Goal: Task Accomplishment & Management: Complete application form

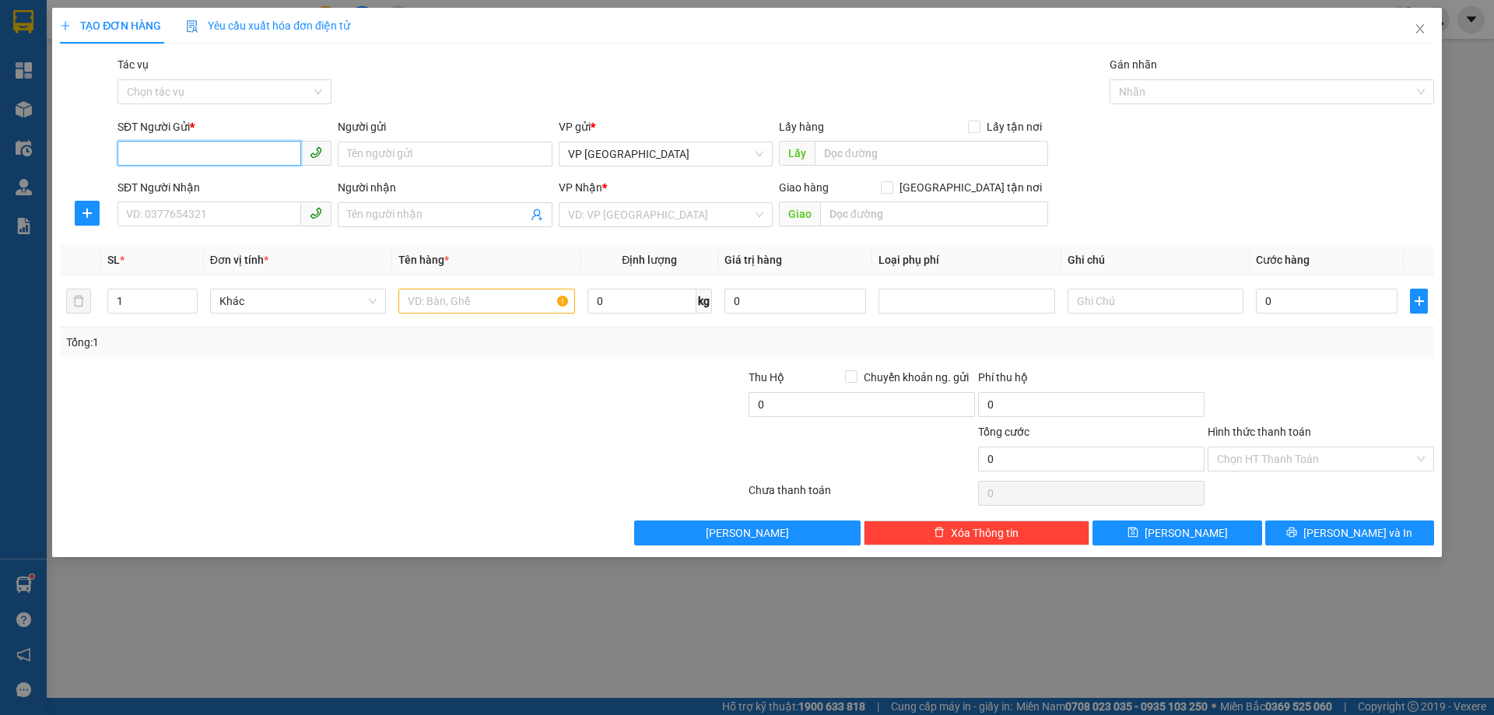
click at [276, 147] on input "SĐT Người Gửi *" at bounding box center [210, 153] width 184 height 25
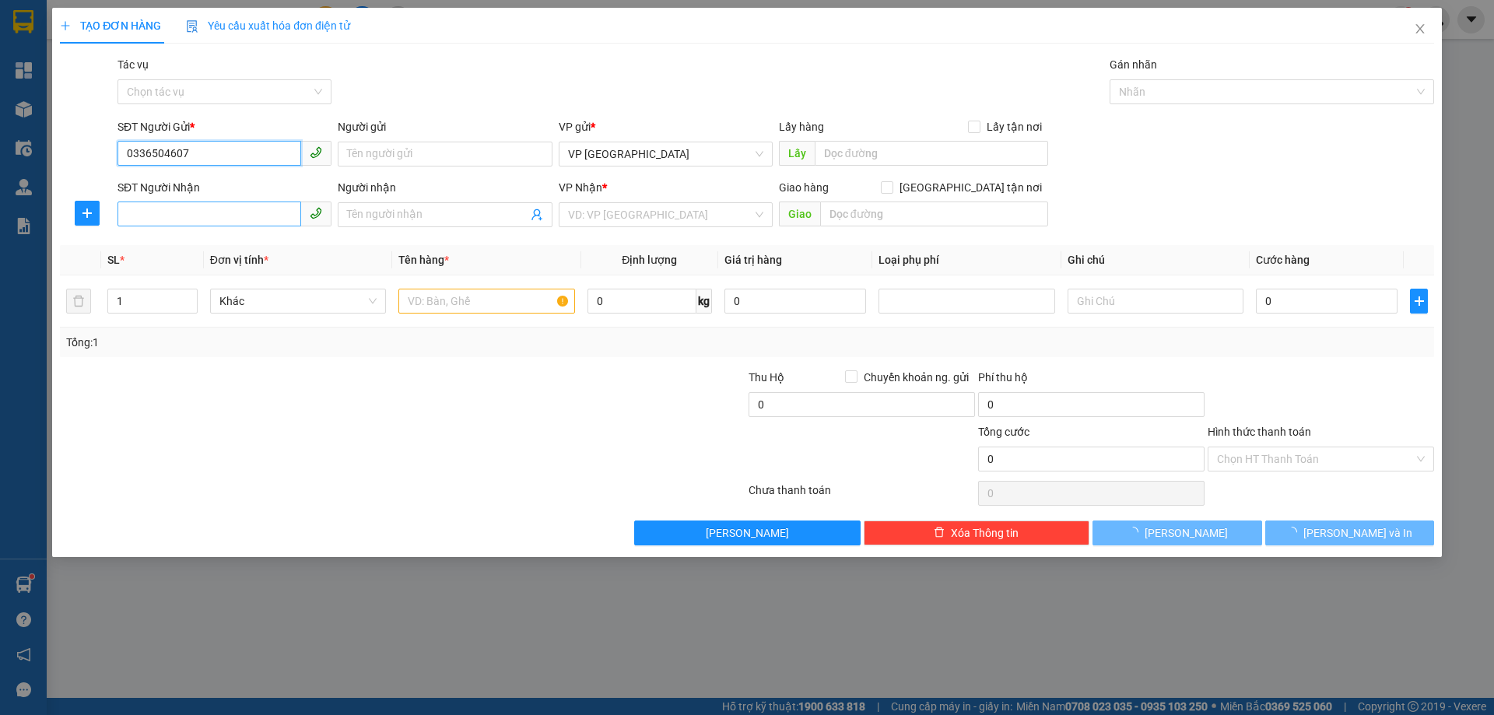
type input "0336504607"
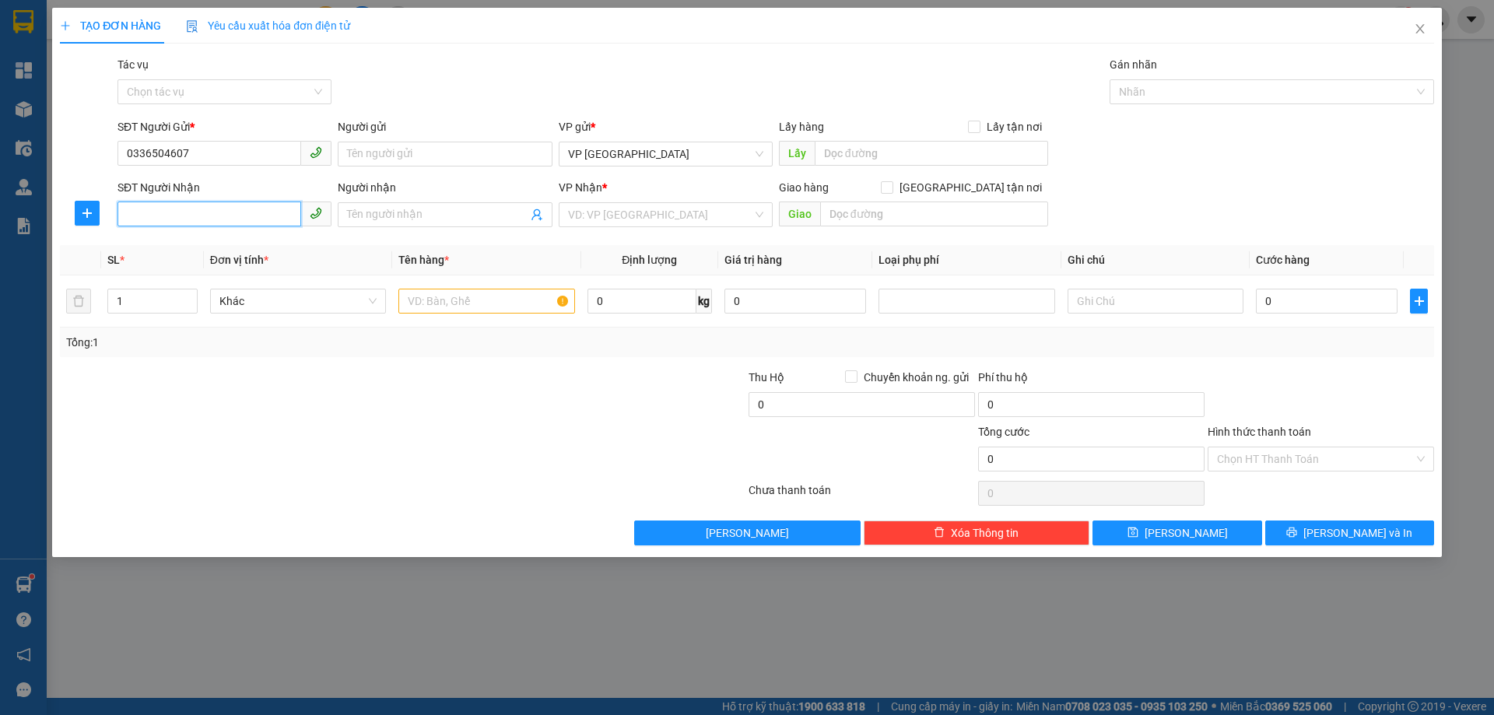
click at [267, 218] on input "SĐT Người Nhận" at bounding box center [210, 214] width 184 height 25
click at [626, 163] on span "VP [GEOGRAPHIC_DATA]" at bounding box center [665, 153] width 195 height 23
type input "0962493227"
click at [608, 99] on div "Gói vận chuyển * Tiêu chuẩn Tác vụ Chọn tác vụ Gán nhãn Nhãn" at bounding box center [775, 83] width 1323 height 54
click at [617, 209] on input "search" at bounding box center [660, 214] width 184 height 23
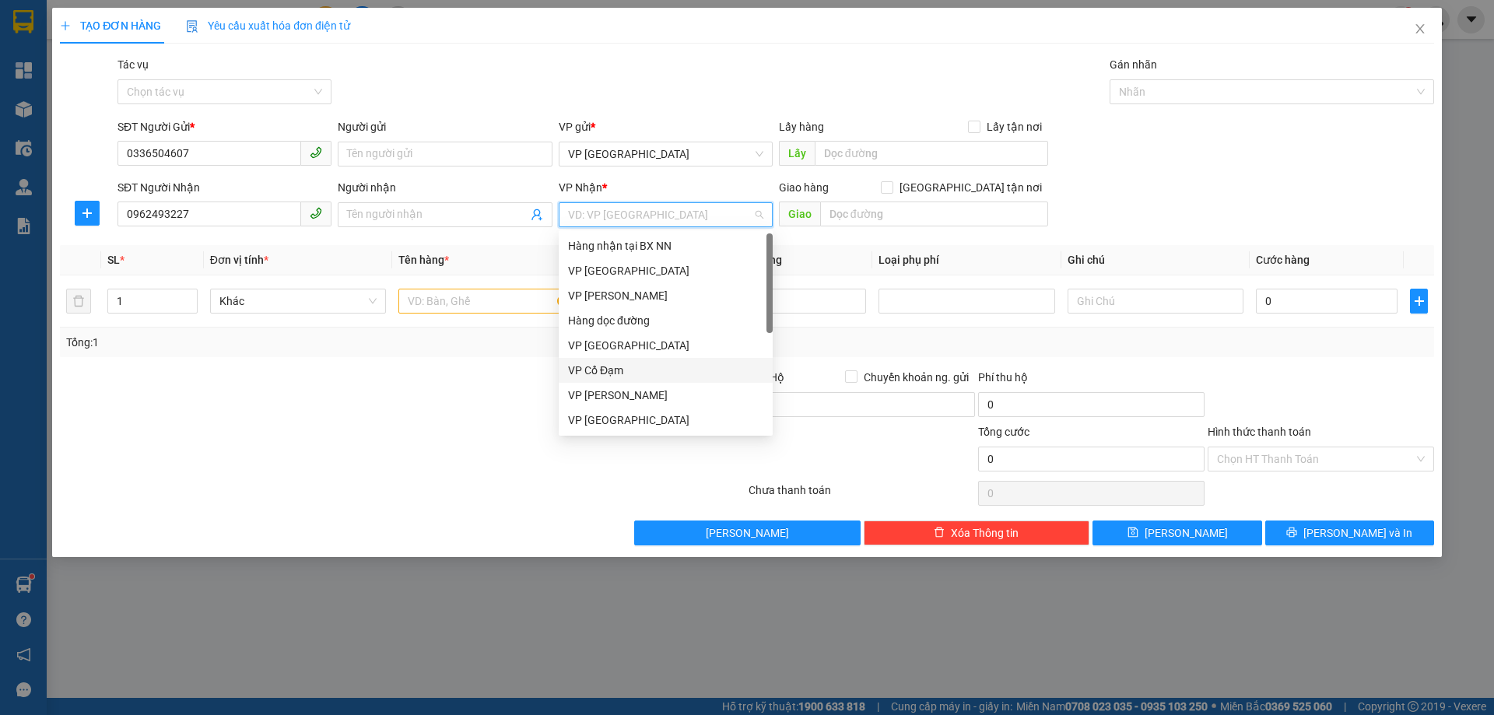
click at [626, 371] on div "VP Cổ Đạm" at bounding box center [665, 370] width 195 height 17
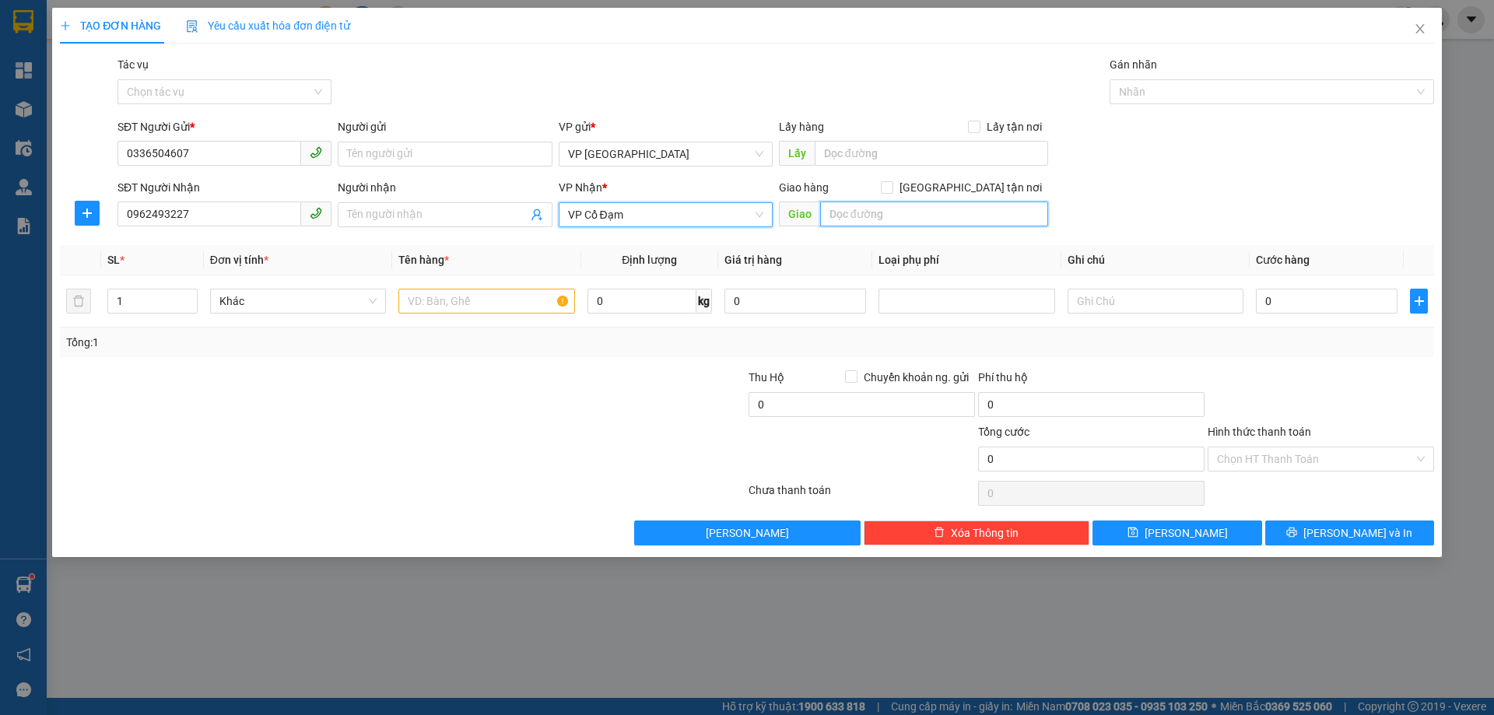
click at [897, 215] on input "text" at bounding box center [934, 214] width 228 height 25
type input "X GIANG"
click at [461, 294] on input "text" at bounding box center [486, 301] width 176 height 25
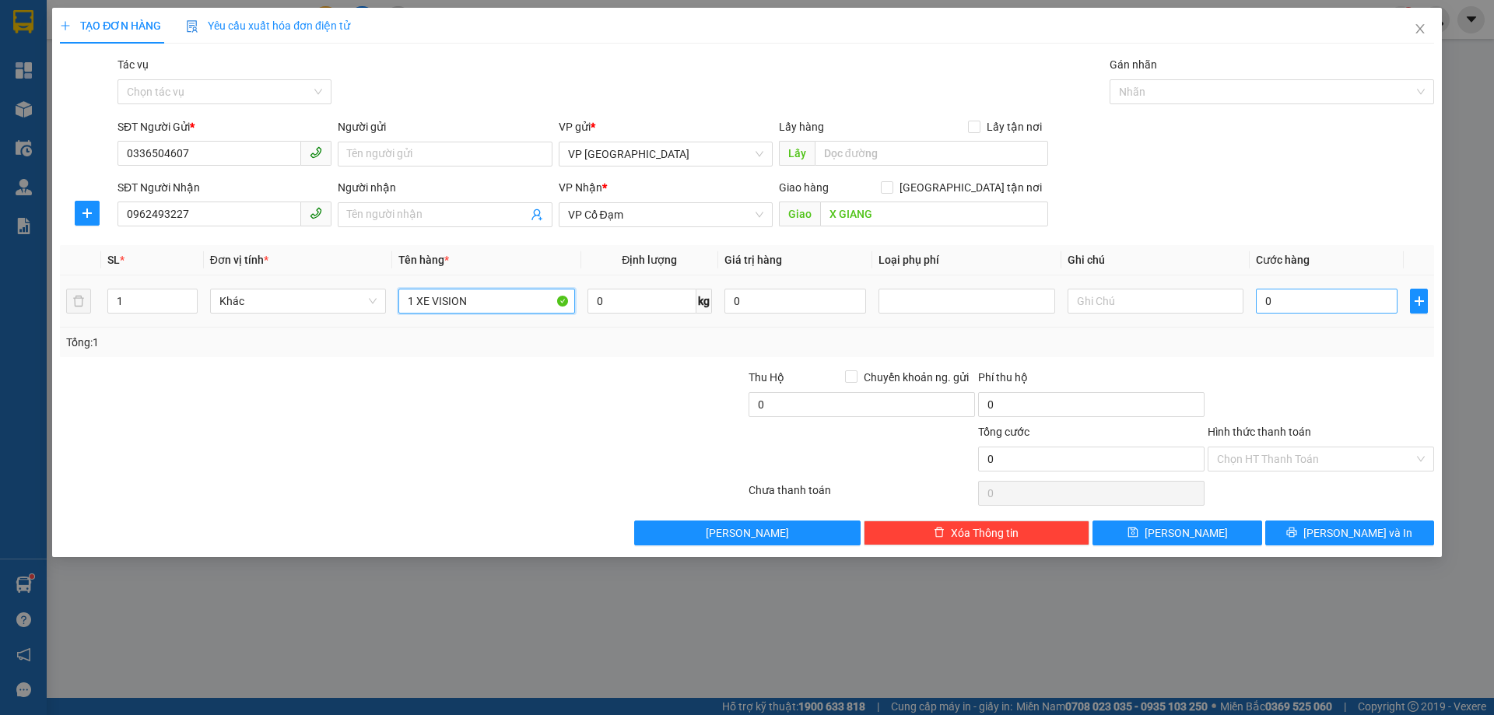
type input "1 XE VISION"
type input "2"
type input "28"
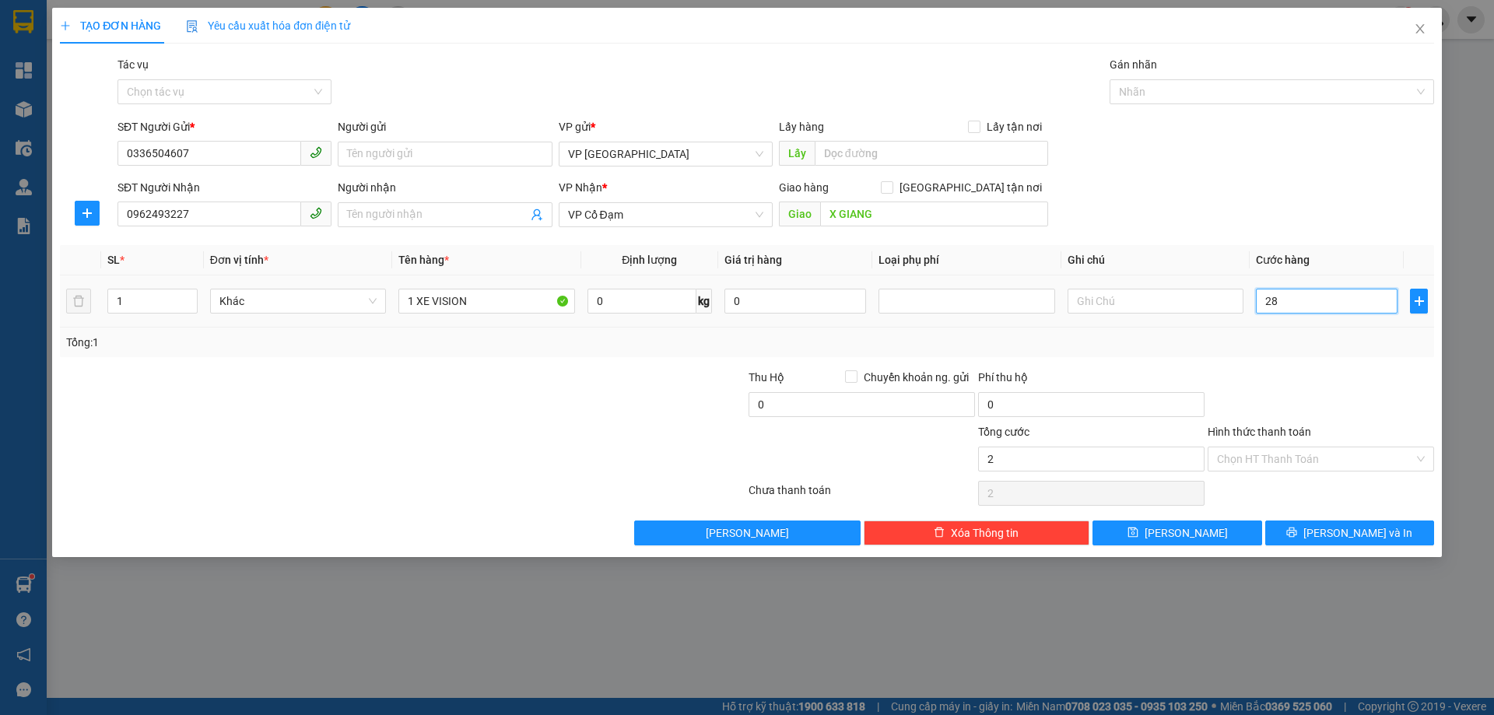
type input "28"
type input "280"
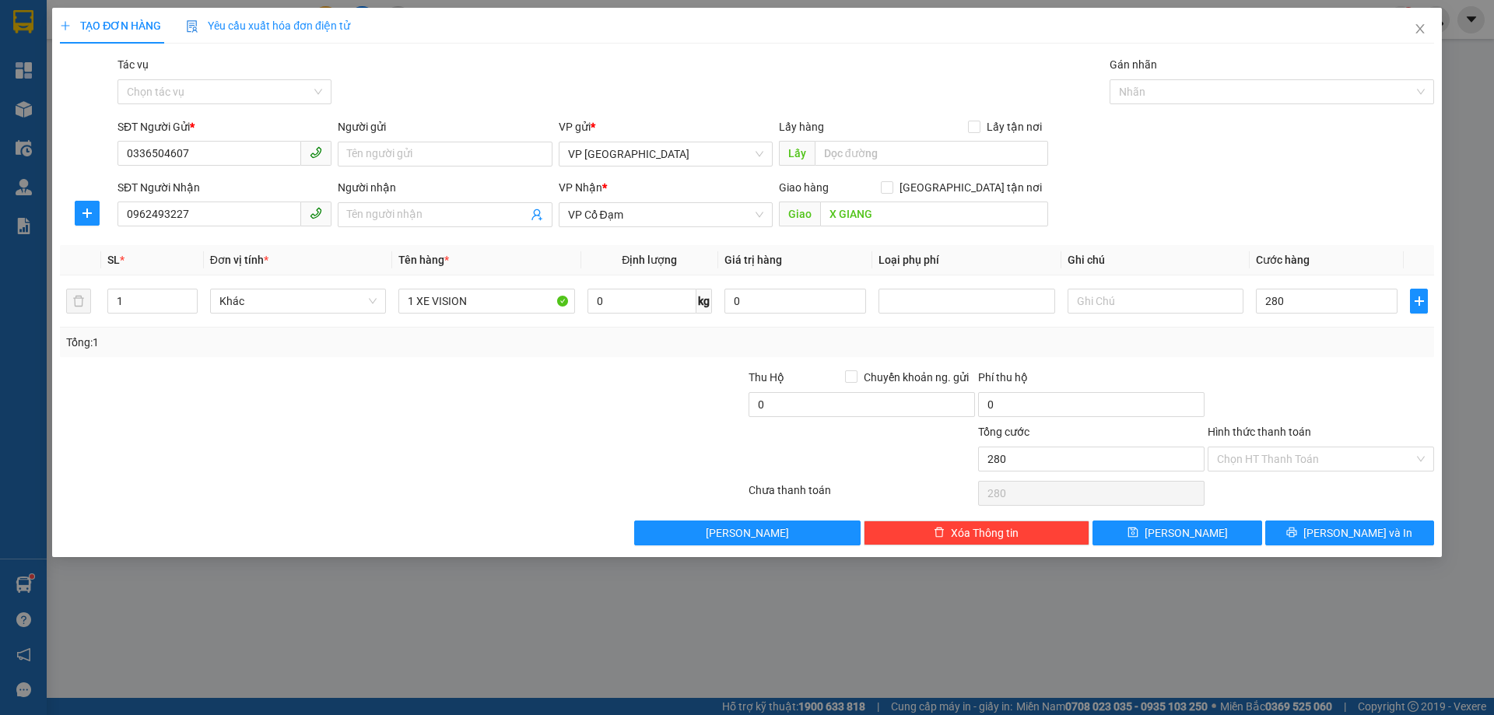
type input "280.000"
click at [1315, 332] on div "Tổng: 1" at bounding box center [747, 343] width 1374 height 30
click at [1223, 300] on input "text" at bounding box center [1156, 301] width 176 height 25
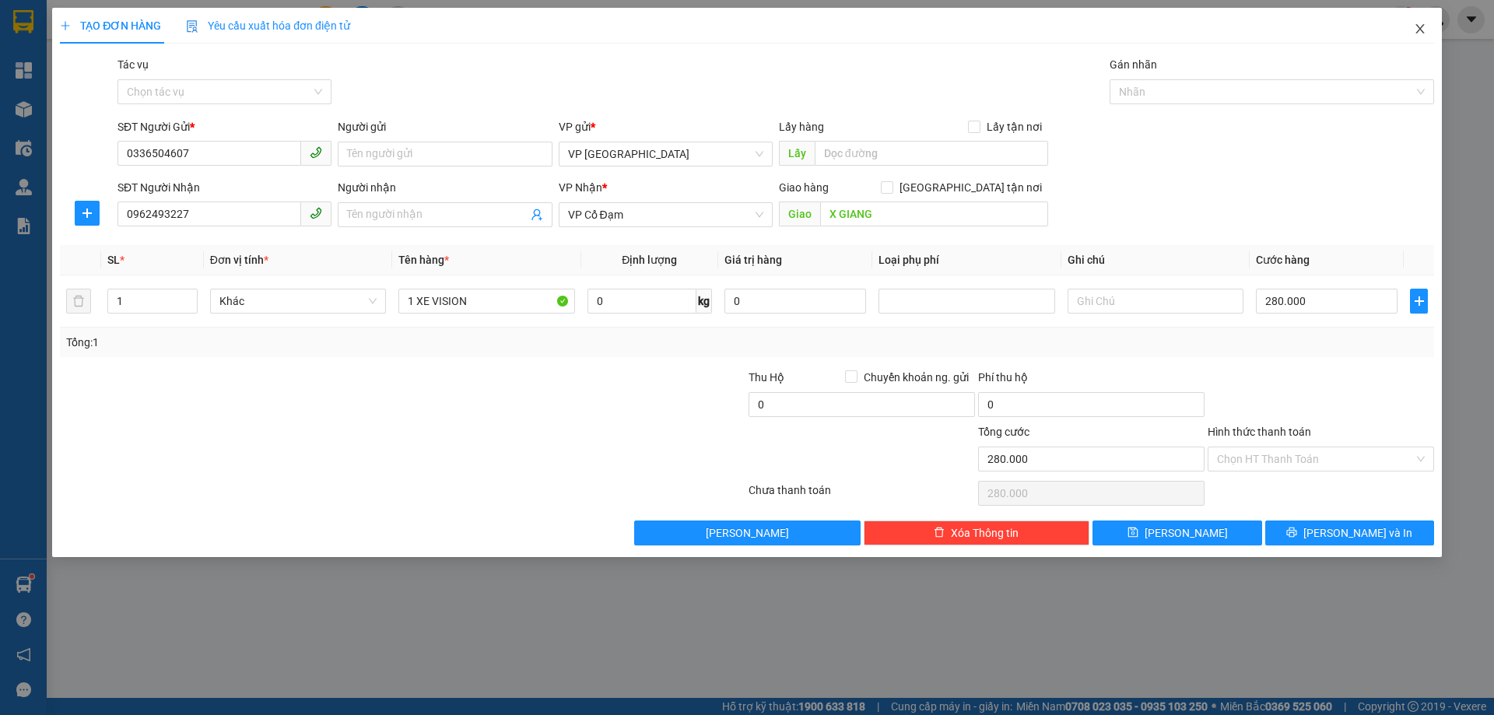
click at [1420, 39] on span "Close" at bounding box center [1421, 30] width 44 height 44
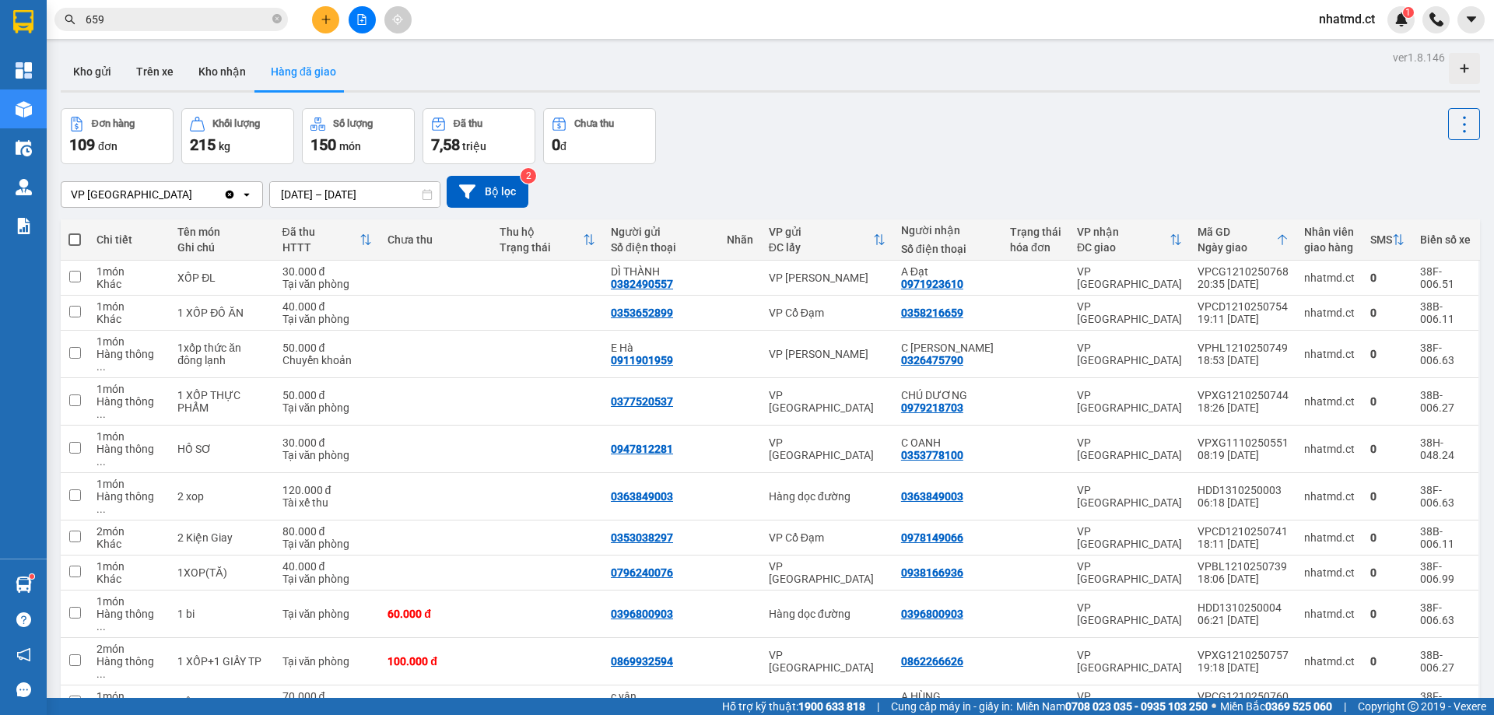
click at [721, 188] on div "VP Mỹ Đình Clear value open [DATE] – [DATE] Press the down arrow key to interac…" at bounding box center [771, 192] width 1420 height 32
click at [210, 76] on button "Kho nhận" at bounding box center [222, 71] width 72 height 37
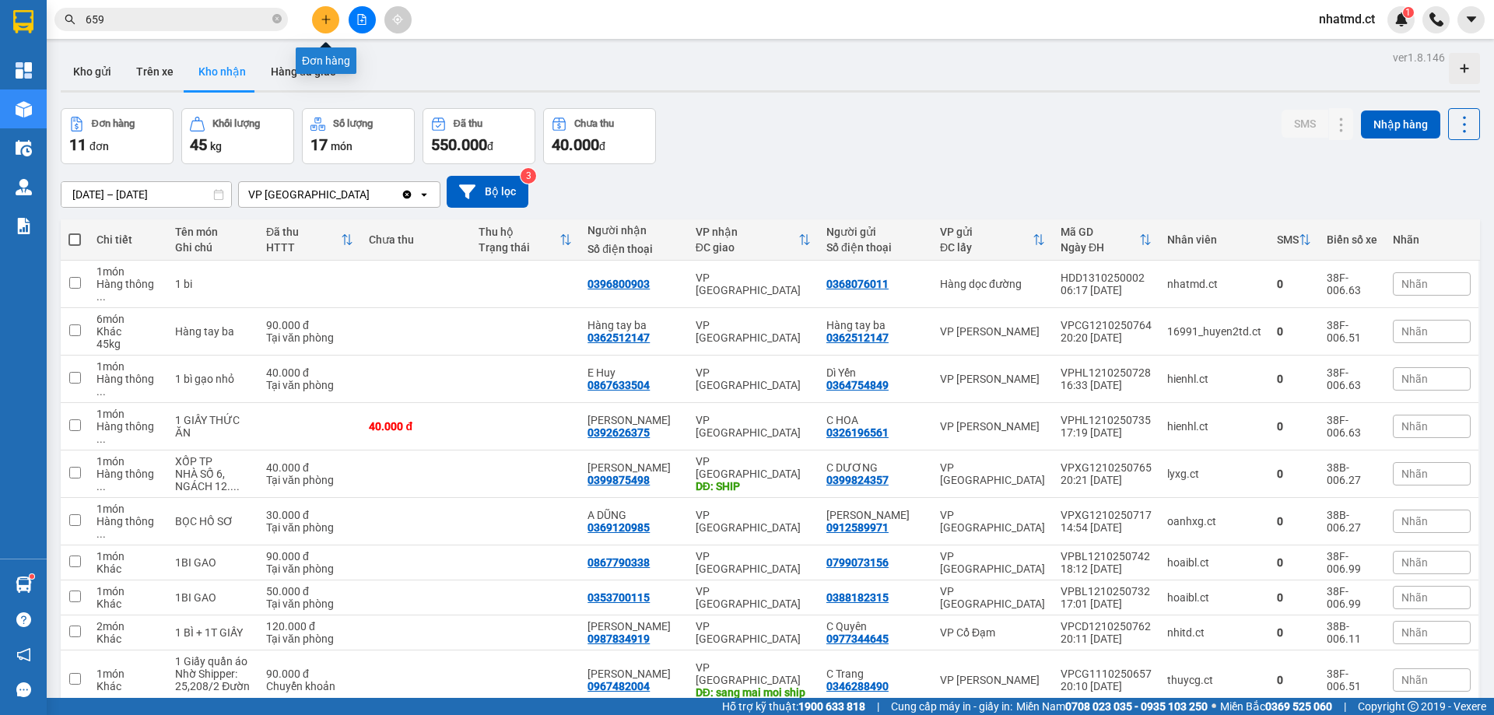
click at [332, 18] on button at bounding box center [325, 19] width 27 height 27
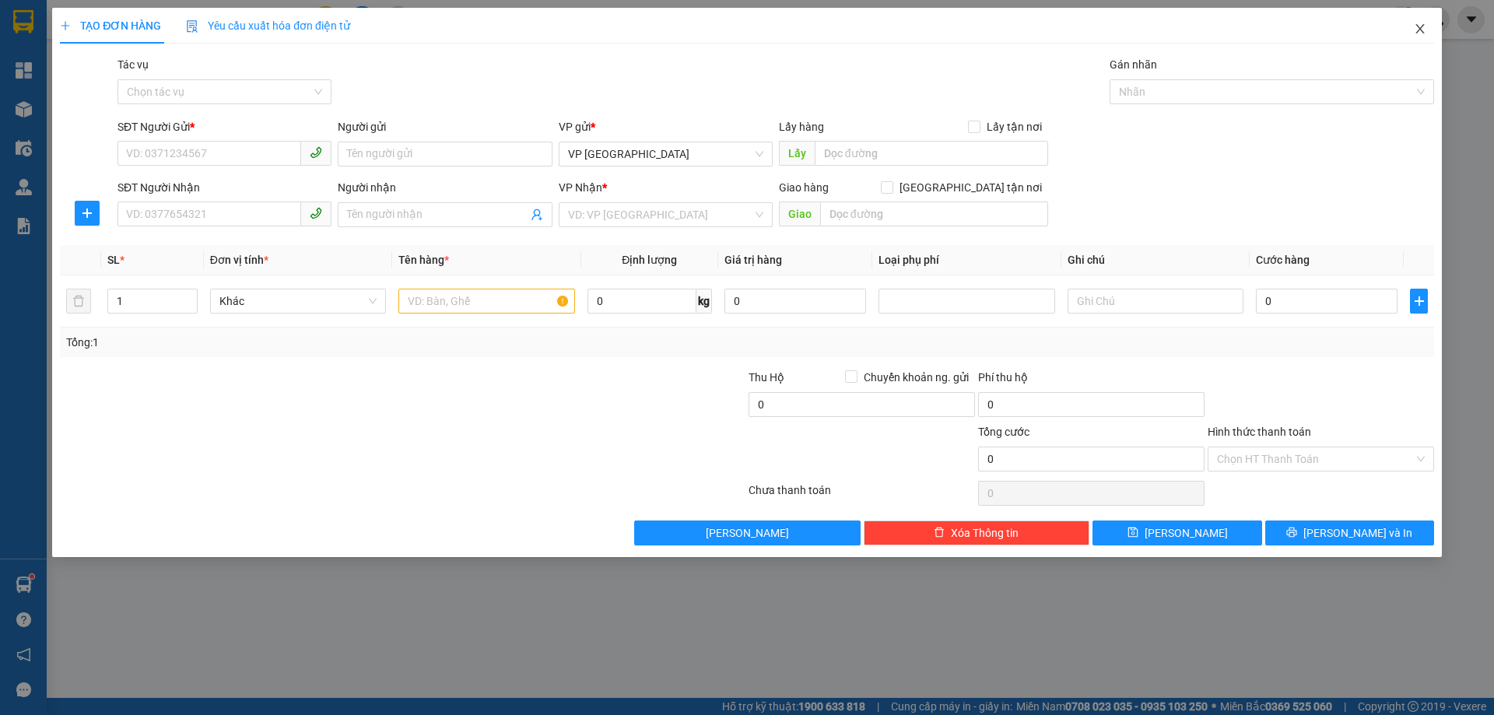
click at [1426, 33] on icon "close" at bounding box center [1420, 29] width 12 height 12
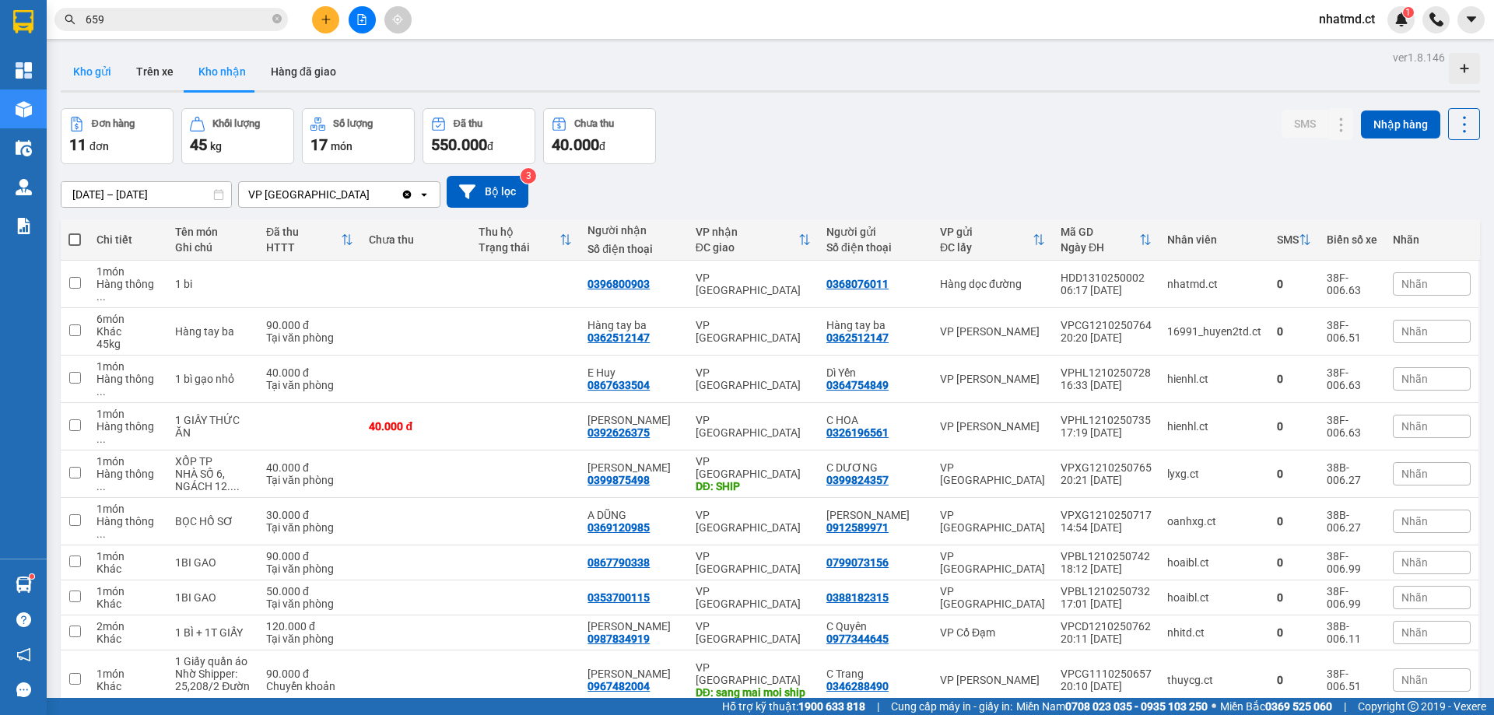
click at [98, 72] on button "Kho gửi" at bounding box center [92, 71] width 63 height 37
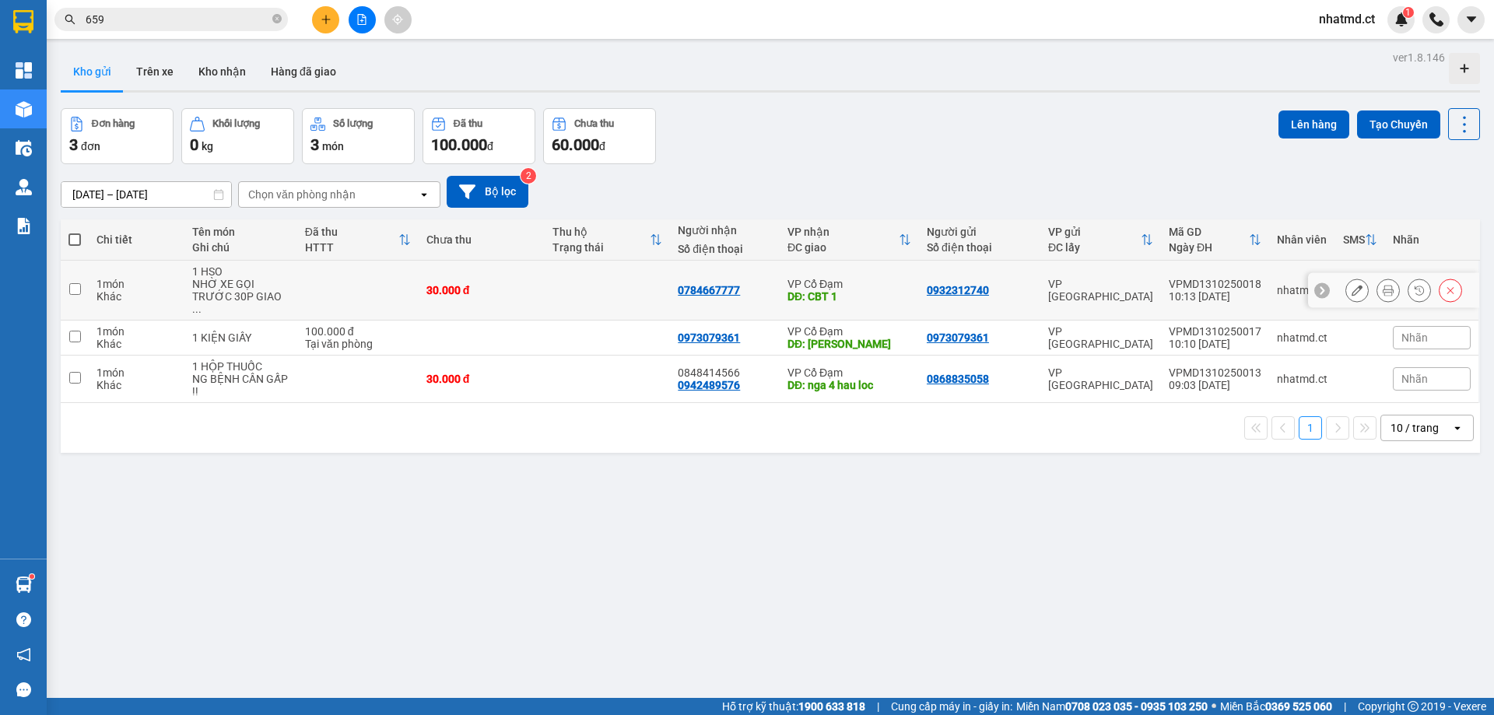
click at [403, 292] on td at bounding box center [357, 291] width 121 height 60
checkbox input "true"
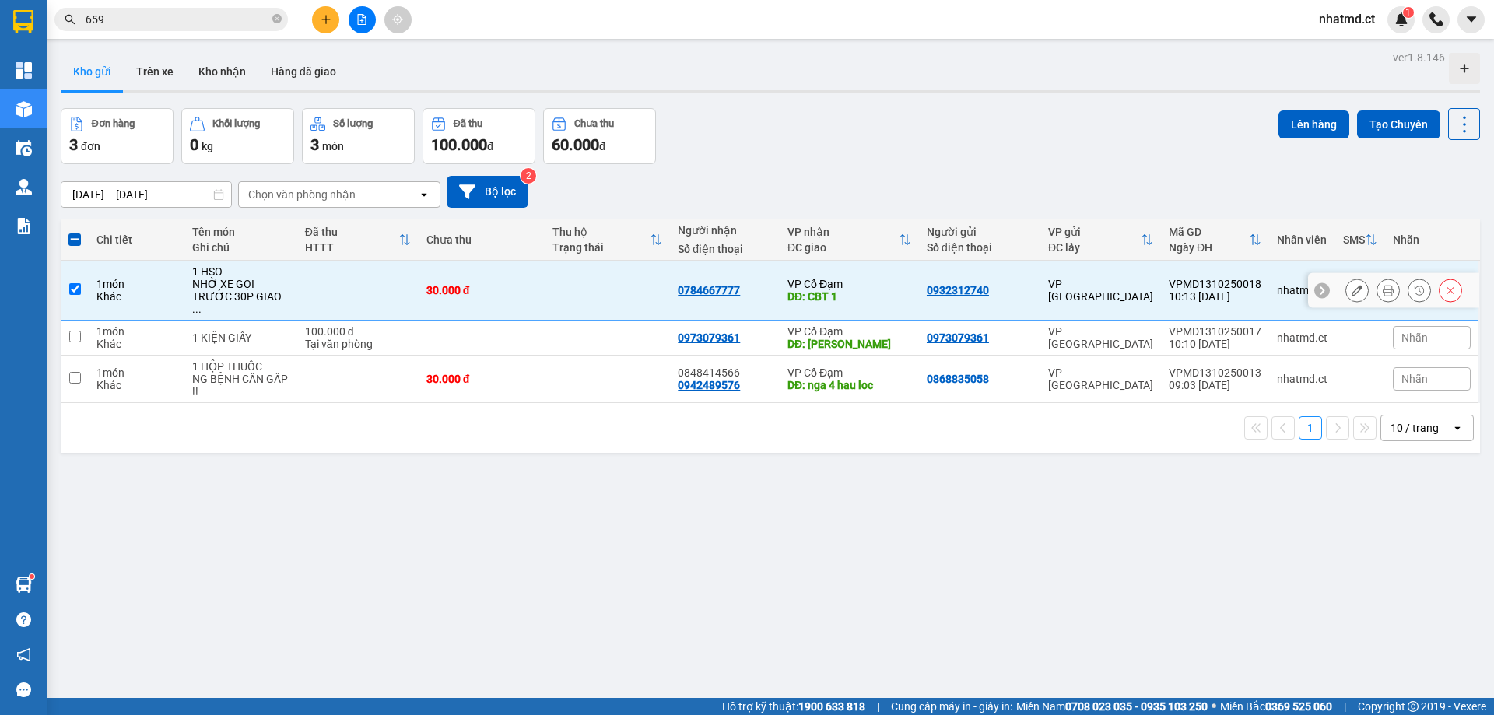
click at [1351, 289] on button at bounding box center [1357, 290] width 22 height 27
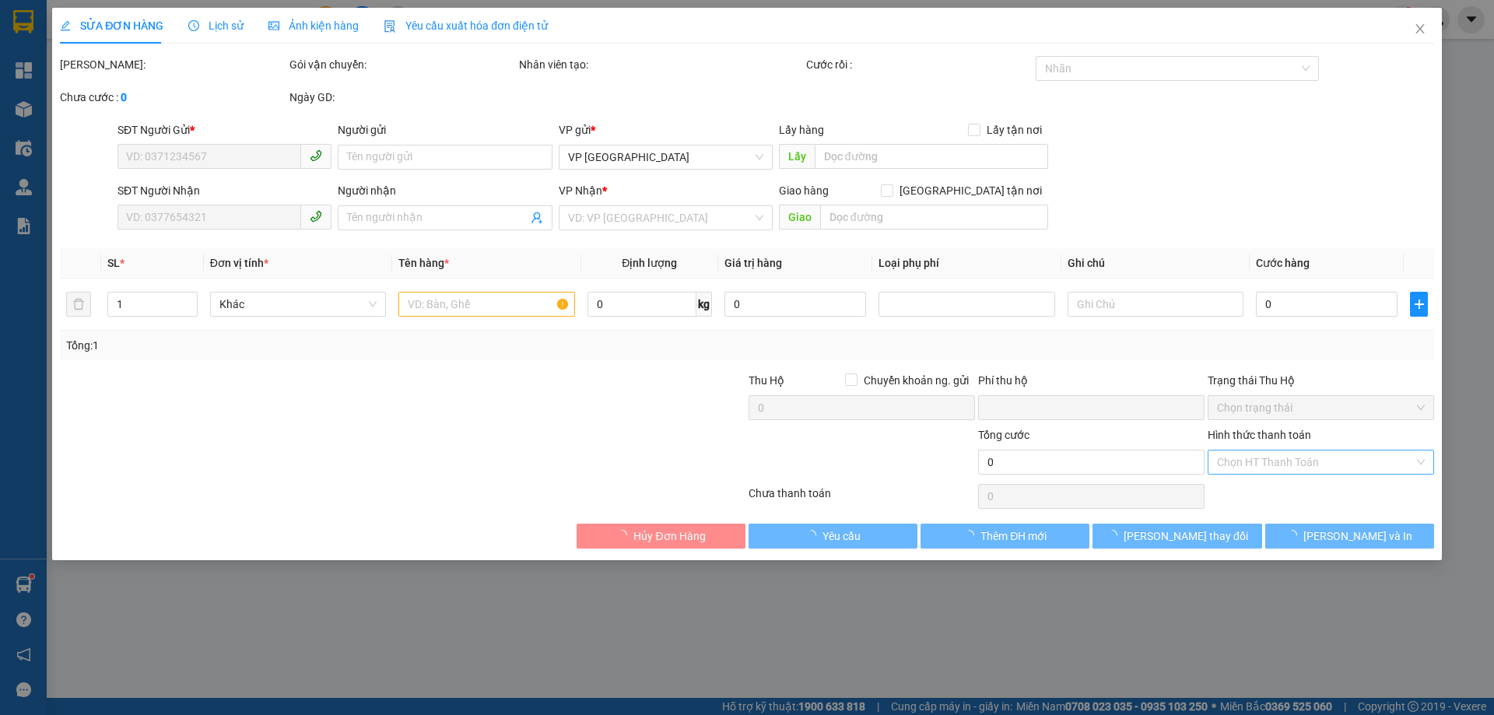
type input "0932312740"
type input "0784667777"
type input "CBT 1"
type input "0"
type input "30.000"
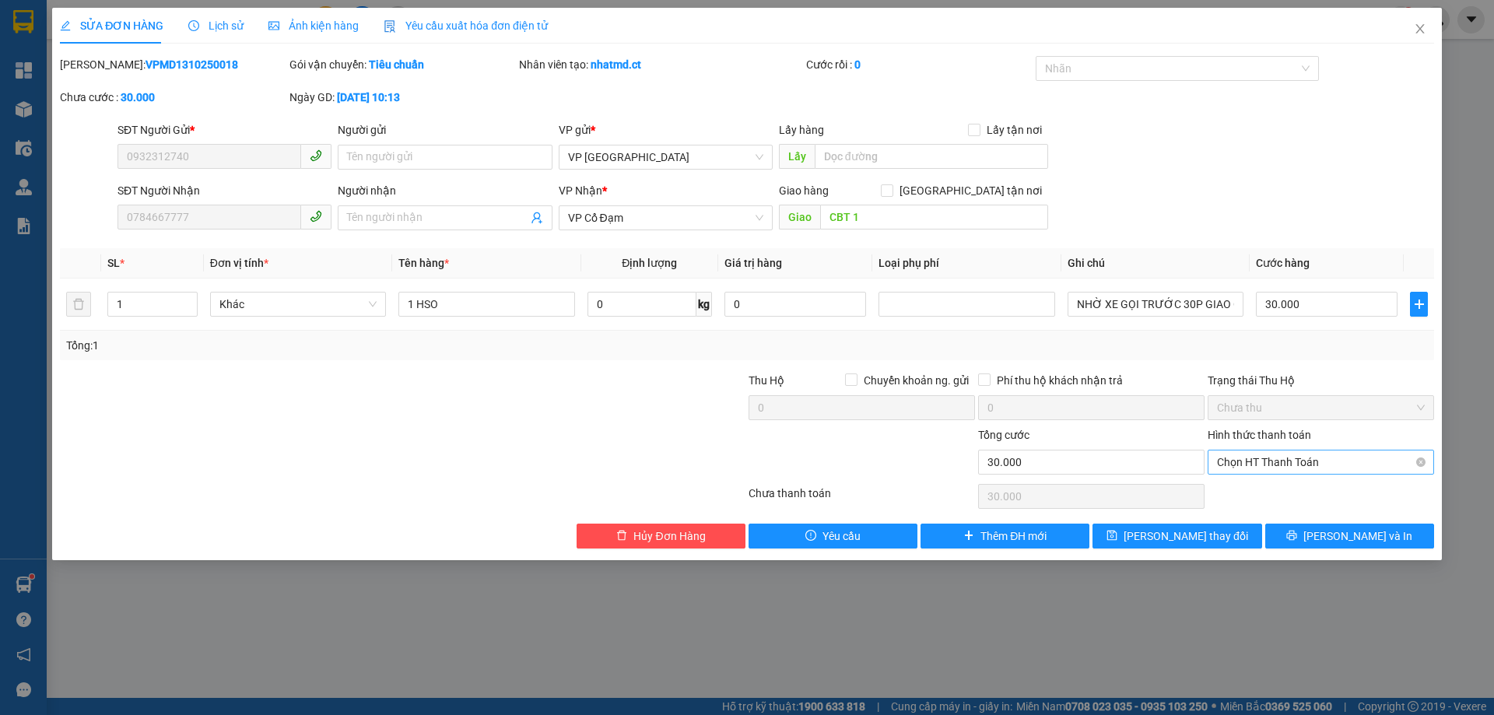
click at [1332, 464] on span "Chọn HT Thanh Toán" at bounding box center [1321, 462] width 208 height 23
click at [1286, 479] on div "Total Paid Fee 0 Total UnPaid Fee 30.000 Cash Collection Total Fee Mã ĐH: VPMD1…" at bounding box center [747, 302] width 1374 height 493
click at [1282, 487] on div "Chọn HT Thanh Toán" at bounding box center [1321, 496] width 230 height 31
click at [1290, 459] on span "Chọn HT Thanh Toán" at bounding box center [1321, 462] width 208 height 23
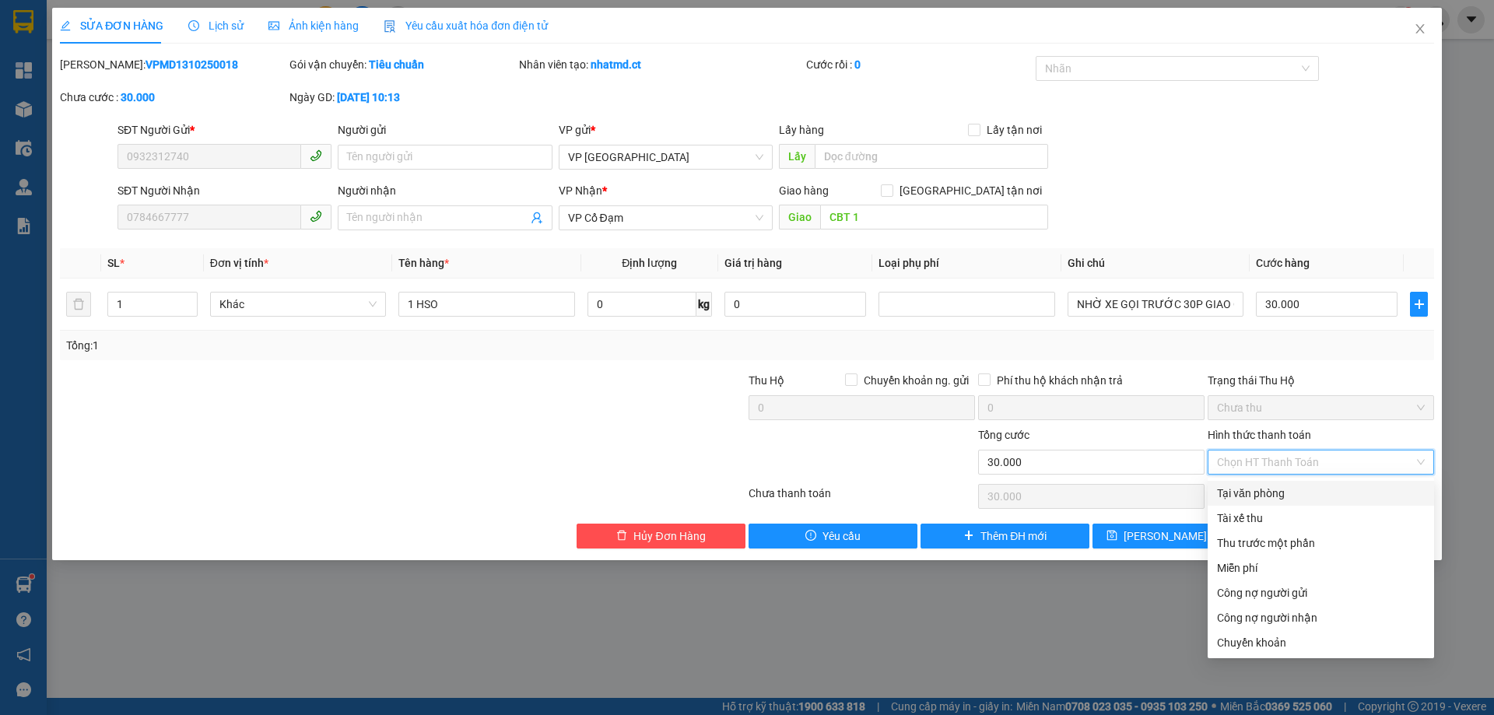
click at [1297, 499] on div "Tại văn phòng" at bounding box center [1321, 493] width 208 height 17
type input "0"
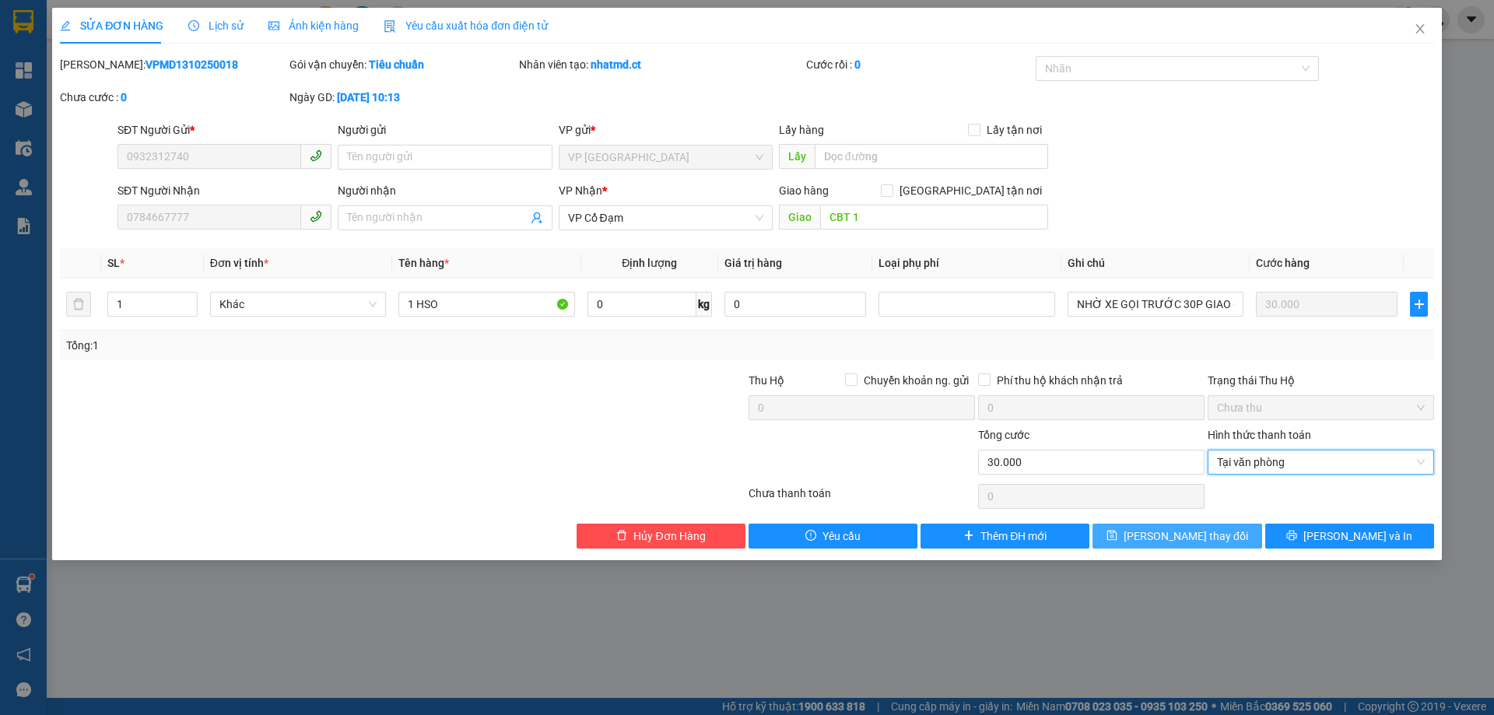
click at [1188, 539] on span "[PERSON_NAME] thay đổi" at bounding box center [1186, 536] width 125 height 17
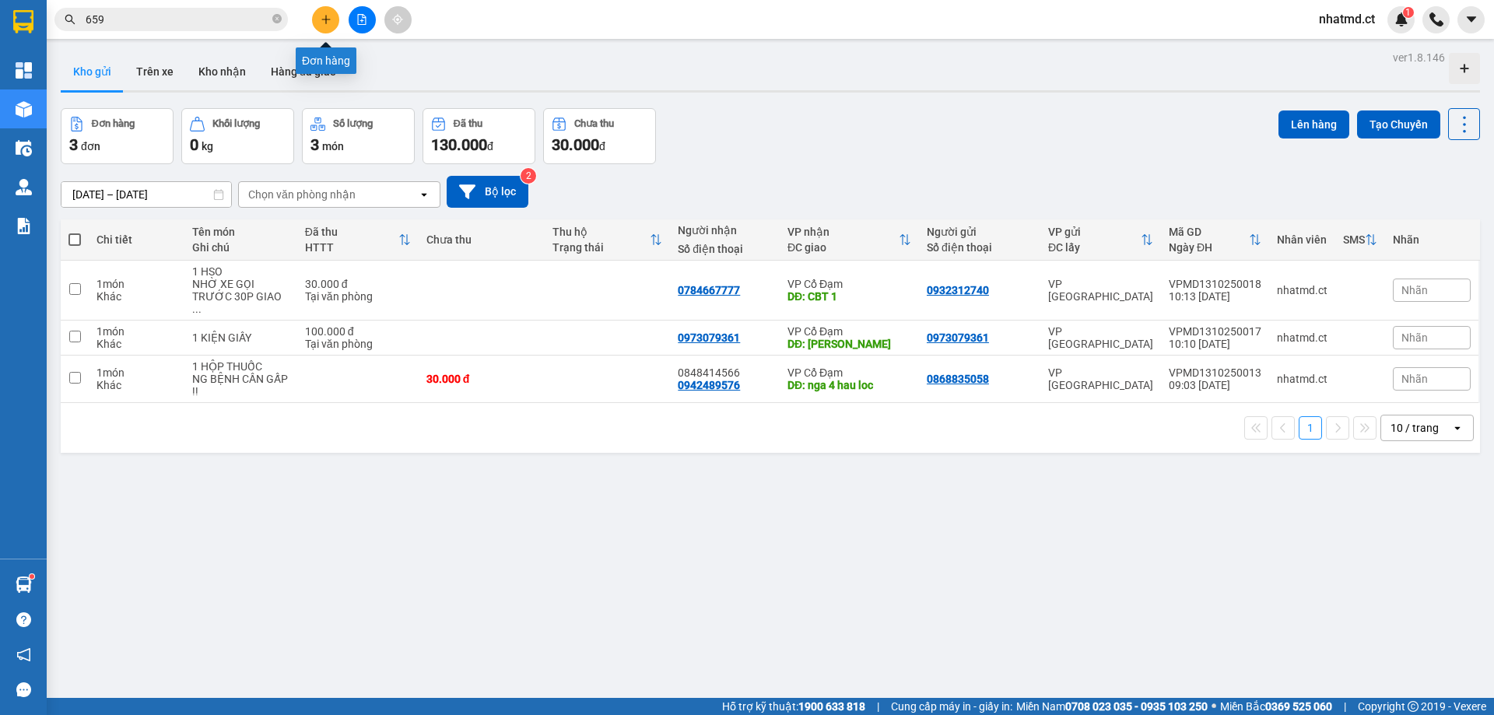
click at [315, 12] on button at bounding box center [325, 19] width 27 height 27
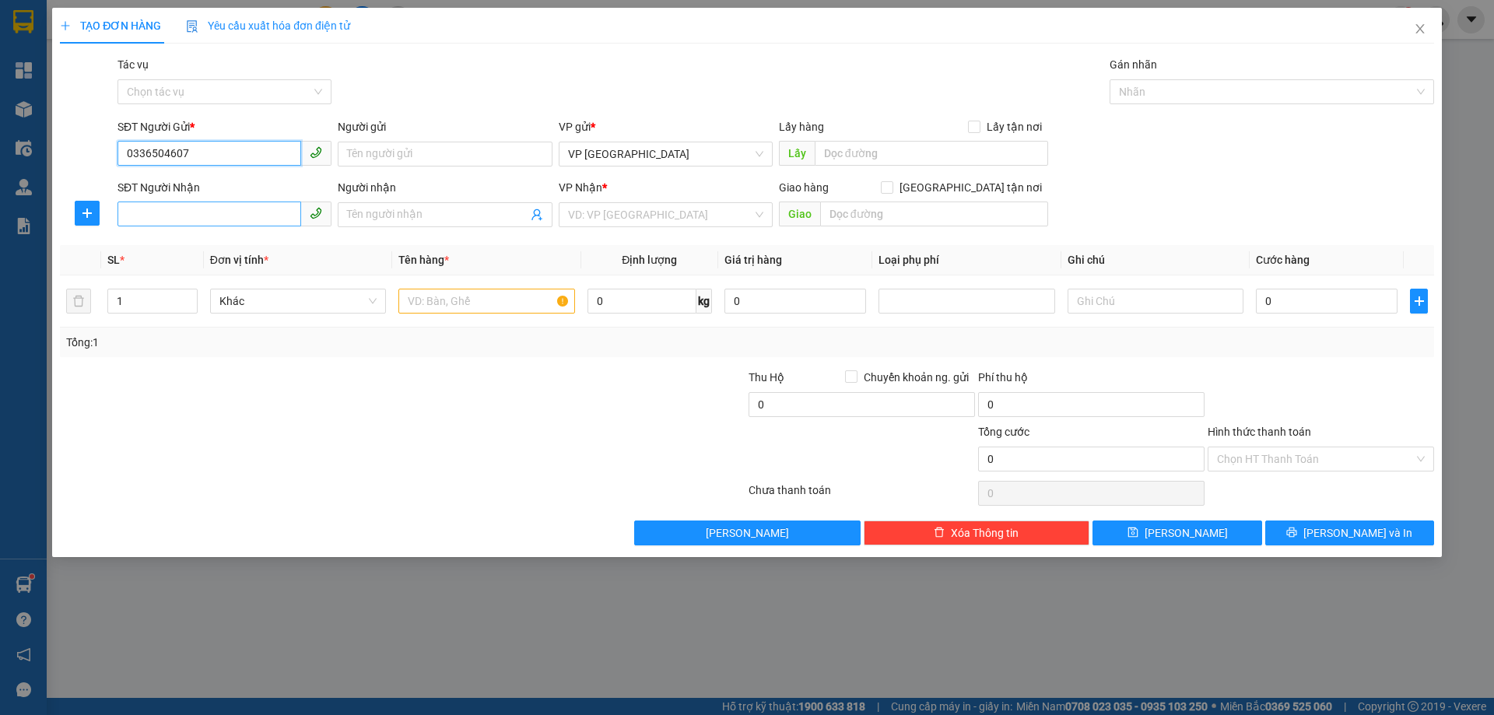
type input "0336504607"
click at [244, 211] on input "SĐT Người Nhận" at bounding box center [210, 214] width 184 height 25
type input "0962493227"
click at [651, 225] on input "search" at bounding box center [660, 214] width 184 height 23
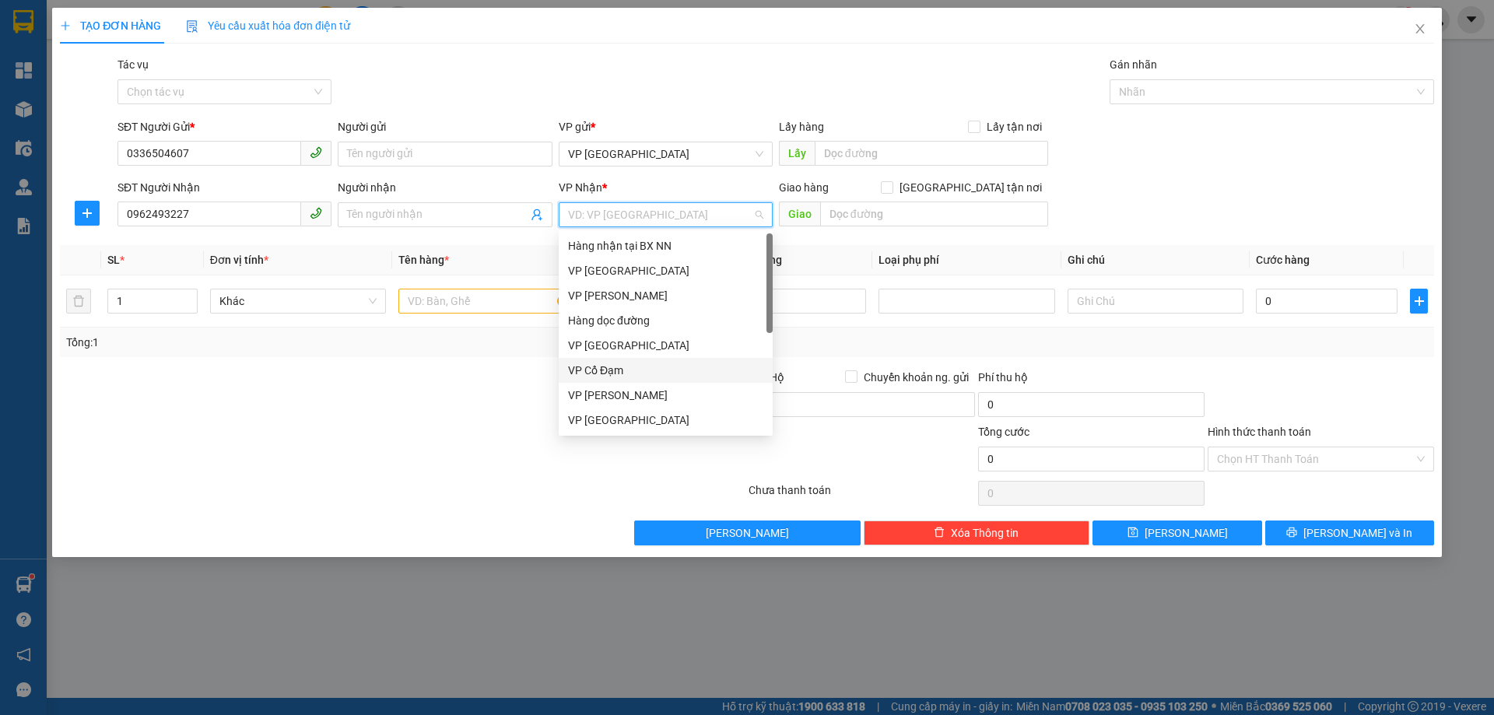
click at [603, 365] on div "VP Cổ Đạm" at bounding box center [665, 370] width 195 height 17
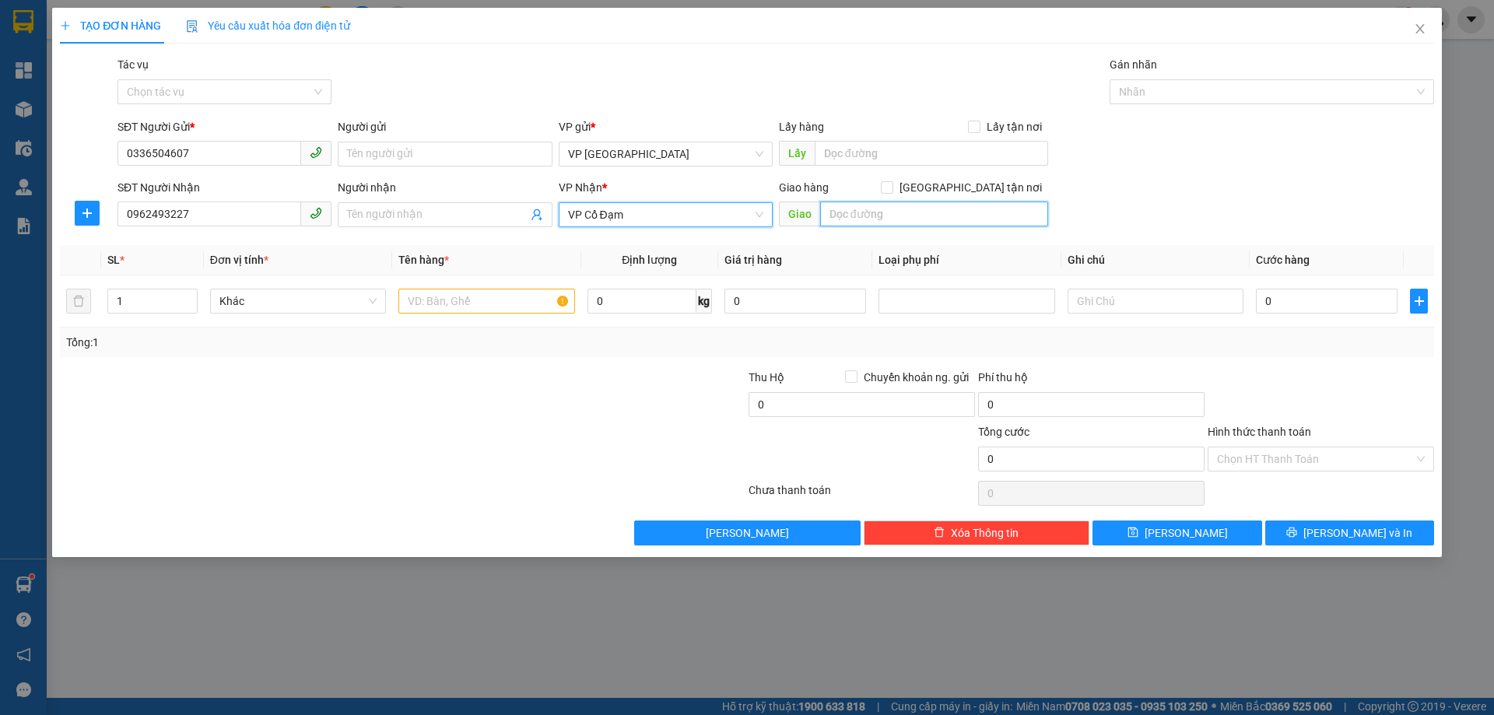
click at [842, 226] on input "text" at bounding box center [934, 214] width 228 height 25
type input "X GIANG"
click at [493, 299] on input "text" at bounding box center [486, 301] width 176 height 25
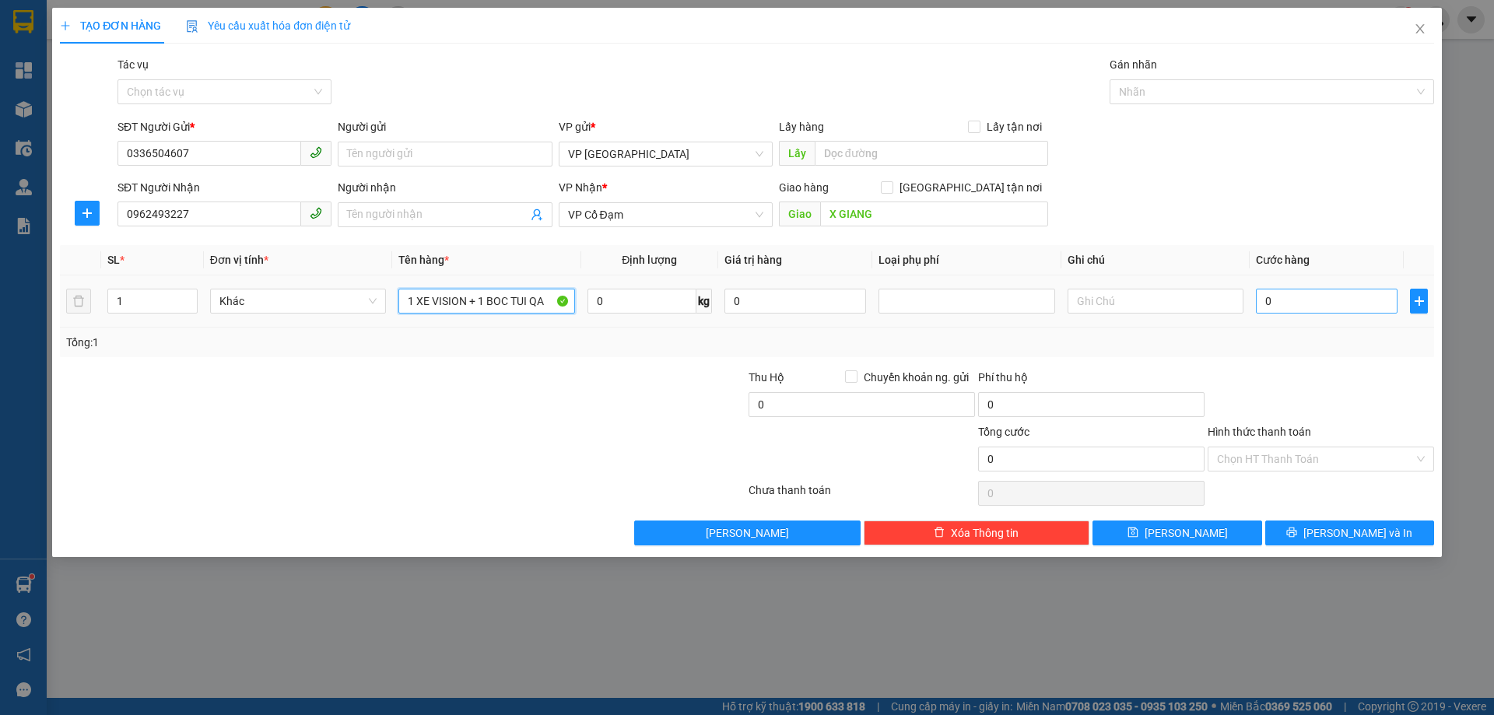
type input "1 XE VISION + 1 BOC TUI QA"
click at [1318, 304] on input "0" at bounding box center [1327, 301] width 142 height 25
type input "3"
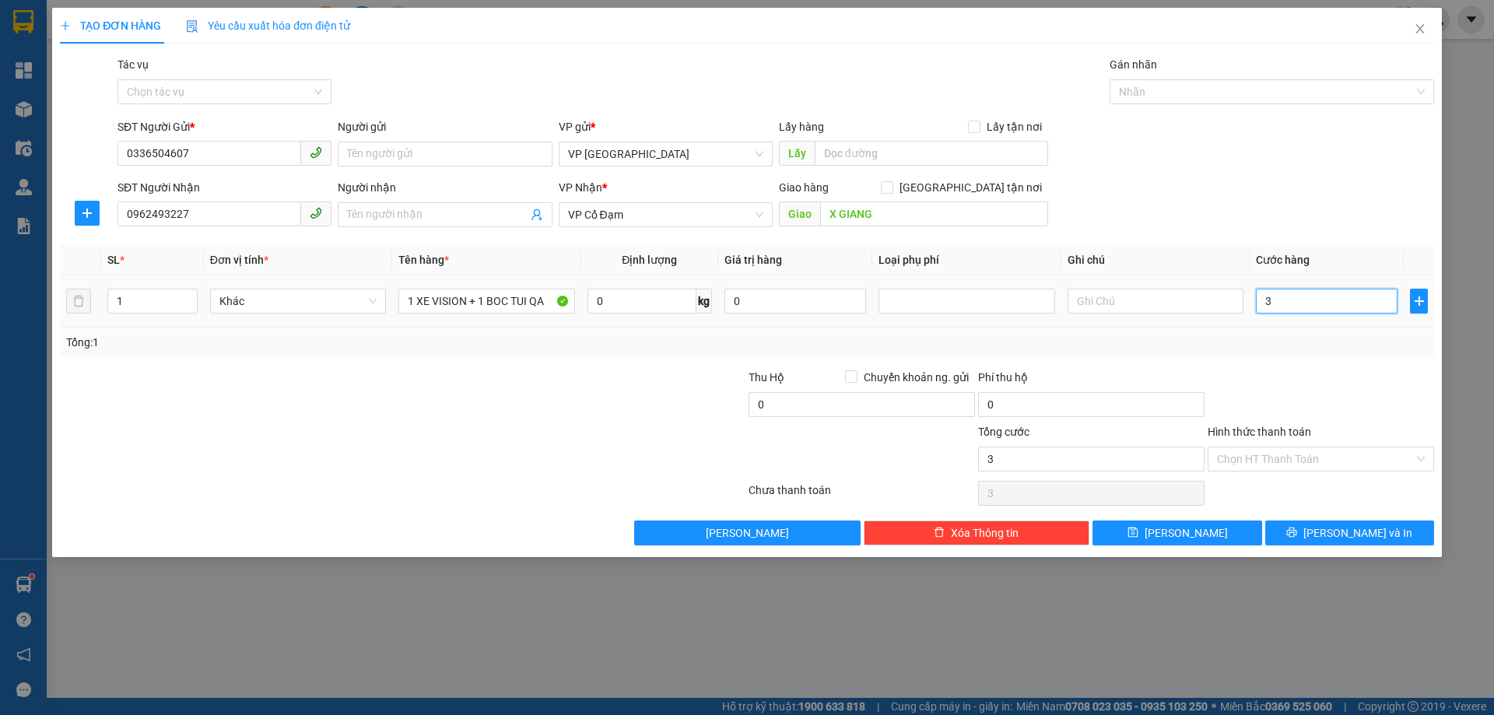
type input "33"
type input "330"
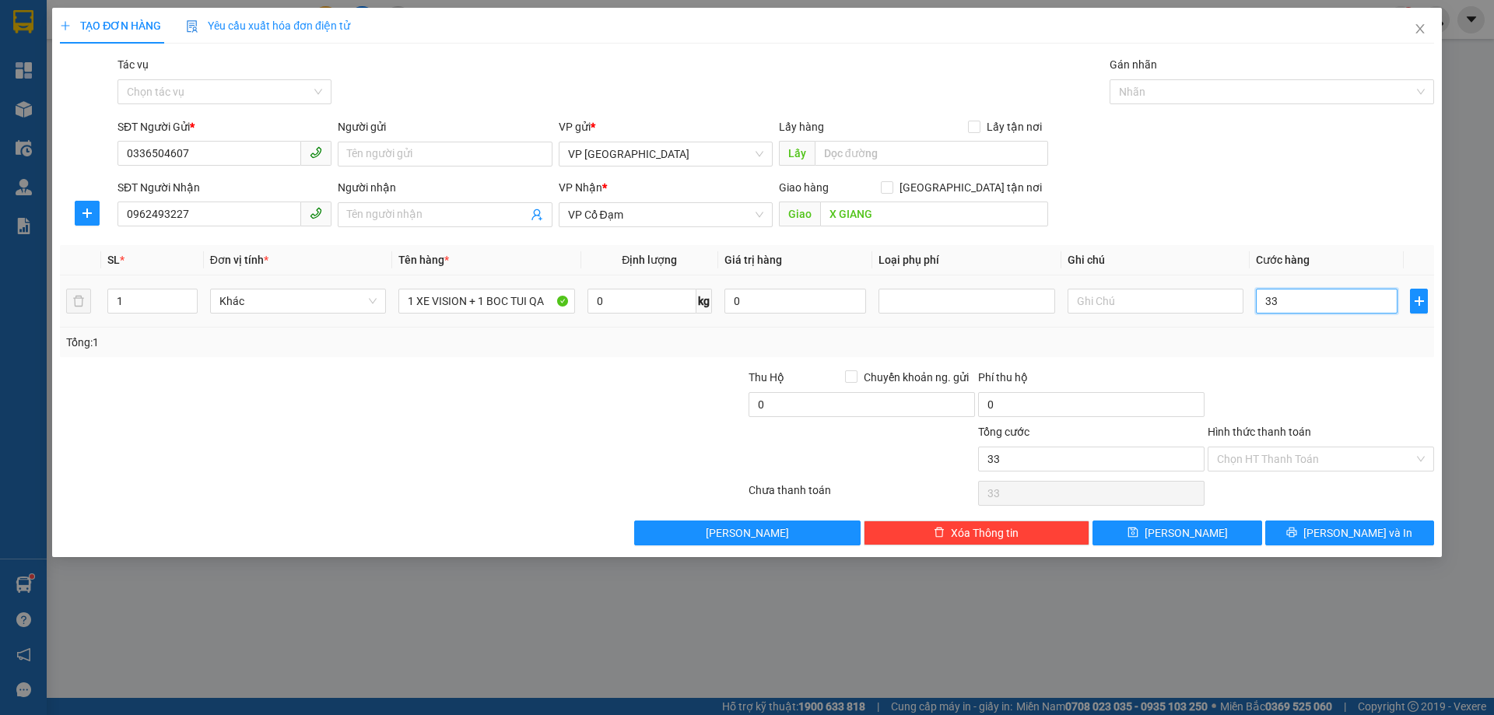
type input "330"
type input "330.000"
click at [1306, 355] on div "Tổng: 1" at bounding box center [747, 343] width 1374 height 30
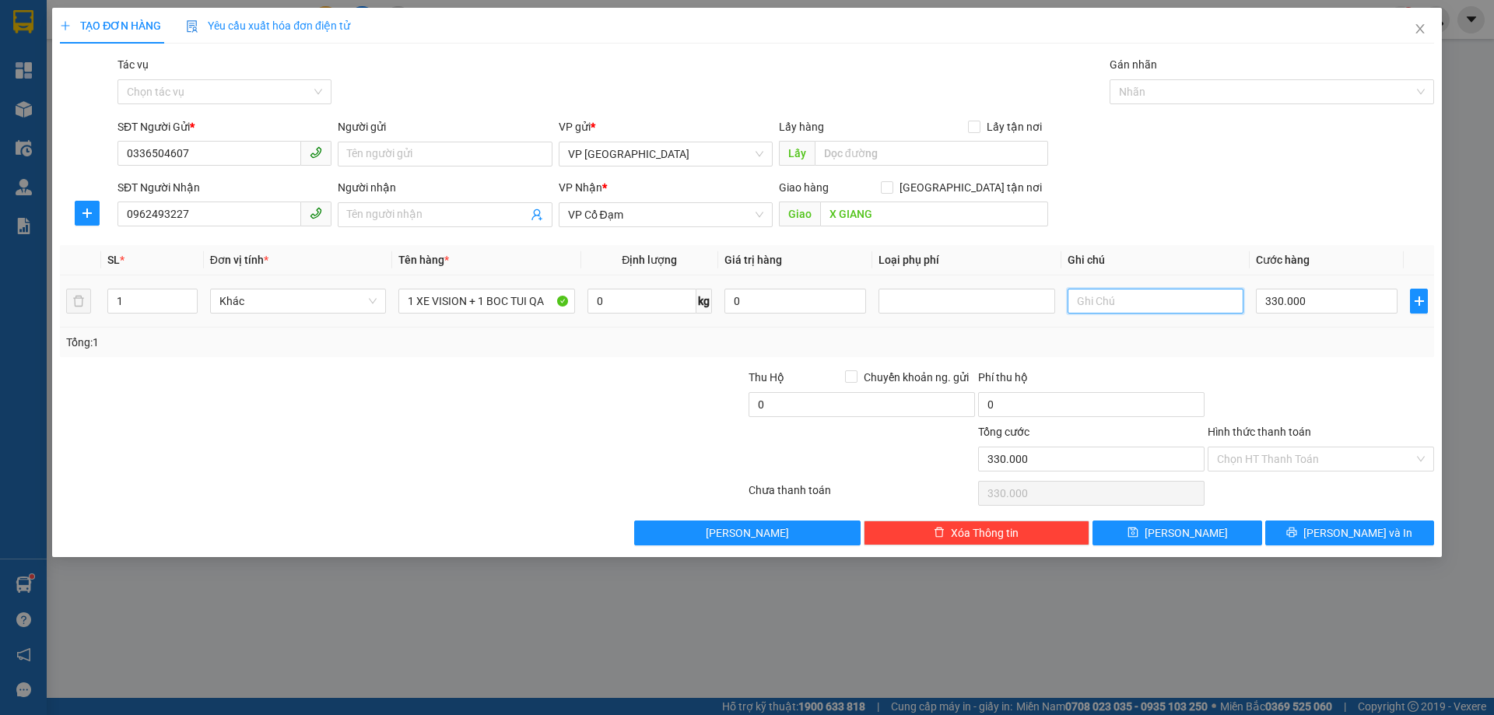
click at [1113, 310] on input "text" at bounding box center [1156, 301] width 176 height 25
click at [900, 150] on input "text" at bounding box center [931, 153] width 233 height 25
type input "("
type input "( SẾP QUÝ THU BILL 280K )"
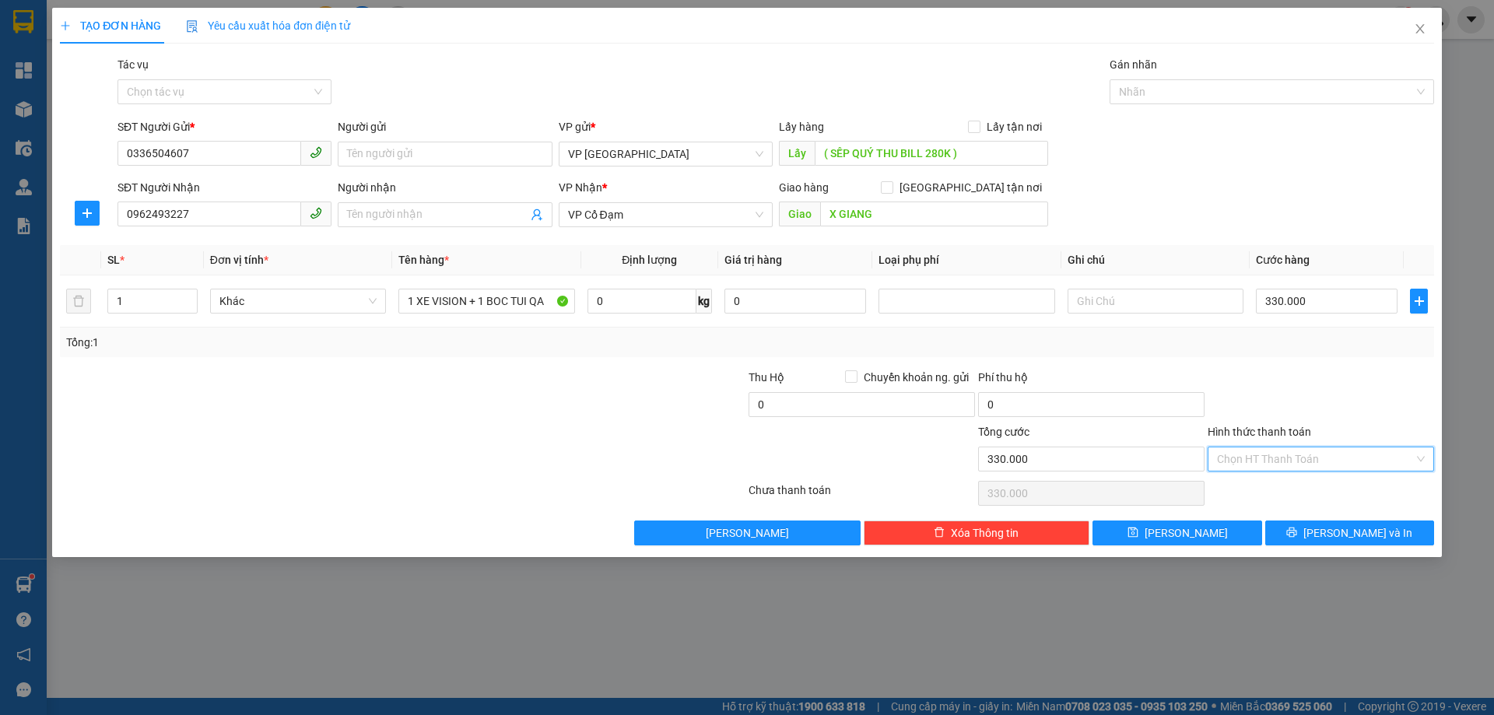
click at [1308, 452] on input "Hình thức thanh toán" at bounding box center [1315, 459] width 197 height 23
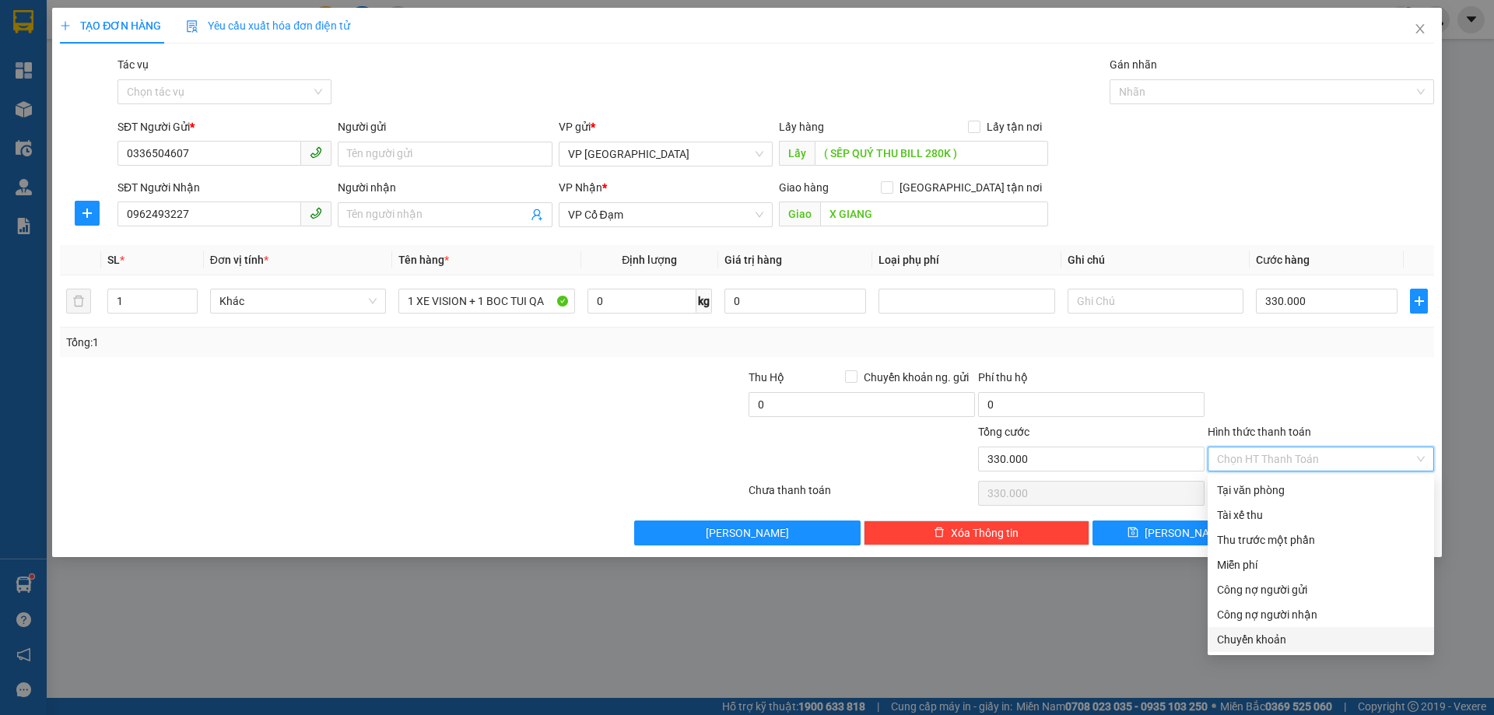
click at [1235, 648] on div "Chuyển khoản" at bounding box center [1321, 639] width 208 height 17
type input "0"
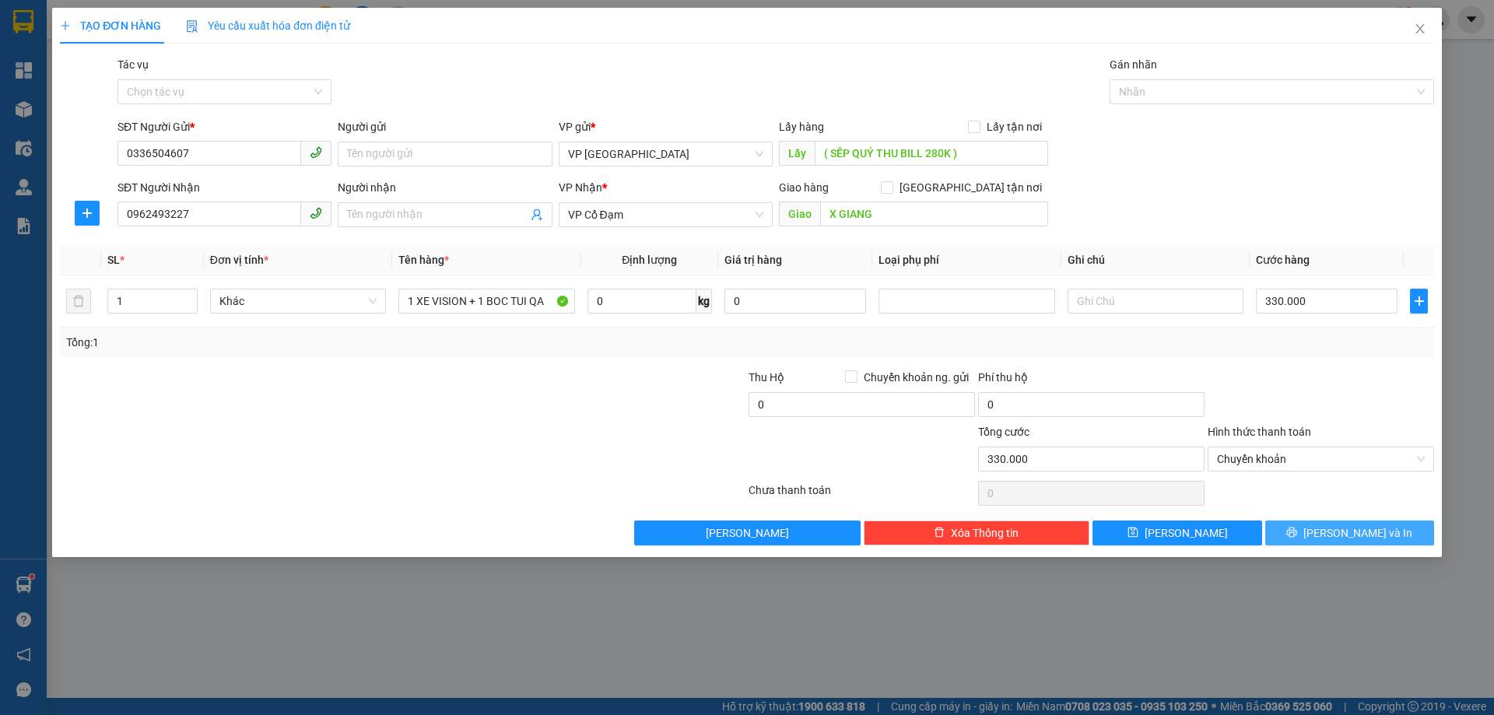
click at [1304, 539] on button "[PERSON_NAME] và In" at bounding box center [1349, 533] width 169 height 25
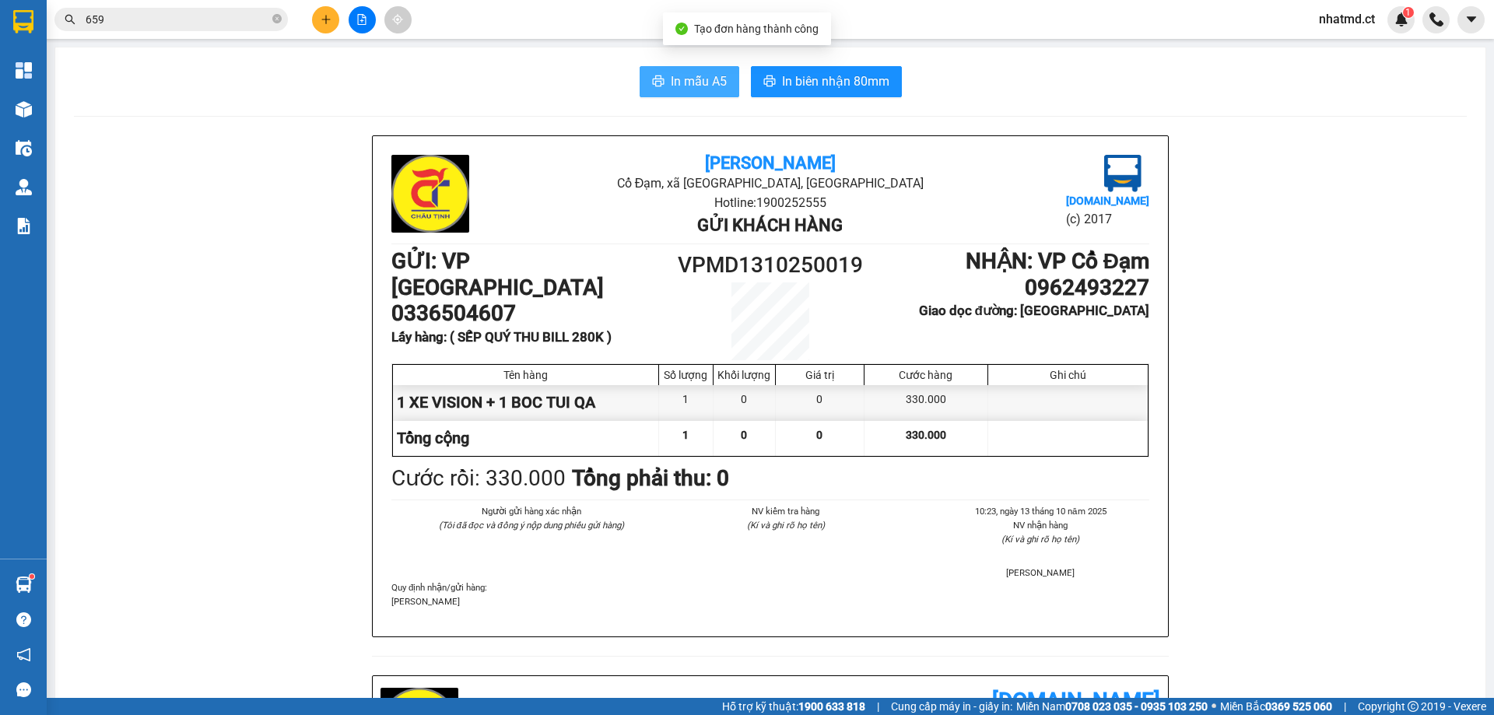
click at [707, 86] on span "In mẫu A5" at bounding box center [699, 81] width 56 height 19
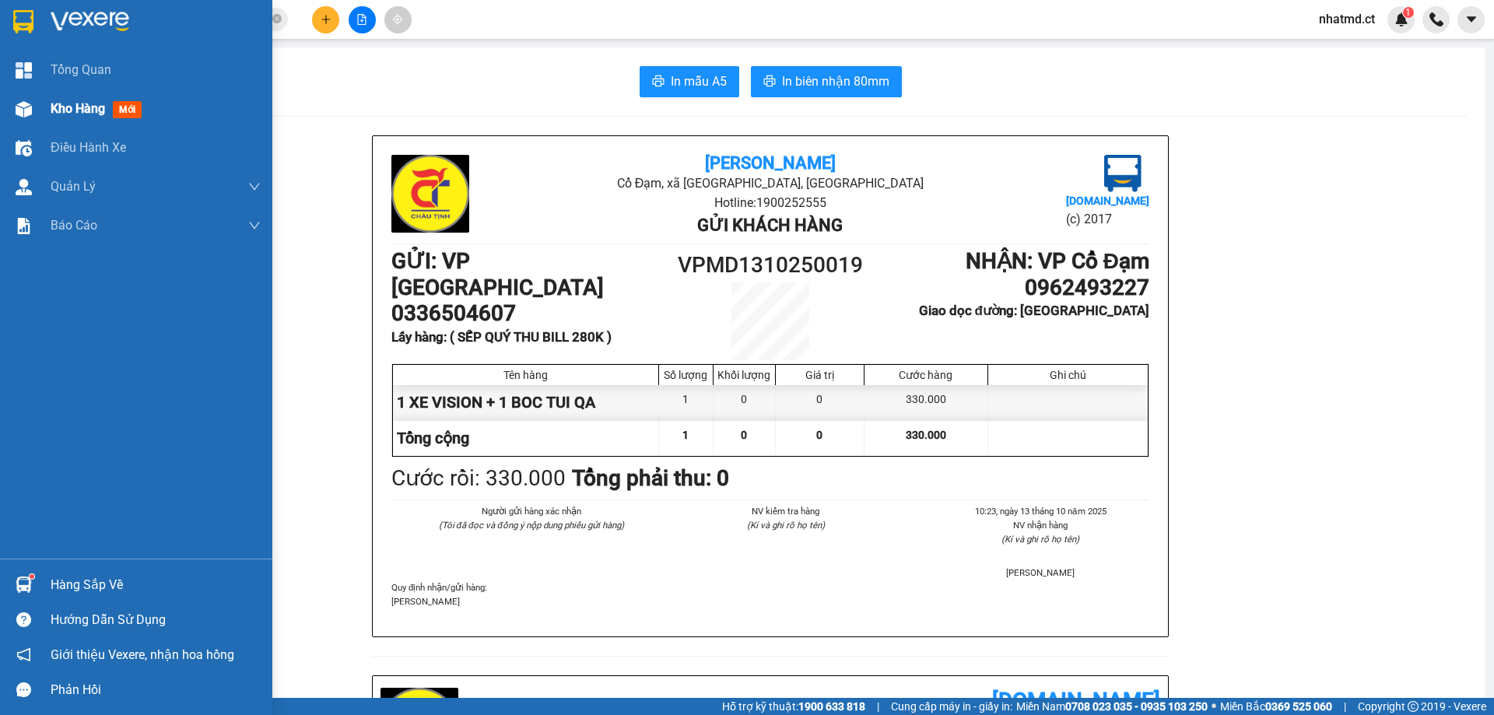
click at [90, 118] on div "Kho hàng mới" at bounding box center [99, 108] width 97 height 19
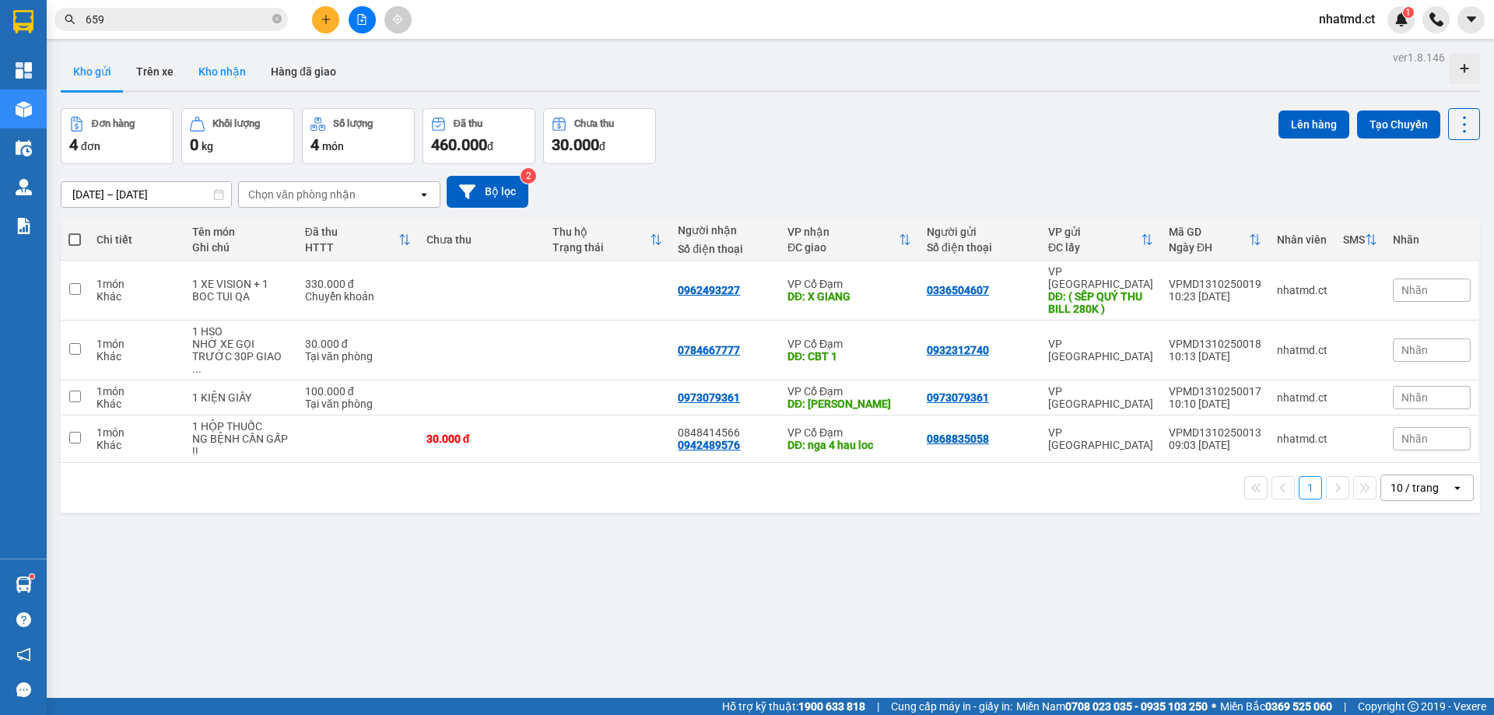
click at [225, 80] on button "Kho nhận" at bounding box center [222, 71] width 72 height 37
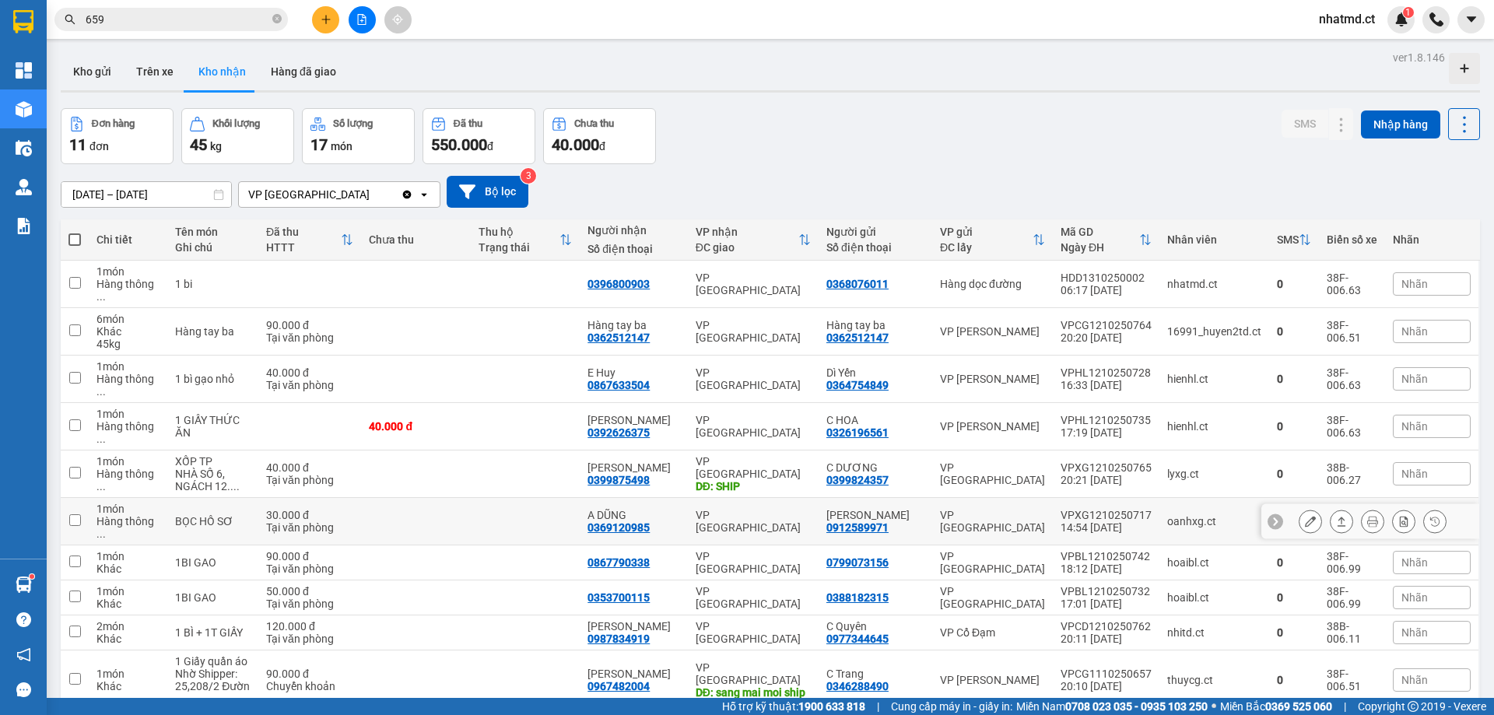
click at [402, 498] on td at bounding box center [415, 521] width 109 height 47
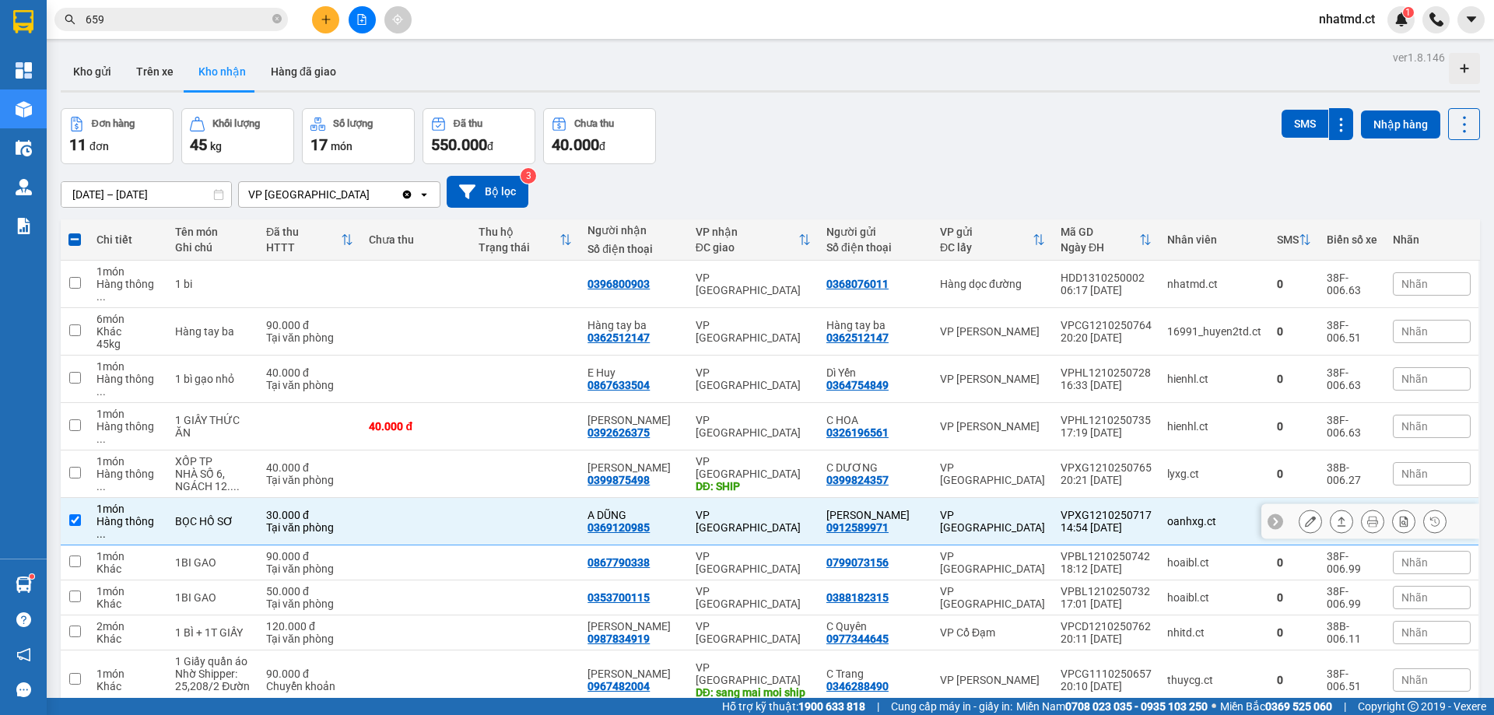
click at [1348, 510] on div at bounding box center [1373, 521] width 148 height 23
drag, startPoint x: 1348, startPoint y: 483, endPoint x: 1332, endPoint y: 482, distance: 15.6
click at [1332, 510] on div at bounding box center [1373, 521] width 148 height 23
click at [1336, 516] on icon at bounding box center [1341, 521] width 11 height 11
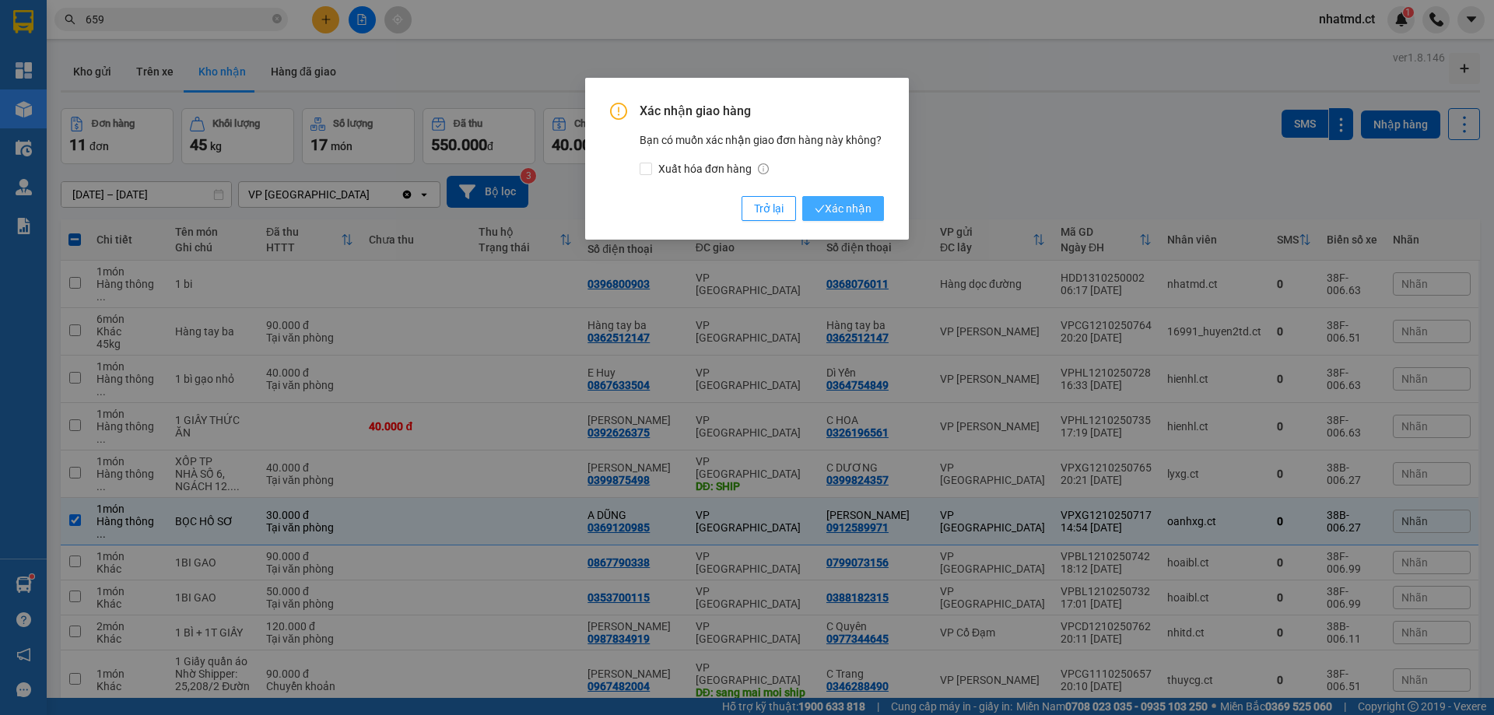
click at [837, 211] on span "Xác nhận" at bounding box center [843, 208] width 57 height 17
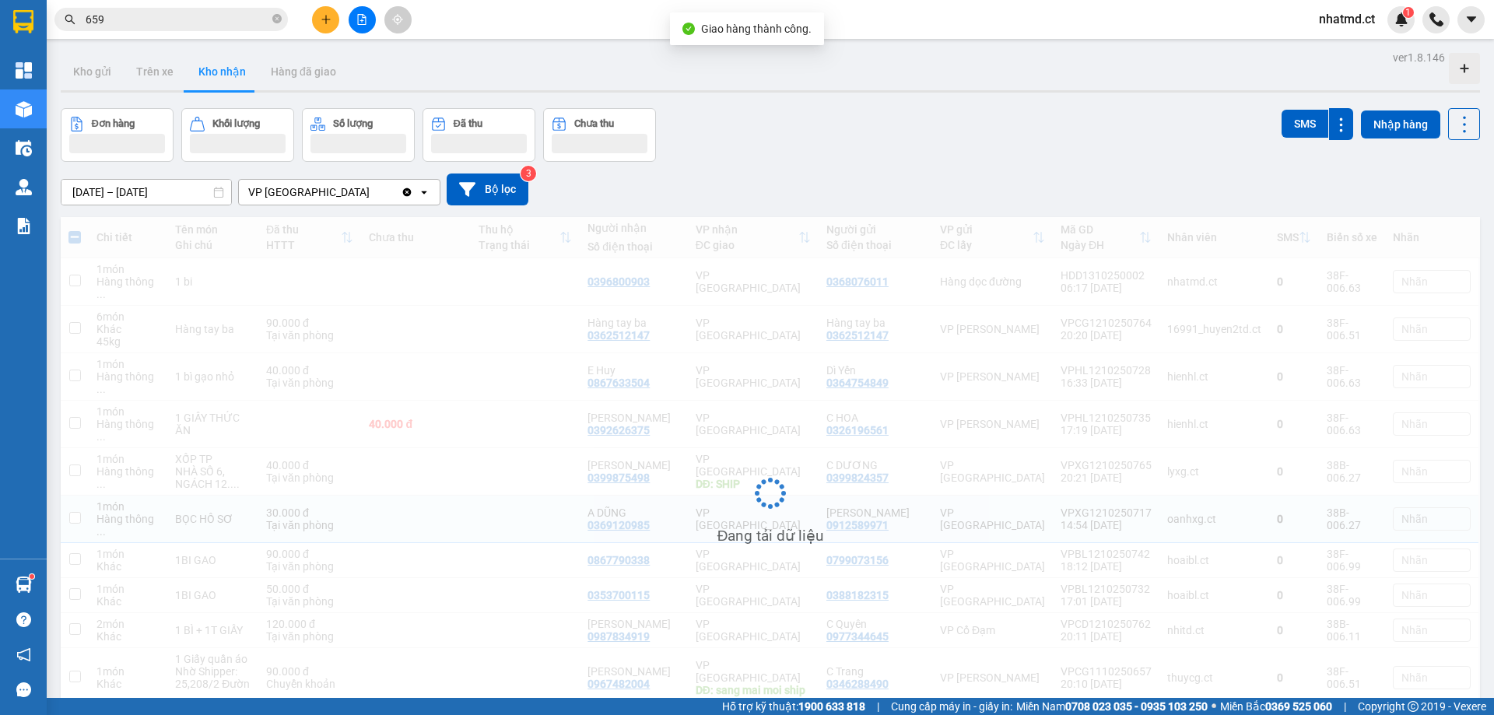
checkbox input "false"
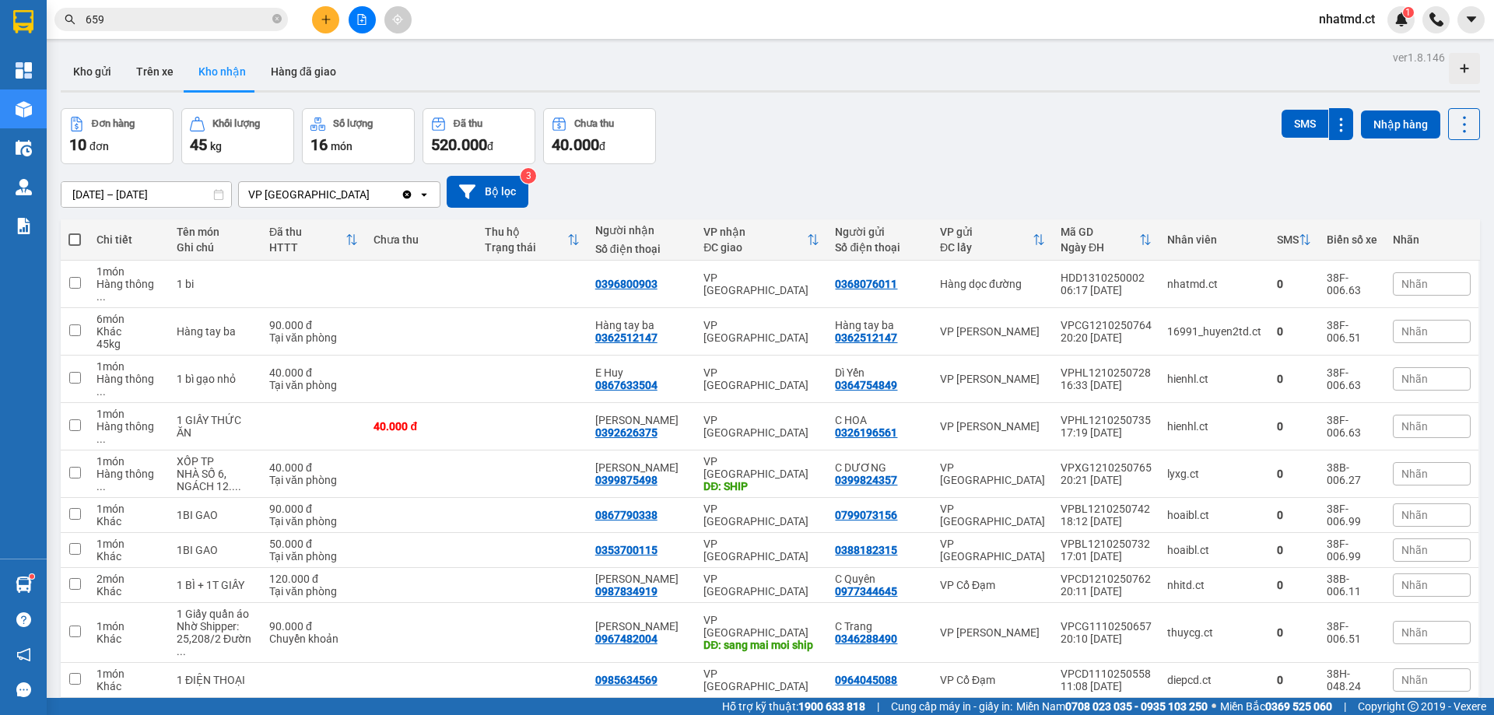
click at [216, 27] on input "659" at bounding box center [178, 19] width 184 height 17
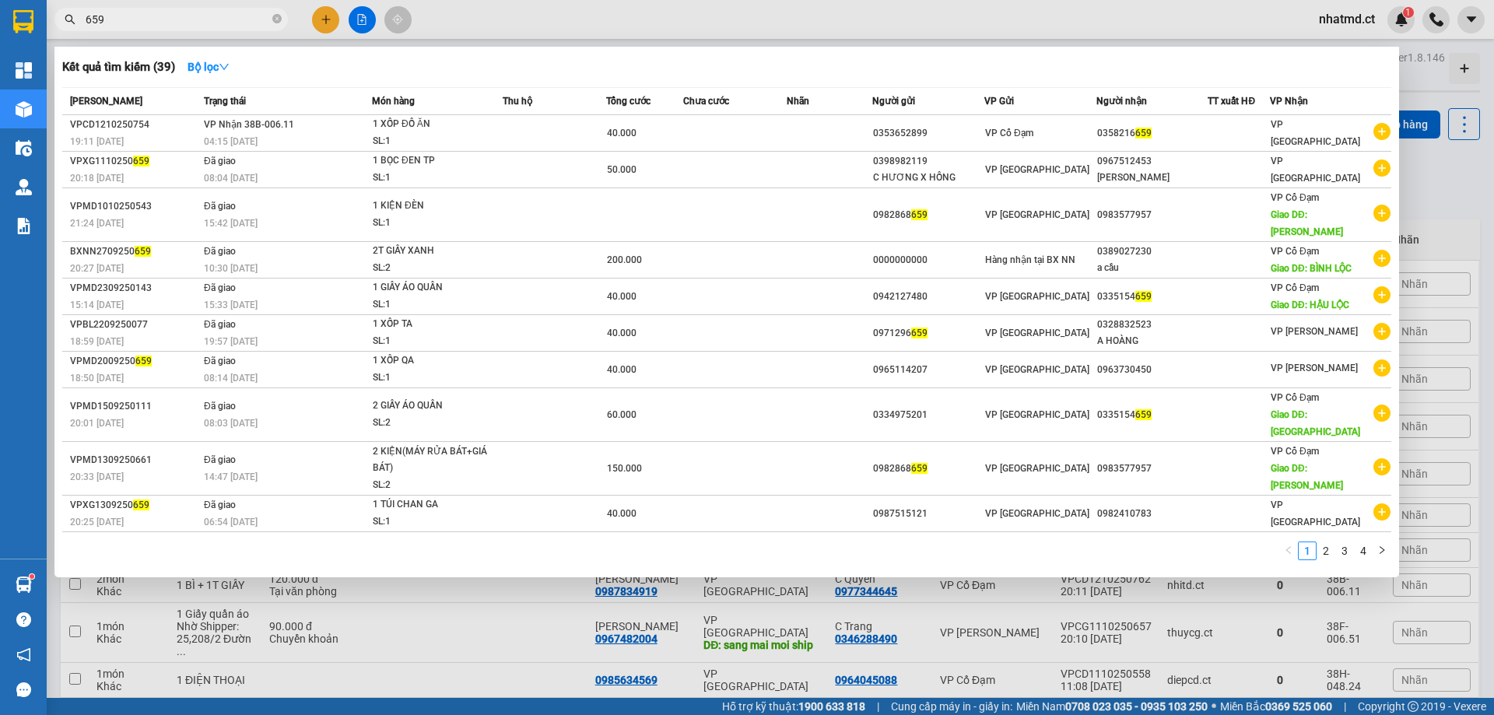
click at [216, 27] on input "659" at bounding box center [178, 19] width 184 height 17
type input "862"
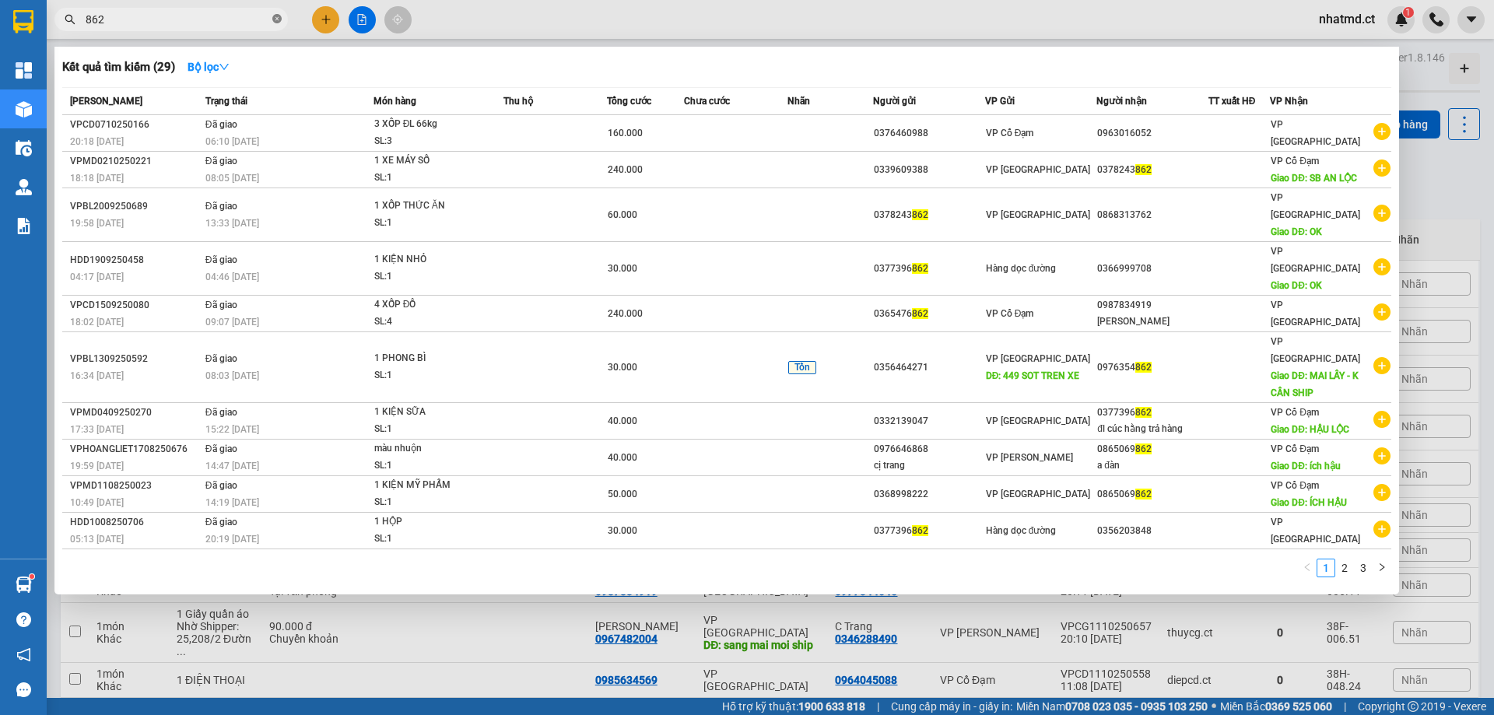
click at [276, 23] on icon "close-circle" at bounding box center [276, 18] width 9 height 9
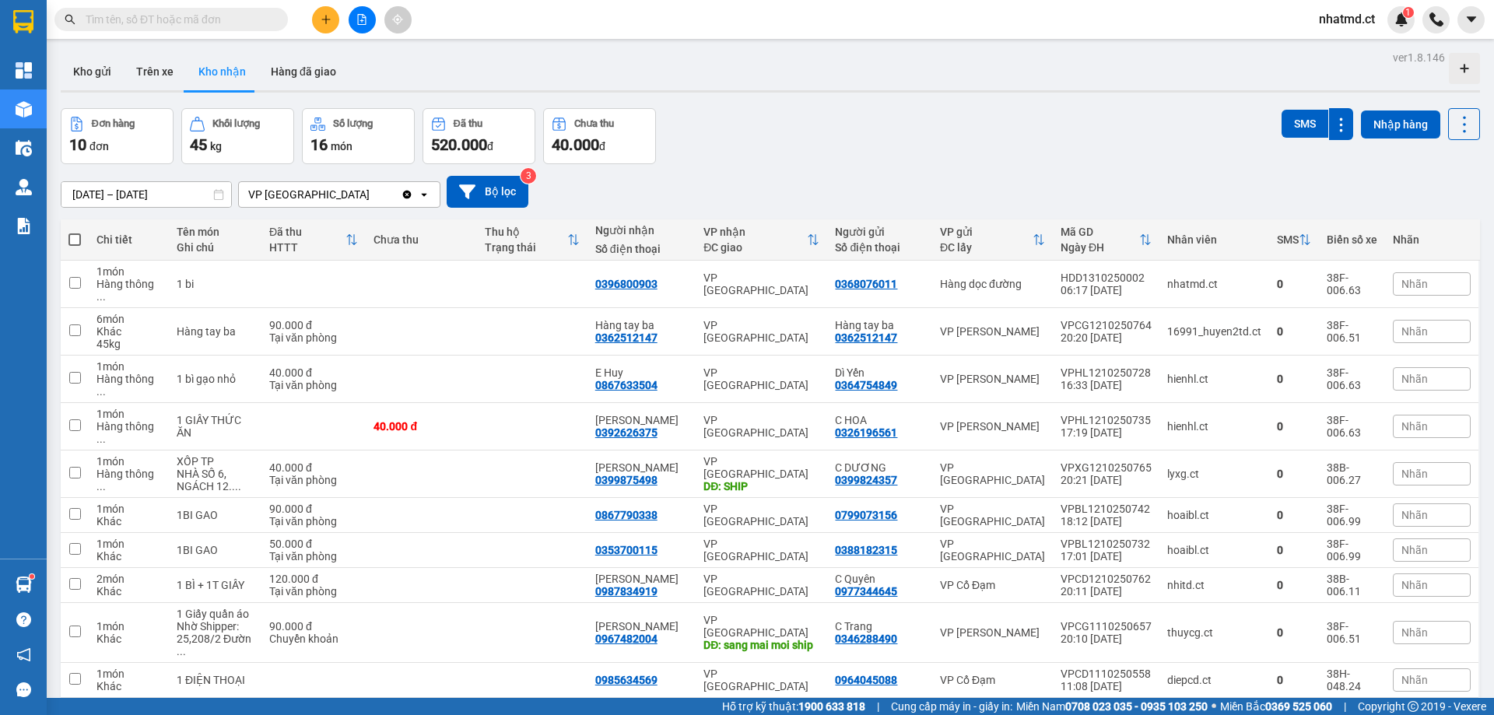
click at [321, 20] on icon "plus" at bounding box center [326, 19] width 11 height 11
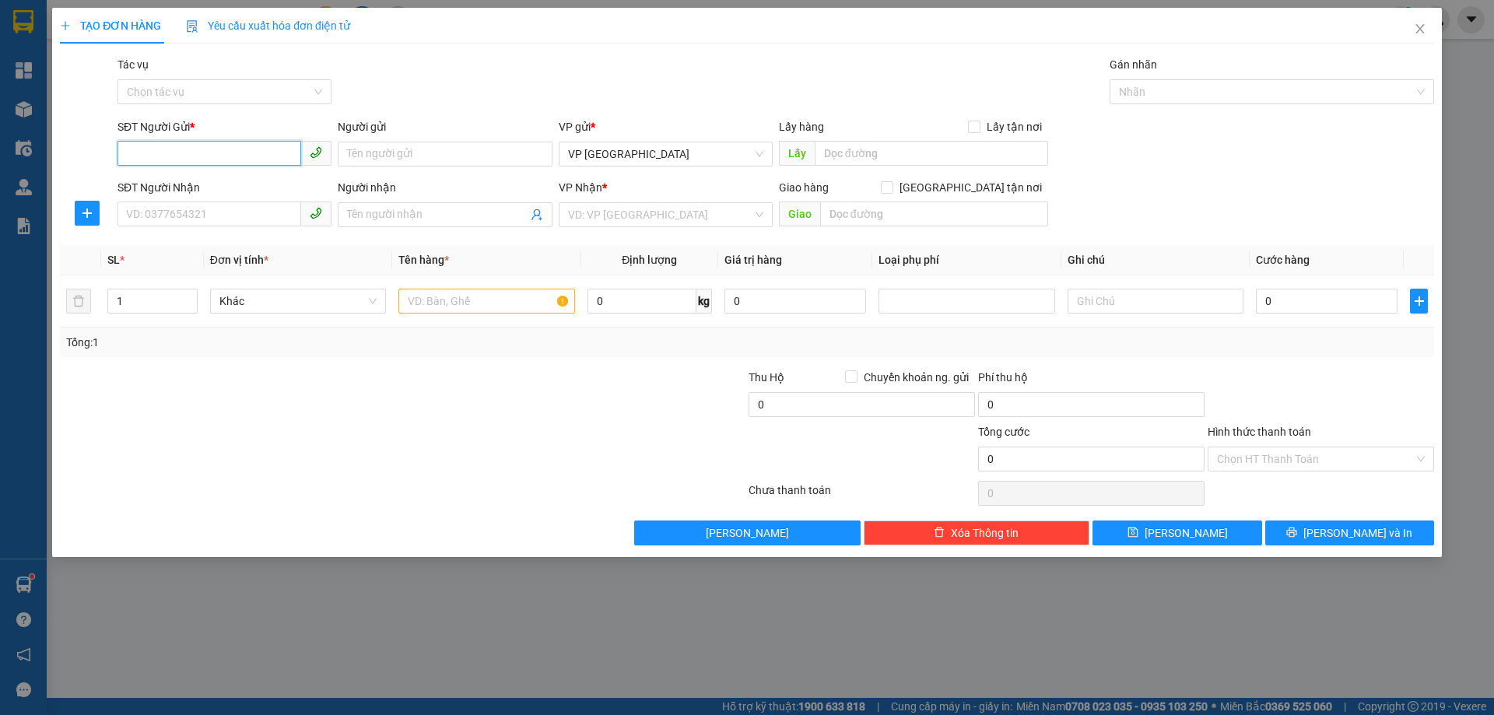
click at [269, 159] on input "SĐT Người Gửi *" at bounding box center [210, 153] width 184 height 25
type input "0989666756"
click at [252, 214] on input "SĐT Người Nhận" at bounding box center [210, 214] width 184 height 25
click at [384, 153] on input "Người gửi" at bounding box center [445, 154] width 214 height 25
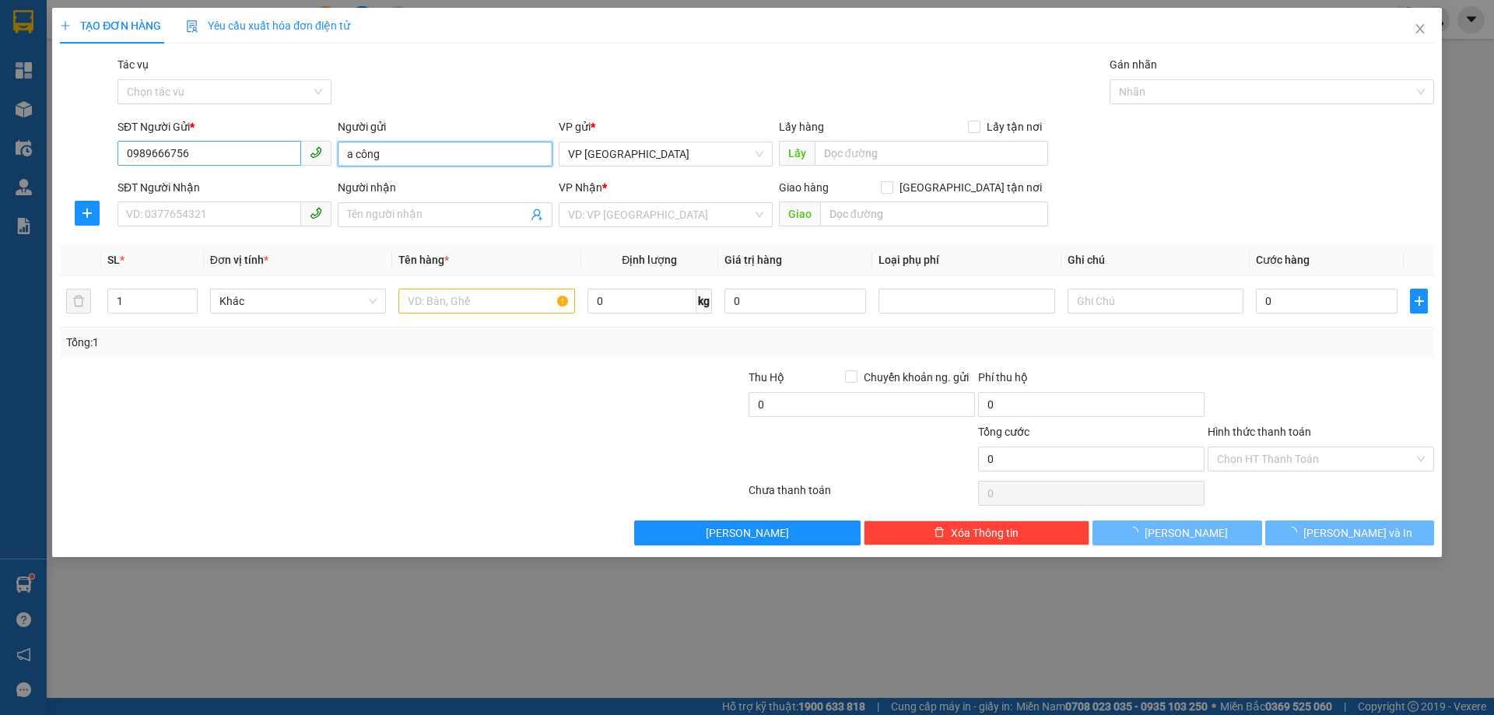
drag, startPoint x: 384, startPoint y: 153, endPoint x: 249, endPoint y: 162, distance: 135.7
click at [249, 162] on div "SĐT Người Gửi * 0989666756 Người gửi a công a công VP gửi * VP [GEOGRAPHIC_DATA…" at bounding box center [775, 145] width 1323 height 54
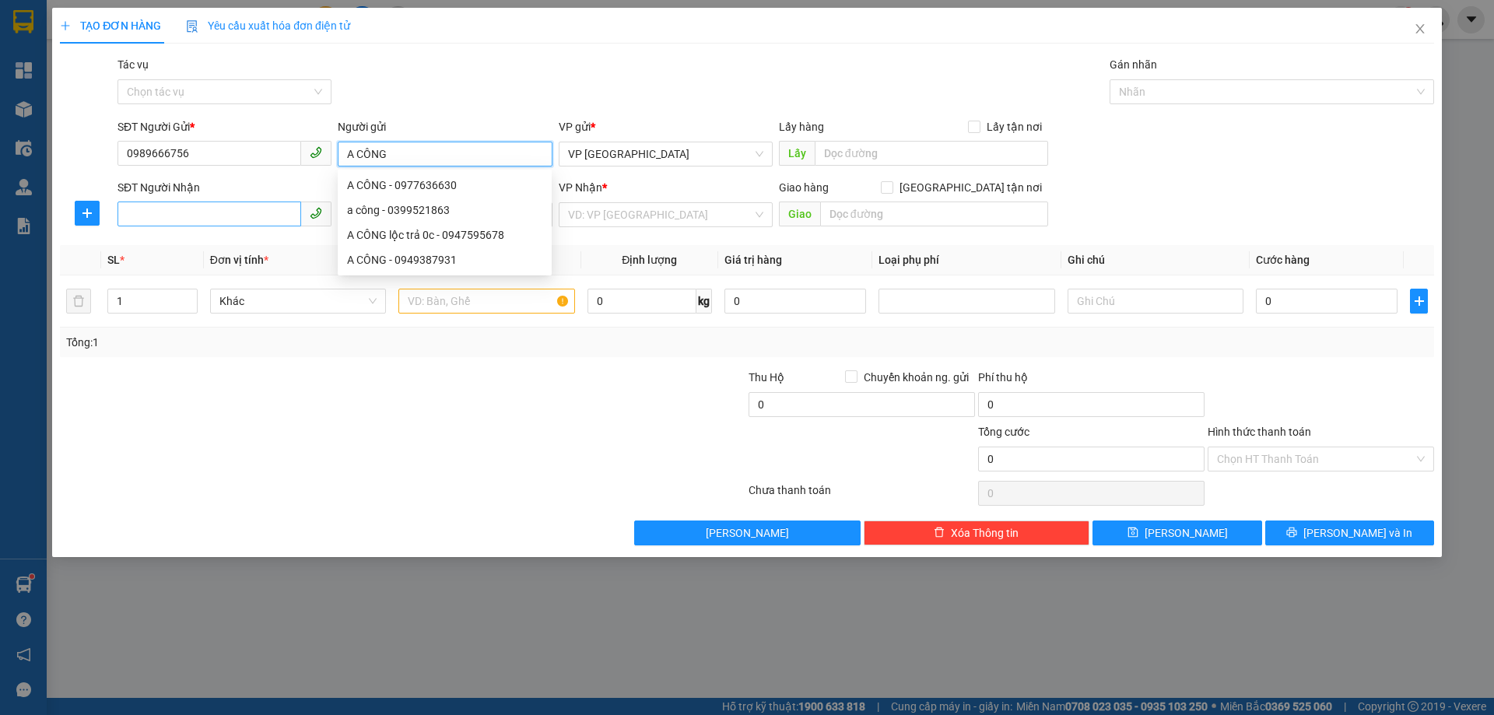
type input "A CÔNG"
click at [205, 216] on input "SĐT Người Nhận" at bounding box center [210, 214] width 184 height 25
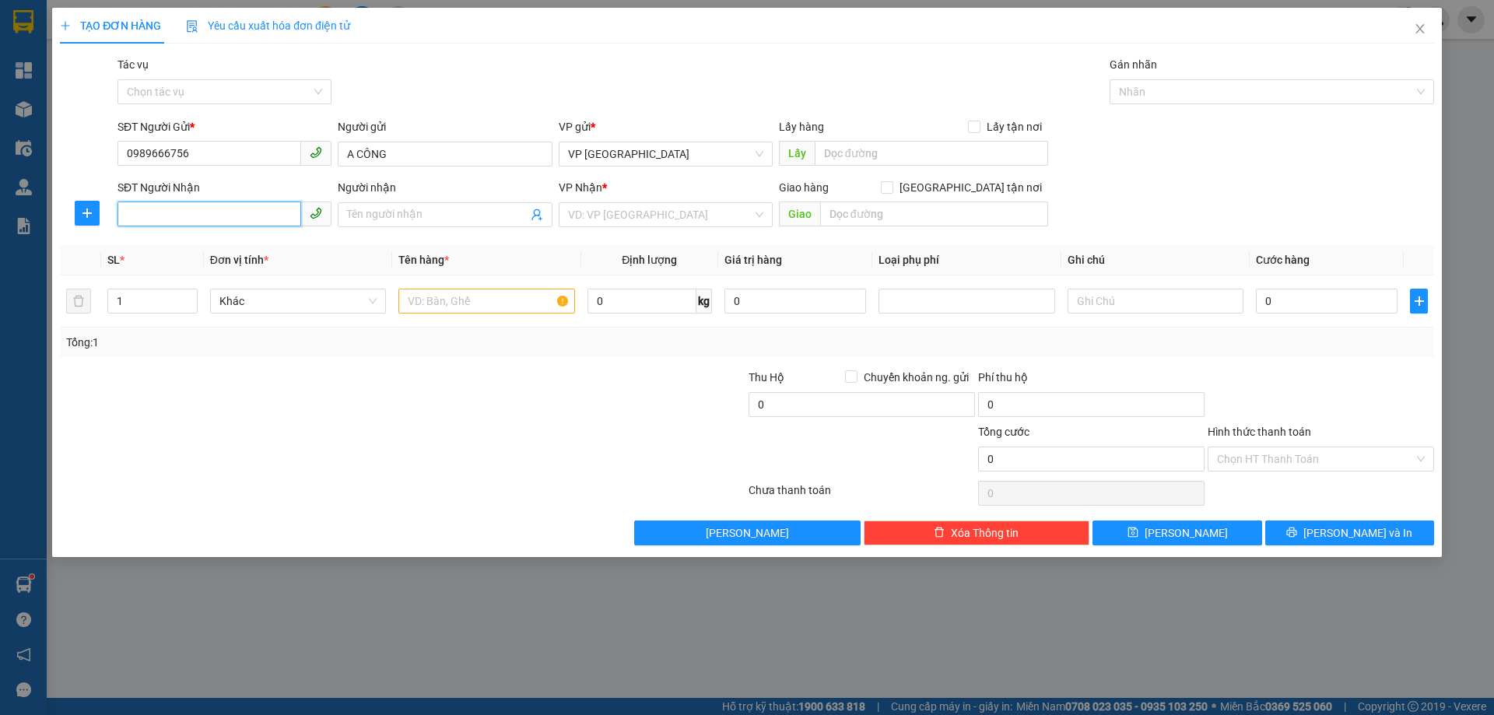
click at [284, 214] on input "SĐT Người Nhận" at bounding box center [210, 214] width 184 height 25
click at [247, 215] on input "SĐT Người Nhận" at bounding box center [210, 214] width 184 height 25
click at [273, 219] on input "SĐT Người Nhận" at bounding box center [210, 214] width 184 height 25
click at [272, 217] on input "SĐT Người Nhận" at bounding box center [210, 214] width 184 height 25
type input "0977478886"
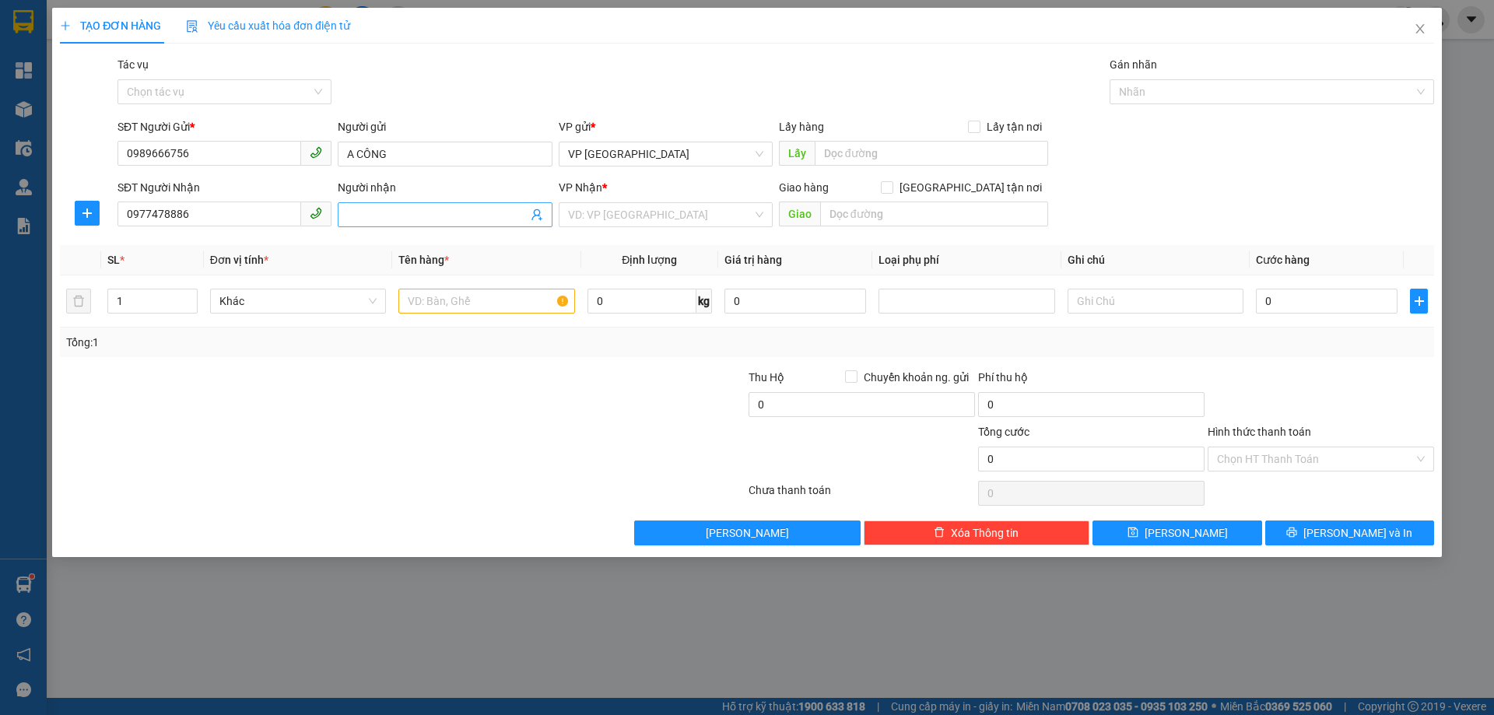
click at [374, 206] on input "Người nhận" at bounding box center [437, 214] width 180 height 17
type input "A HIẾU NH"
click at [952, 212] on input "text" at bounding box center [934, 214] width 228 height 25
click at [650, 221] on input "search" at bounding box center [660, 214] width 184 height 23
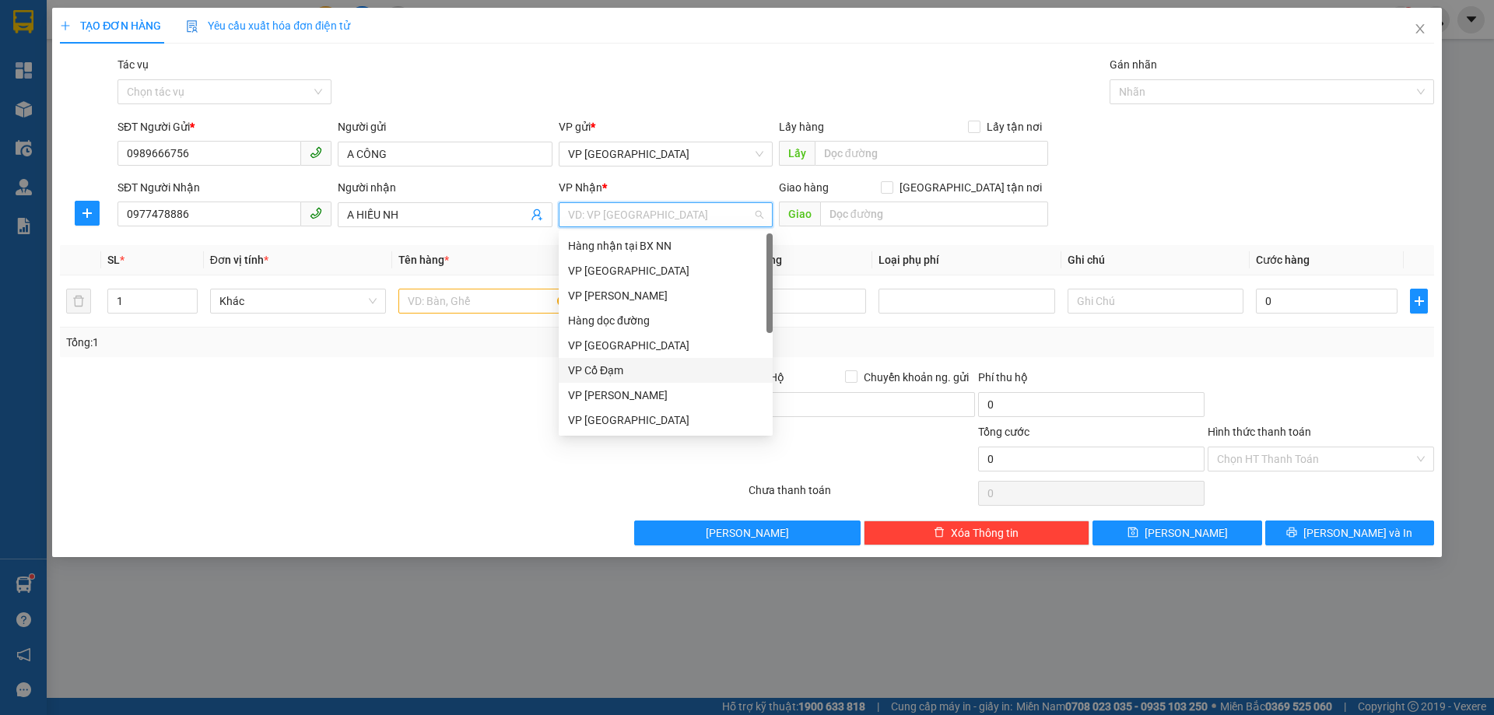
drag, startPoint x: 609, startPoint y: 367, endPoint x: 683, endPoint y: 305, distance: 96.1
click at [609, 368] on div "VP Cổ Đạm" at bounding box center [665, 370] width 195 height 17
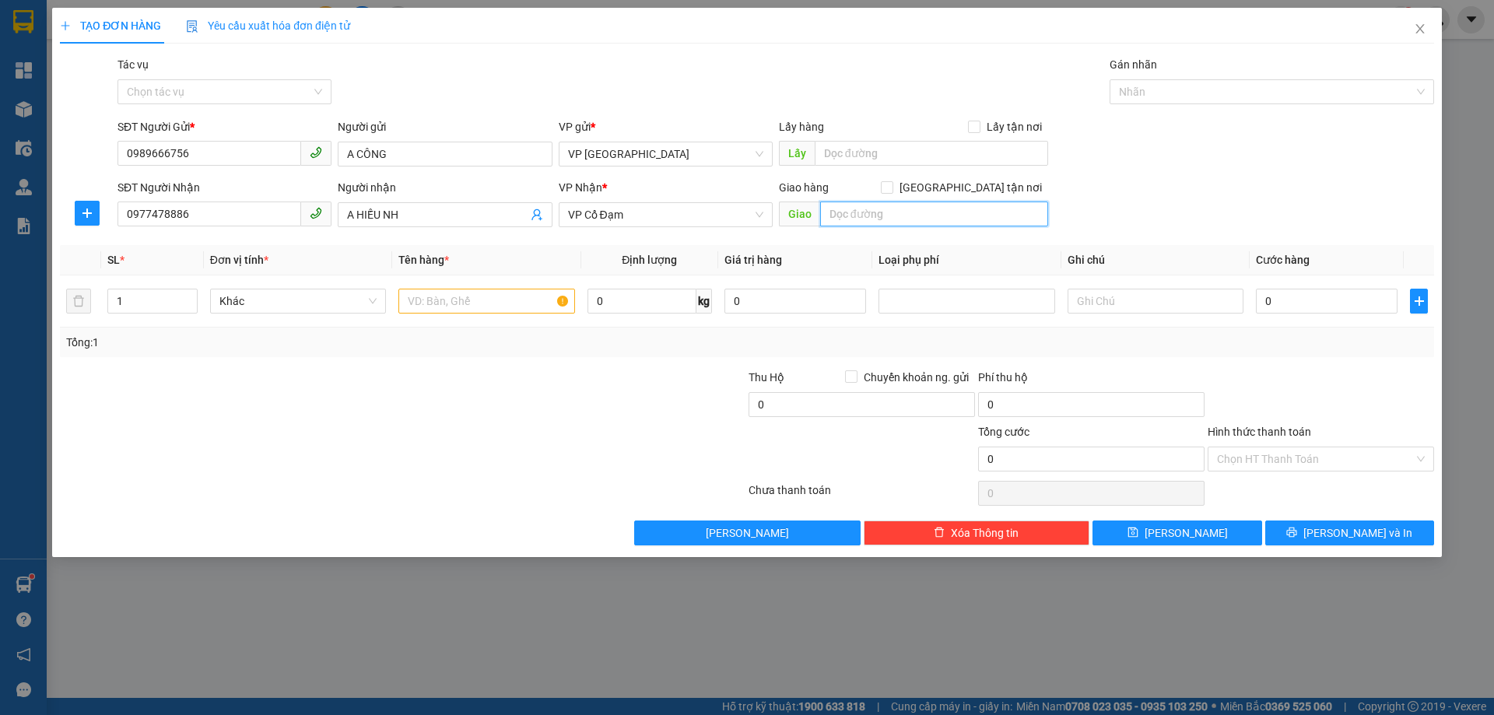
click at [823, 213] on input "text" at bounding box center [934, 214] width 228 height 25
type input "NGÃ 3 GIA LÁCH"
click at [465, 305] on input "text" at bounding box center [486, 301] width 176 height 25
type input "1"
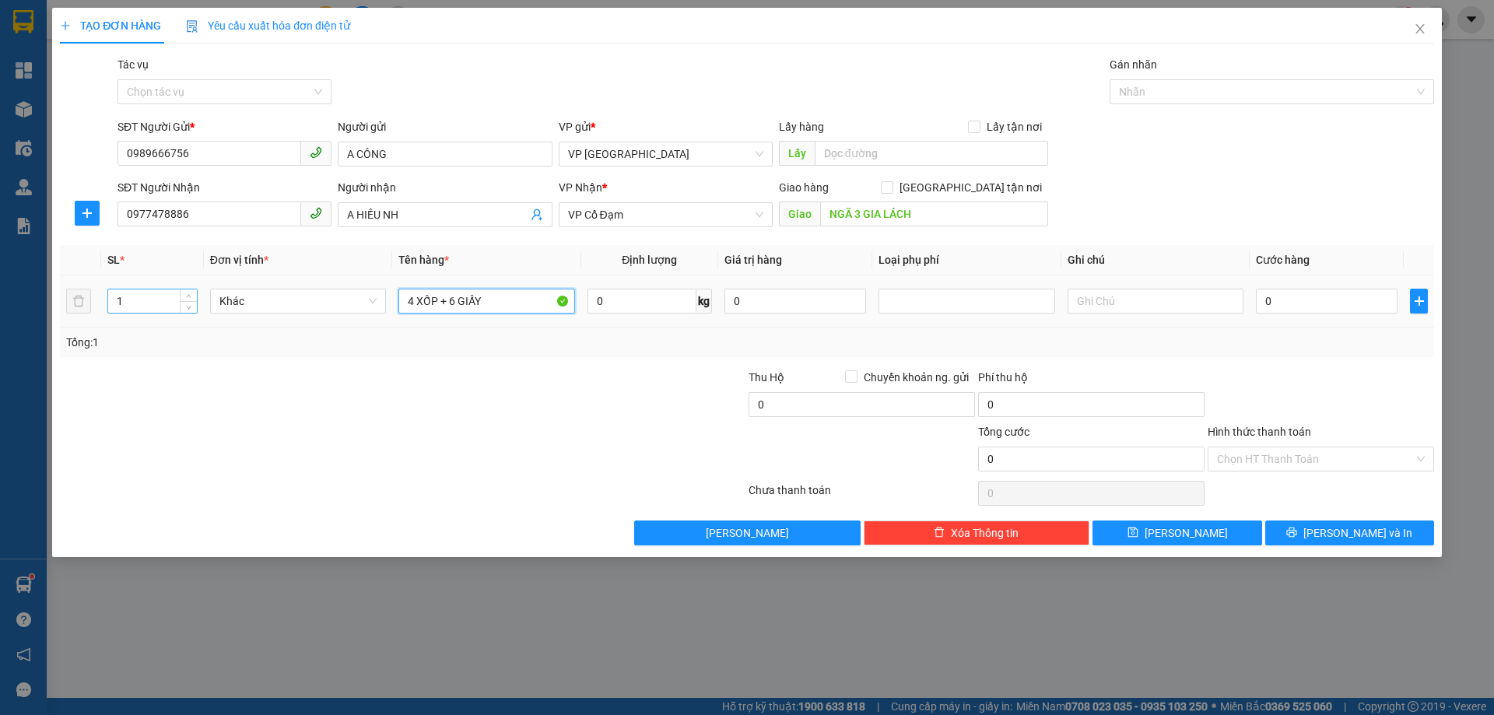
type input "4 XỐP + 6 GIẤY"
click at [153, 297] on input "1" at bounding box center [152, 301] width 89 height 23
type input "10"
click at [1165, 299] on input "text" at bounding box center [1156, 301] width 176 height 25
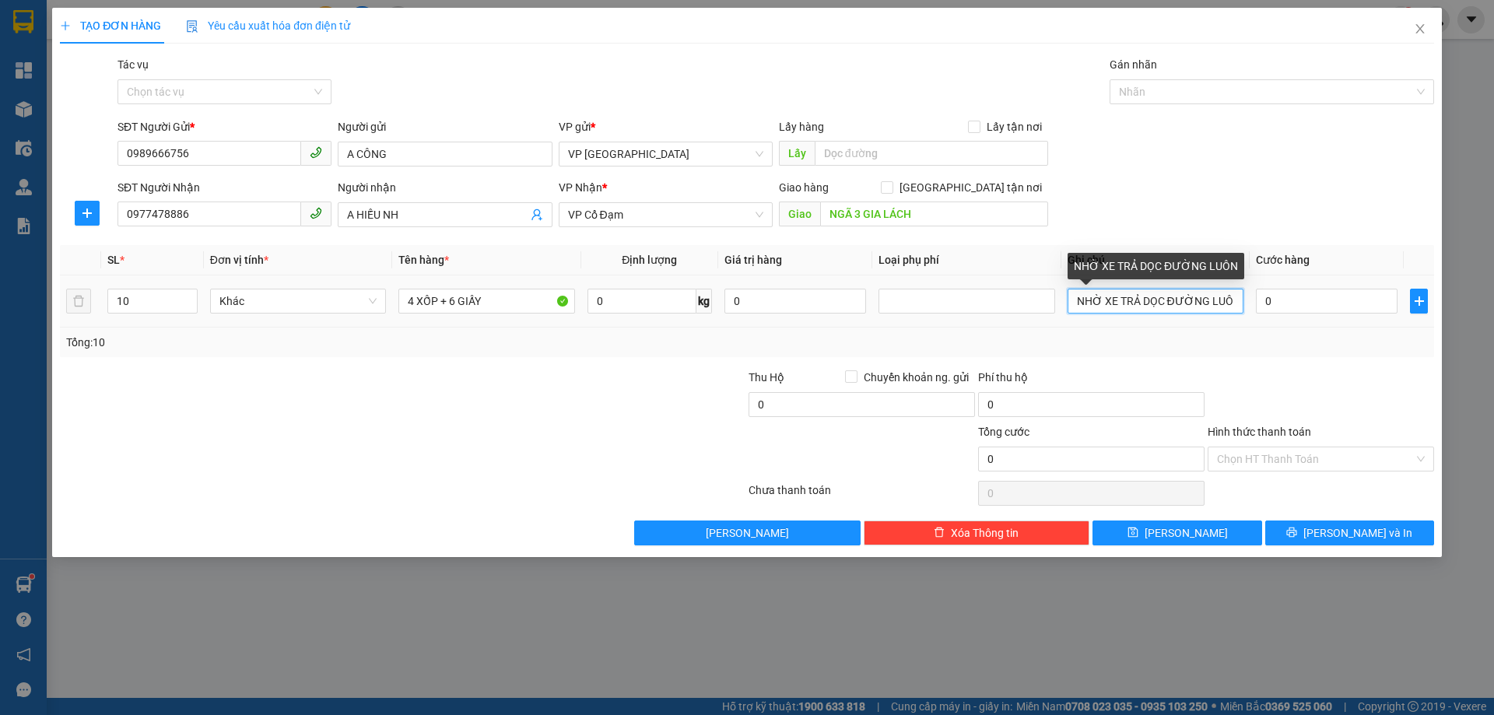
scroll to position [0, 3]
type input "NHỜ XE TRẢ DỌC ĐƯỜNG LUÔN"
click at [1284, 303] on input "0" at bounding box center [1327, 301] width 142 height 25
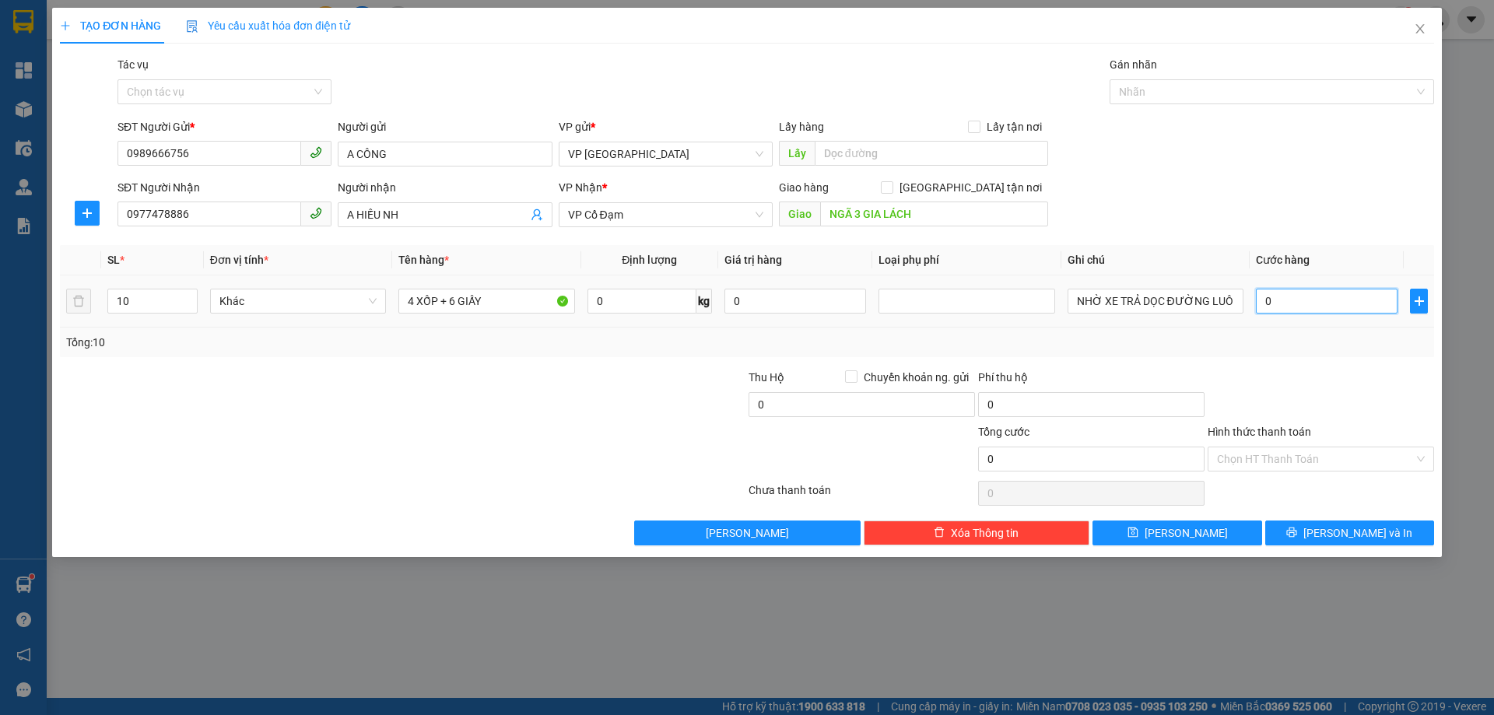
type input "5"
type input "52"
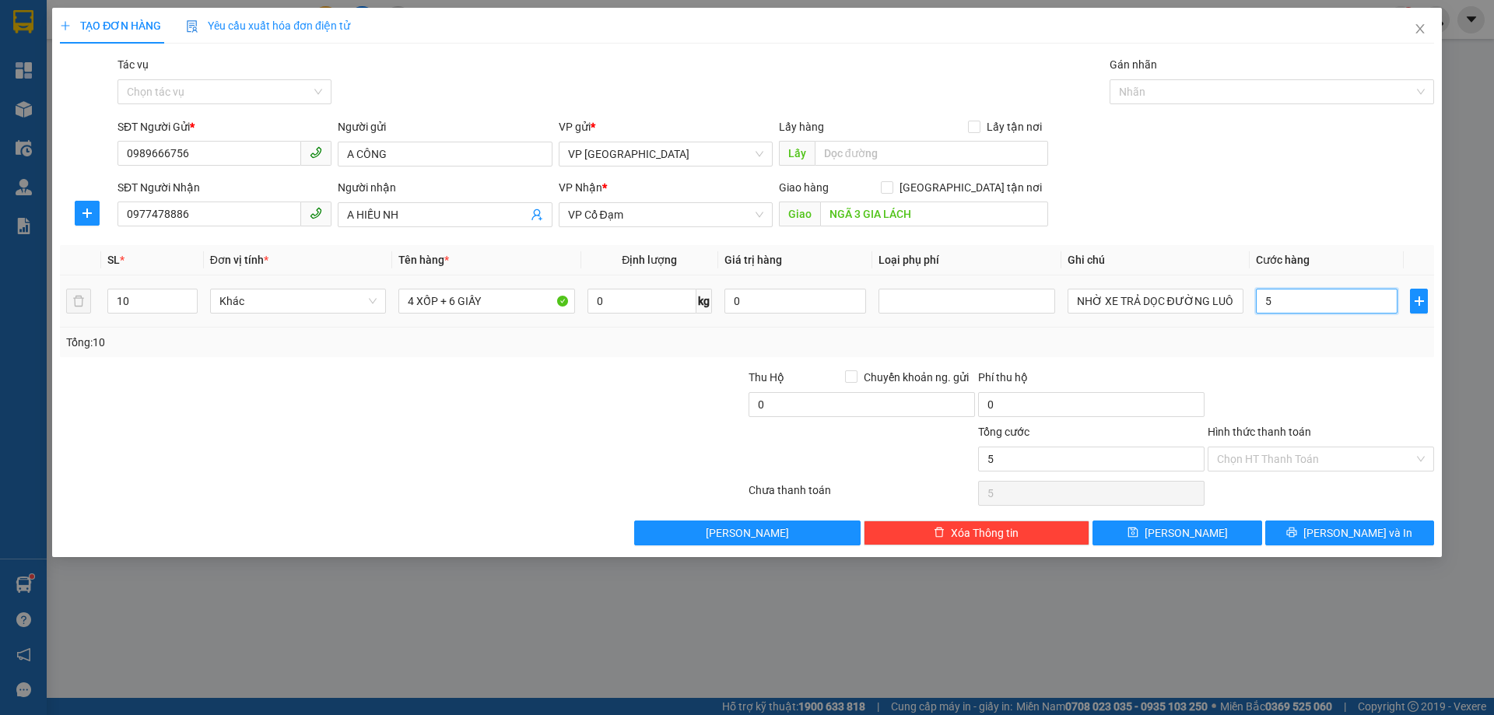
type input "52"
type input "520"
type input "520.000"
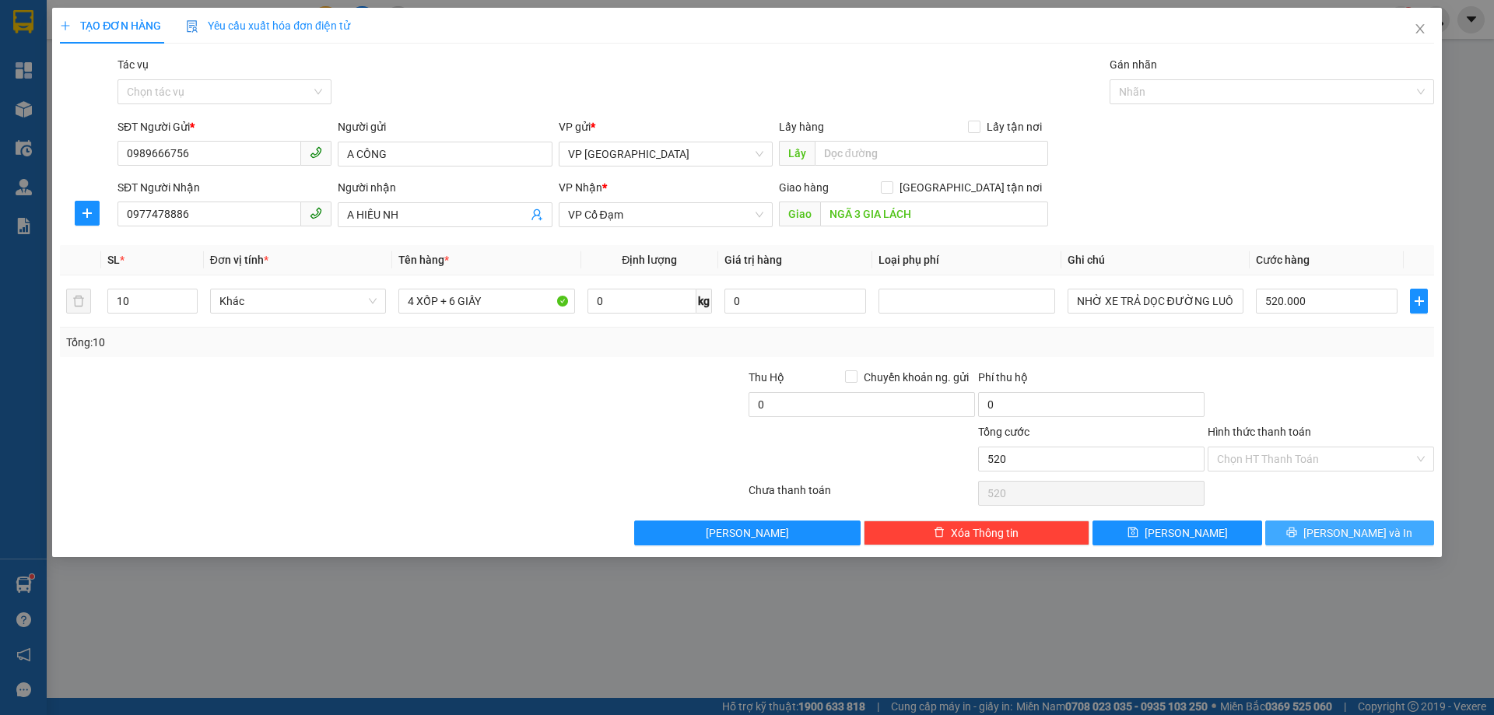
type input "520.000"
click at [1297, 532] on icon "printer" at bounding box center [1292, 532] width 11 height 11
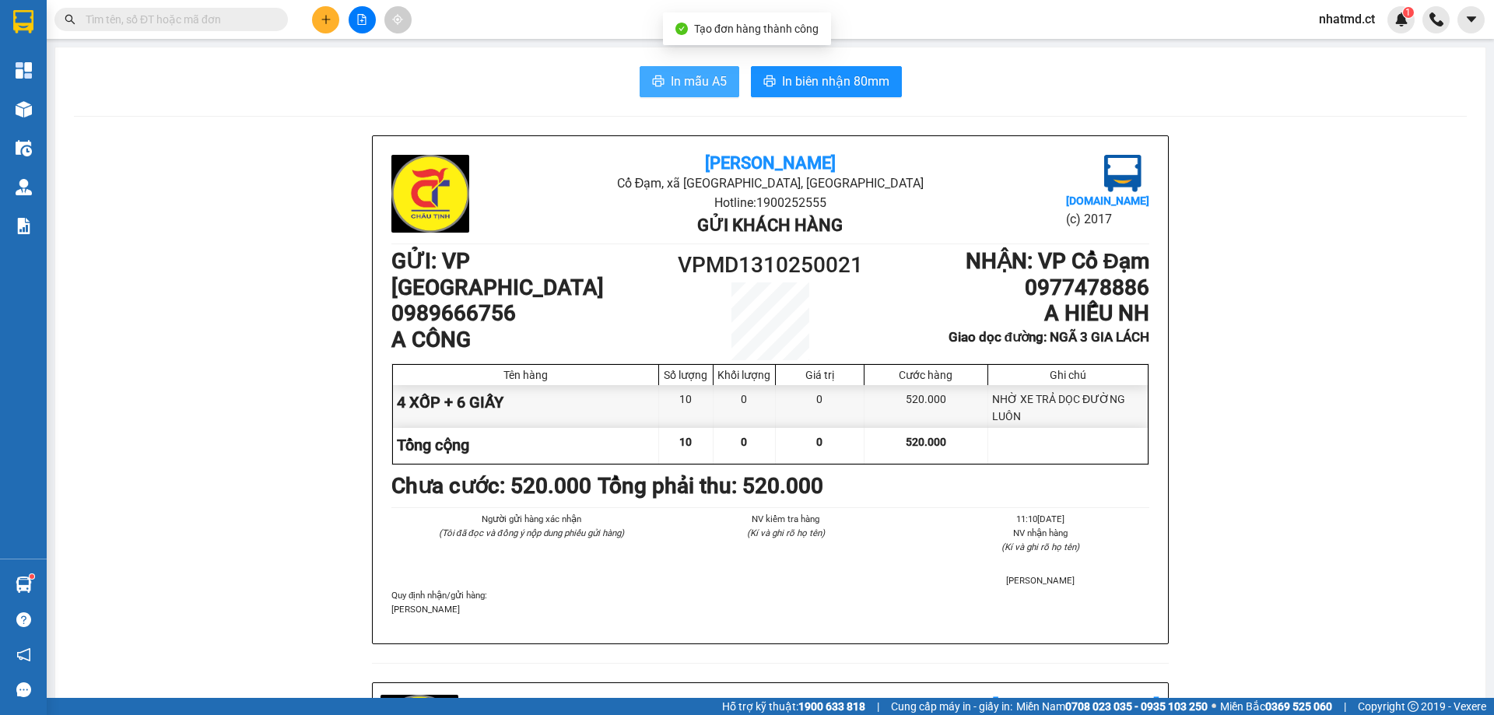
click at [669, 69] on button "In mẫu A5" at bounding box center [690, 81] width 100 height 31
click at [690, 88] on span "In mẫu A5" at bounding box center [699, 81] width 56 height 19
click at [216, 22] on input "text" at bounding box center [178, 19] width 184 height 17
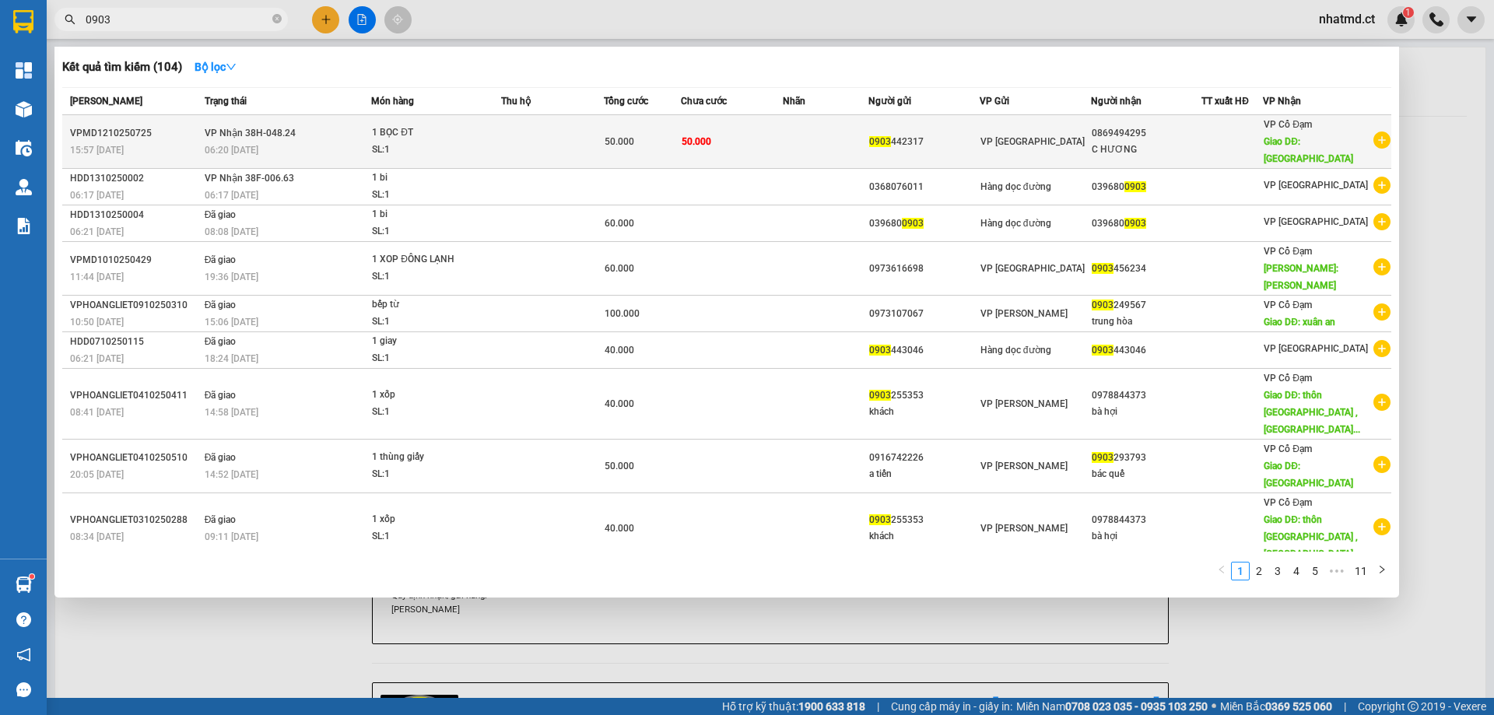
type input "0903"
click at [346, 137] on td "VP Nhận 38H-048.24 06:20 [DATE]" at bounding box center [286, 142] width 171 height 54
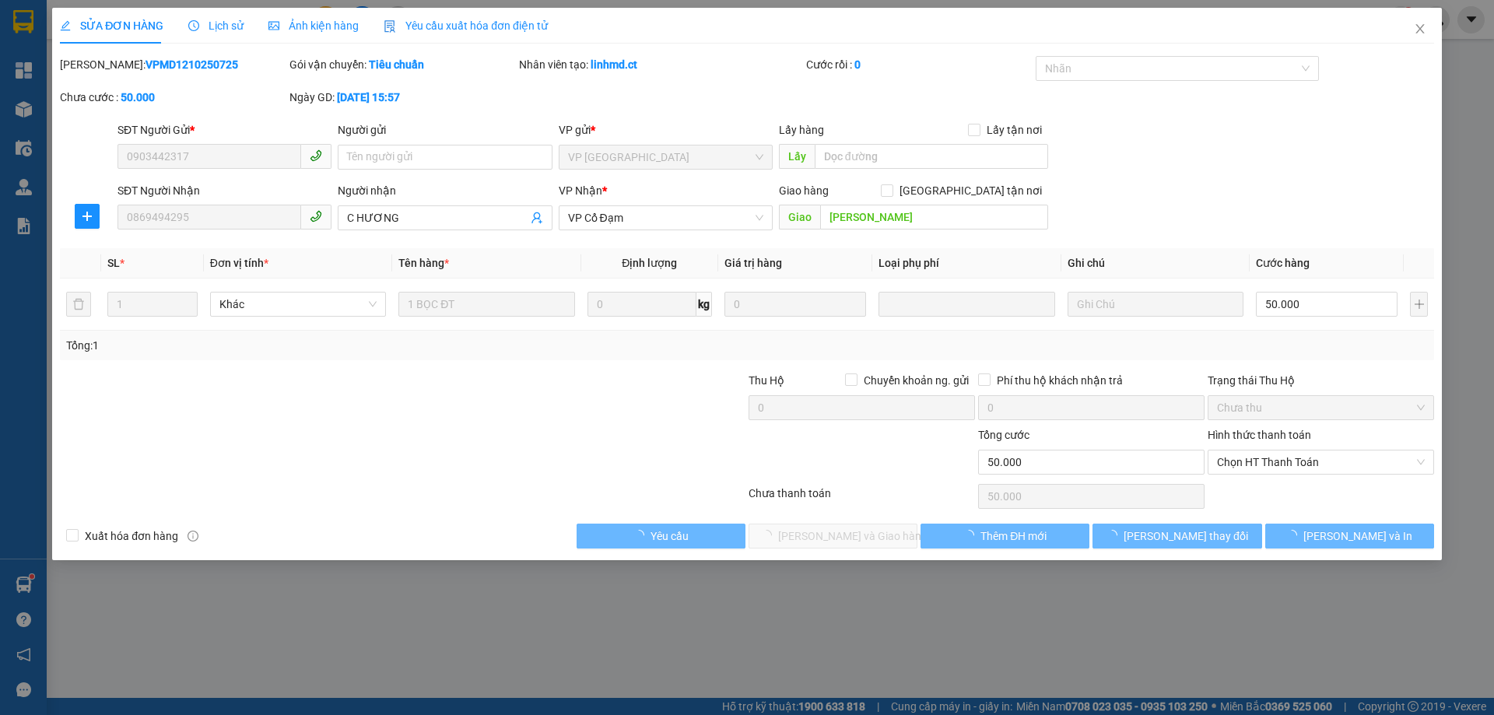
type input "0903442317"
type input "0869494295"
type input "C HƯƠNG"
type input "[PERSON_NAME]"
type input "0"
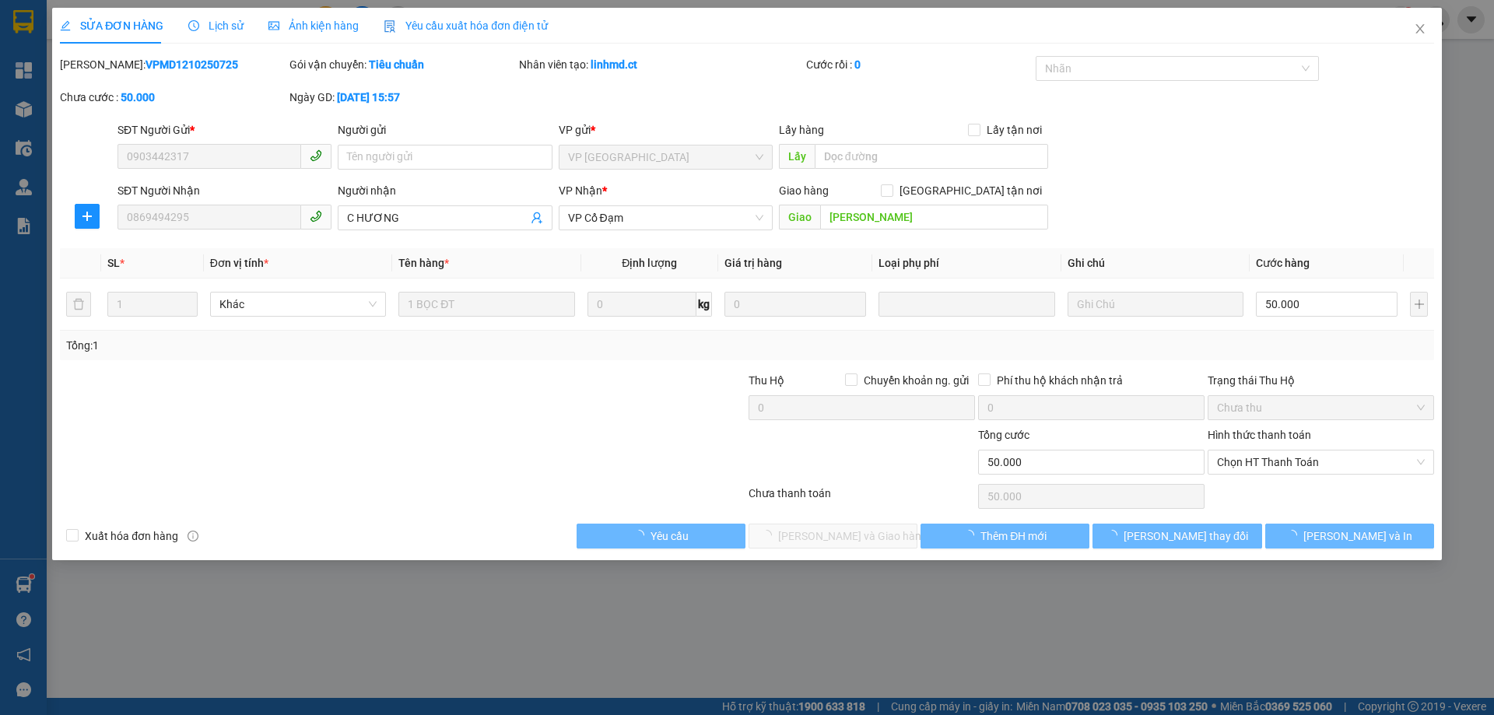
type input "50.000"
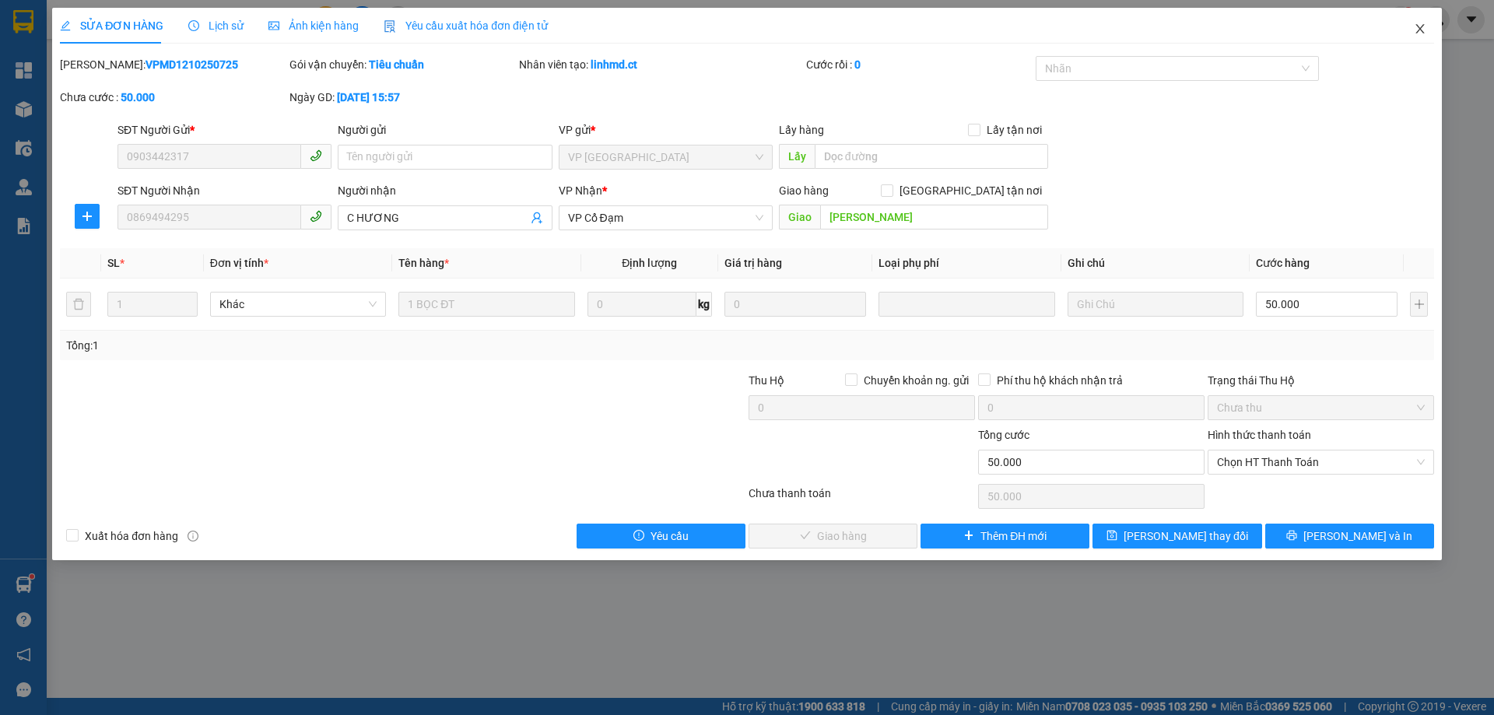
click at [1426, 33] on icon "close" at bounding box center [1420, 29] width 12 height 12
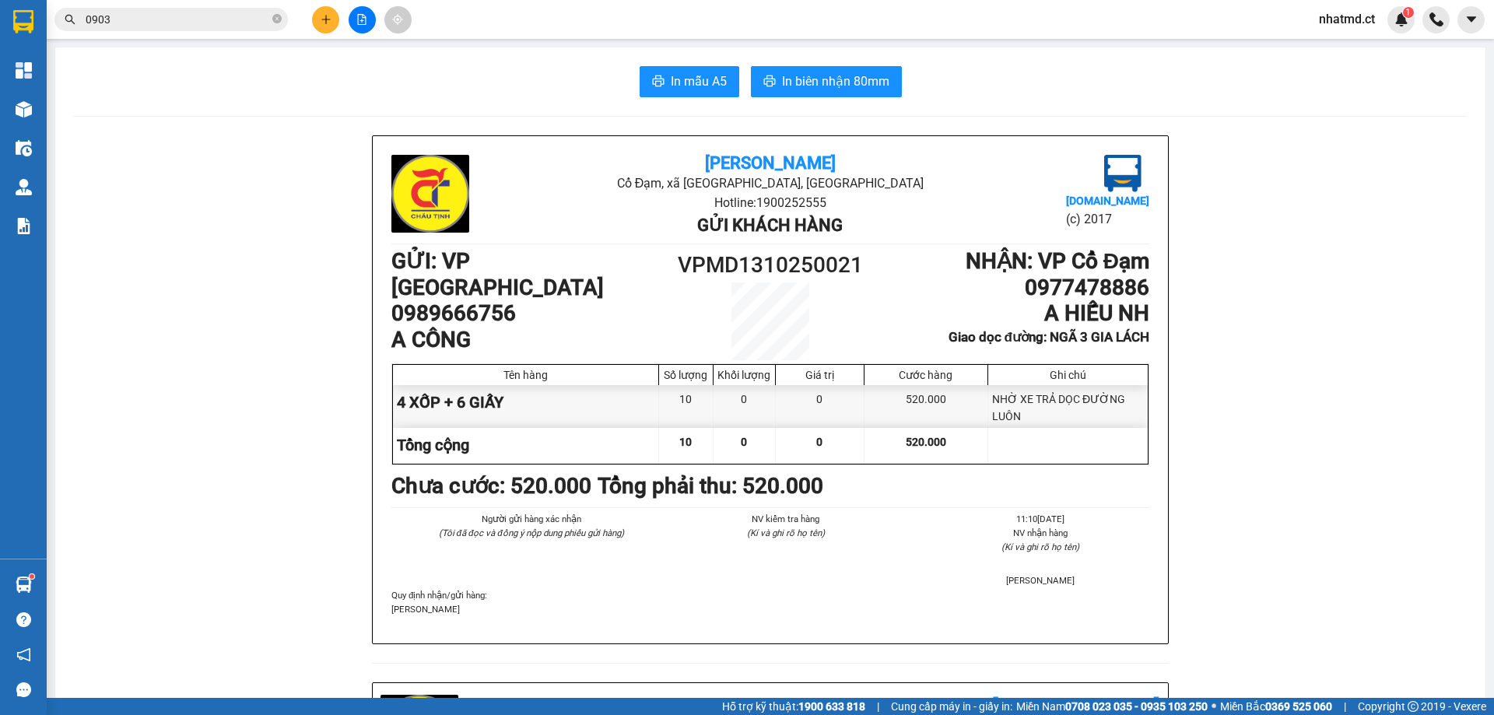
click at [284, 21] on span "0903" at bounding box center [170, 19] width 233 height 23
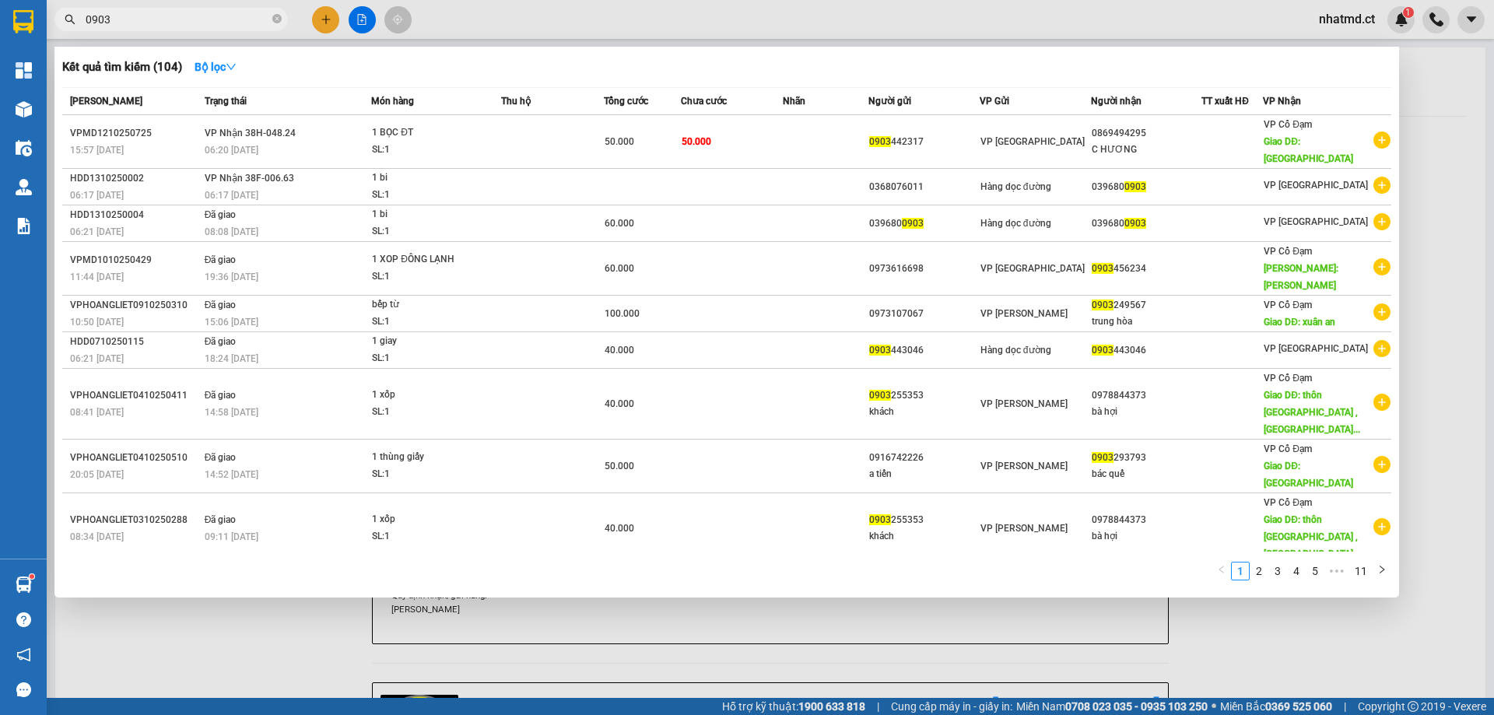
click at [244, 24] on input "0903" at bounding box center [178, 19] width 184 height 17
click at [279, 20] on icon "close-circle" at bounding box center [276, 18] width 9 height 9
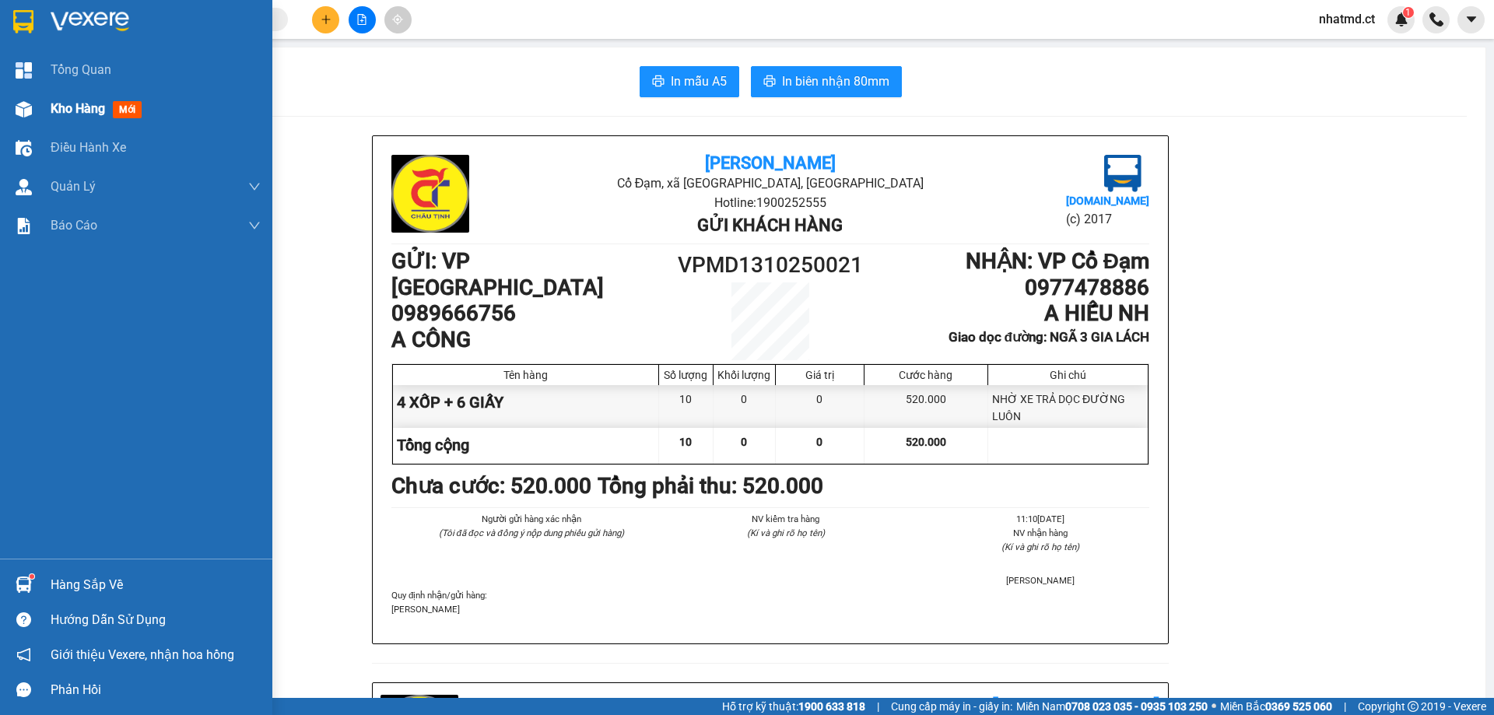
click at [56, 108] on span "Kho hàng" at bounding box center [78, 108] width 54 height 15
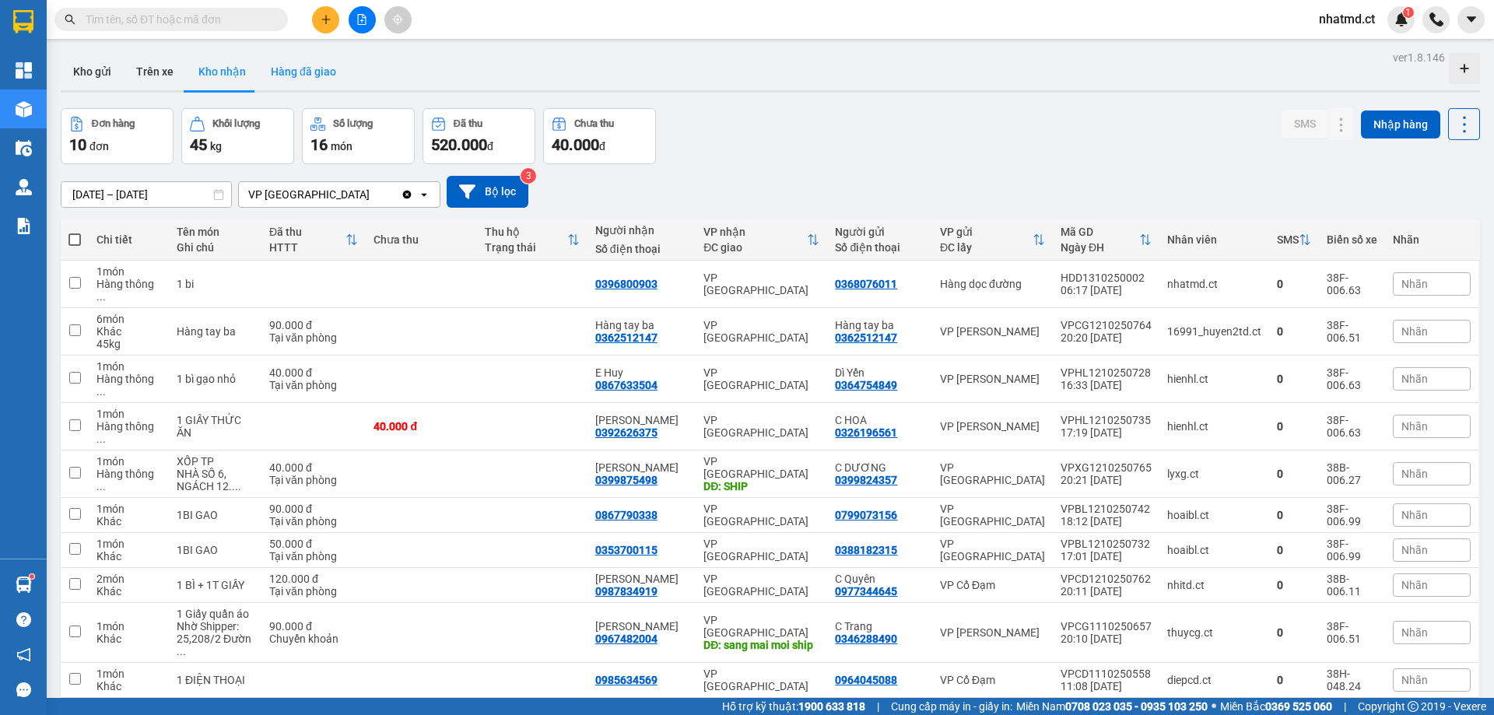
click at [290, 75] on button "Hàng đã giao" at bounding box center [303, 71] width 90 height 37
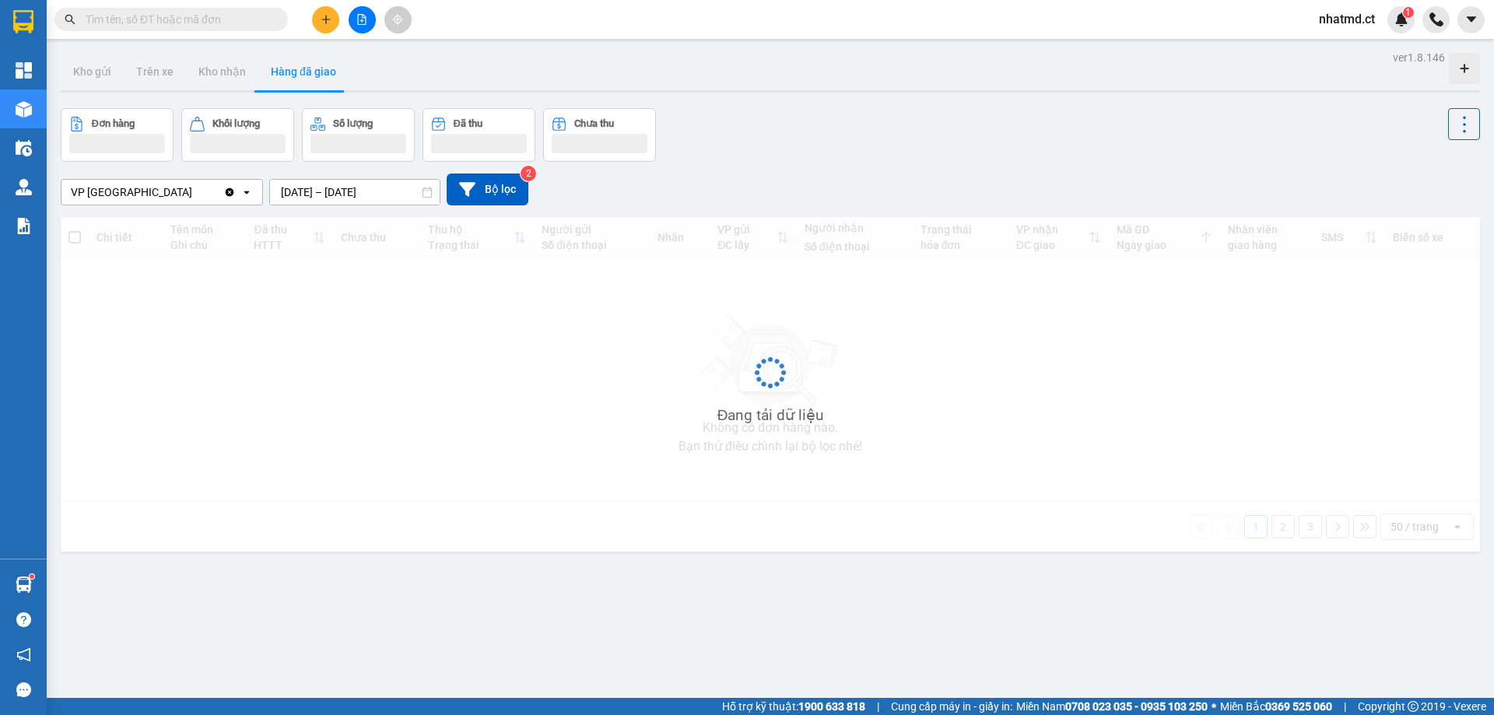
click at [291, 80] on button "Hàng đã giao" at bounding box center [303, 71] width 90 height 37
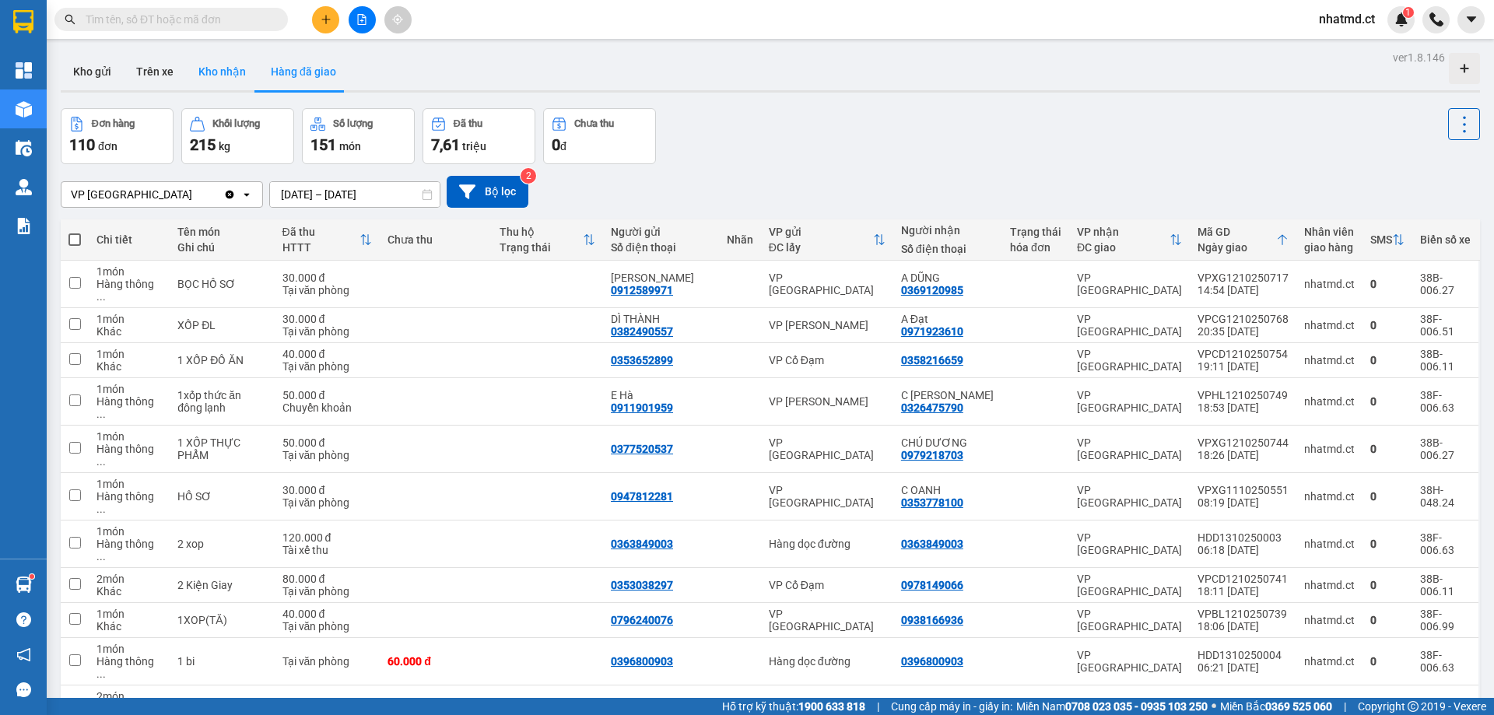
click at [203, 58] on button "Kho nhận" at bounding box center [222, 71] width 72 height 37
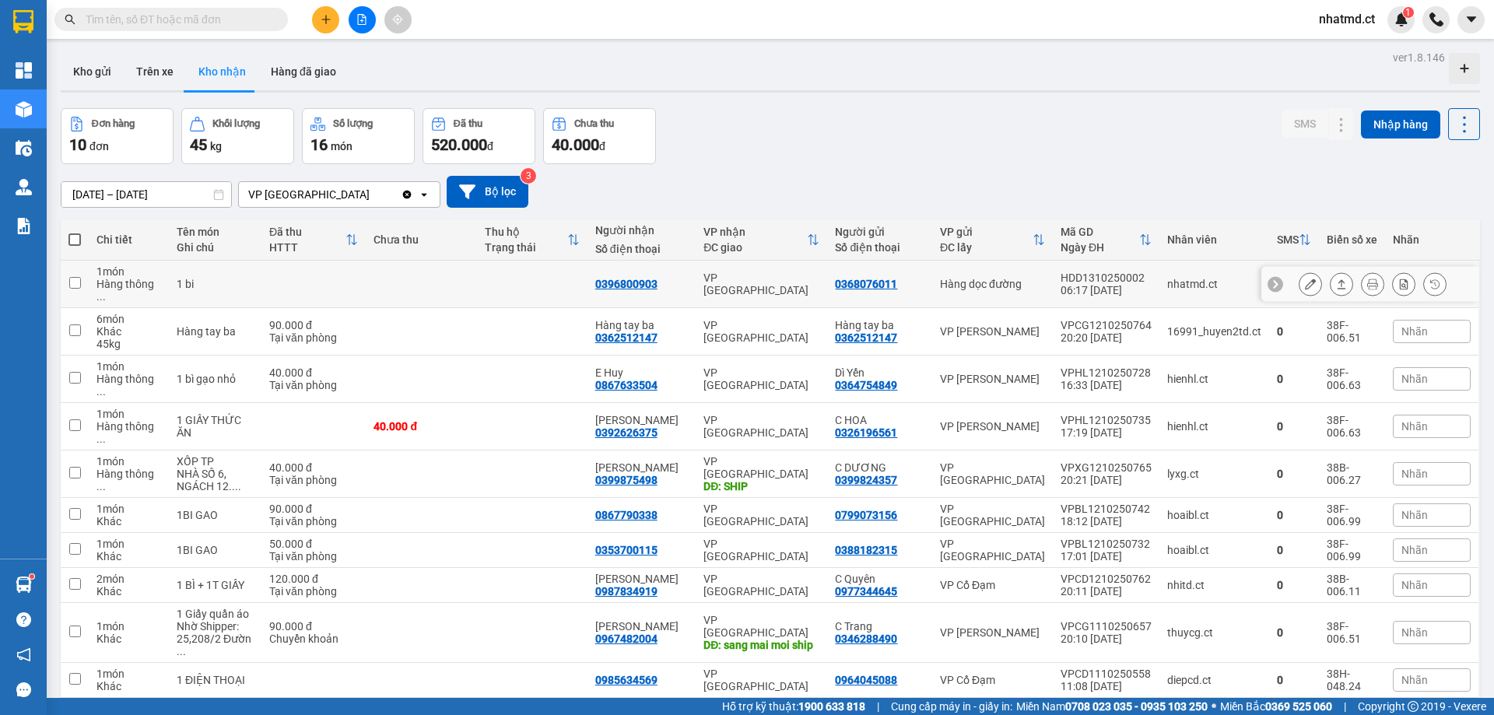
click at [411, 286] on td at bounding box center [421, 284] width 111 height 47
checkbox input "true"
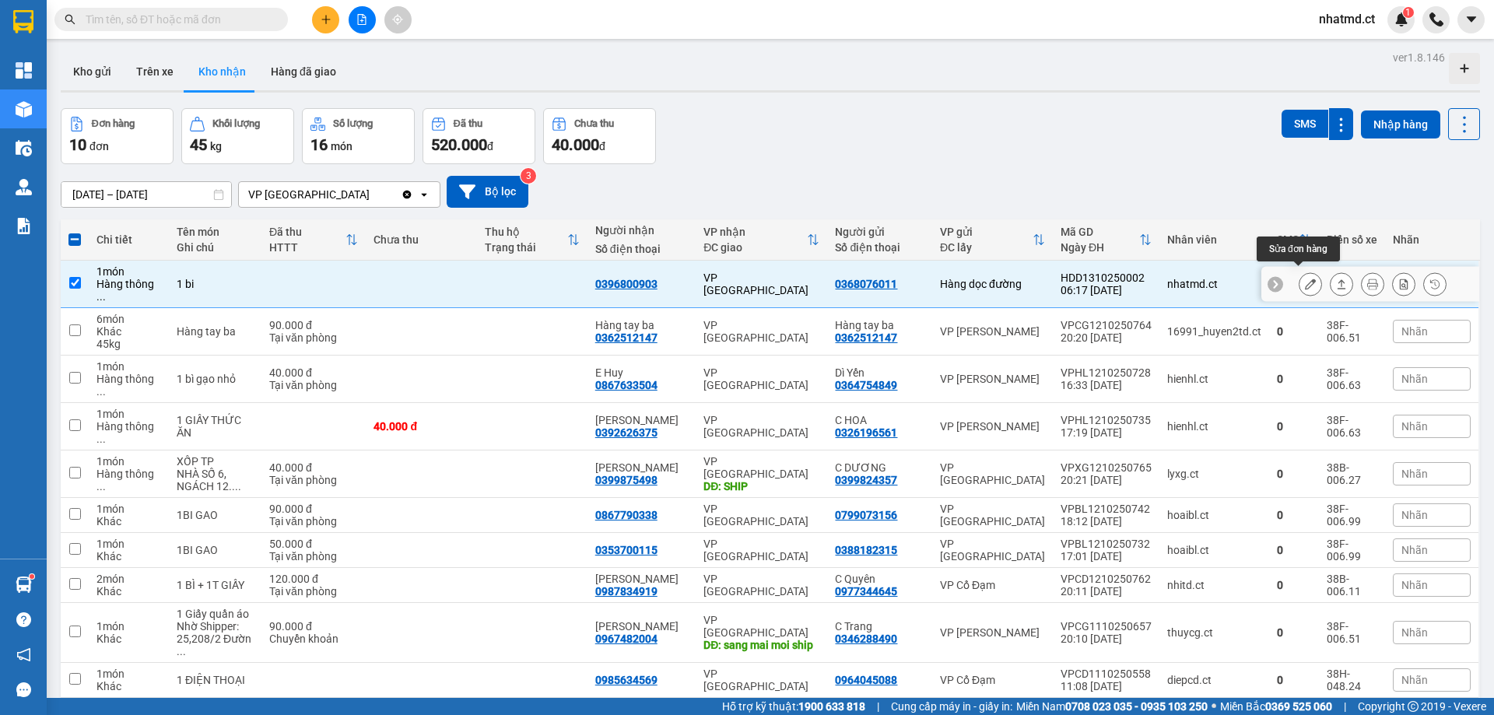
click at [1305, 283] on icon at bounding box center [1310, 284] width 11 height 11
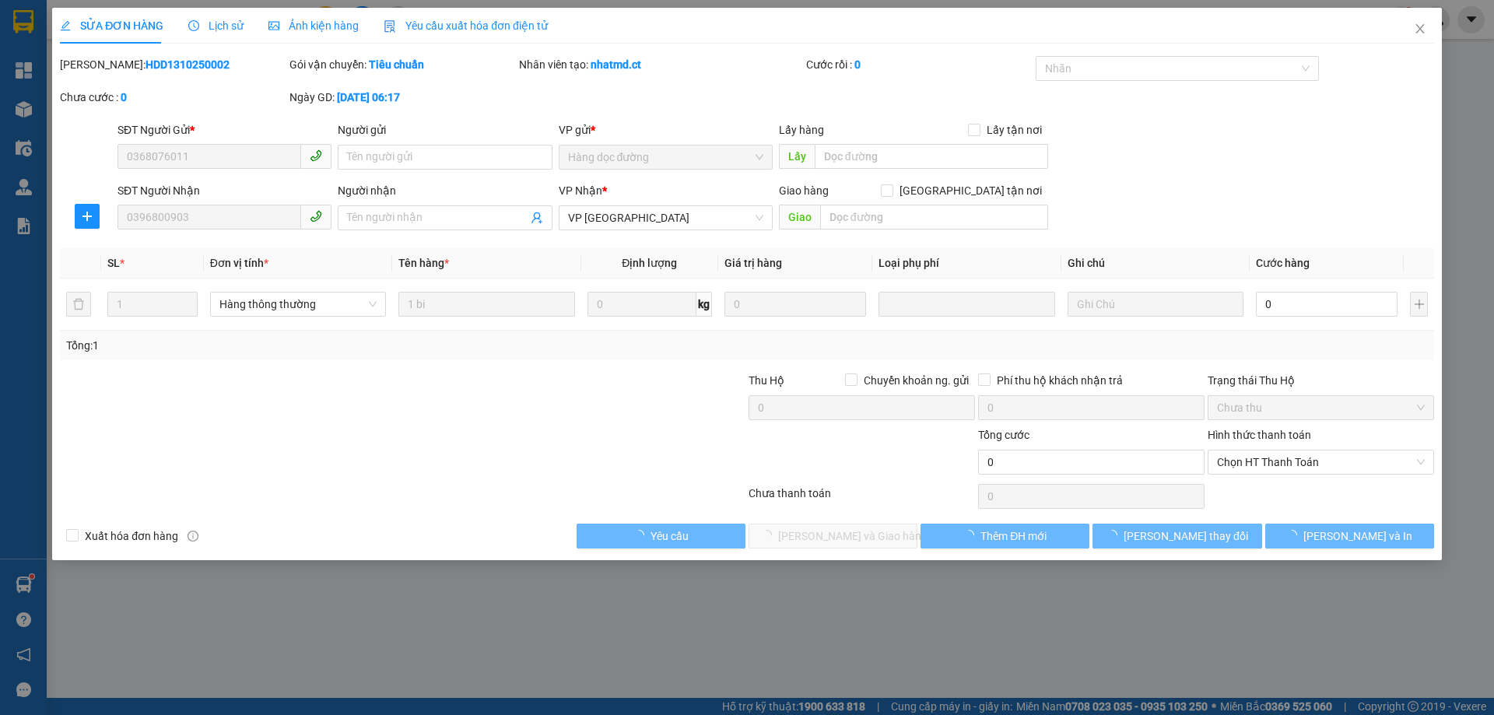
type input "0368076011"
type input "0396800903"
type input "0"
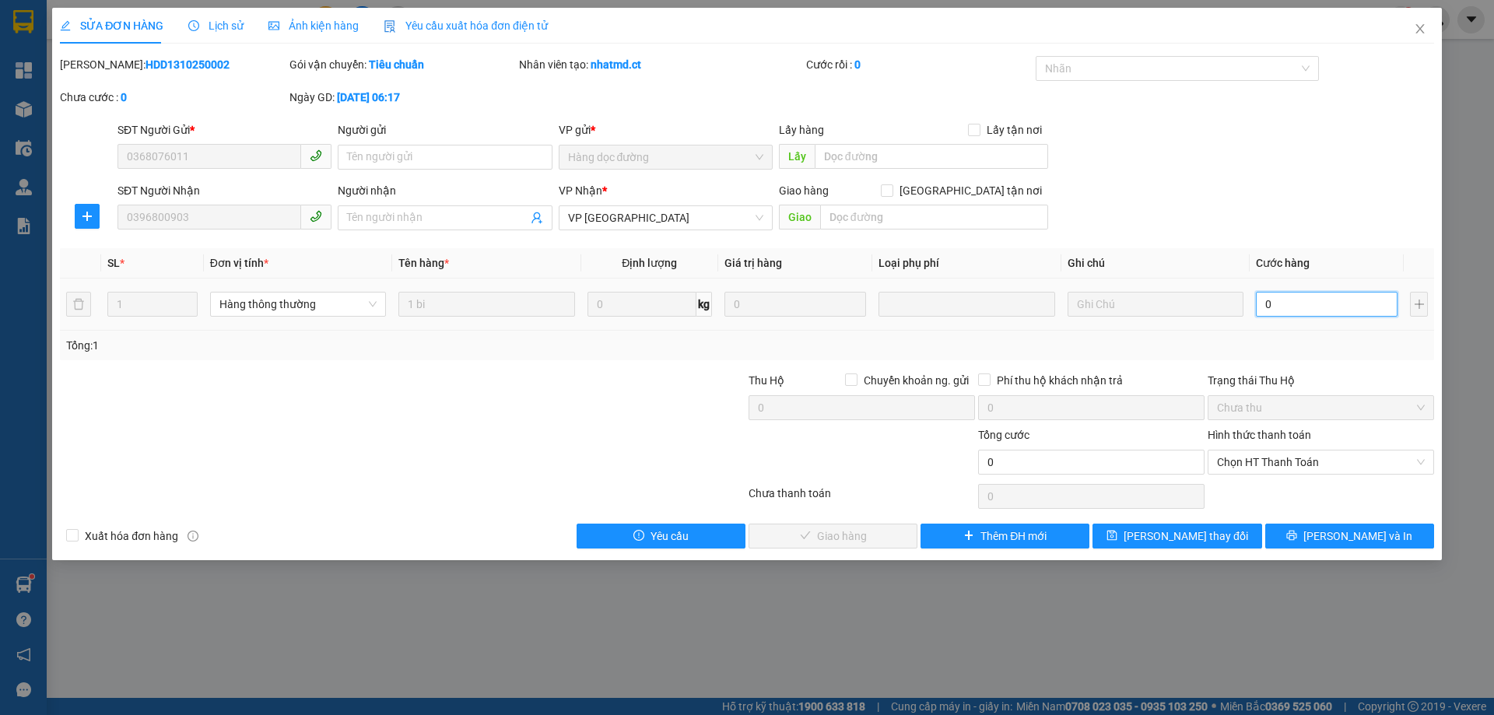
click at [1272, 307] on input "0" at bounding box center [1327, 304] width 142 height 25
type input "4"
type input "40"
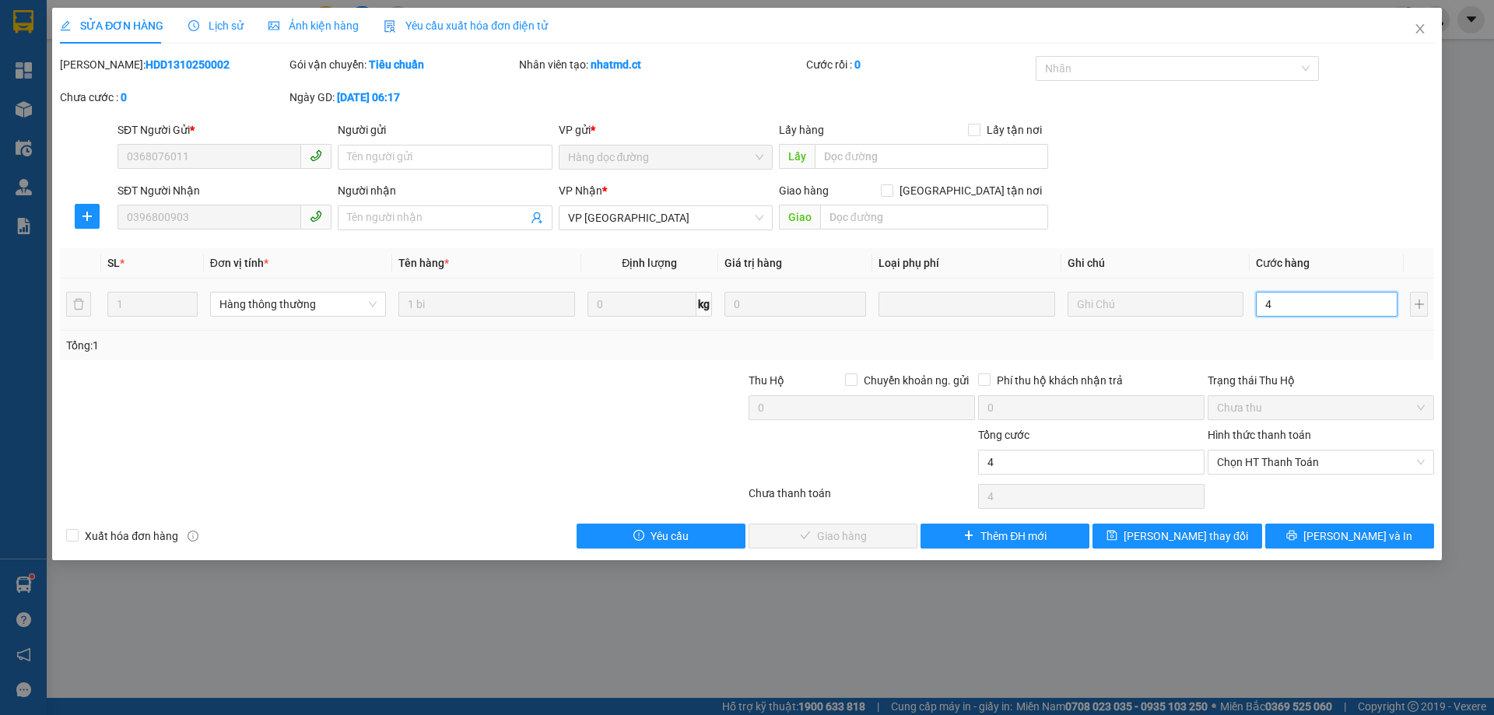
type input "40"
click at [1422, 29] on icon "close" at bounding box center [1420, 29] width 12 height 12
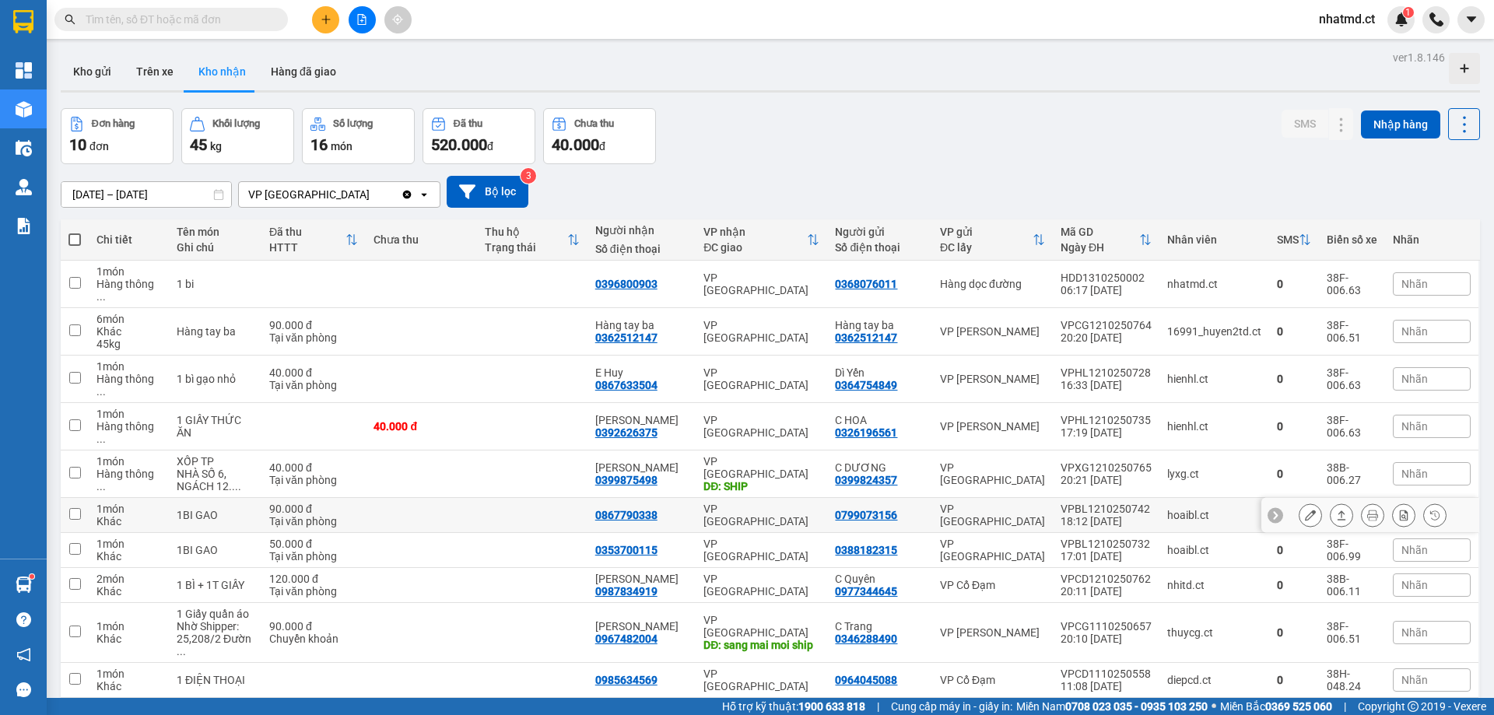
click at [358, 515] on div "Tại văn phòng" at bounding box center [313, 521] width 89 height 12
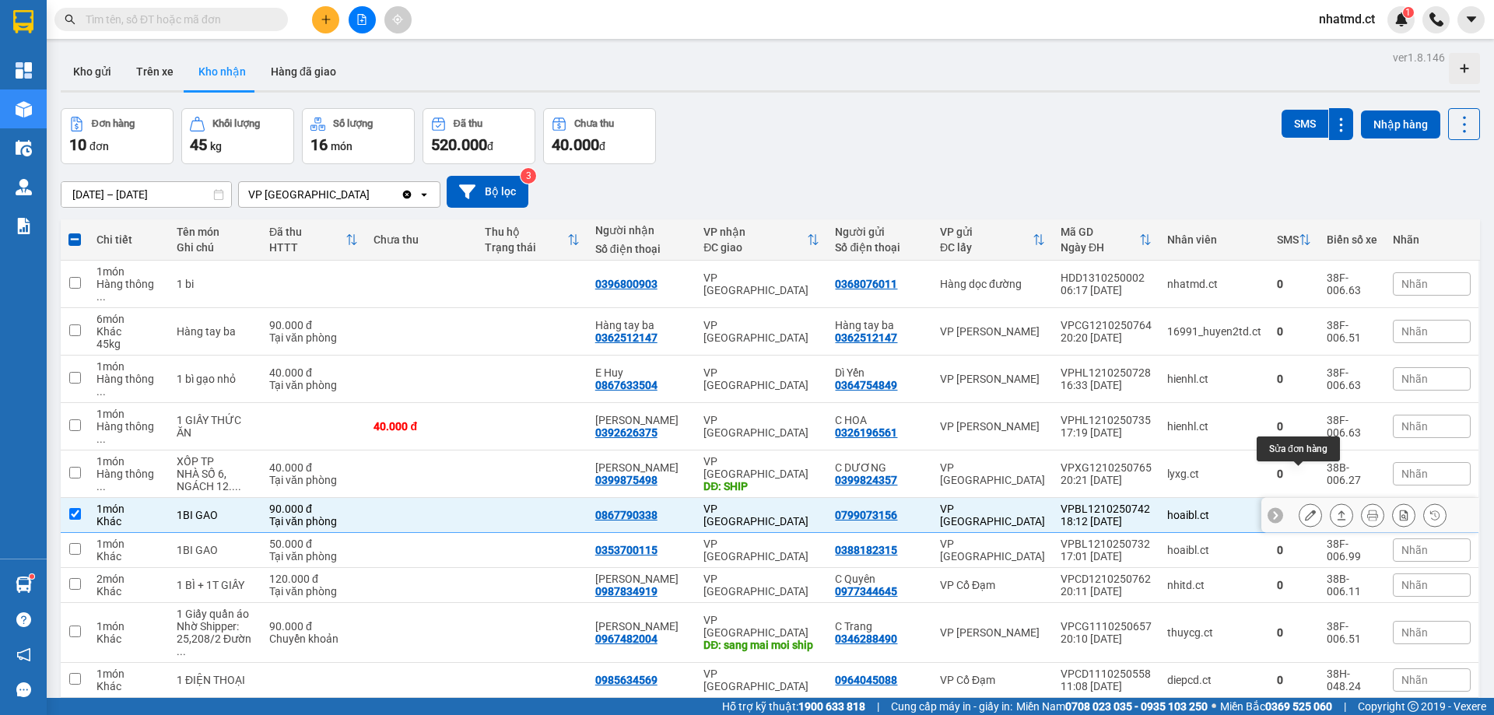
click at [1338, 511] on icon at bounding box center [1342, 515] width 9 height 9
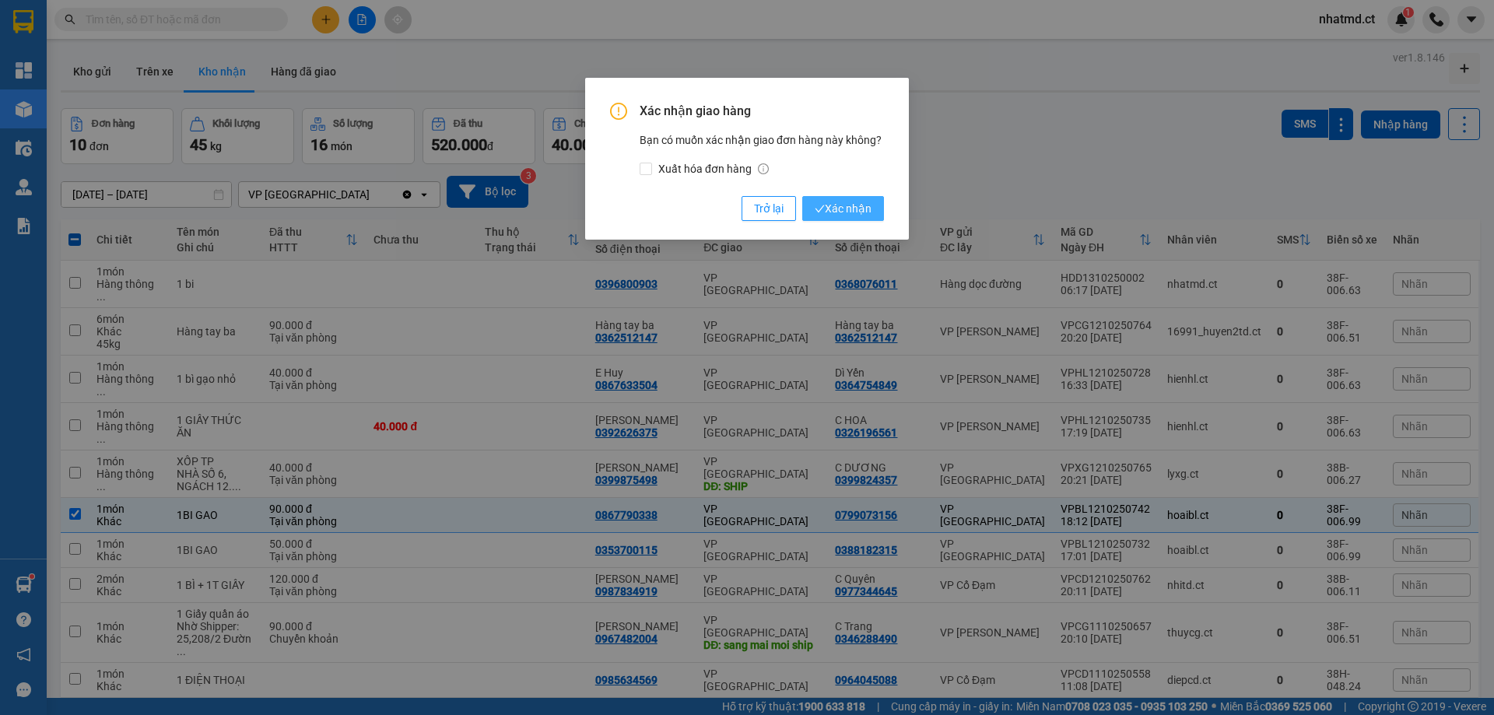
click at [862, 211] on span "Xác nhận" at bounding box center [843, 208] width 57 height 17
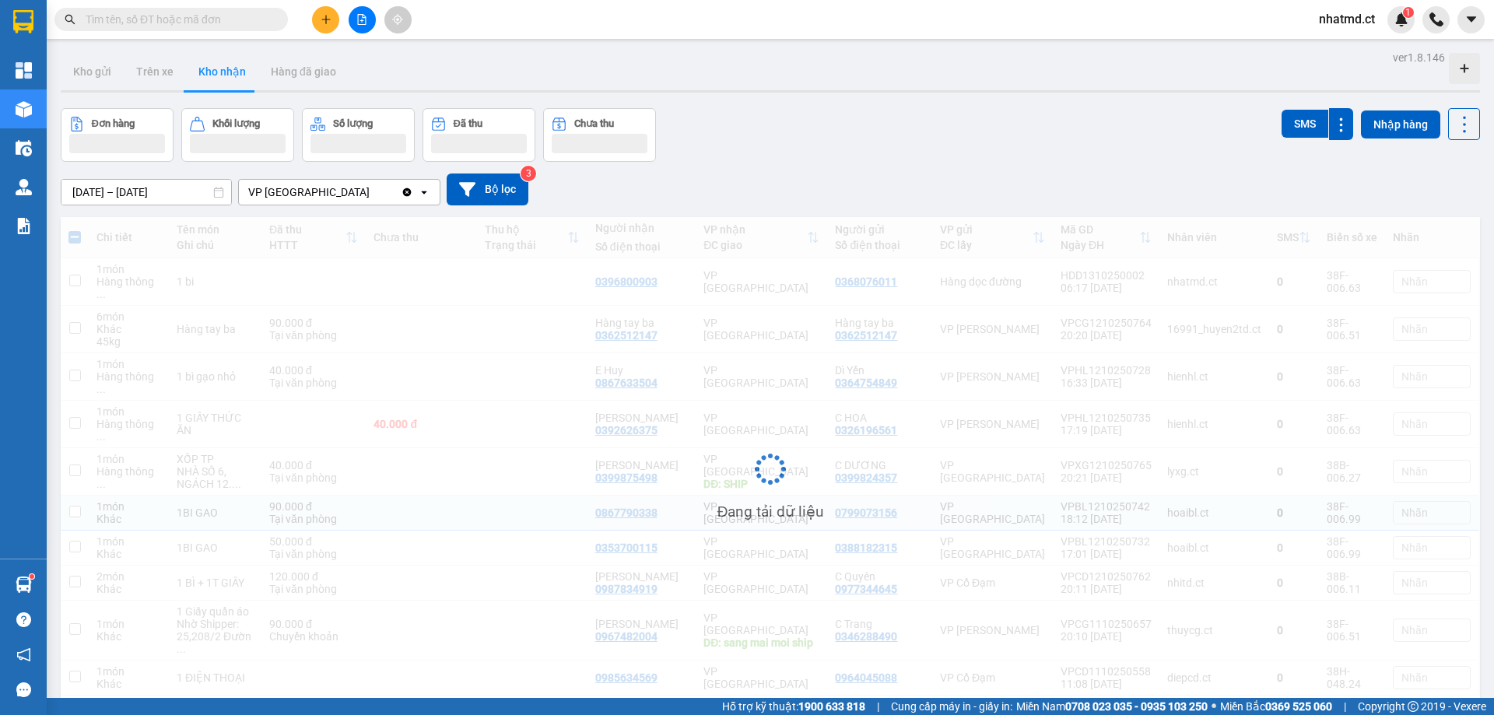
checkbox input "false"
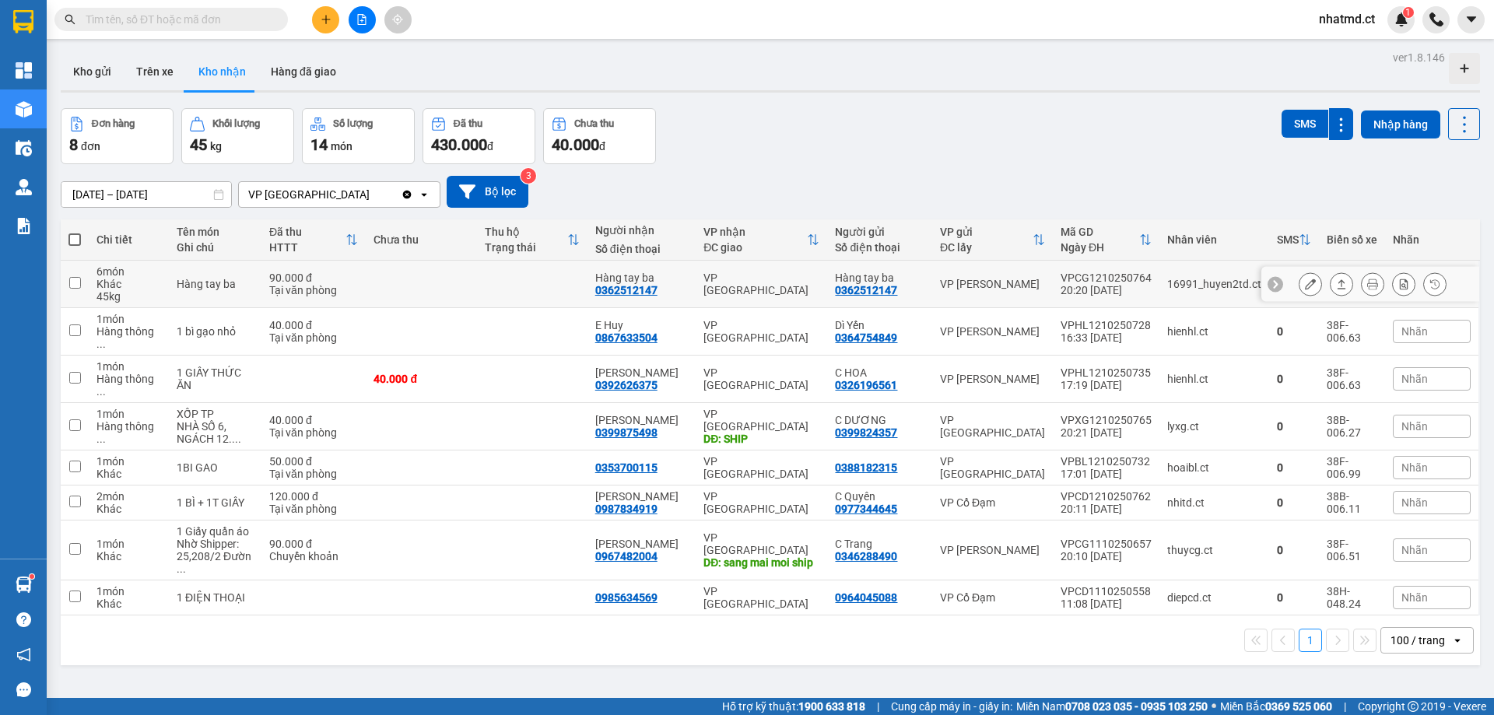
drag, startPoint x: 734, startPoint y: 283, endPoint x: 746, endPoint y: 283, distance: 12.5
click at [736, 283] on div "VP [GEOGRAPHIC_DATA]" at bounding box center [762, 284] width 116 height 25
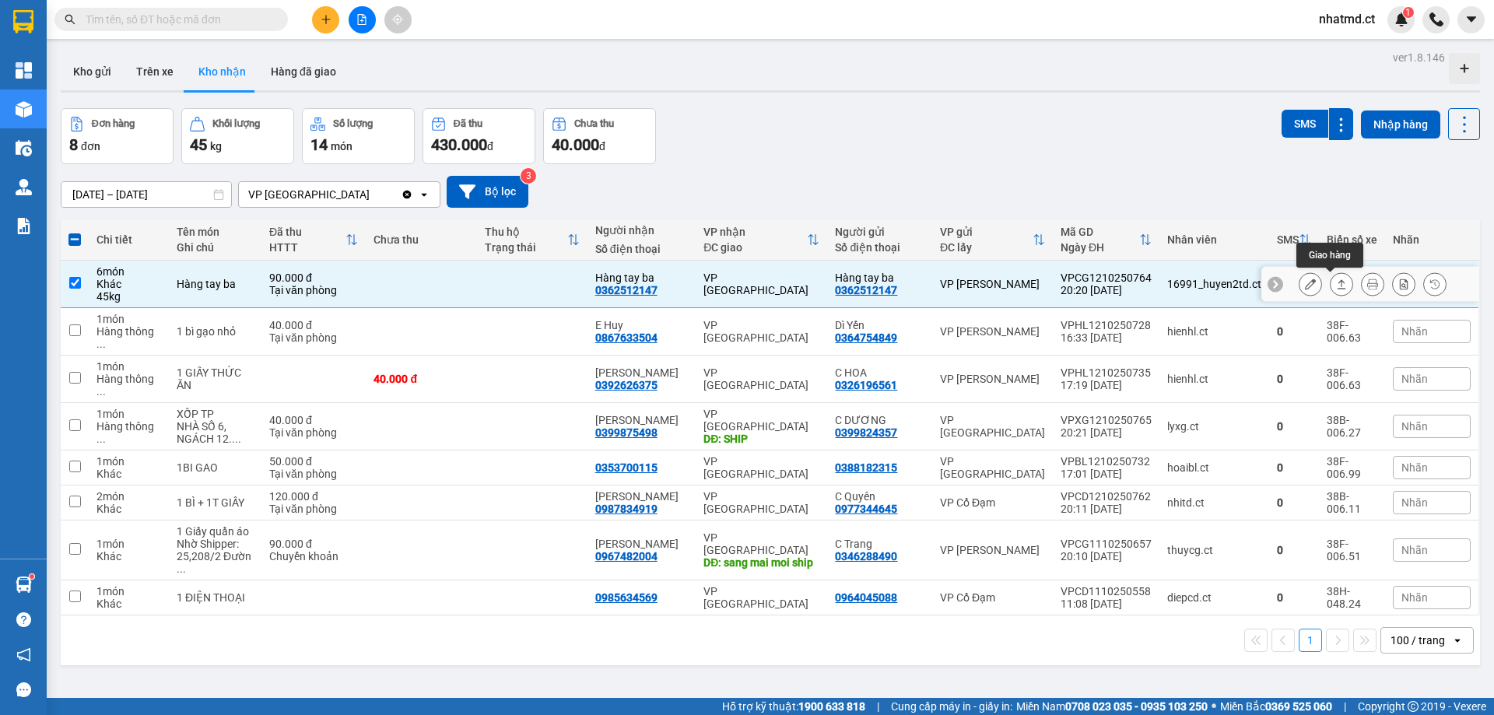
click at [1335, 285] on button at bounding box center [1342, 284] width 22 height 27
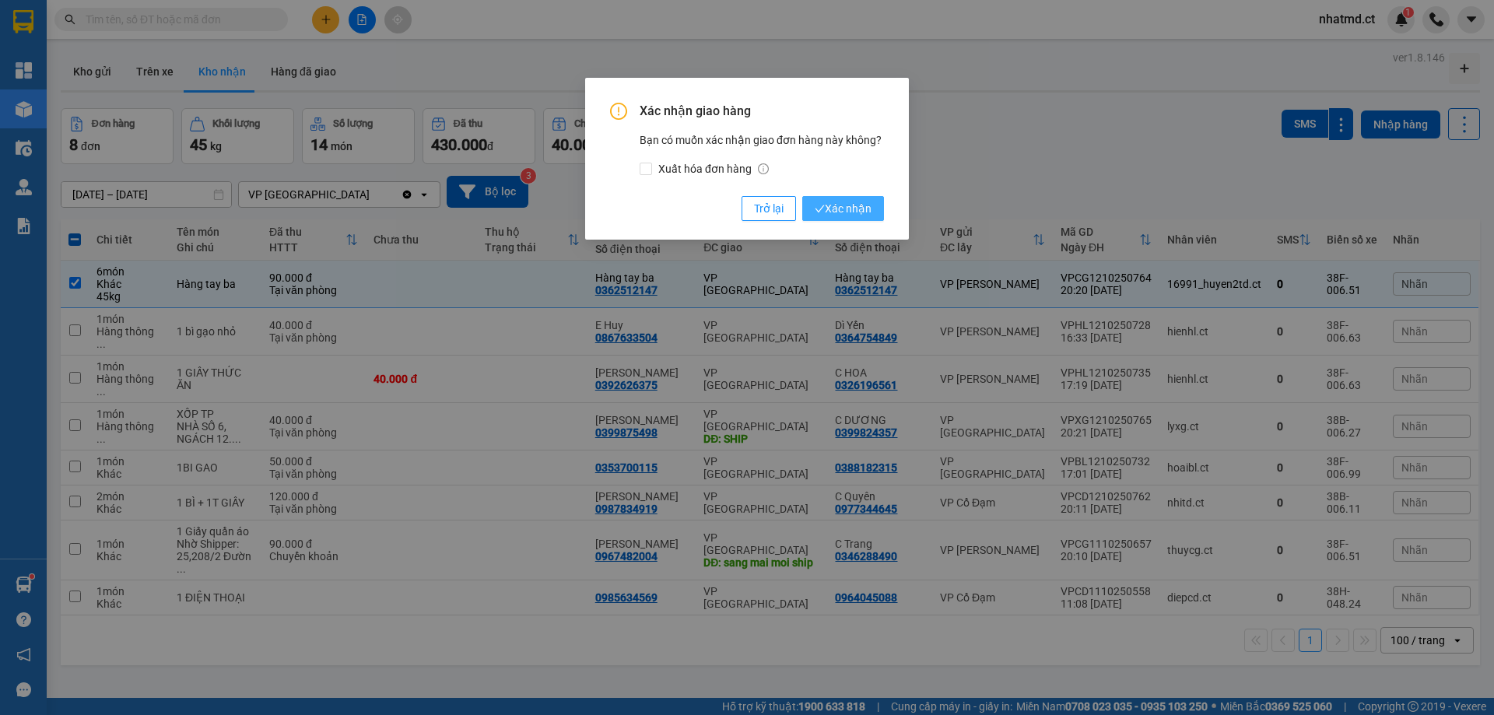
click at [865, 201] on span "Xác nhận" at bounding box center [843, 208] width 57 height 17
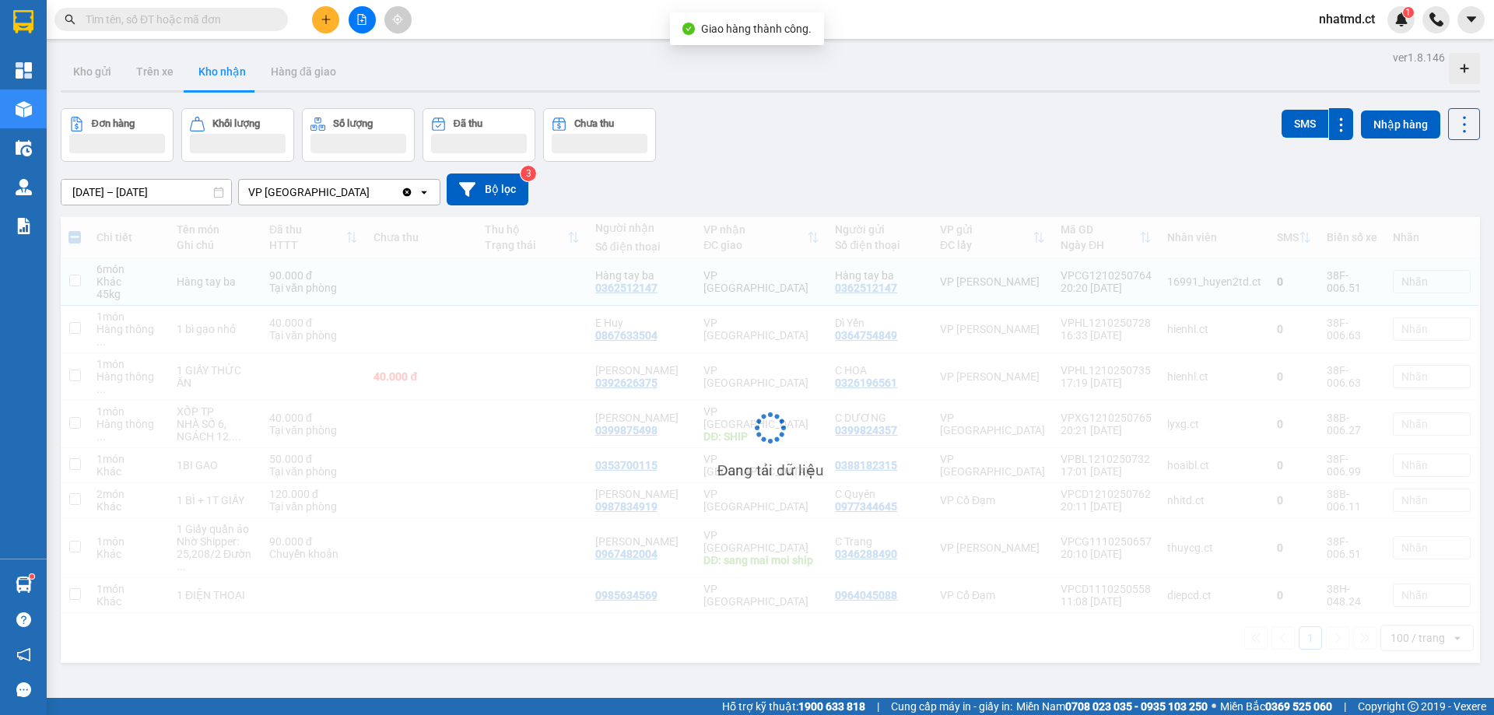
checkbox input "false"
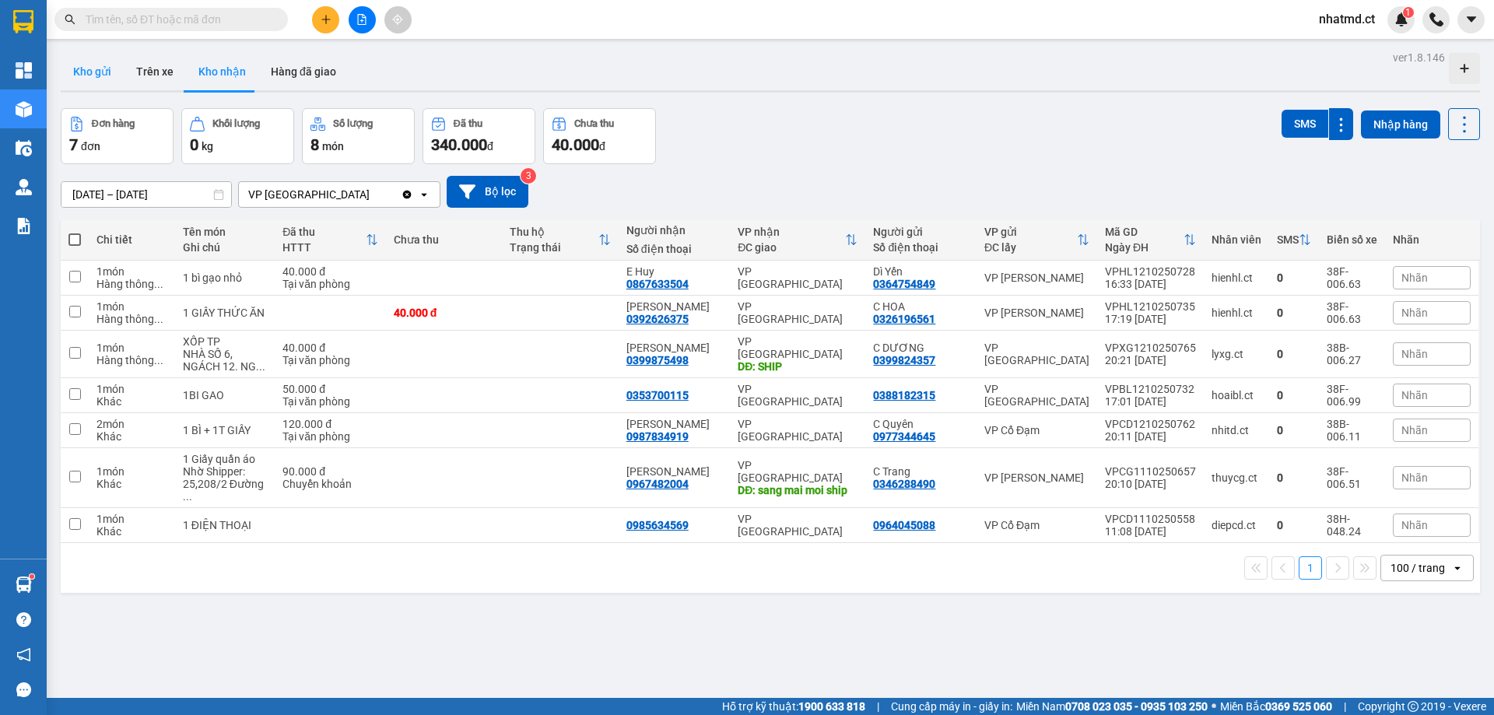
click at [102, 77] on button "Kho gửi" at bounding box center [92, 71] width 63 height 37
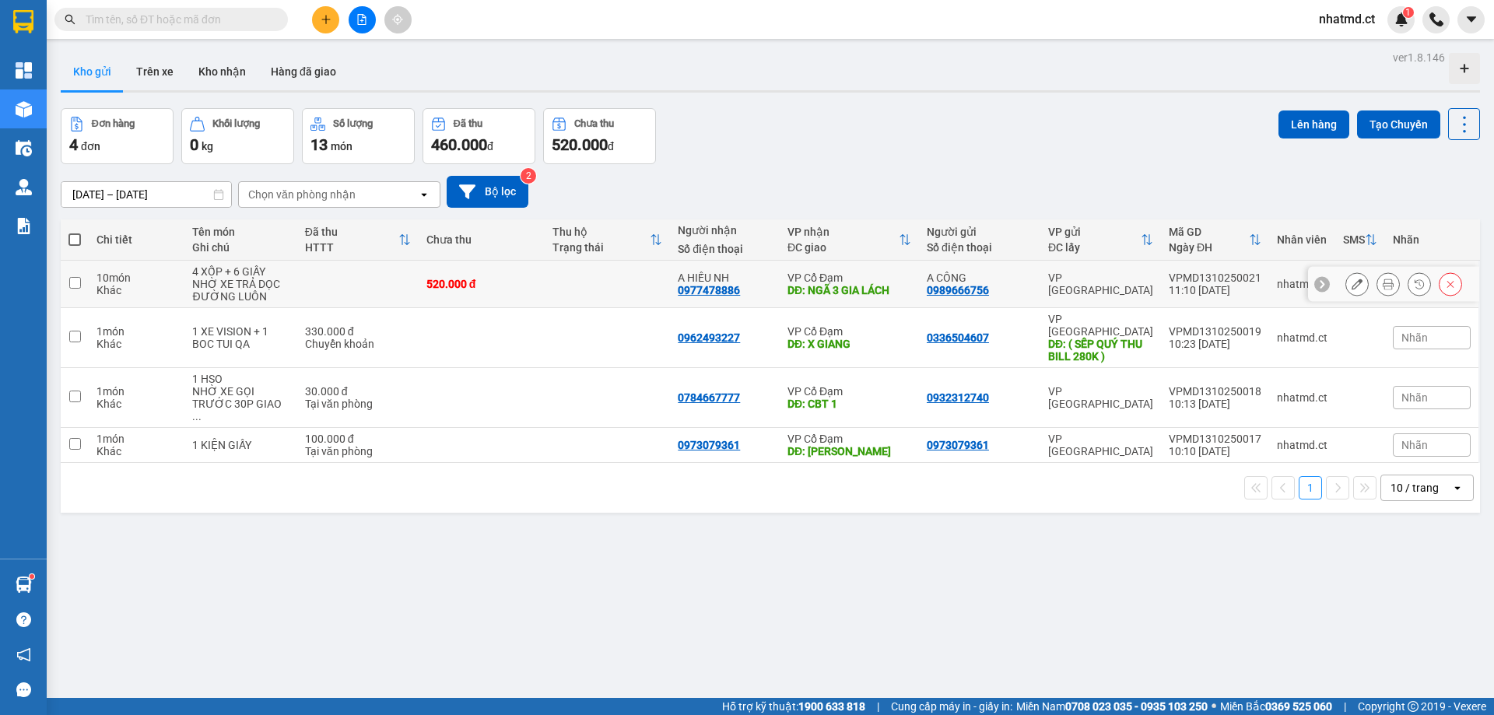
click at [407, 293] on td at bounding box center [357, 284] width 121 height 47
checkbox input "true"
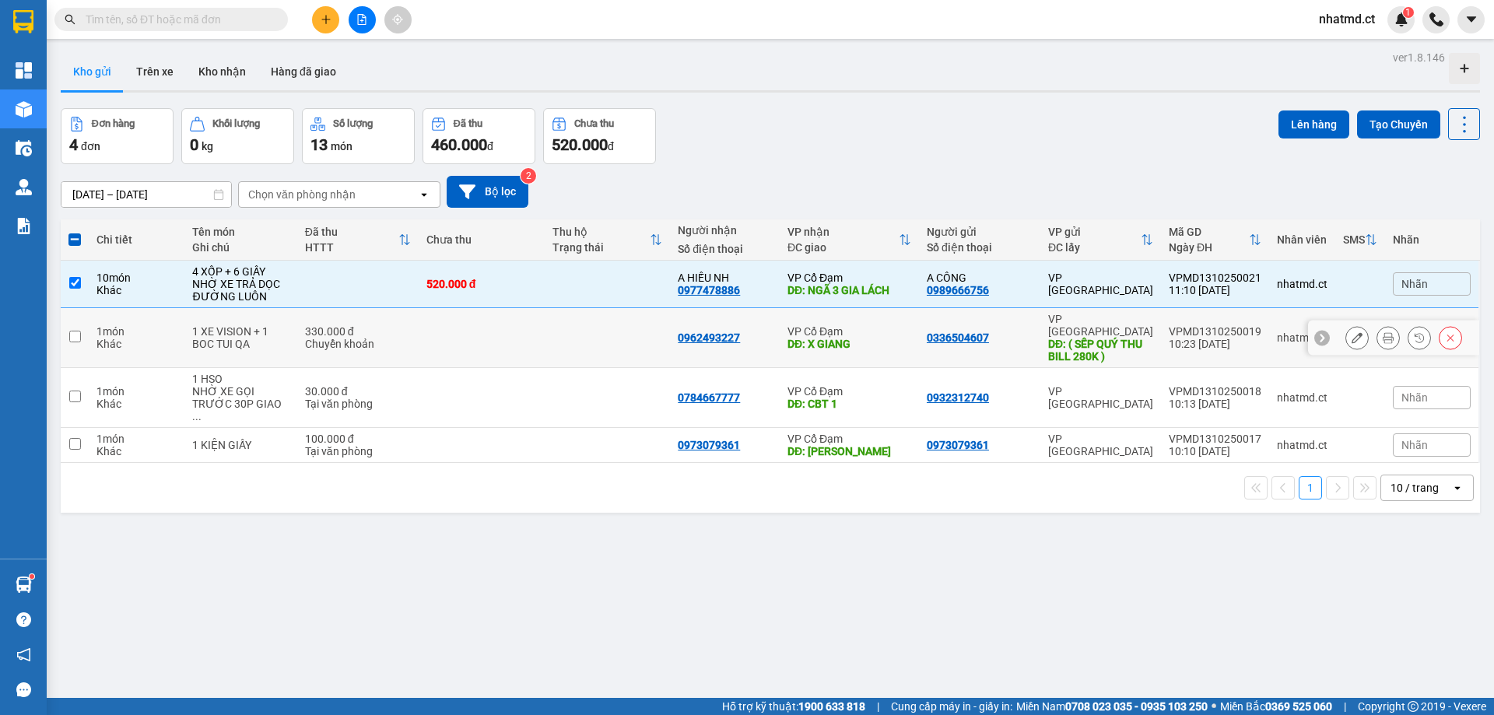
click at [426, 339] on td at bounding box center [482, 338] width 126 height 60
checkbox input "true"
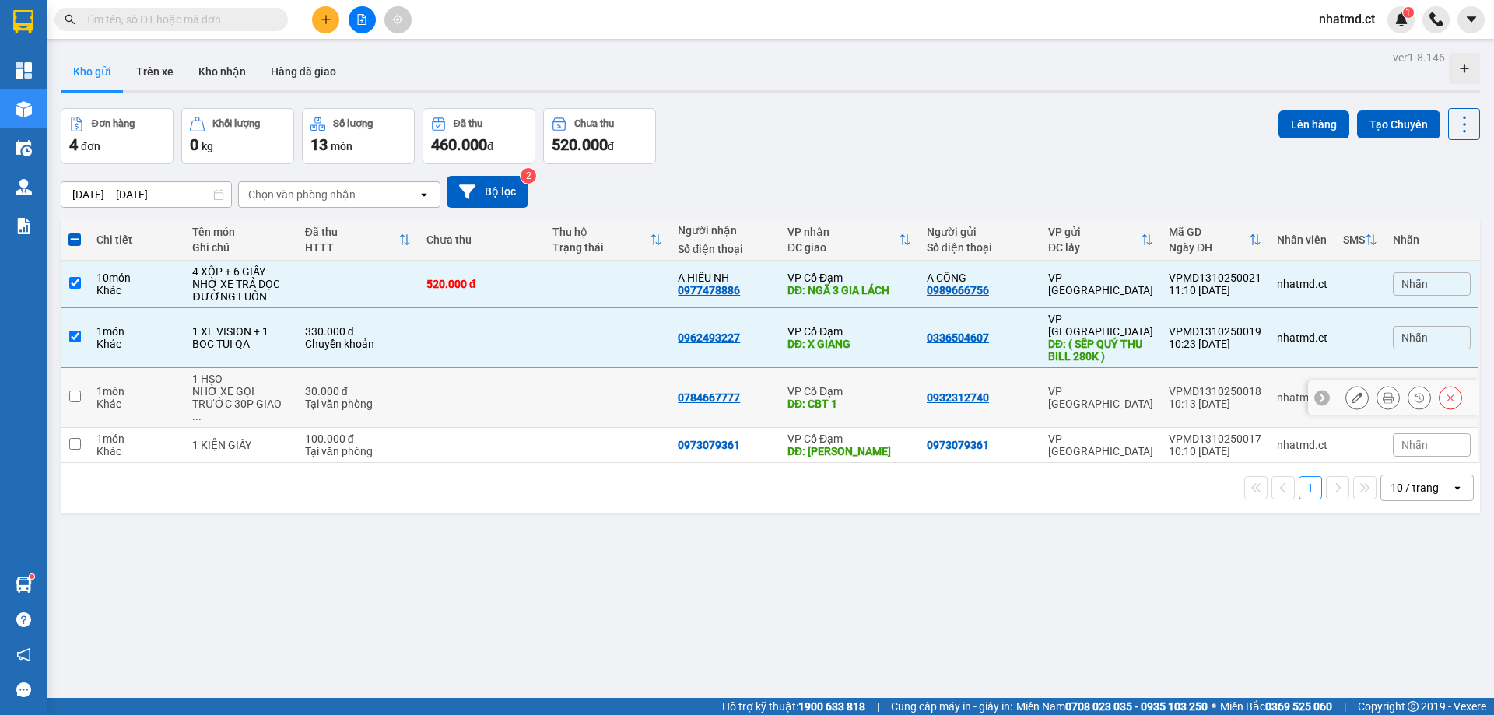
drag, startPoint x: 431, startPoint y: 381, endPoint x: 431, endPoint y: 402, distance: 21.0
click at [431, 383] on td at bounding box center [482, 398] width 126 height 60
checkbox input "true"
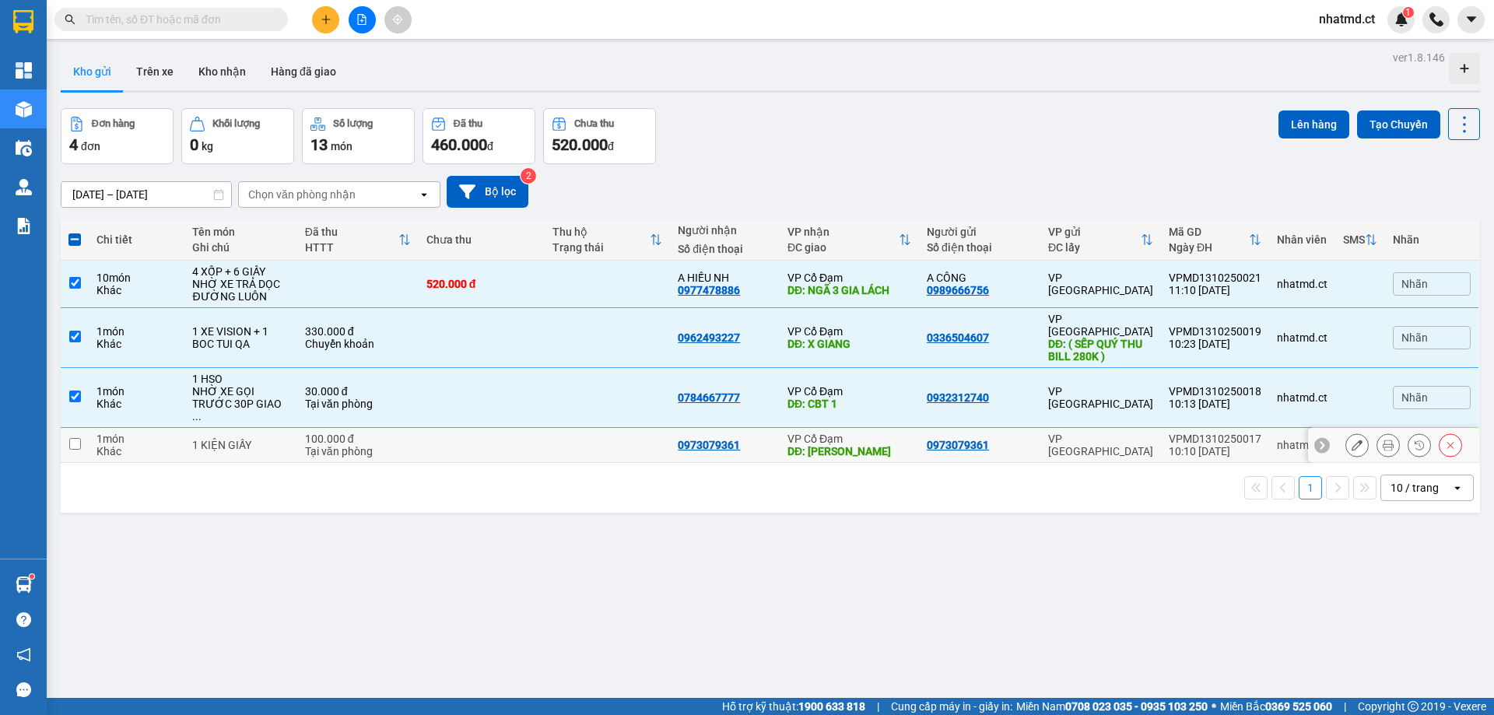
click at [434, 428] on td at bounding box center [482, 445] width 126 height 35
checkbox input "true"
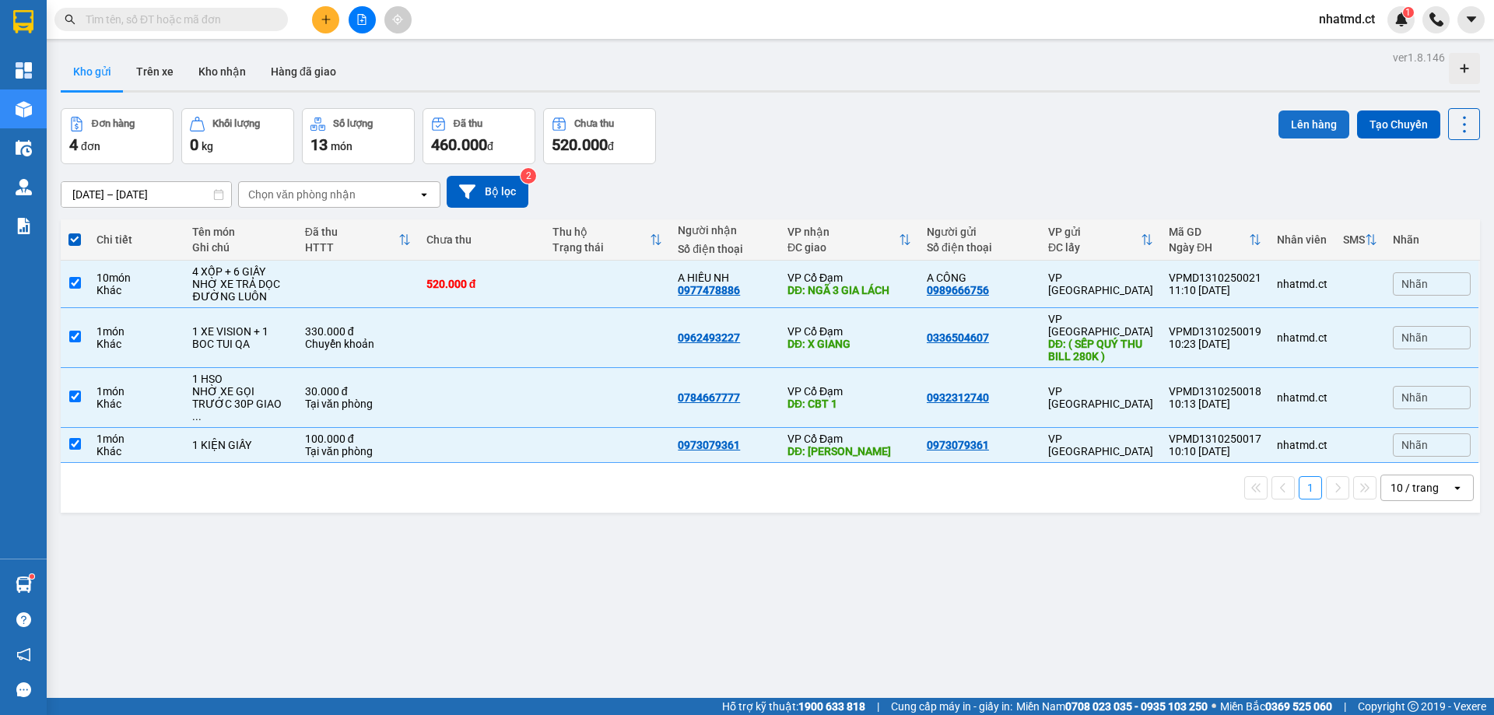
click at [1294, 132] on button "Lên hàng" at bounding box center [1314, 125] width 71 height 28
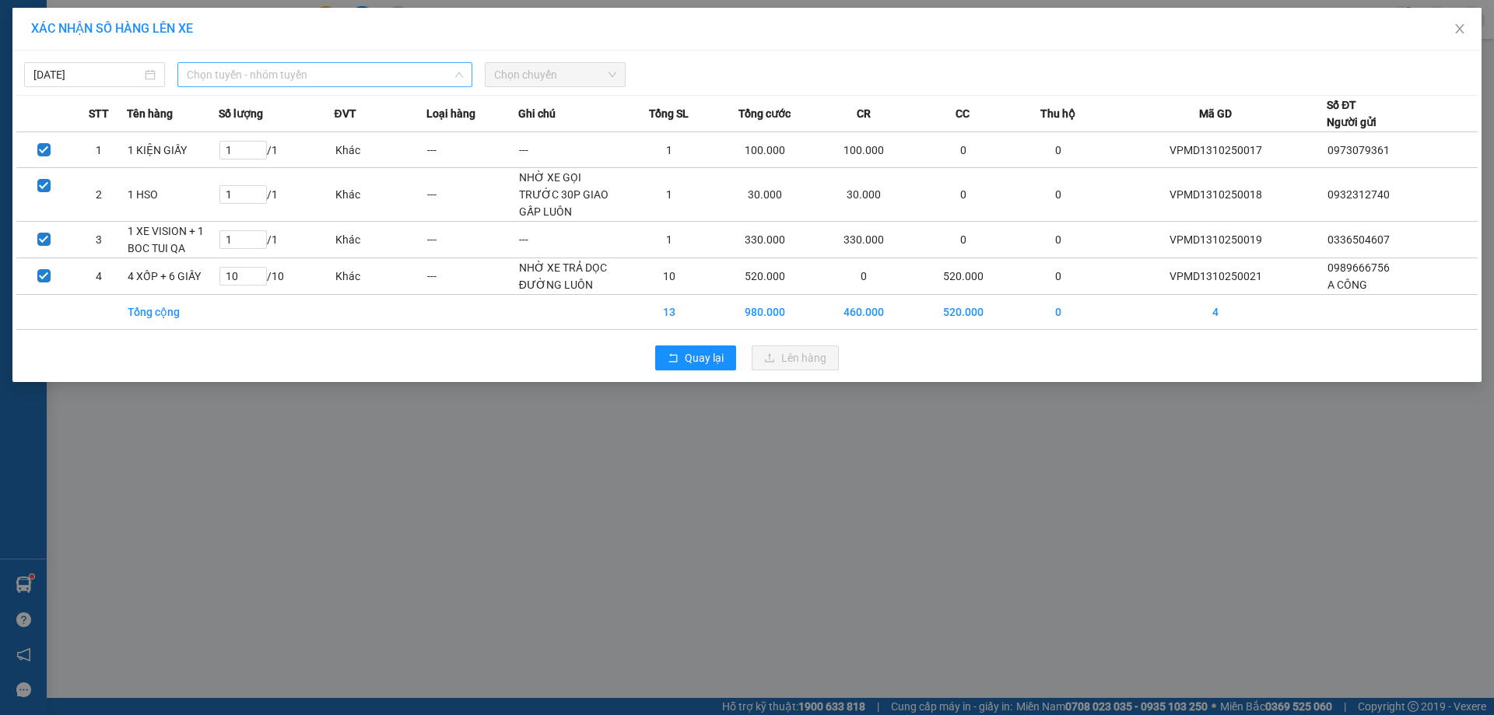
click at [265, 72] on span "Chọn tuyến - nhóm tuyến" at bounding box center [325, 74] width 276 height 23
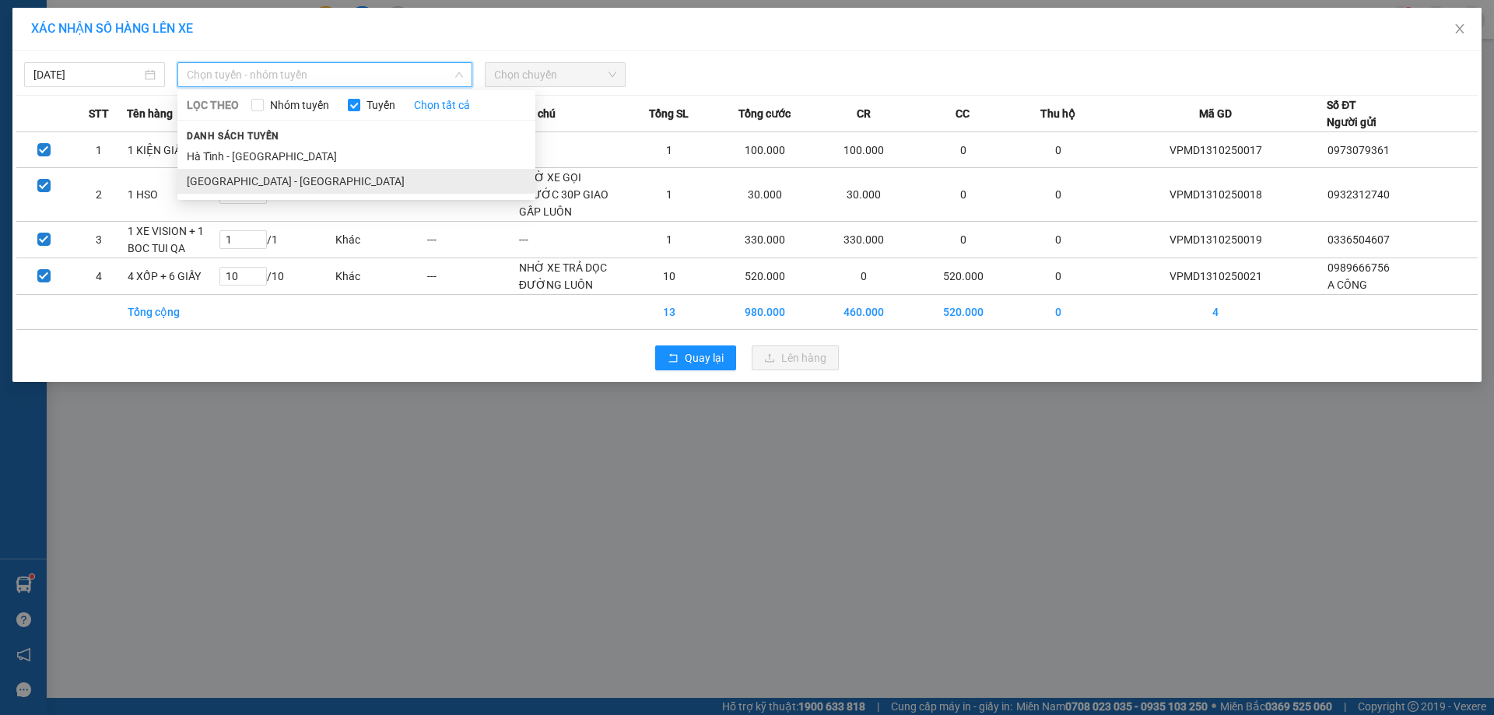
click at [271, 169] on li "[GEOGRAPHIC_DATA] - [GEOGRAPHIC_DATA]" at bounding box center [356, 181] width 358 height 25
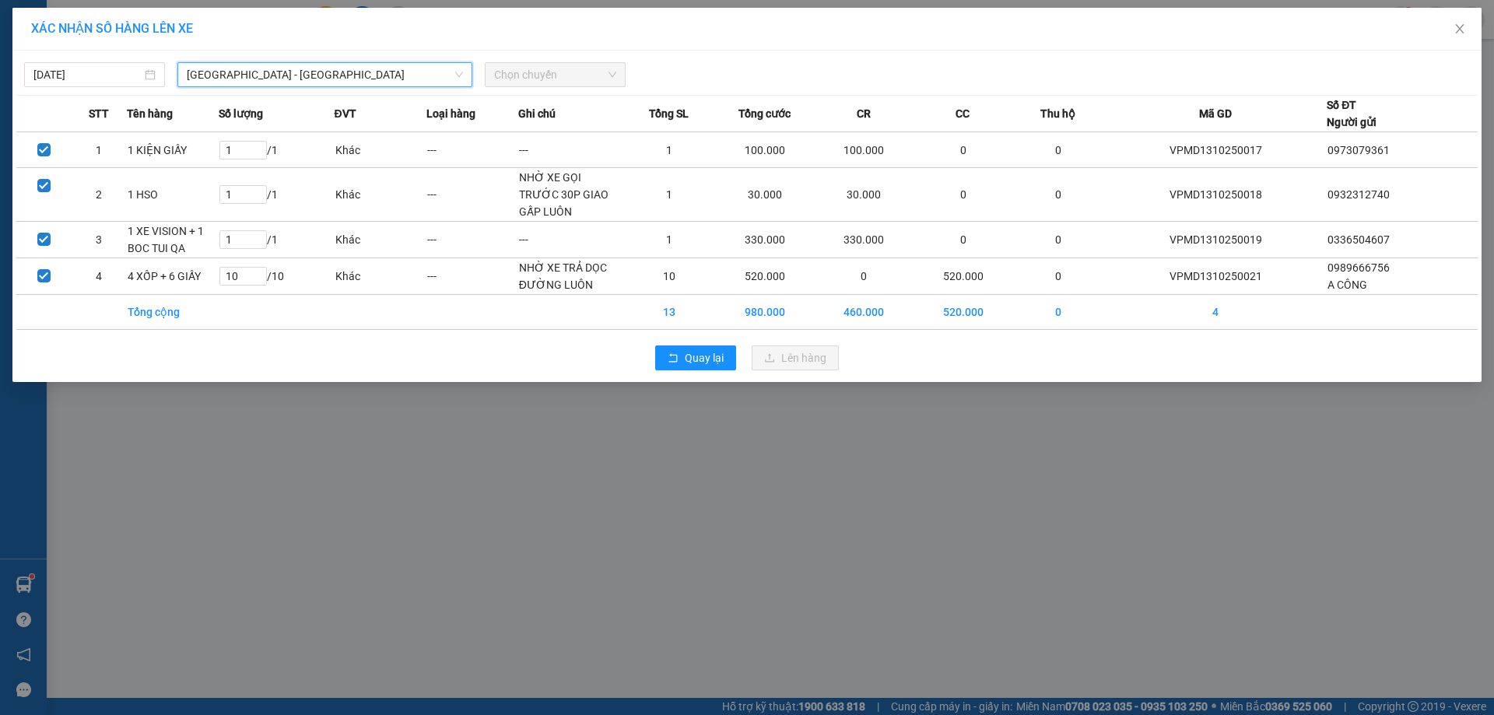
click at [543, 64] on span "Chọn chuyến" at bounding box center [555, 74] width 122 height 23
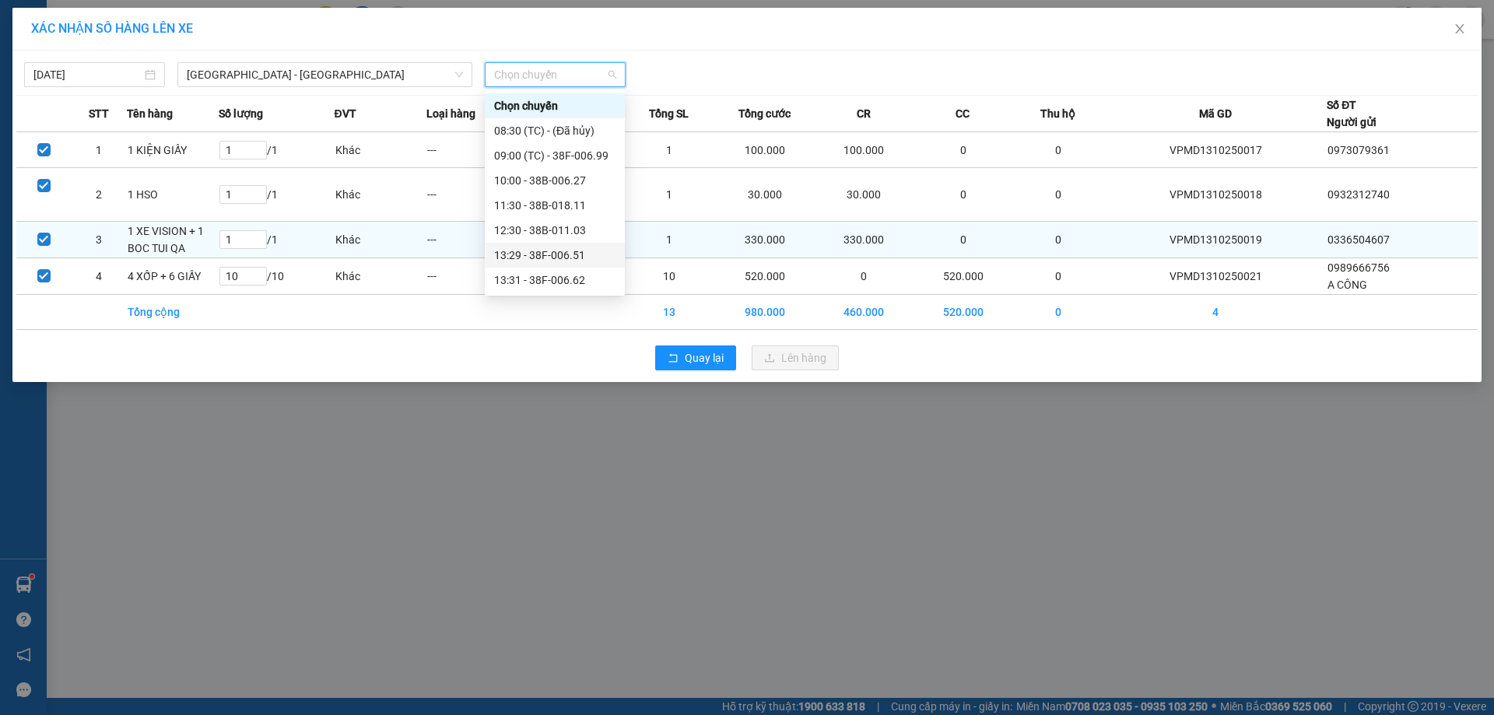
click at [531, 264] on div "13:29 - 38F-006.51" at bounding box center [555, 255] width 140 height 25
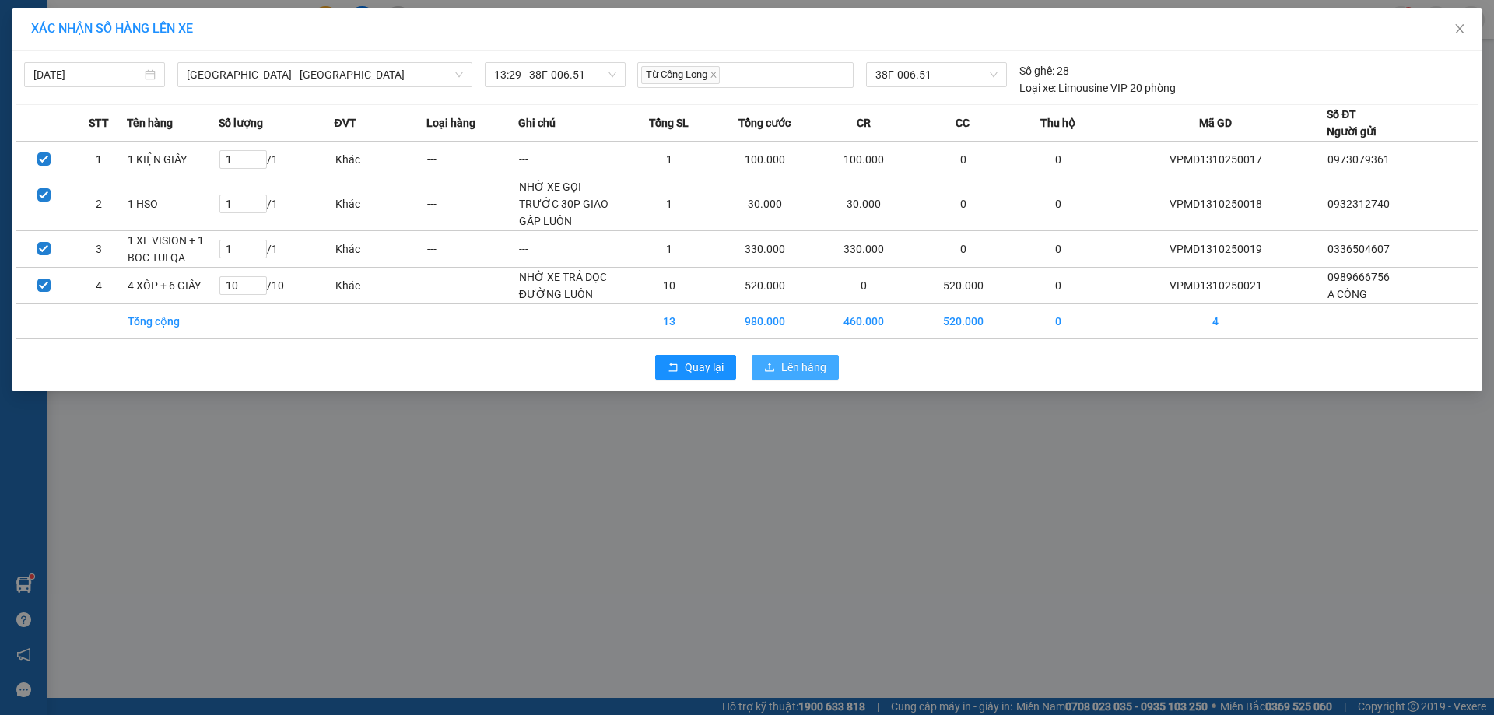
click at [802, 376] on button "Lên hàng" at bounding box center [795, 367] width 87 height 25
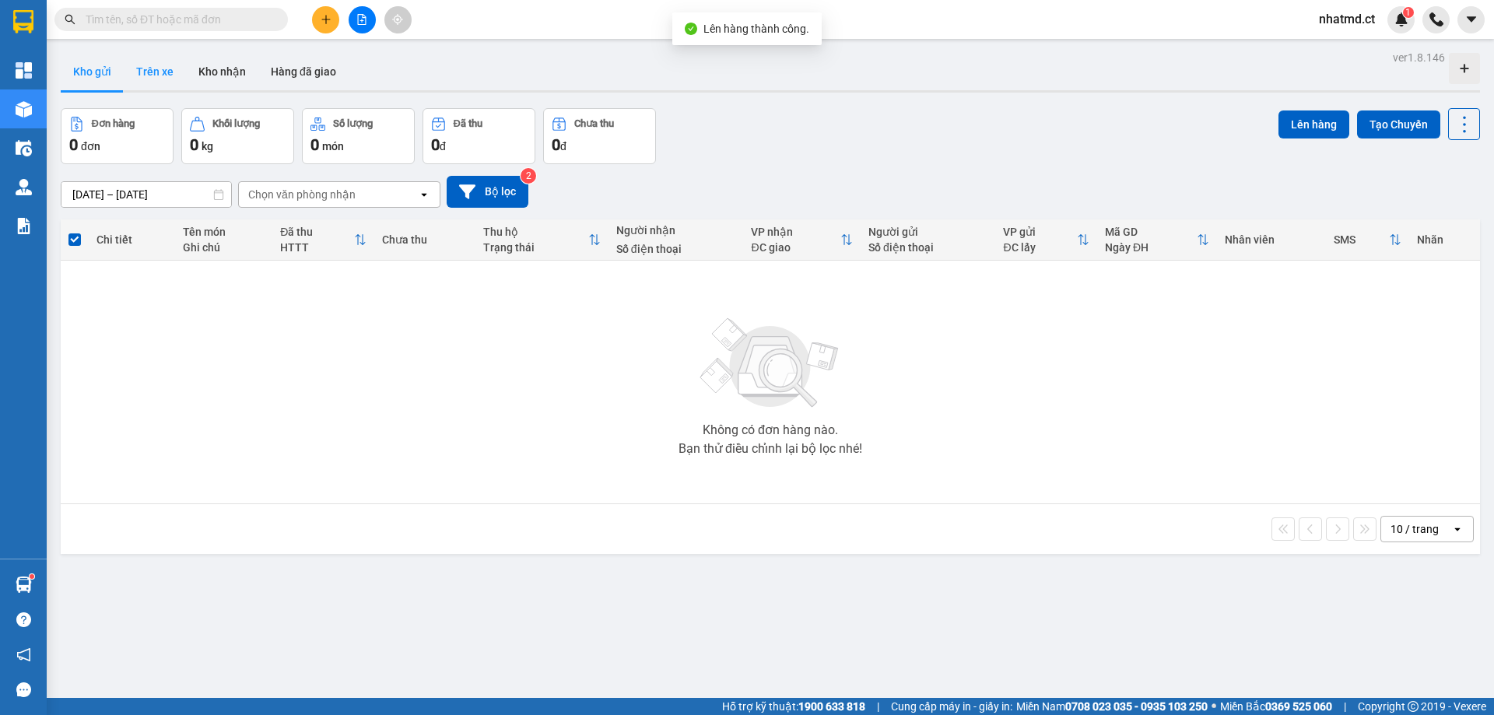
click at [169, 77] on button "Trên xe" at bounding box center [155, 71] width 62 height 37
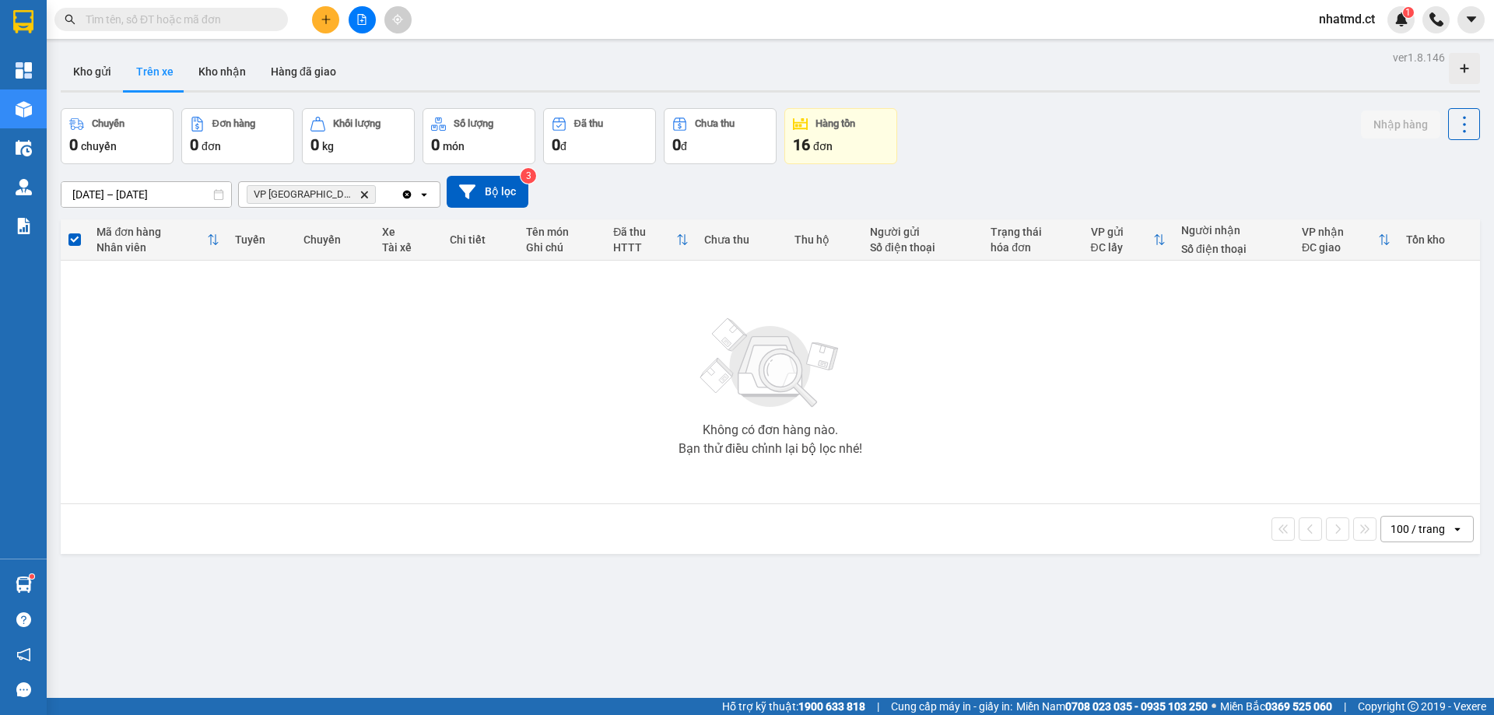
click at [361, 196] on icon "VP Mỹ Đình, close by backspace" at bounding box center [364, 194] width 7 height 7
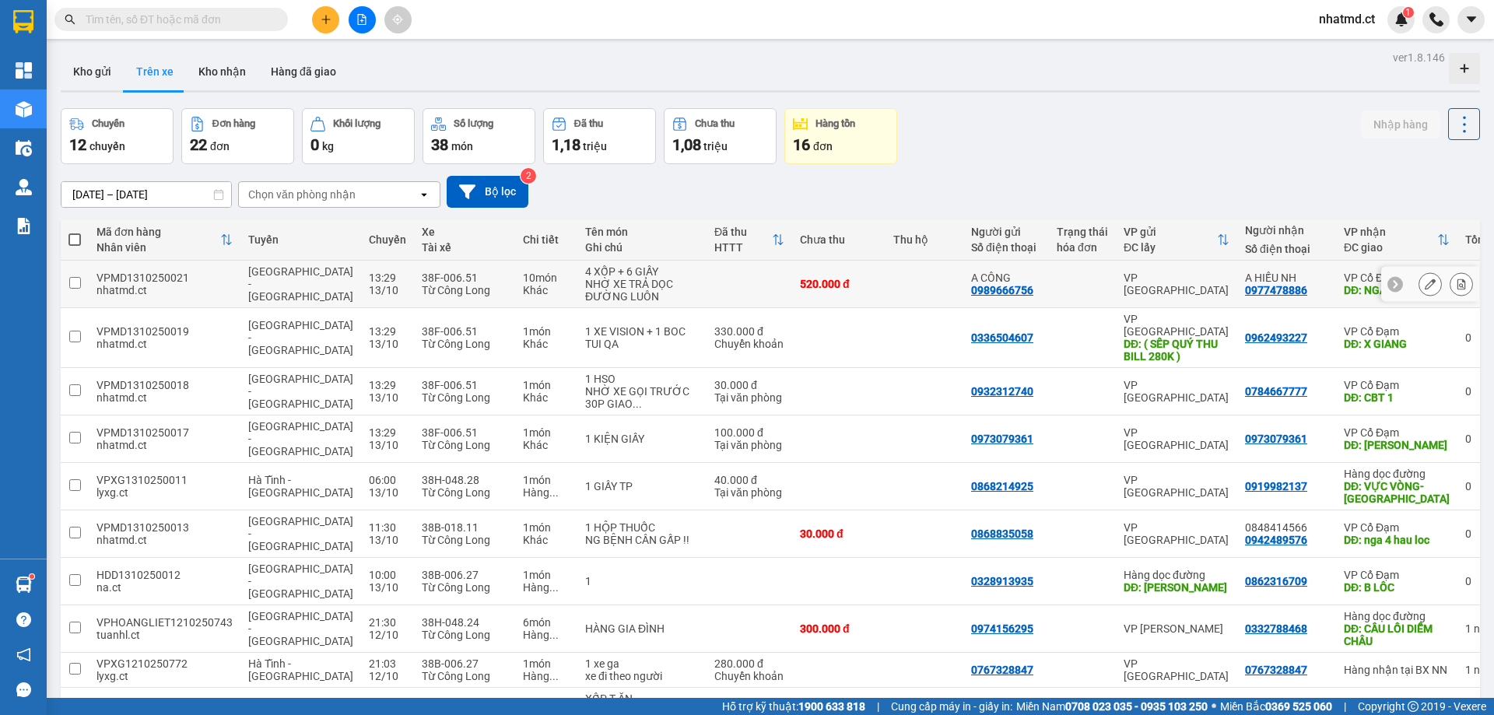
click at [1451, 282] on button at bounding box center [1462, 284] width 22 height 27
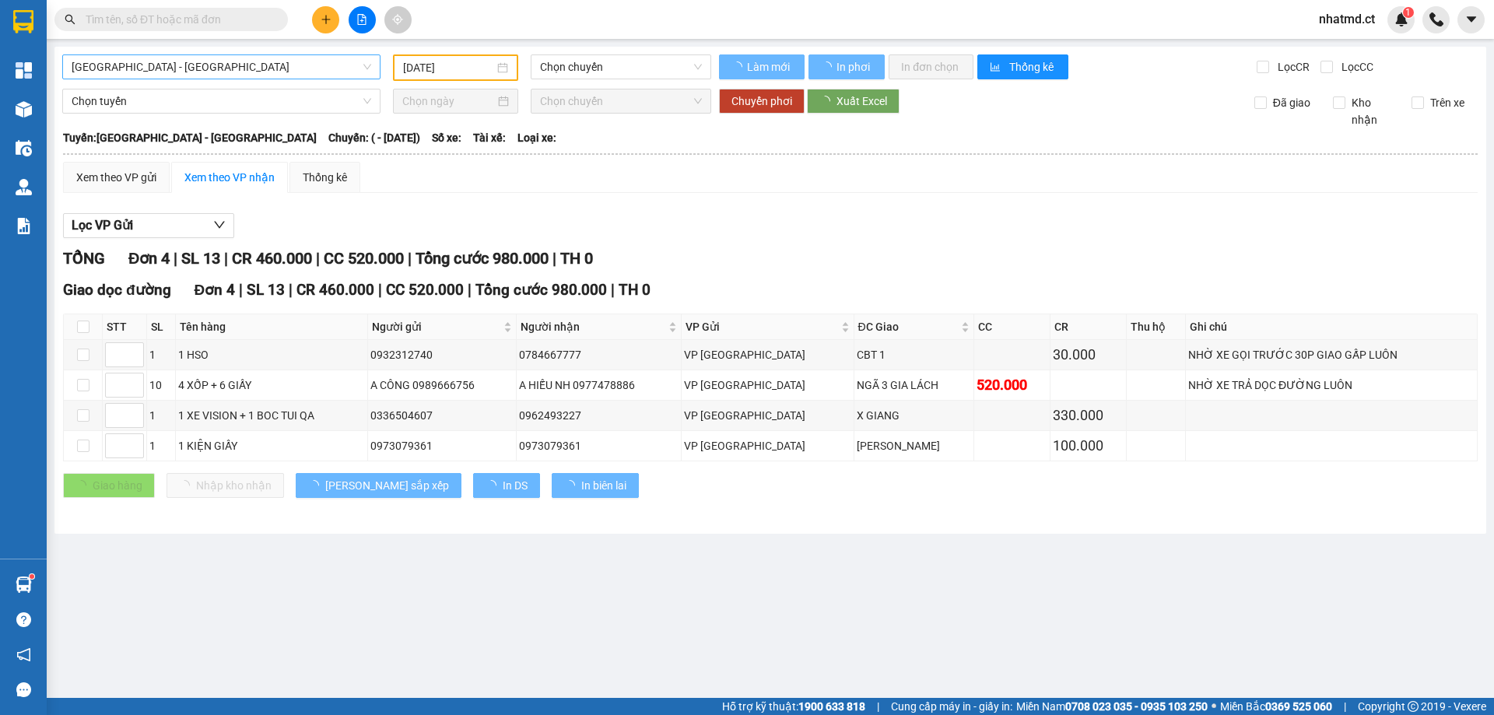
type input "[DATE]"
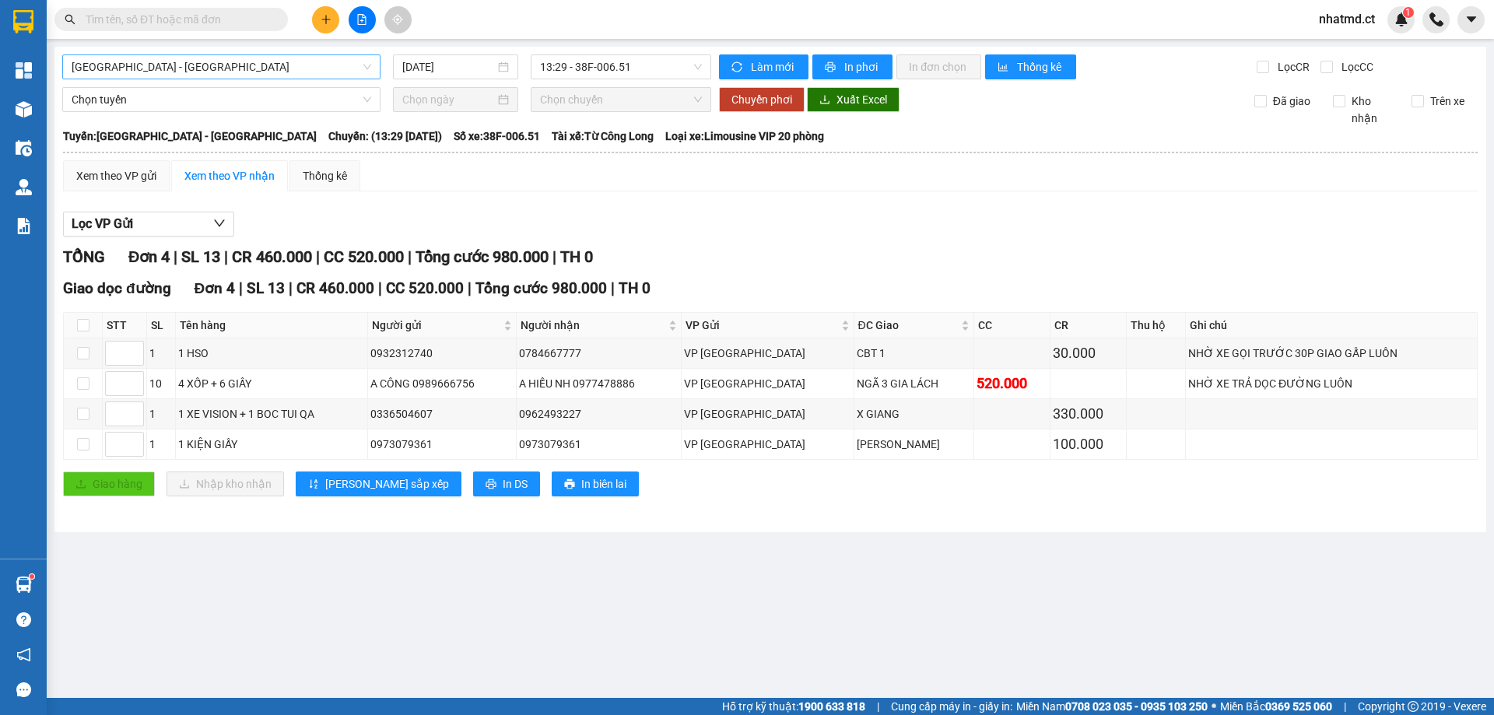
click at [281, 69] on span "[GEOGRAPHIC_DATA] - [GEOGRAPHIC_DATA]" at bounding box center [222, 66] width 300 height 23
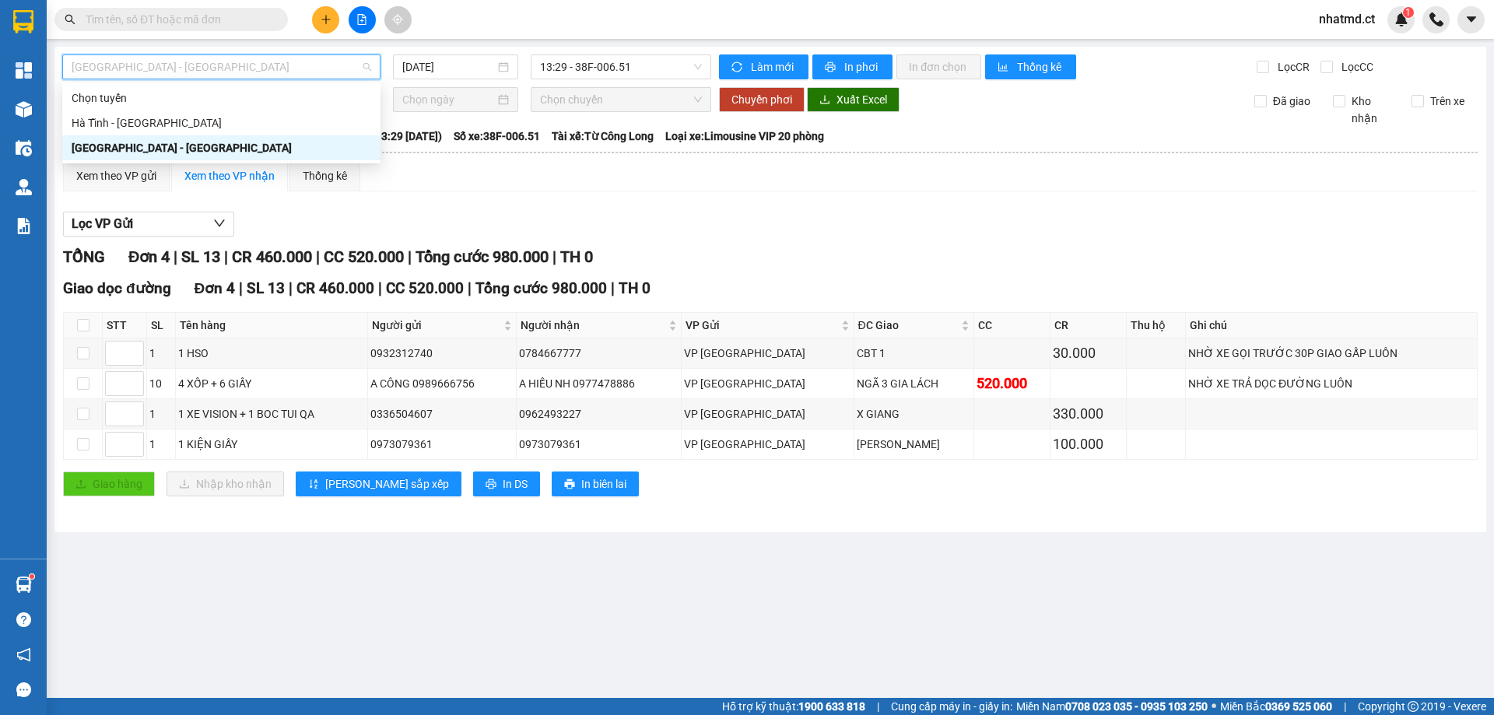
click at [274, 146] on div "[GEOGRAPHIC_DATA] - [GEOGRAPHIC_DATA]" at bounding box center [222, 147] width 300 height 17
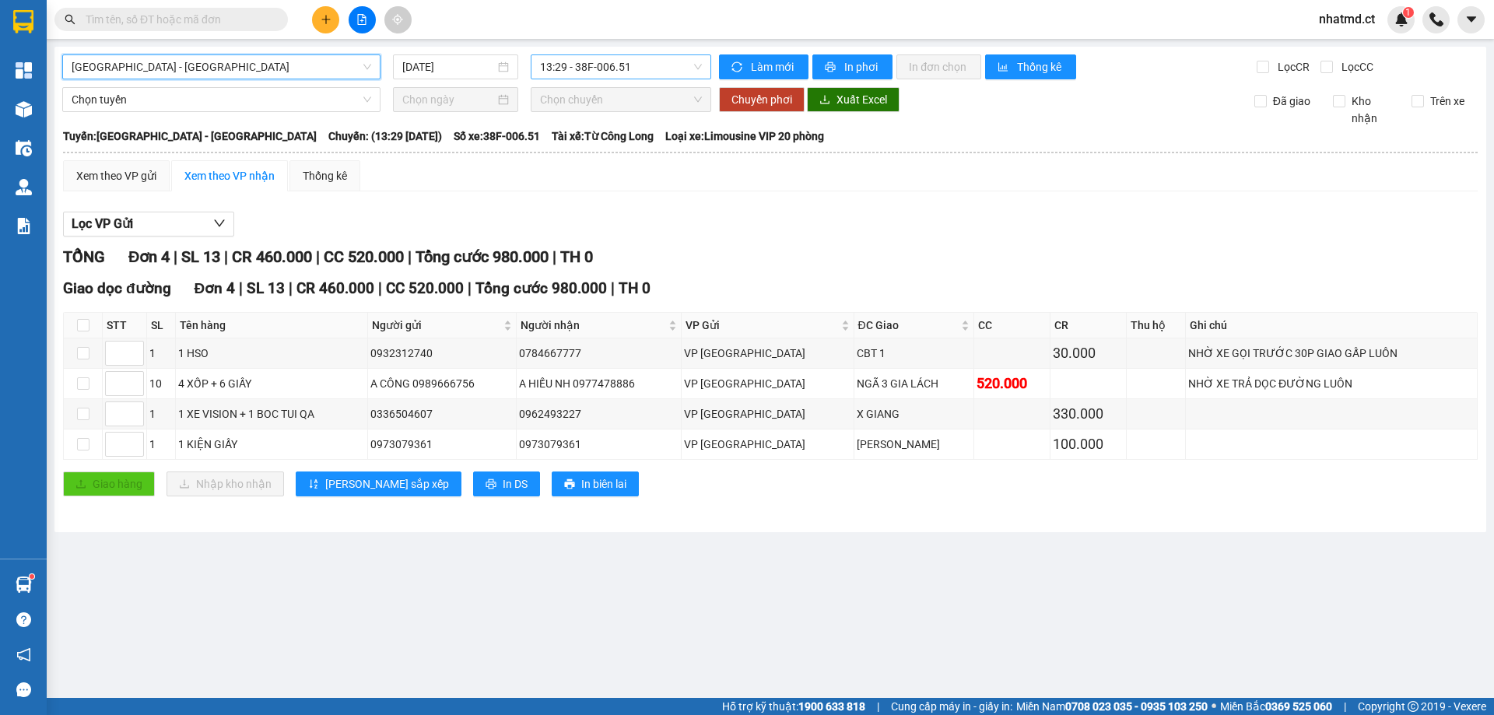
click at [579, 75] on span "13:29 - 38F-006.51" at bounding box center [621, 66] width 162 height 23
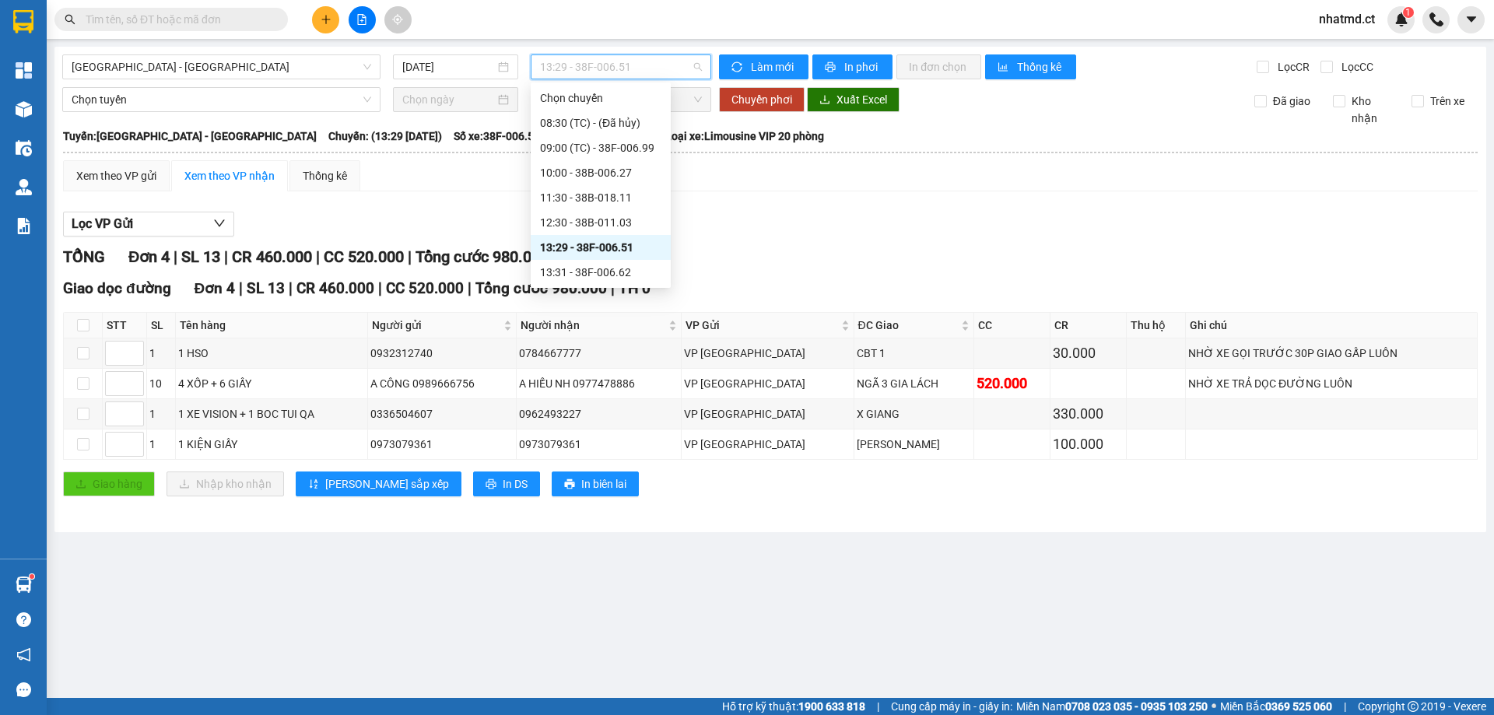
click at [618, 249] on div "13:29 - 38F-006.51" at bounding box center [600, 247] width 121 height 17
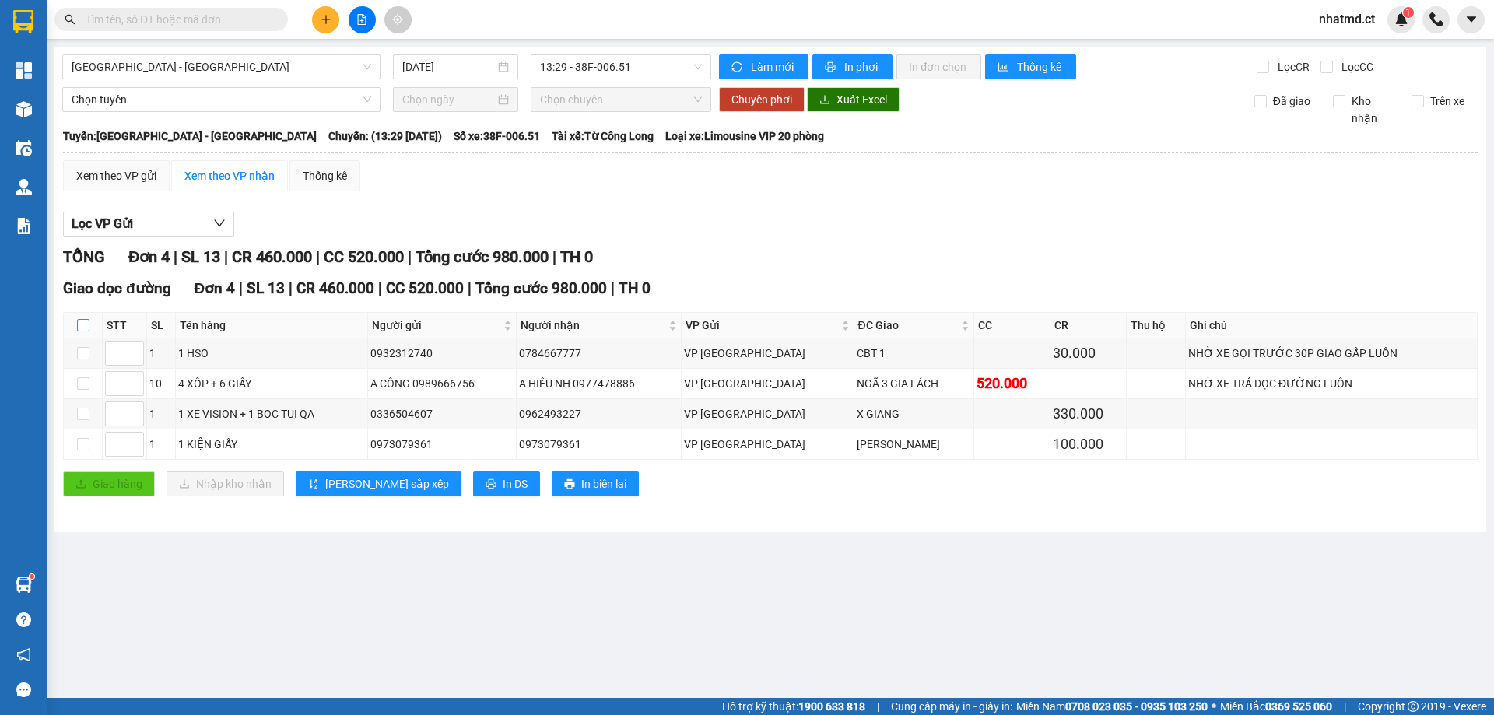
click at [82, 325] on input "checkbox" at bounding box center [83, 325] width 12 height 12
checkbox input "true"
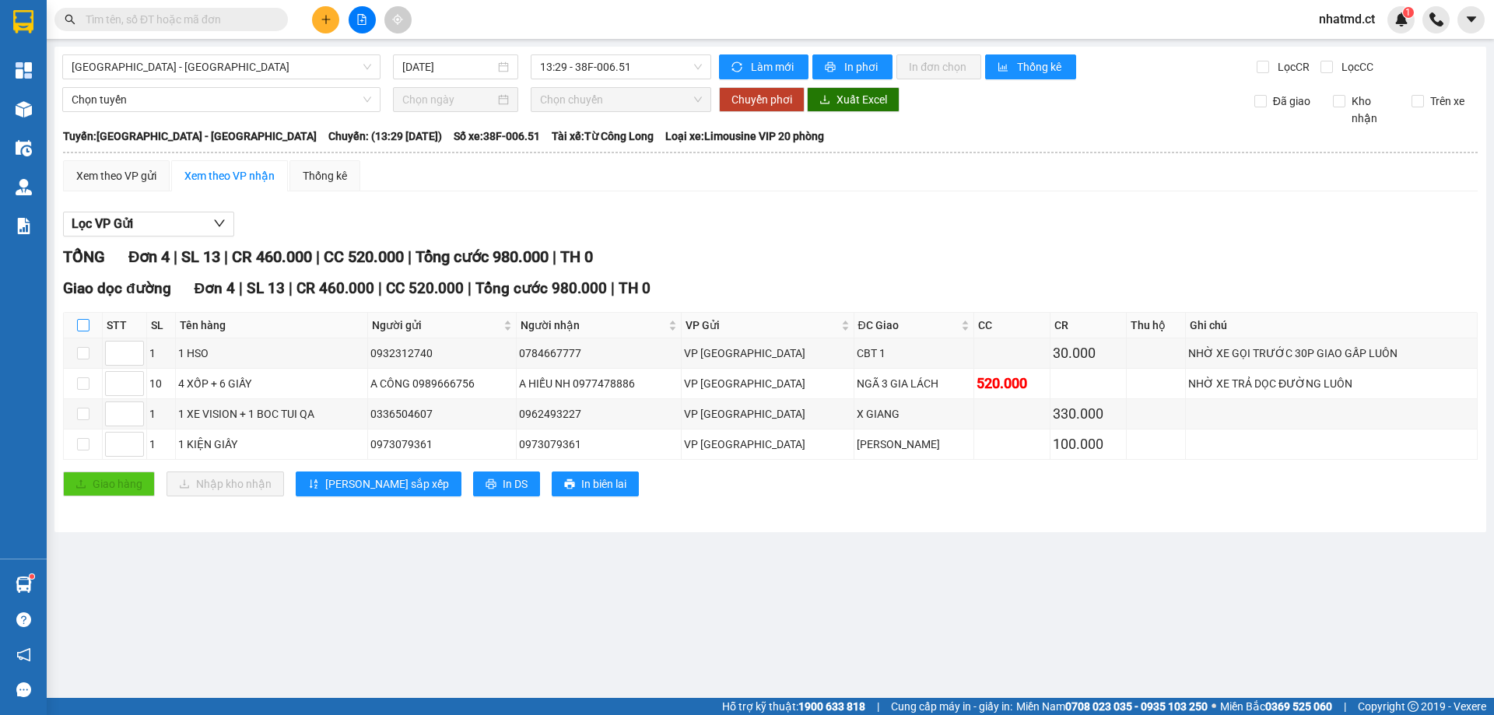
checkbox input "true"
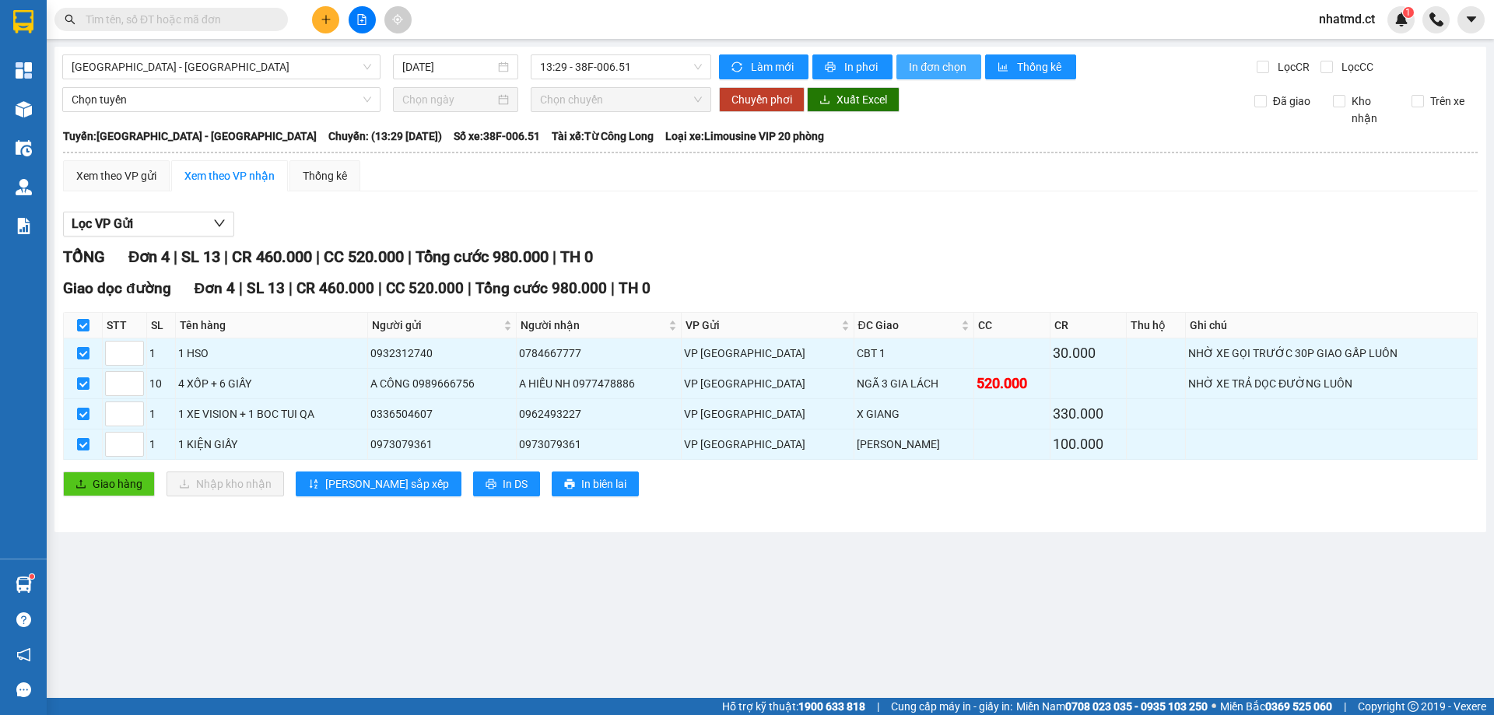
click at [970, 68] on button "In đơn chọn" at bounding box center [939, 66] width 85 height 25
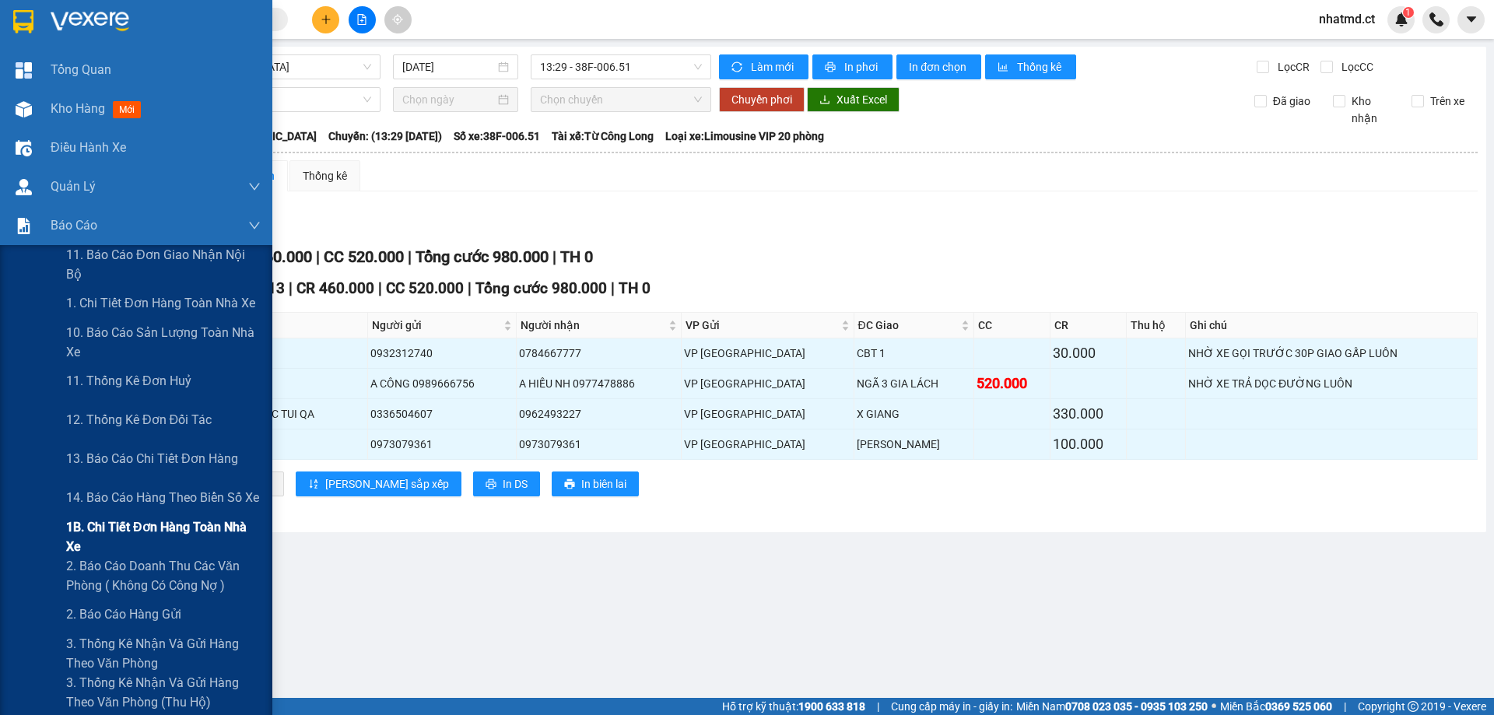
click at [97, 540] on span "1B. Chi tiết đơn hàng toàn nhà xe" at bounding box center [163, 537] width 195 height 39
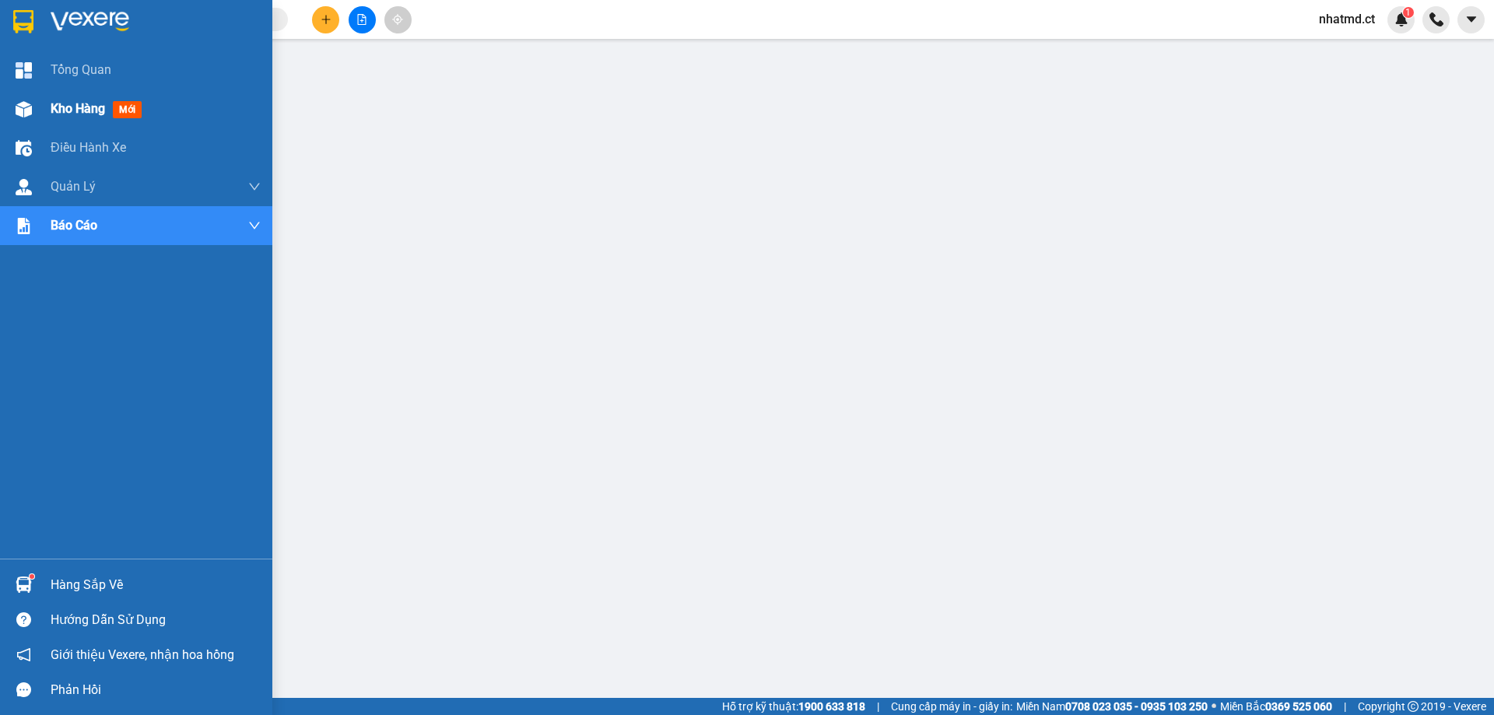
click at [41, 111] on div "Kho hàng mới" at bounding box center [136, 109] width 272 height 39
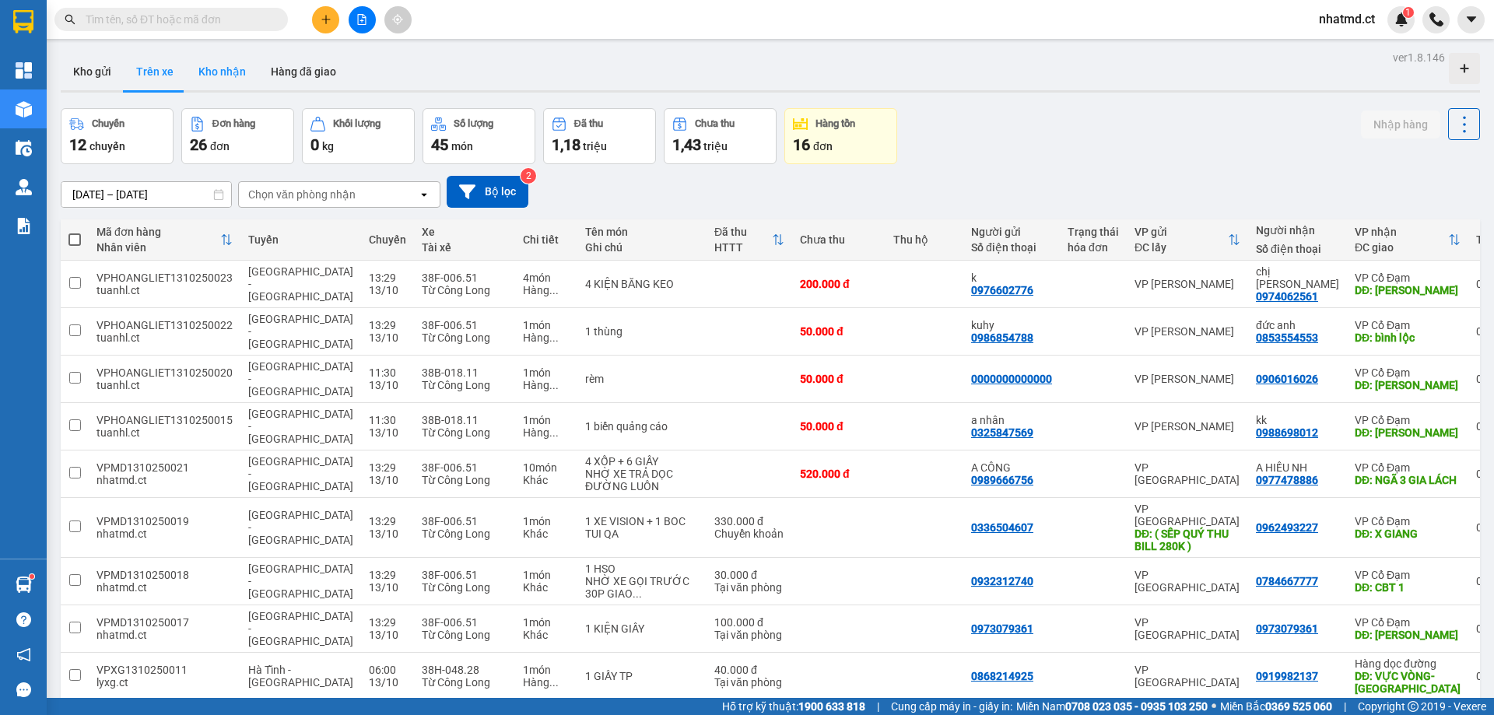
click at [211, 60] on button "Kho nhận" at bounding box center [222, 71] width 72 height 37
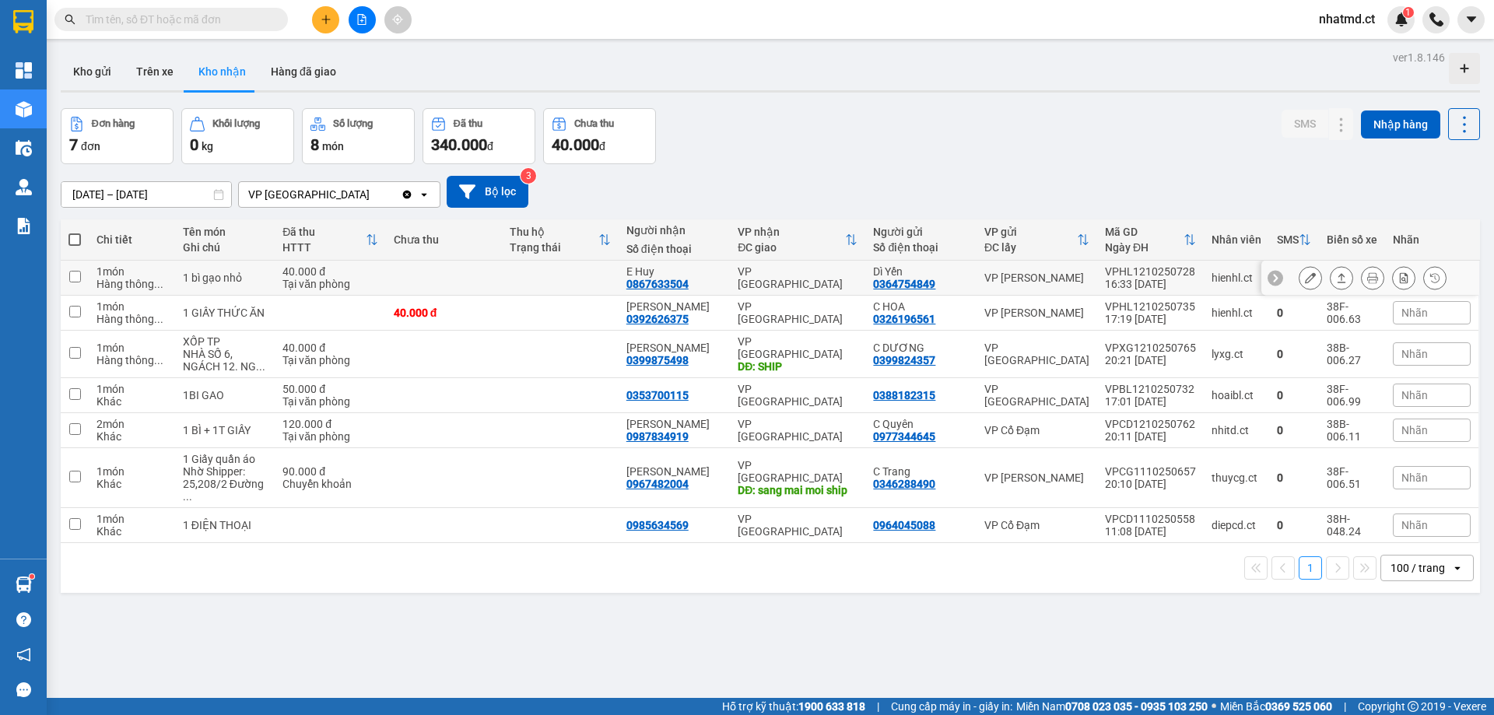
click at [475, 284] on td at bounding box center [444, 278] width 117 height 35
checkbox input "true"
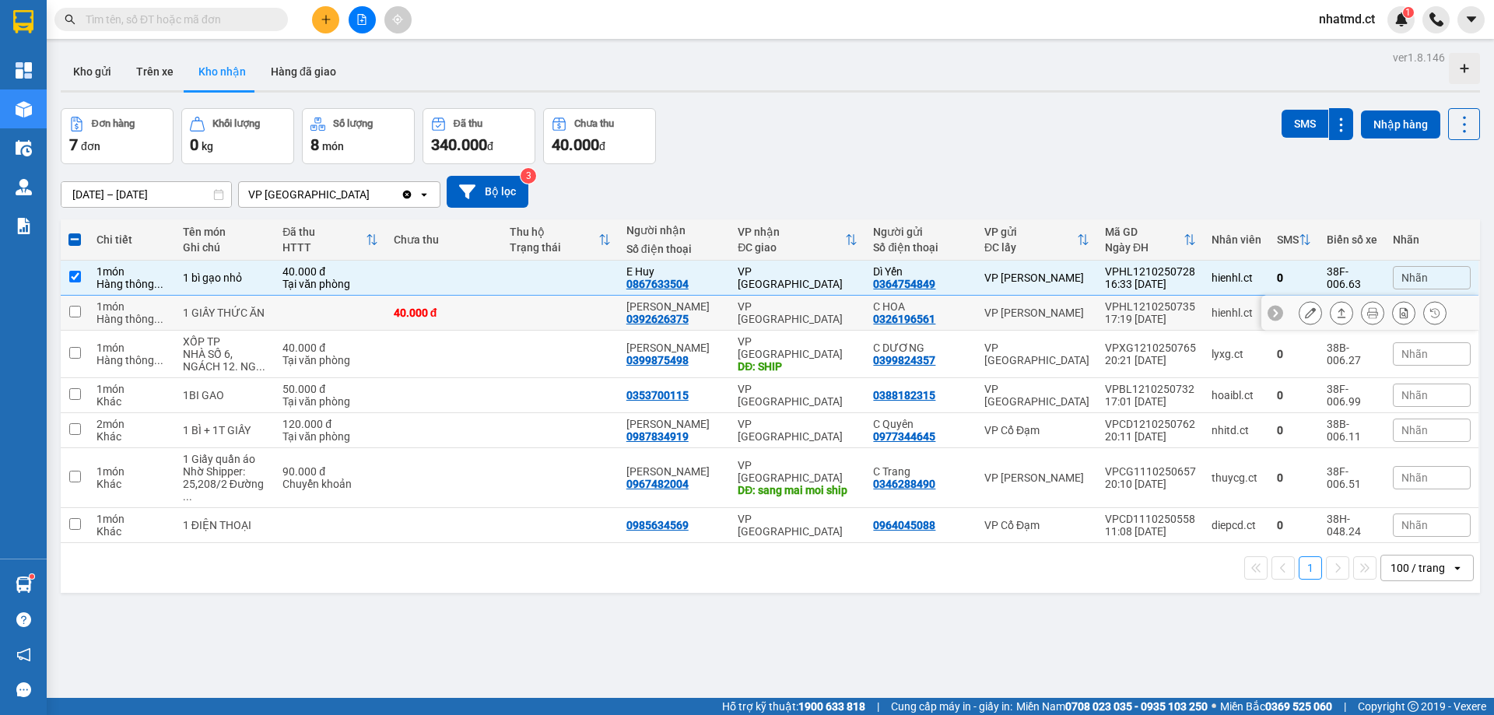
click at [476, 313] on div "40.000 đ" at bounding box center [444, 313] width 101 height 12
checkbox input "true"
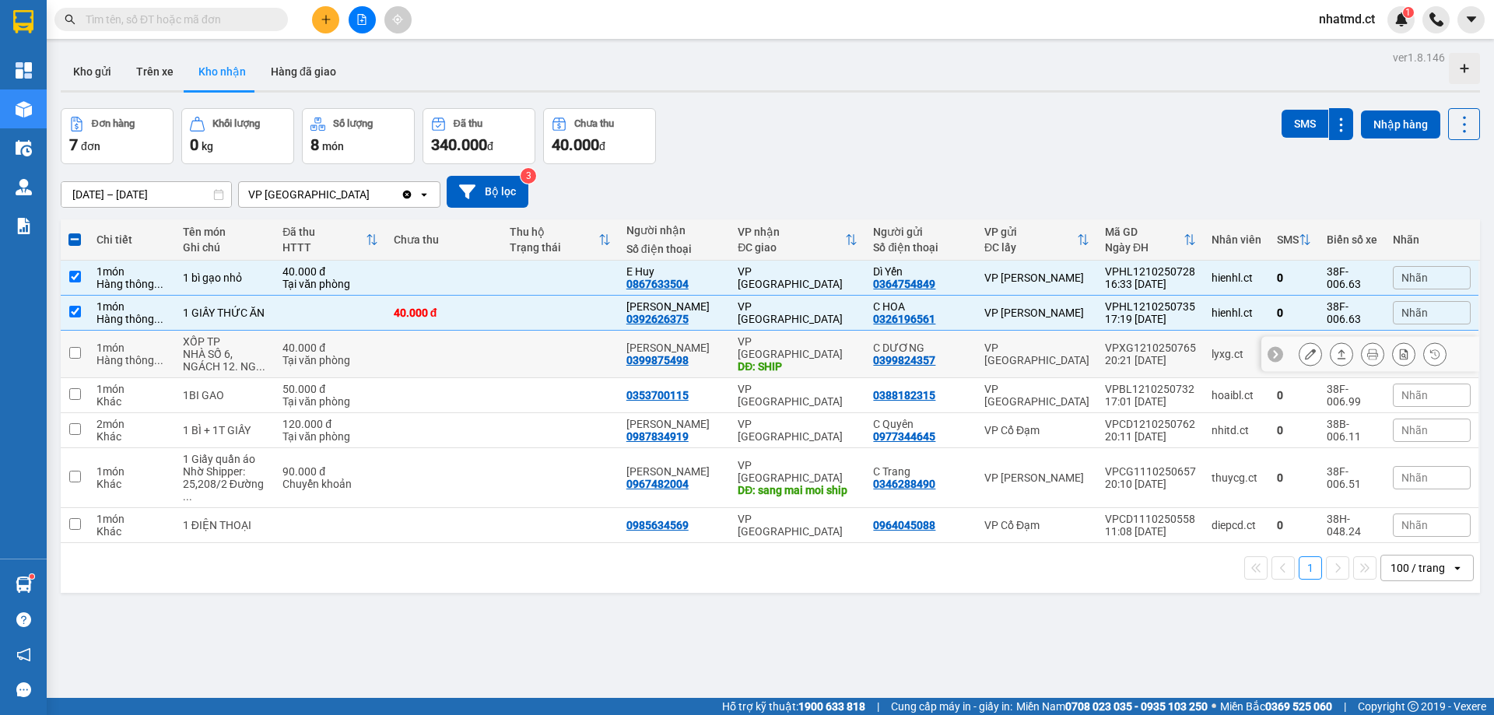
click at [458, 351] on td at bounding box center [444, 354] width 117 height 47
checkbox input "true"
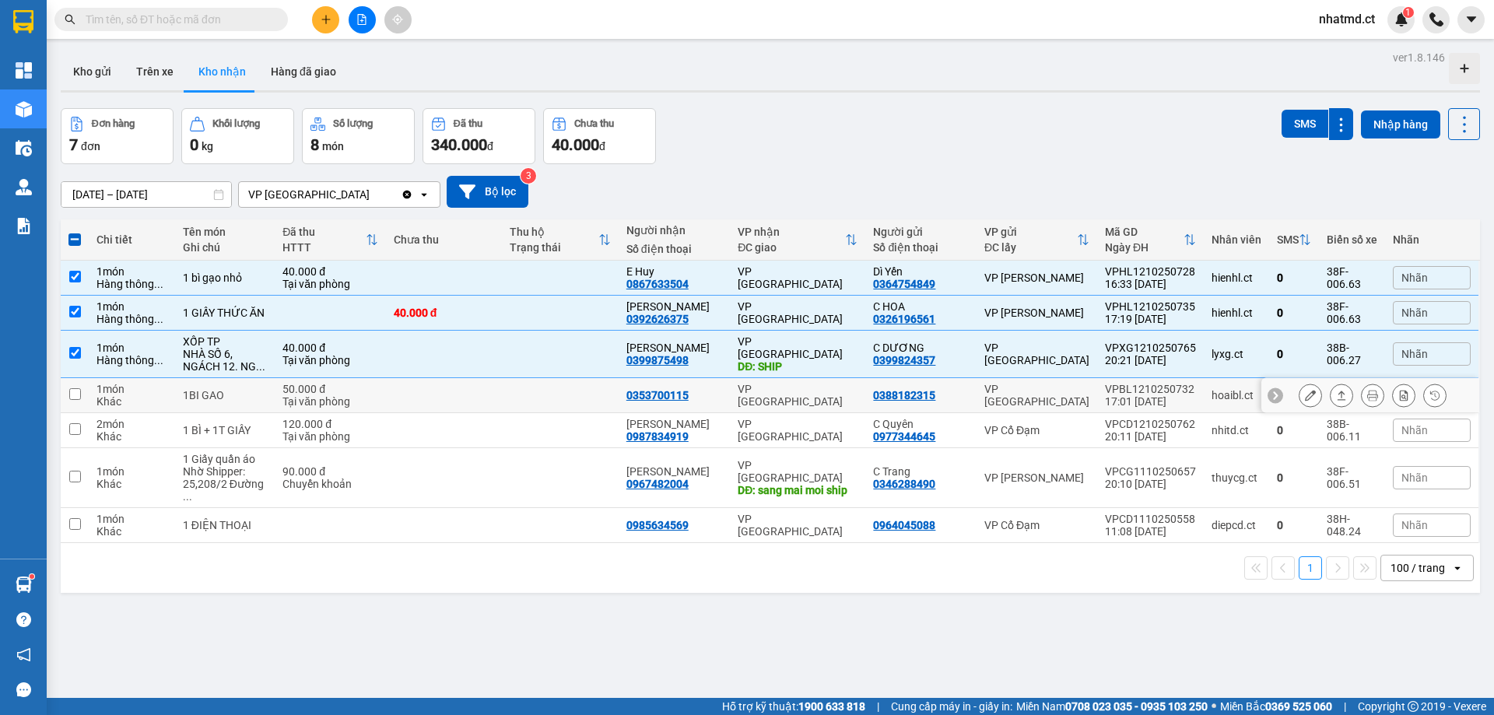
click at [442, 396] on td at bounding box center [444, 395] width 117 height 35
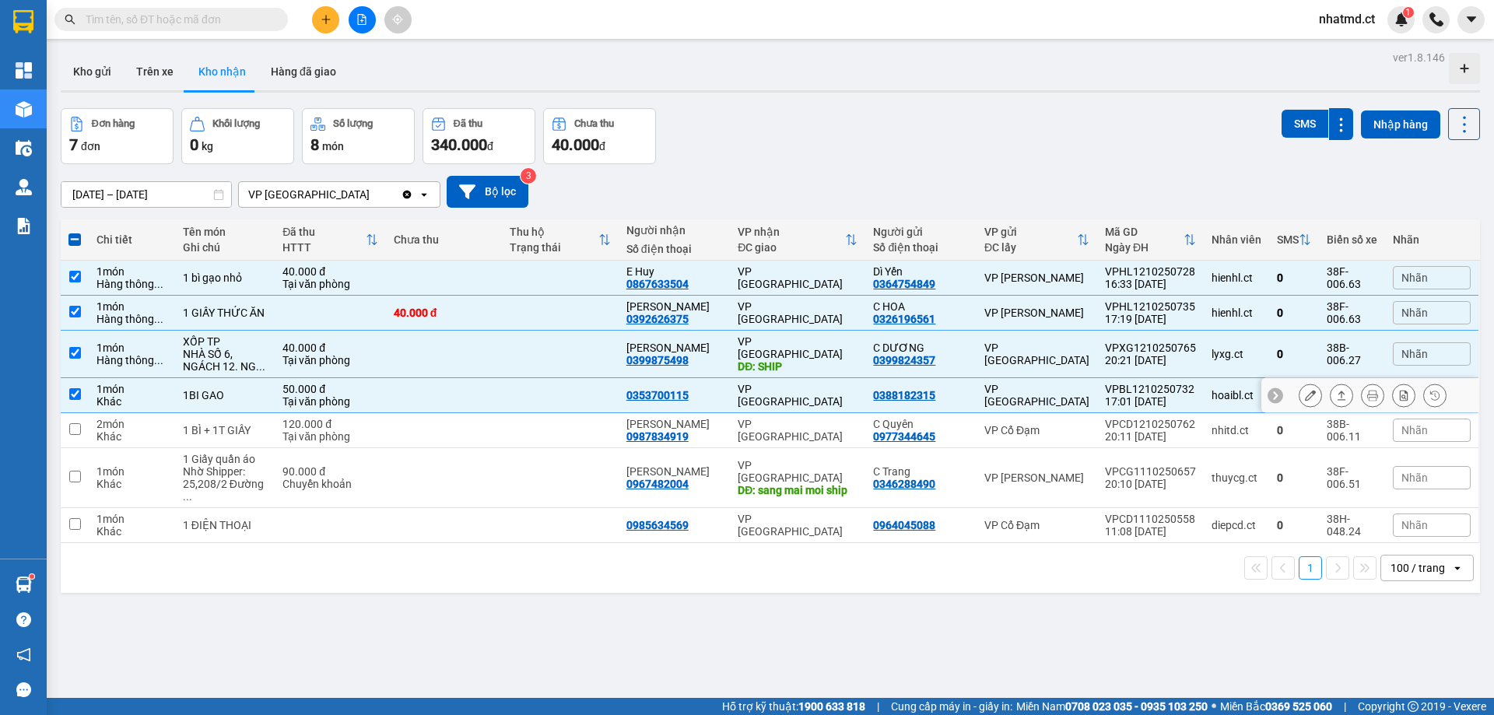
click at [438, 408] on td at bounding box center [444, 395] width 117 height 35
checkbox input "false"
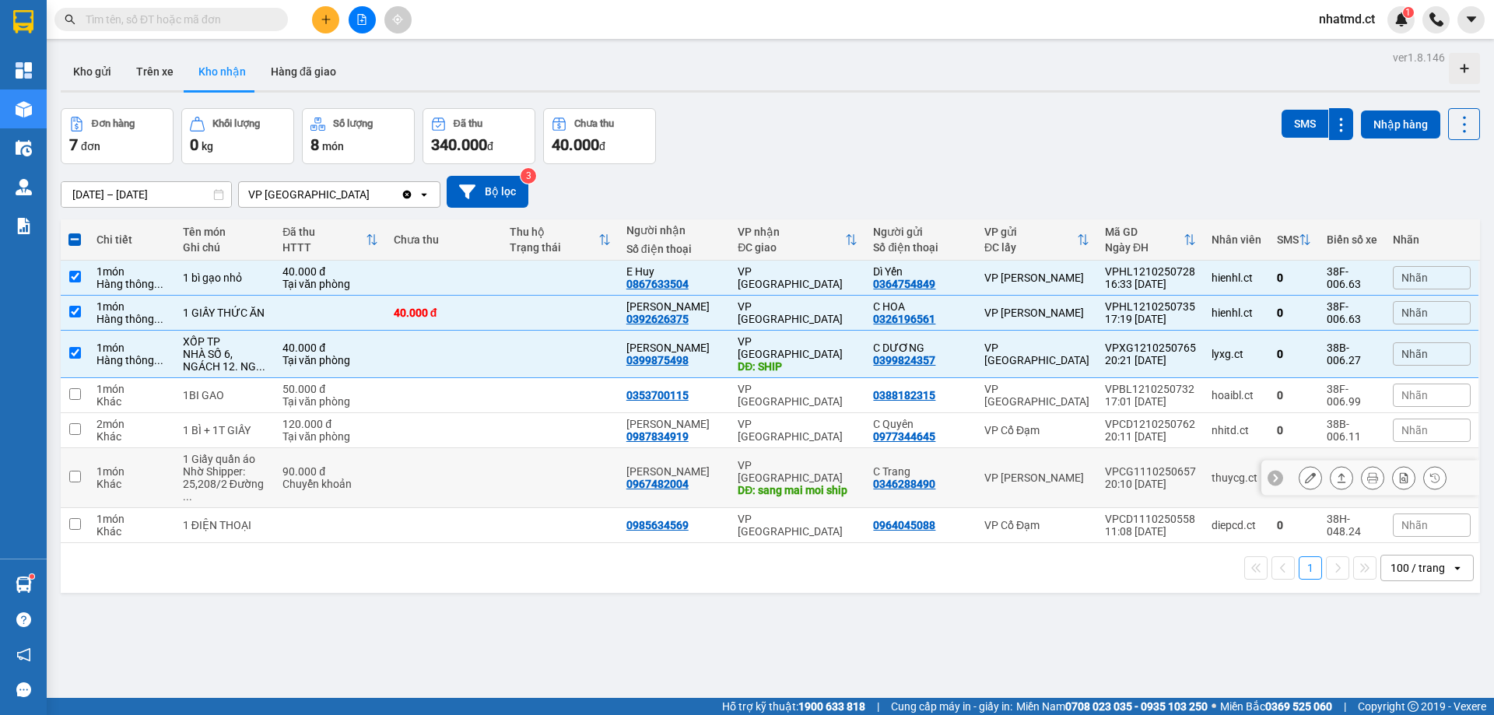
click at [438, 454] on td at bounding box center [444, 478] width 117 height 60
checkbox input "true"
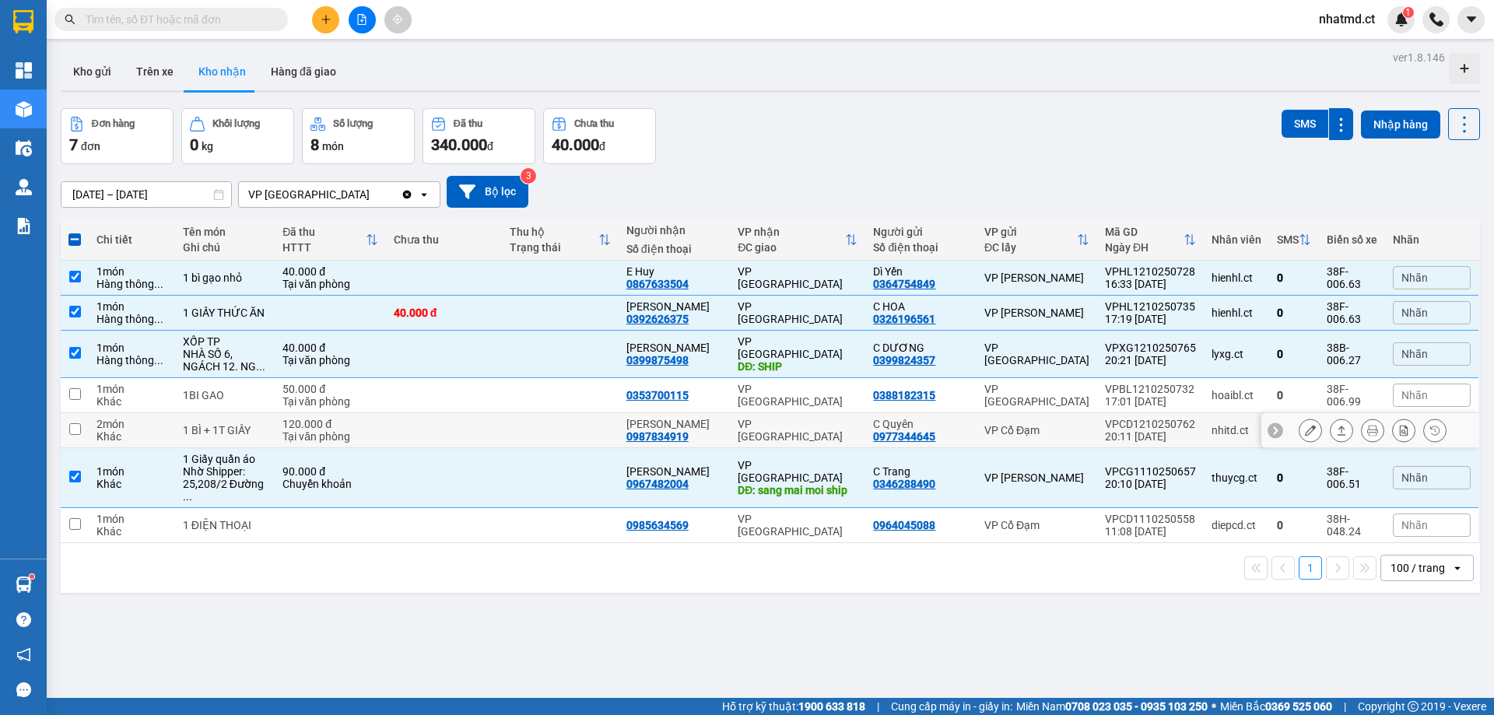
click at [443, 422] on td at bounding box center [444, 430] width 117 height 35
checkbox input "true"
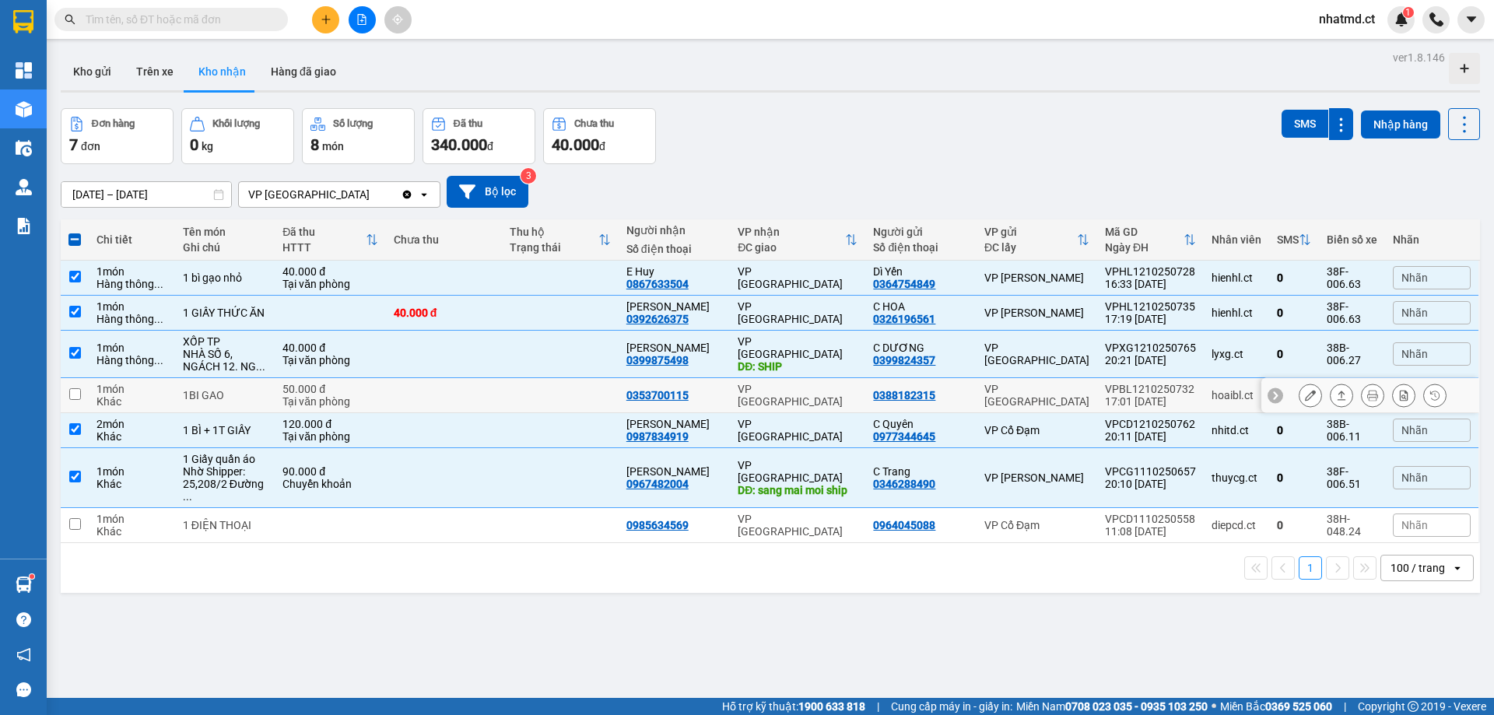
click at [448, 392] on td at bounding box center [444, 395] width 117 height 35
checkbox input "true"
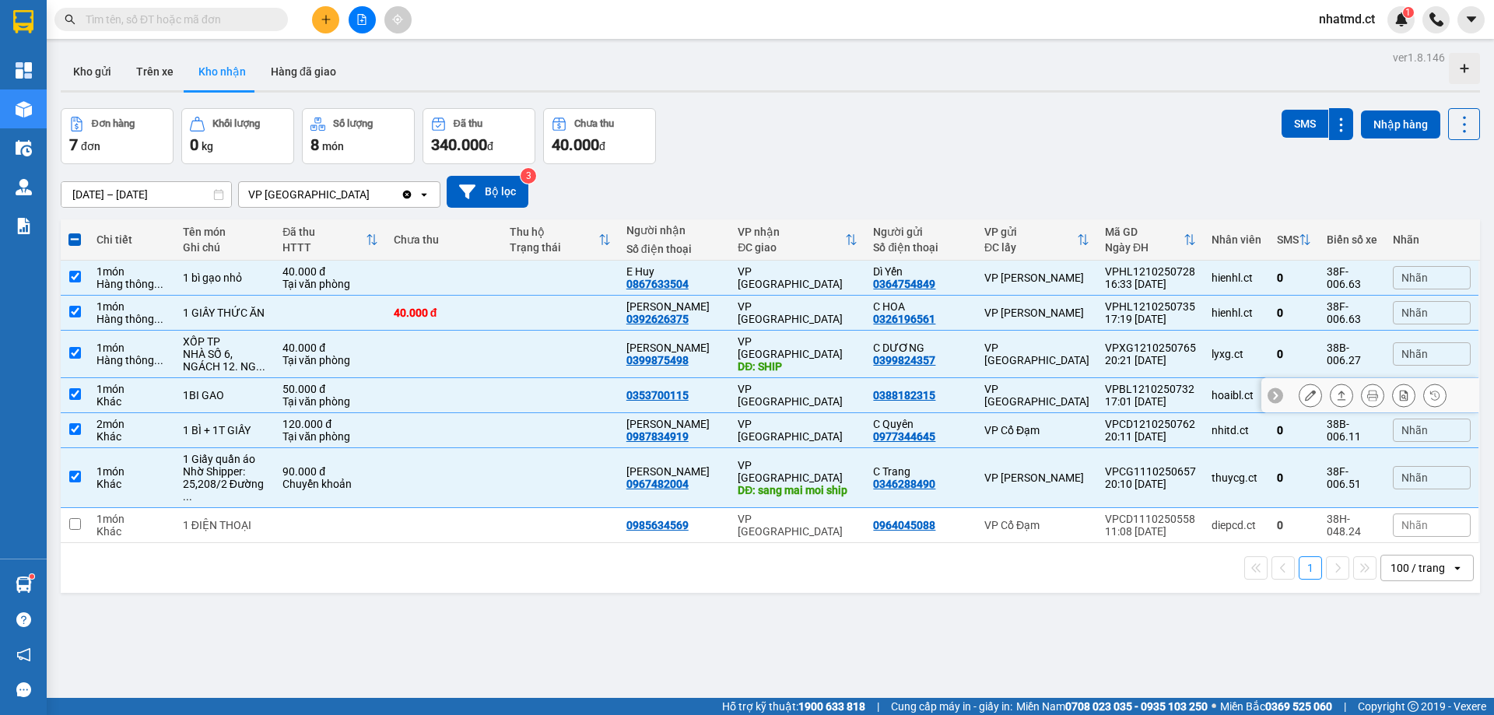
click at [449, 345] on td at bounding box center [444, 354] width 117 height 47
checkbox input "false"
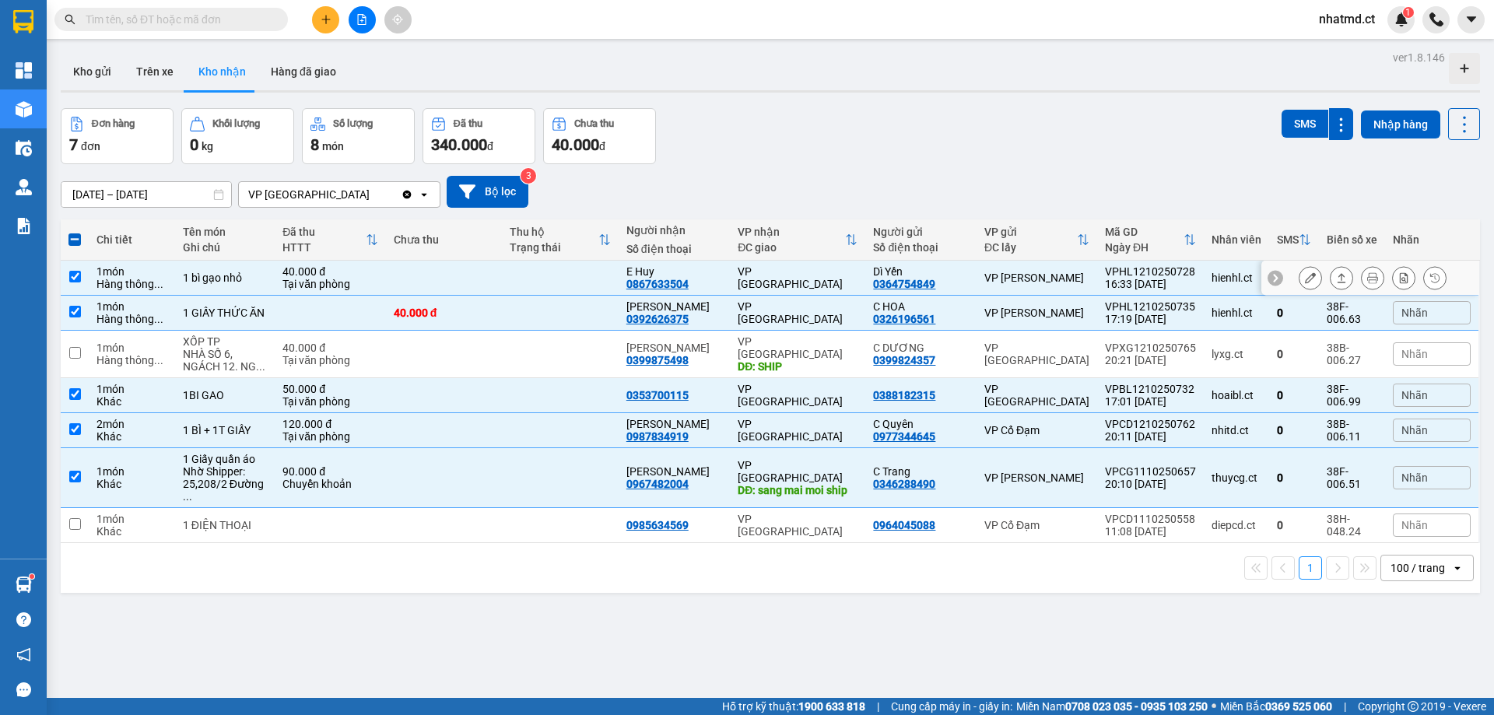
click at [484, 281] on td at bounding box center [444, 278] width 117 height 35
checkbox input "false"
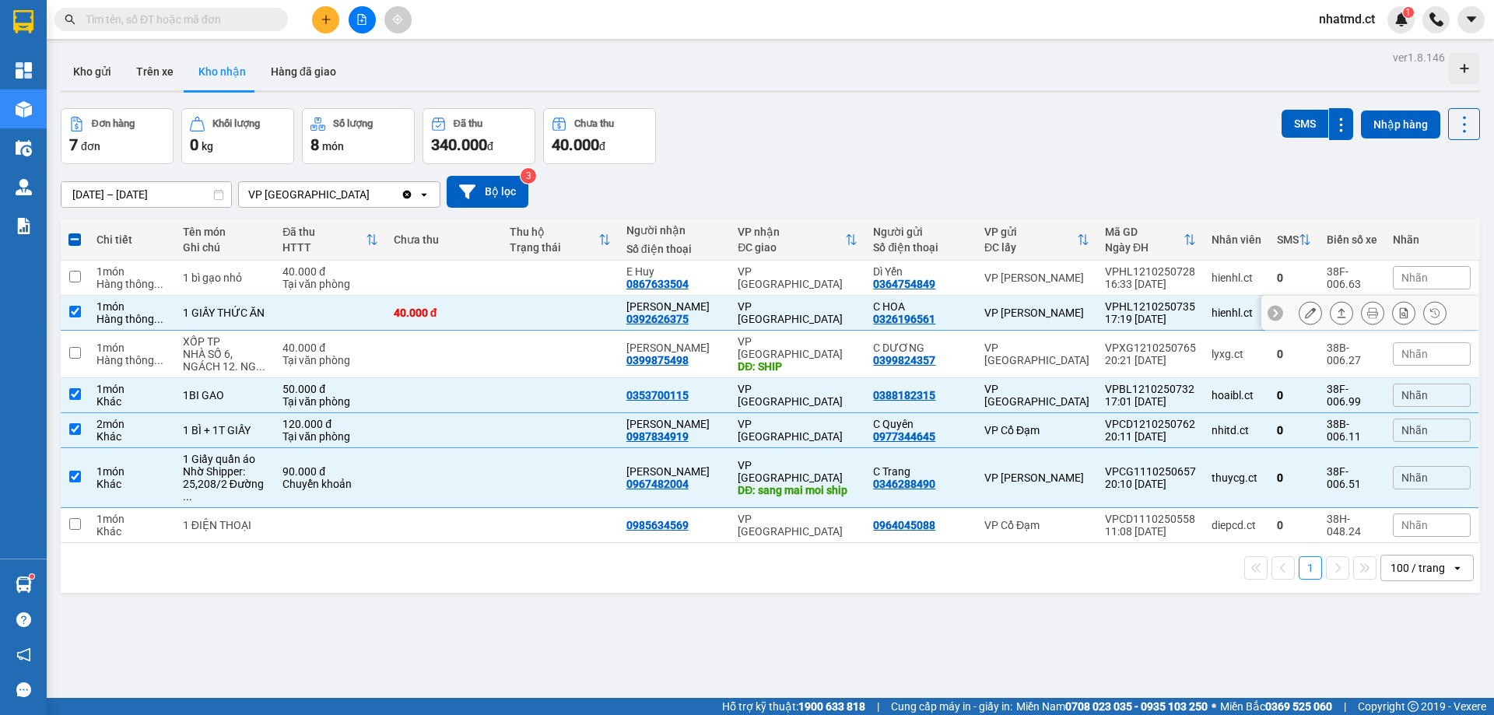
click at [452, 314] on div "40.000 đ" at bounding box center [444, 313] width 101 height 12
checkbox input "false"
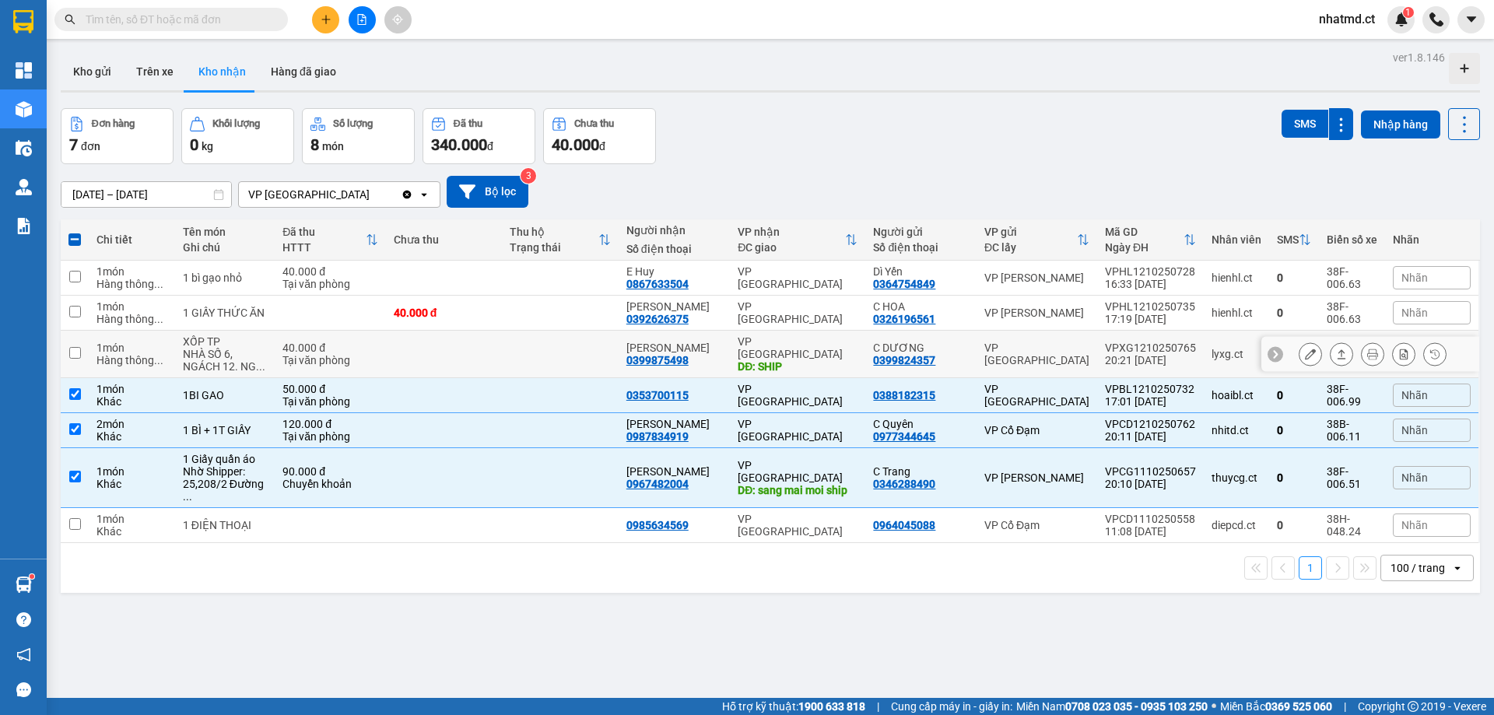
click at [801, 360] on div "DĐ: SHIP" at bounding box center [798, 366] width 120 height 12
checkbox input "true"
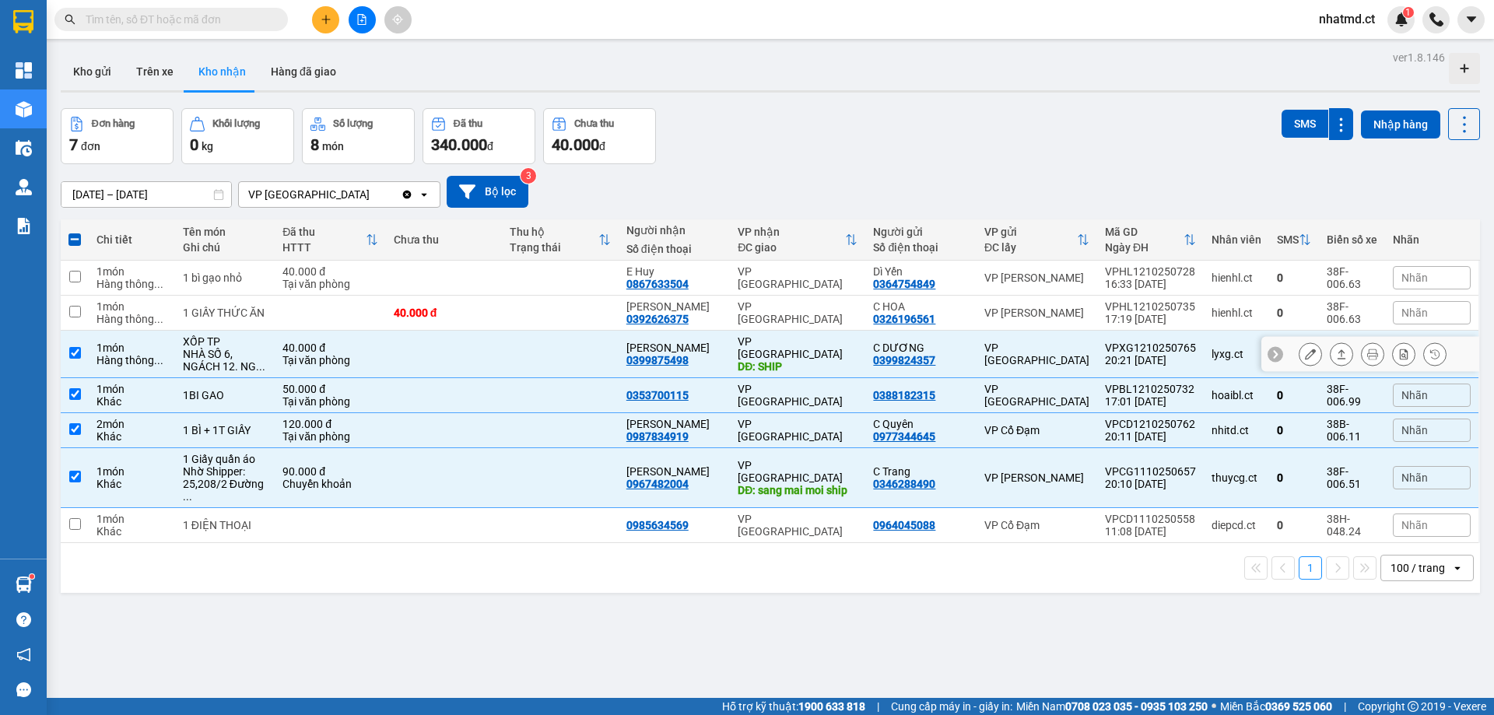
click at [1336, 353] on icon at bounding box center [1341, 354] width 11 height 11
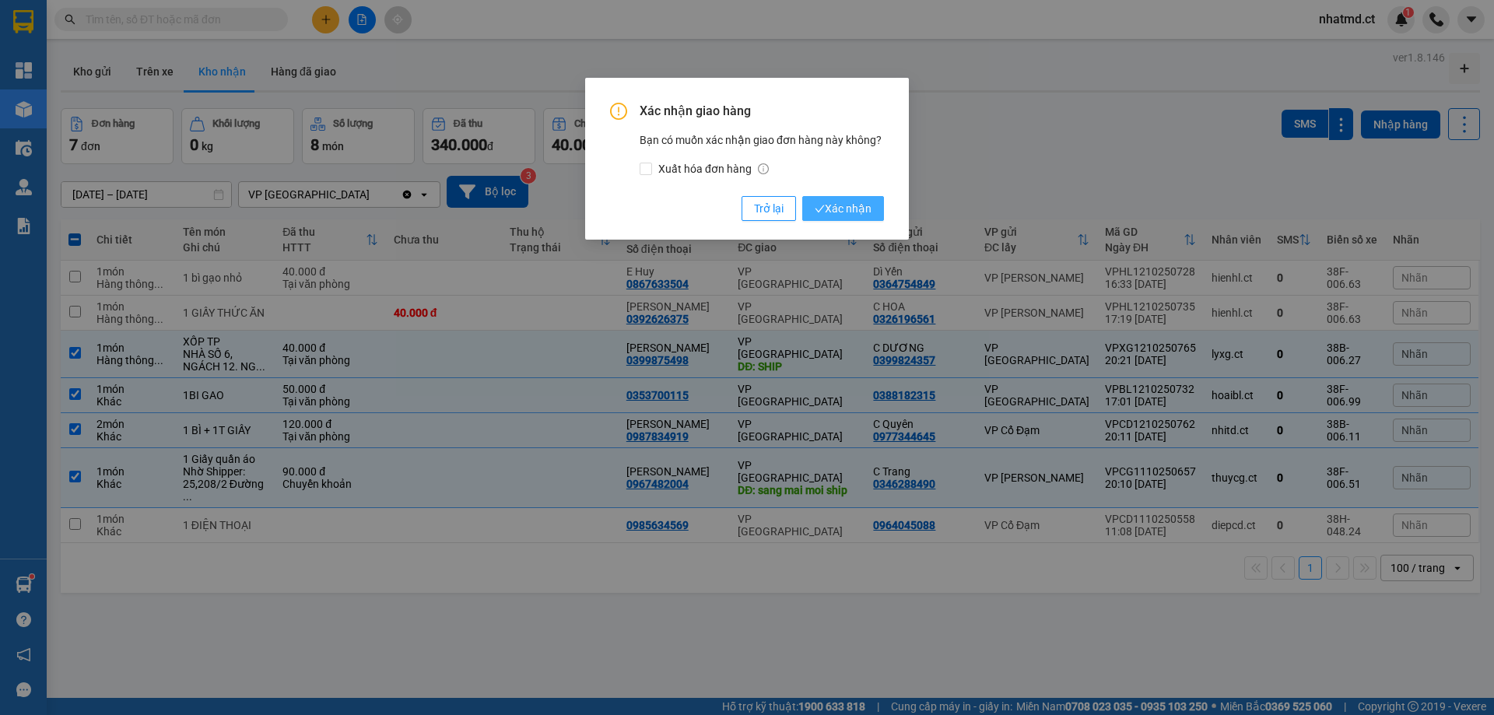
click at [825, 218] on button "Xác nhận" at bounding box center [843, 208] width 82 height 25
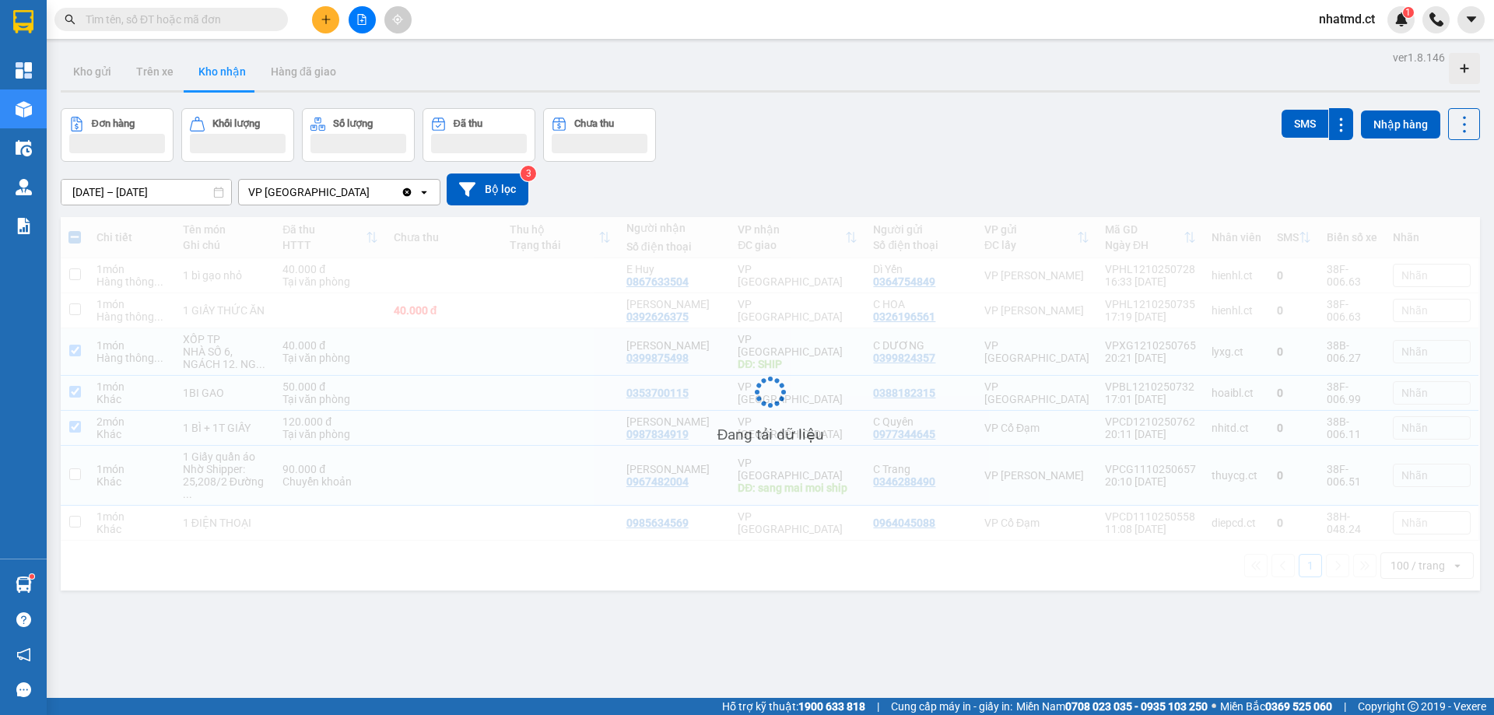
checkbox input "false"
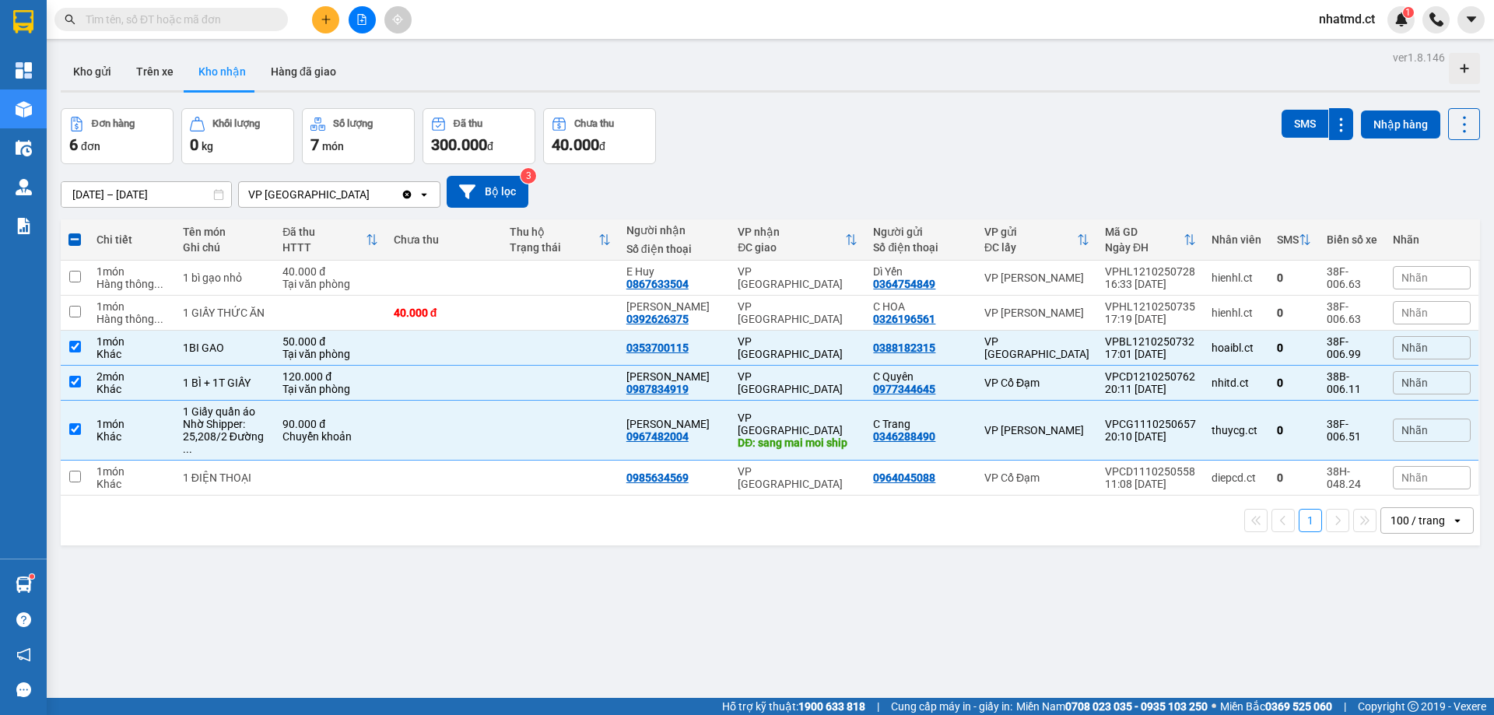
click at [79, 237] on span at bounding box center [74, 239] width 12 height 12
click at [75, 232] on input "checkbox" at bounding box center [75, 232] width 0 height 0
checkbox input "true"
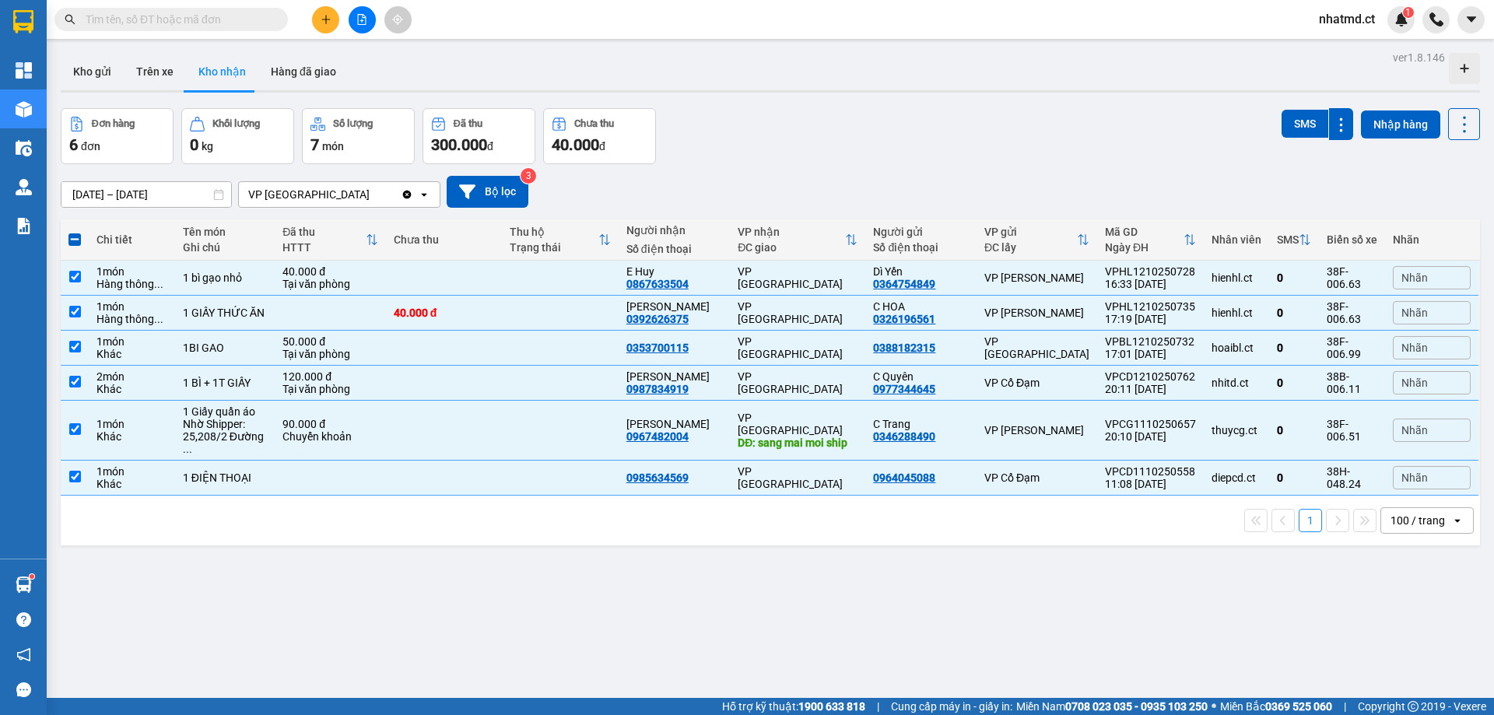
click at [76, 240] on span at bounding box center [74, 239] width 12 height 12
click at [75, 232] on input "checkbox" at bounding box center [75, 232] width 0 height 0
click at [753, 588] on div "ver 1.8.146 Kho gửi Trên xe Kho nhận Hàng đã giao Đơn hàng 6 đơn Khối lượng 0 k…" at bounding box center [770, 404] width 1432 height 715
click at [71, 275] on input "checkbox" at bounding box center [75, 277] width 12 height 12
checkbox input "false"
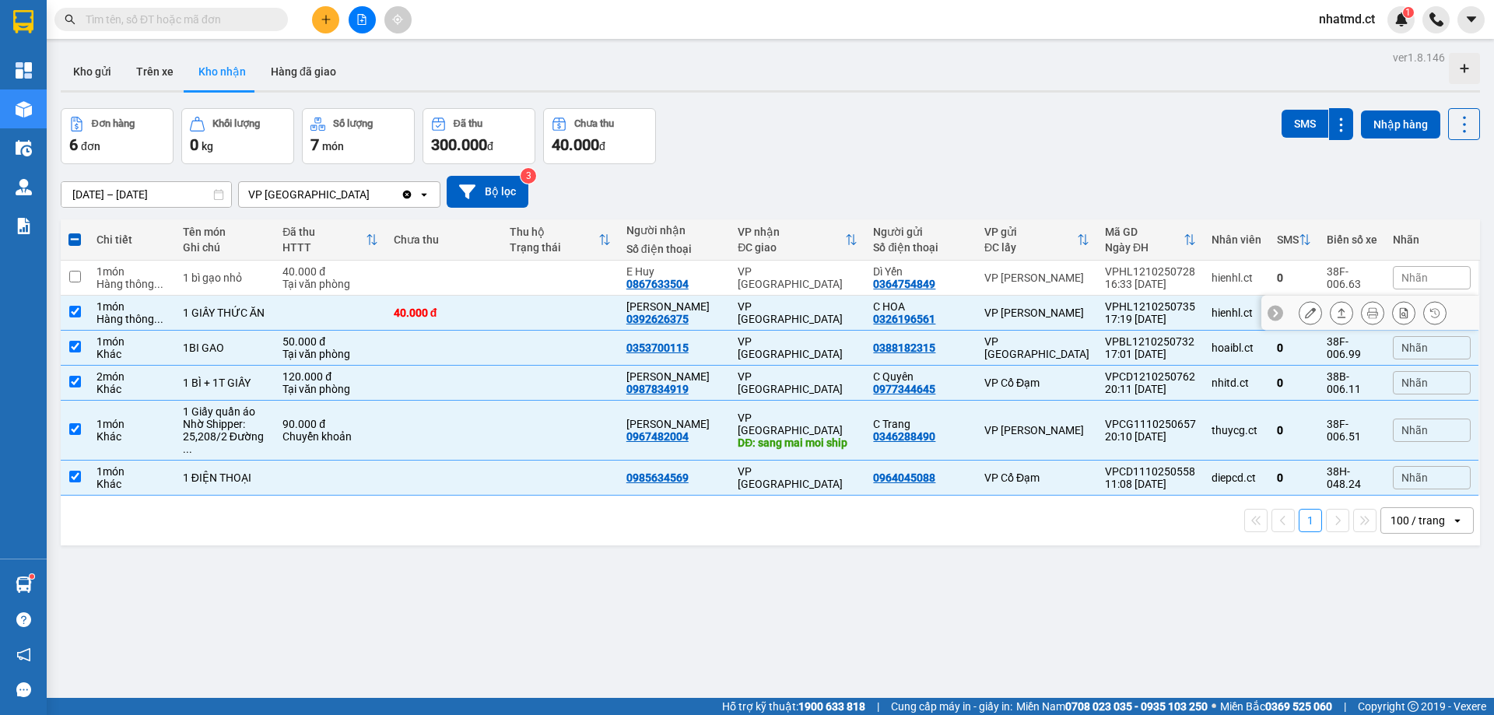
click at [75, 300] on td at bounding box center [75, 313] width 28 height 35
checkbox input "false"
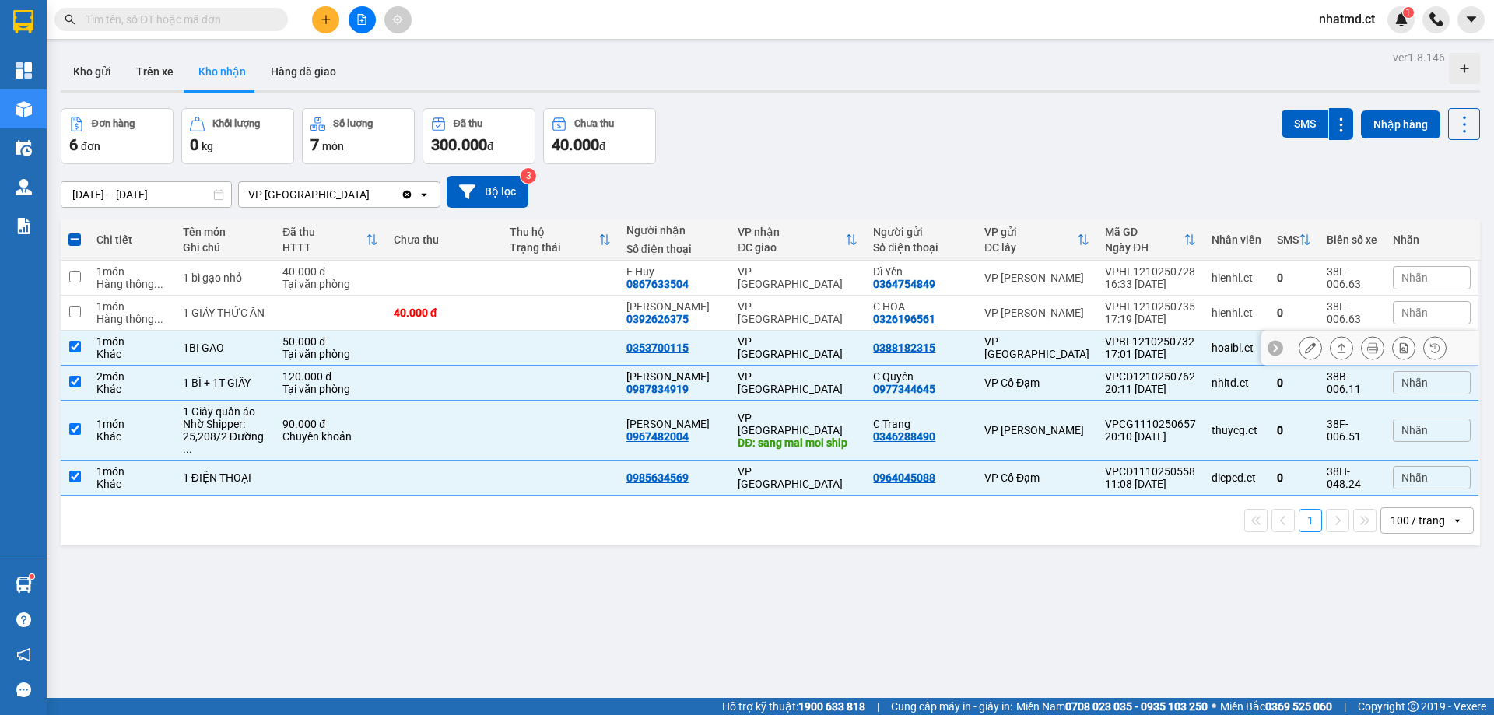
drag, startPoint x: 75, startPoint y: 339, endPoint x: 82, endPoint y: 356, distance: 18.5
click at [75, 339] on td at bounding box center [75, 348] width 28 height 35
checkbox input "false"
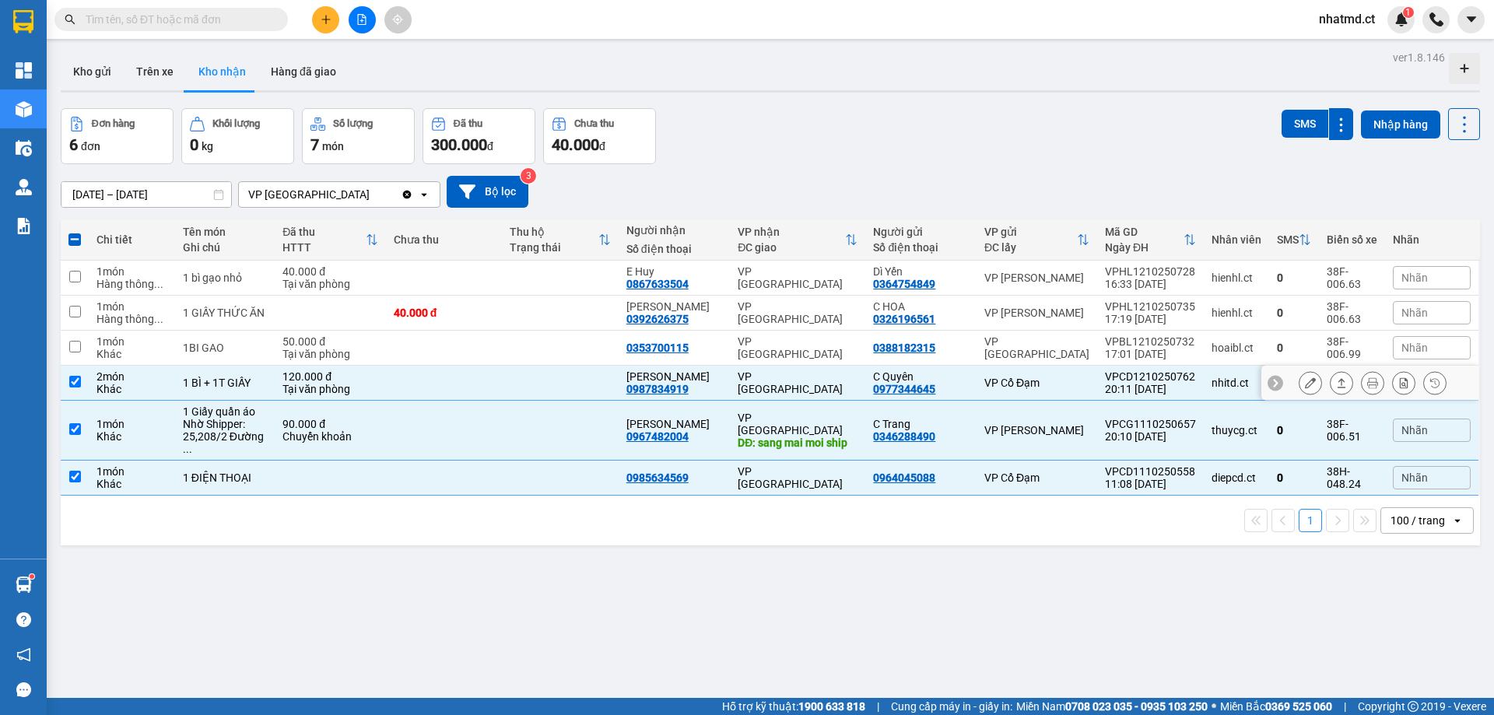
drag, startPoint x: 75, startPoint y: 376, endPoint x: 81, endPoint y: 414, distance: 38.6
click at [75, 377] on input "checkbox" at bounding box center [75, 382] width 12 height 12
checkbox input "false"
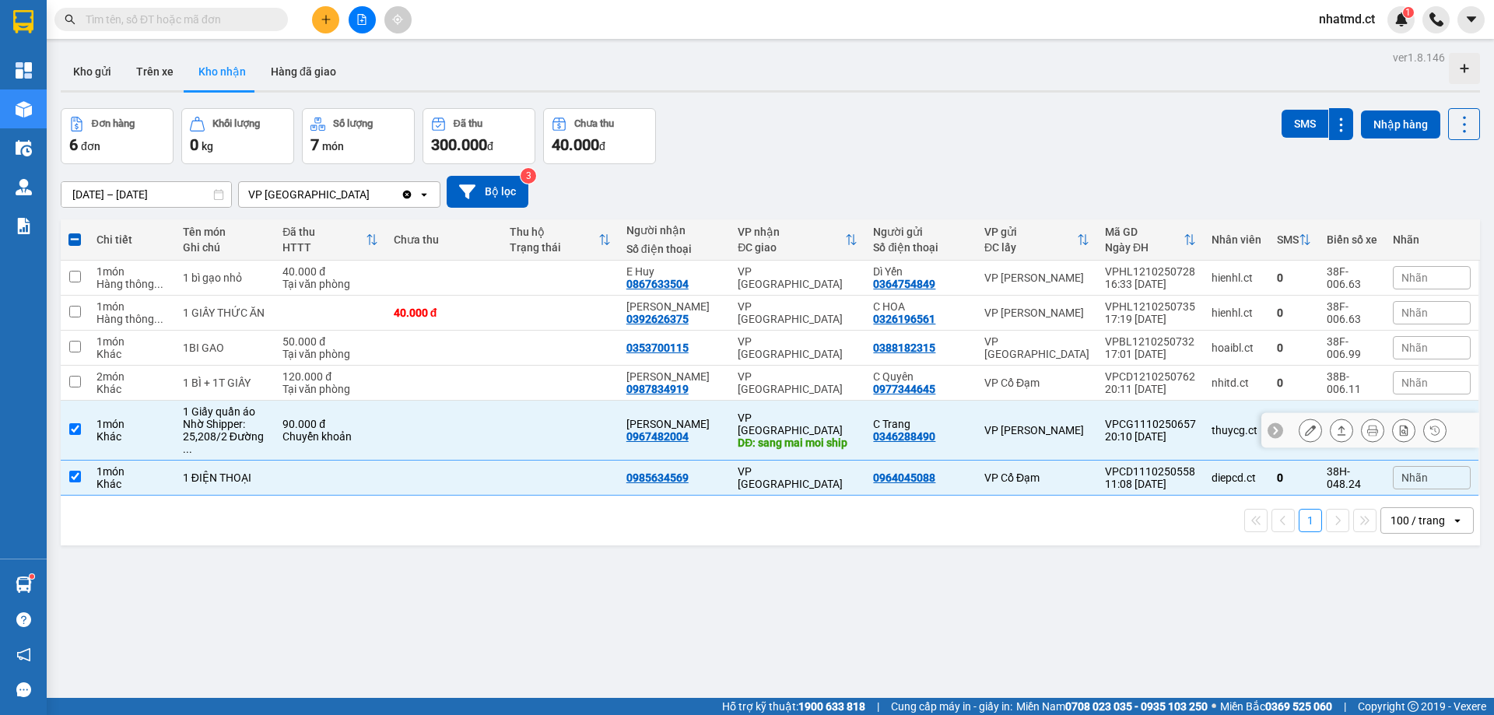
click at [81, 432] on td at bounding box center [75, 431] width 28 height 60
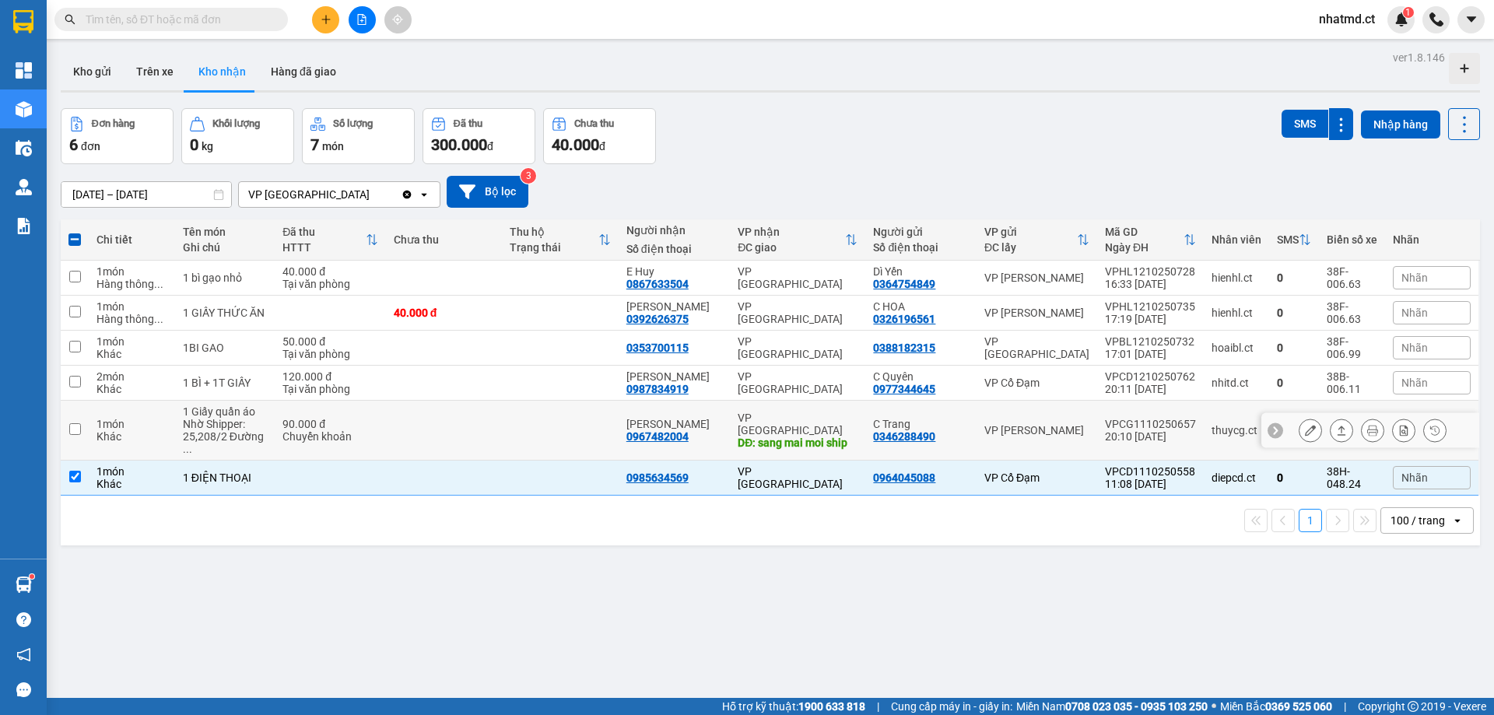
checkbox input "false"
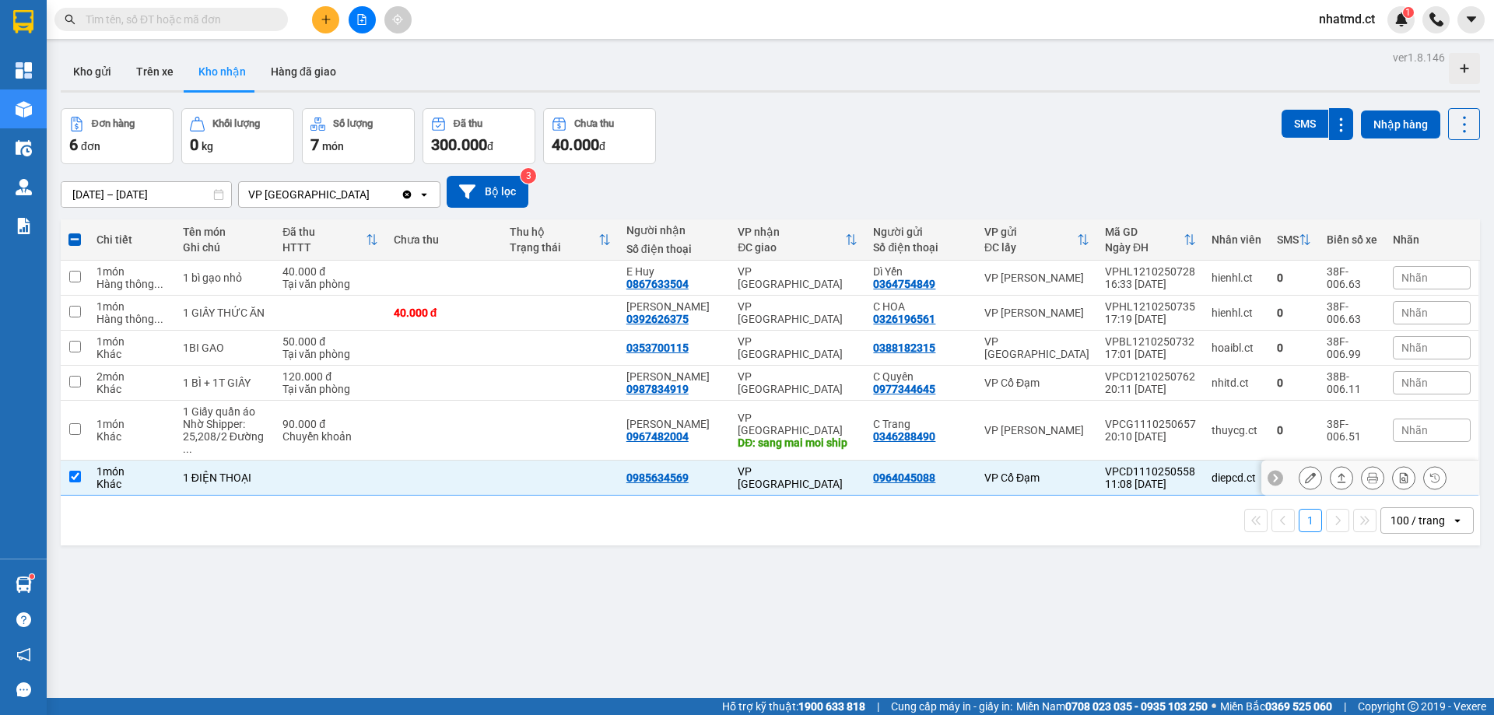
click at [81, 461] on td at bounding box center [75, 478] width 28 height 35
checkbox input "false"
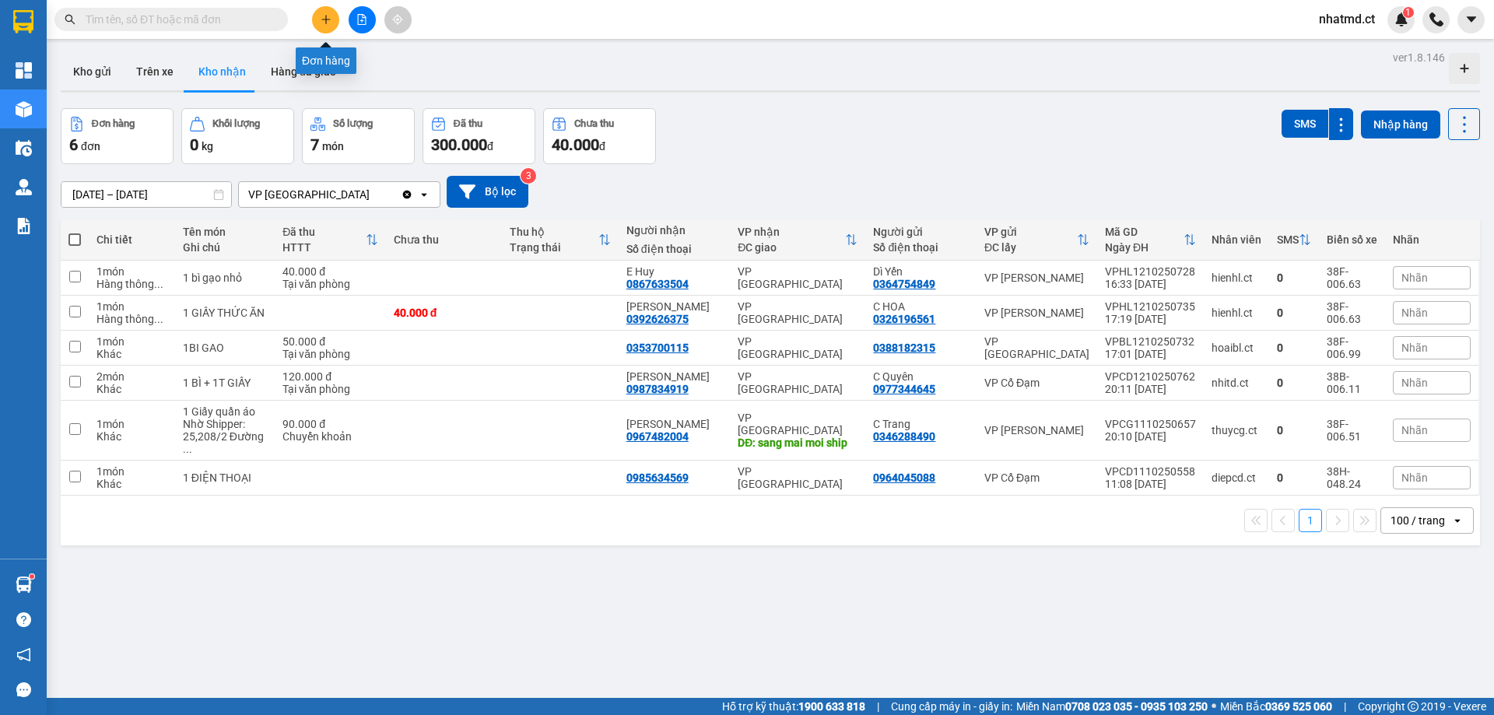
click at [330, 17] on icon "plus" at bounding box center [326, 19] width 11 height 11
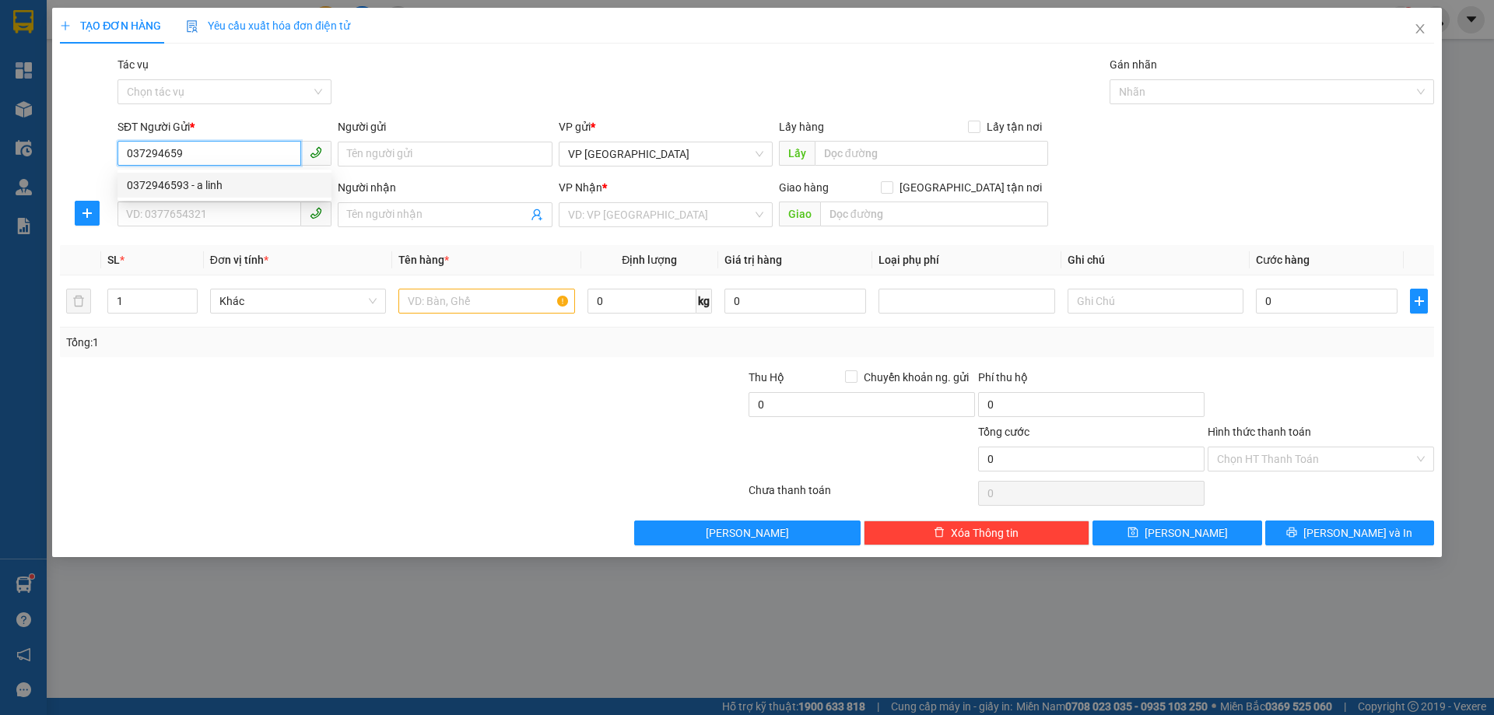
click at [260, 177] on div "0372946593 - a linh" at bounding box center [224, 185] width 195 height 17
type input "0372946593"
type input "a linh"
type input "0355607333"
type input "chị [PERSON_NAME] hoàng liệt thu cước n11/10"
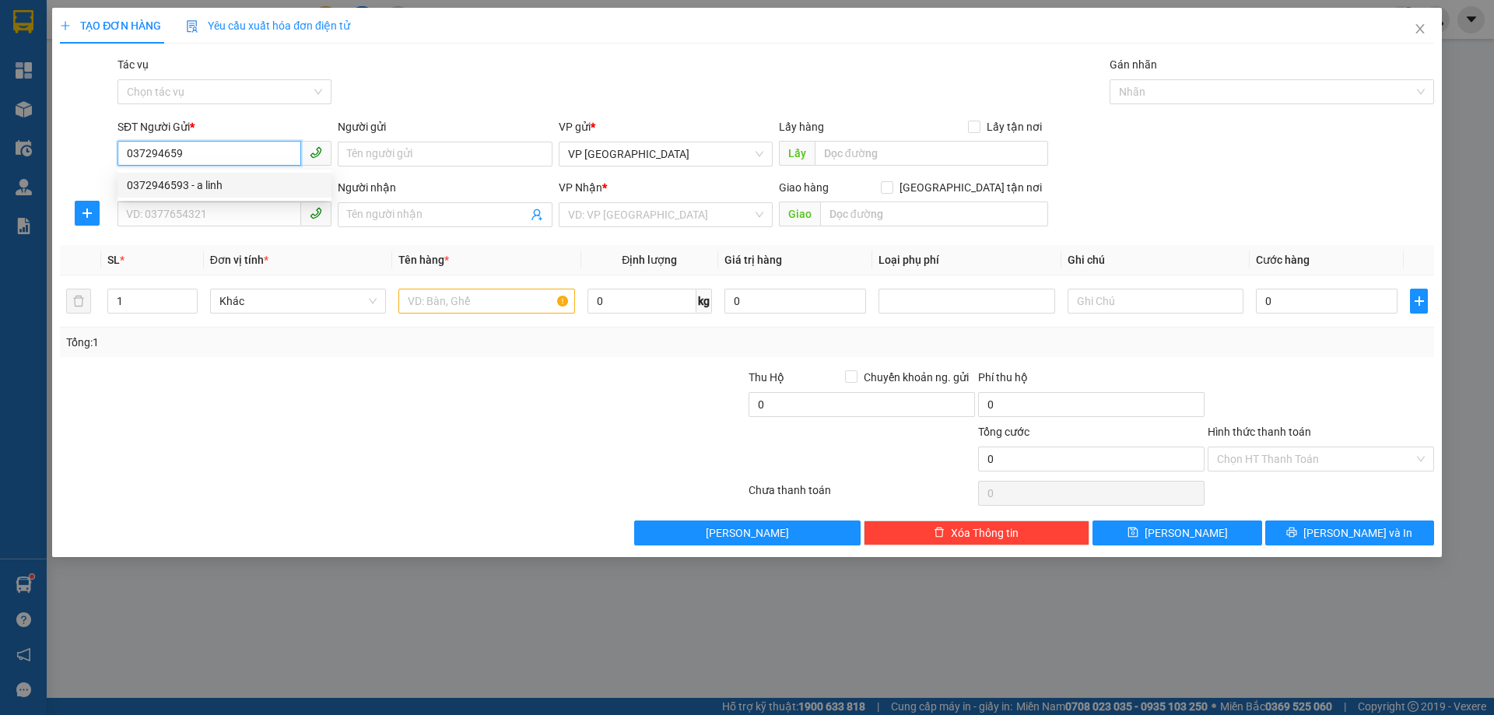
type input "[PERSON_NAME]"
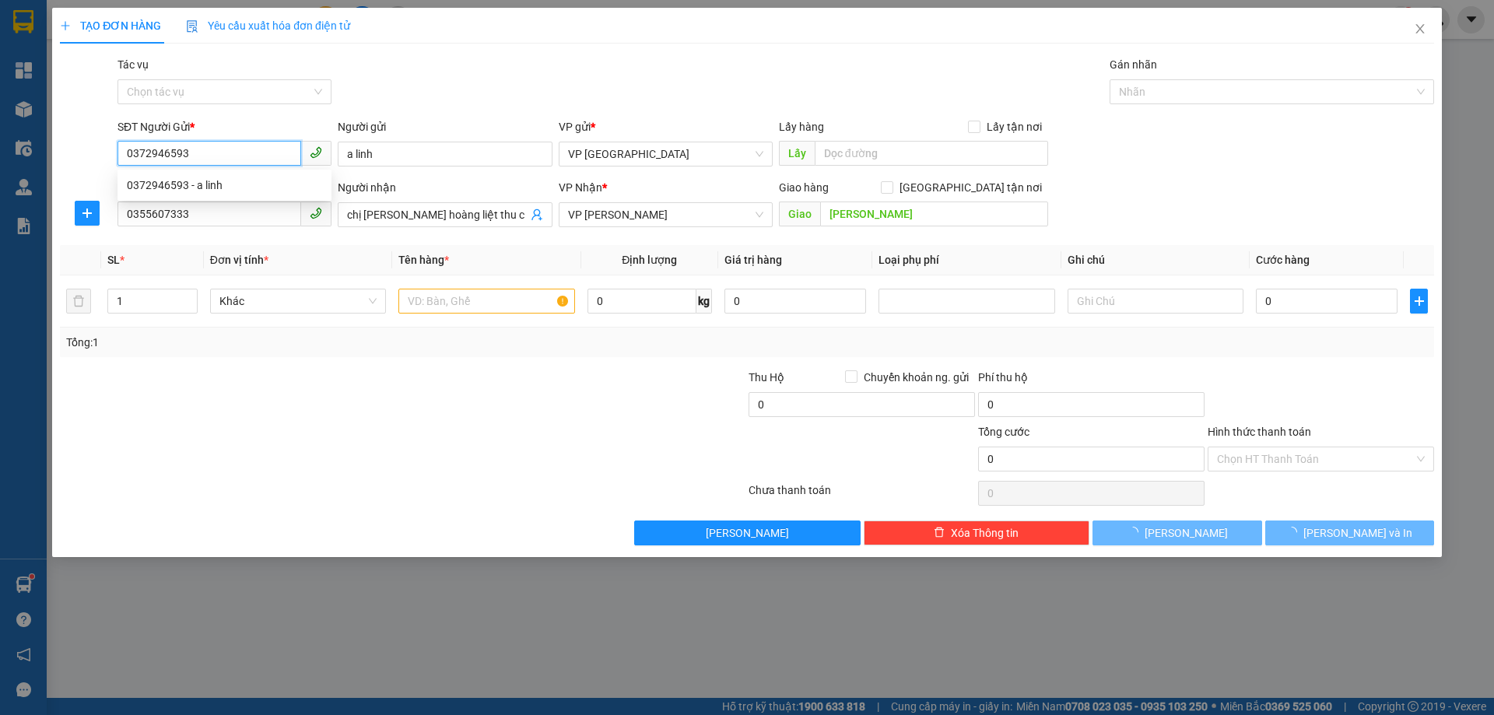
type input "50.000"
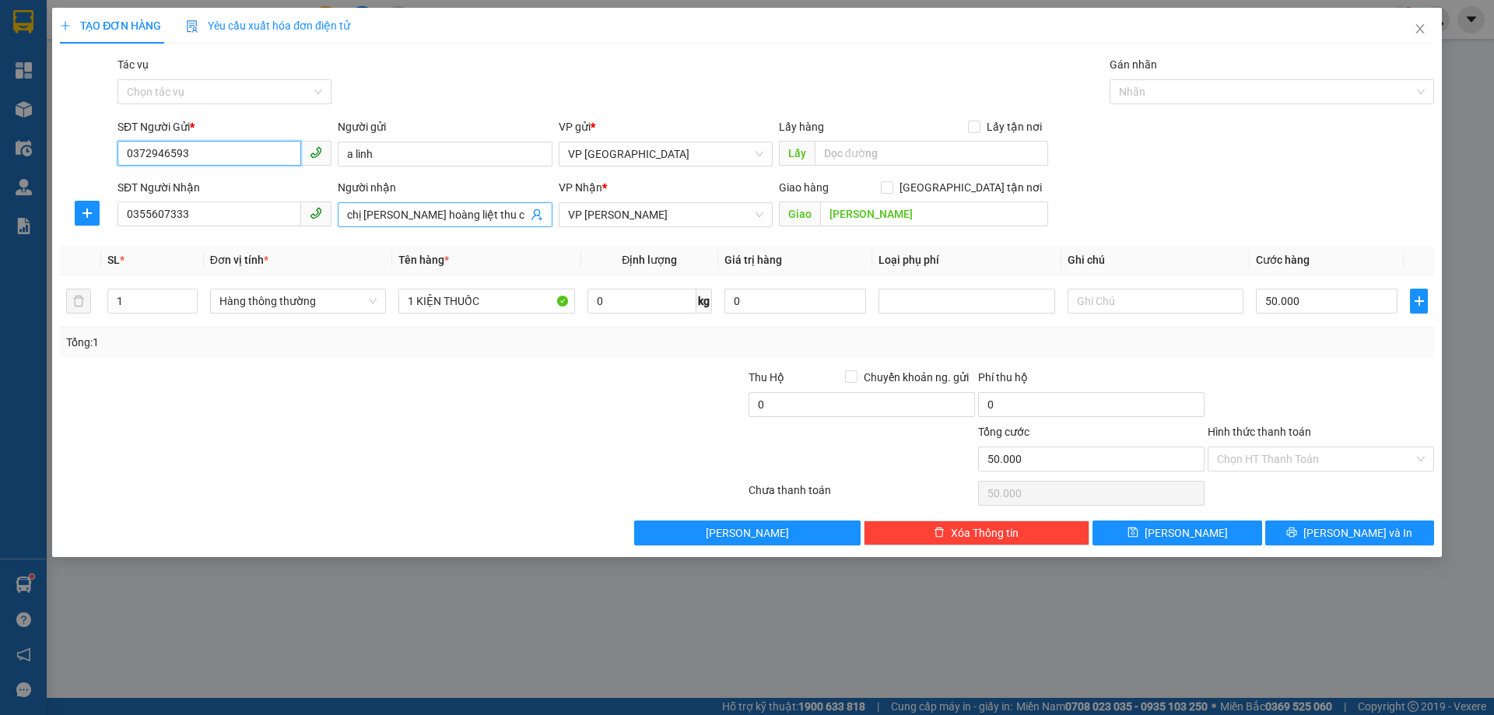
type input "0372946593"
drag, startPoint x: 395, startPoint y: 212, endPoint x: 632, endPoint y: 199, distance: 237.0
click at [627, 199] on div "SĐT Người Nhận 0355607333 Người nhận chị tuyết Vp hoàng liệt thu cước n11/10 ch…" at bounding box center [775, 206] width 1323 height 54
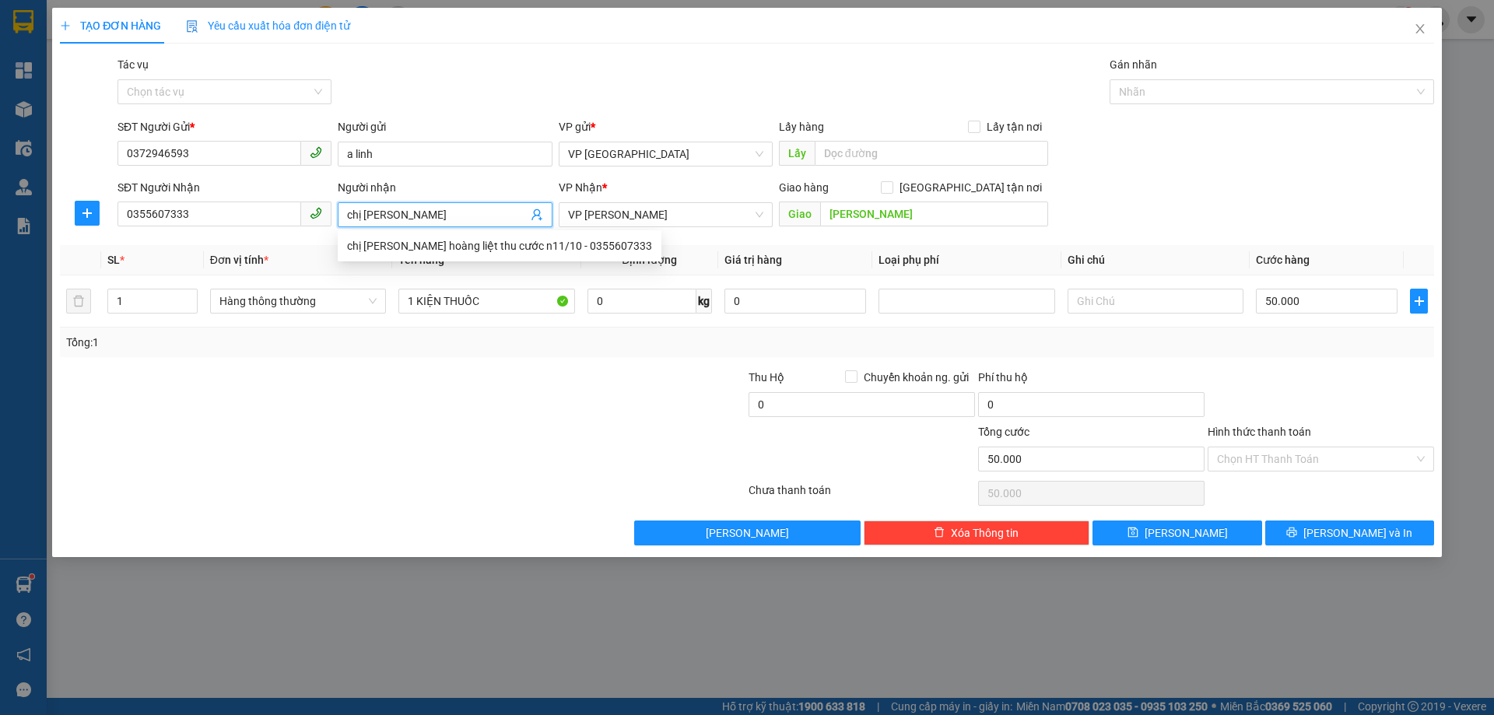
drag, startPoint x: 408, startPoint y: 215, endPoint x: 391, endPoint y: 211, distance: 16.8
click at [391, 211] on input "chị [PERSON_NAME]" at bounding box center [437, 214] width 180 height 17
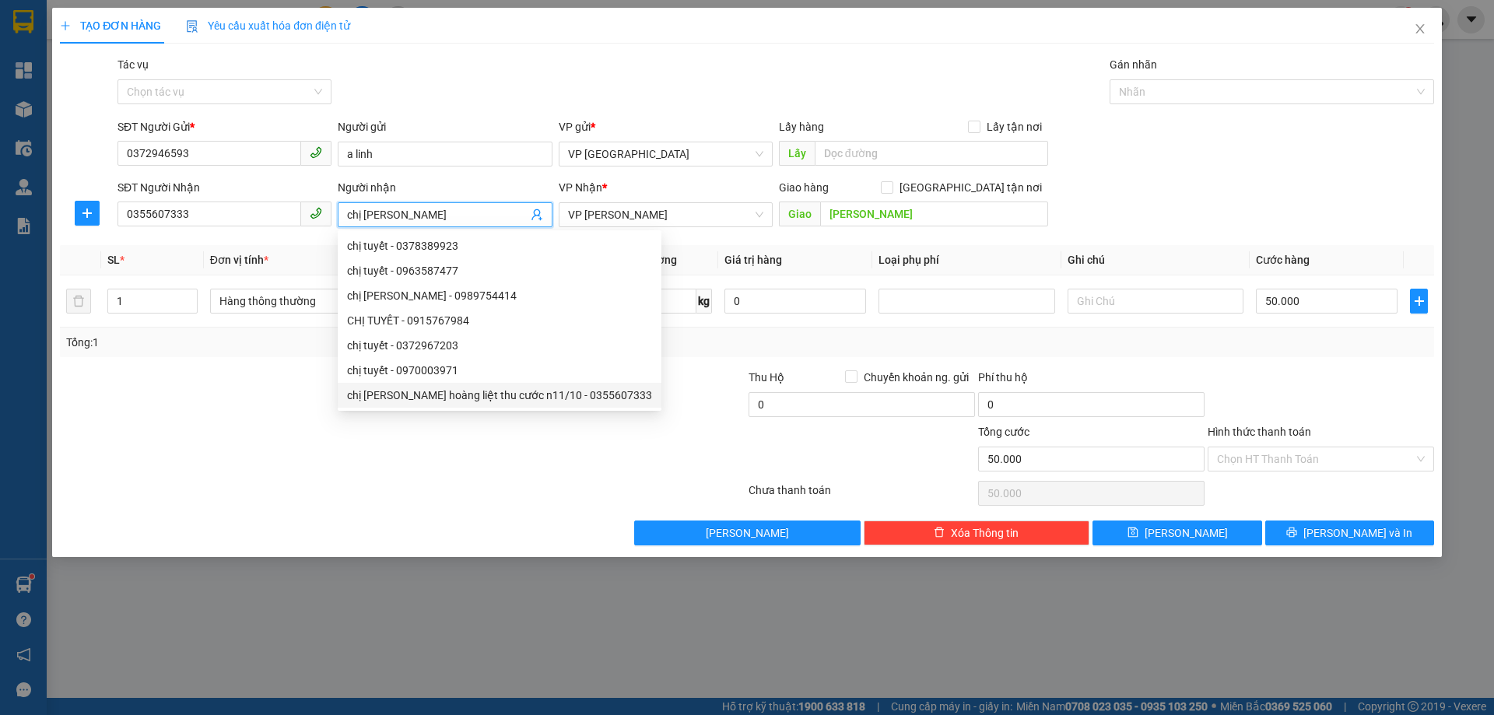
type input "chị [PERSON_NAME]"
click at [390, 413] on div at bounding box center [287, 396] width 459 height 54
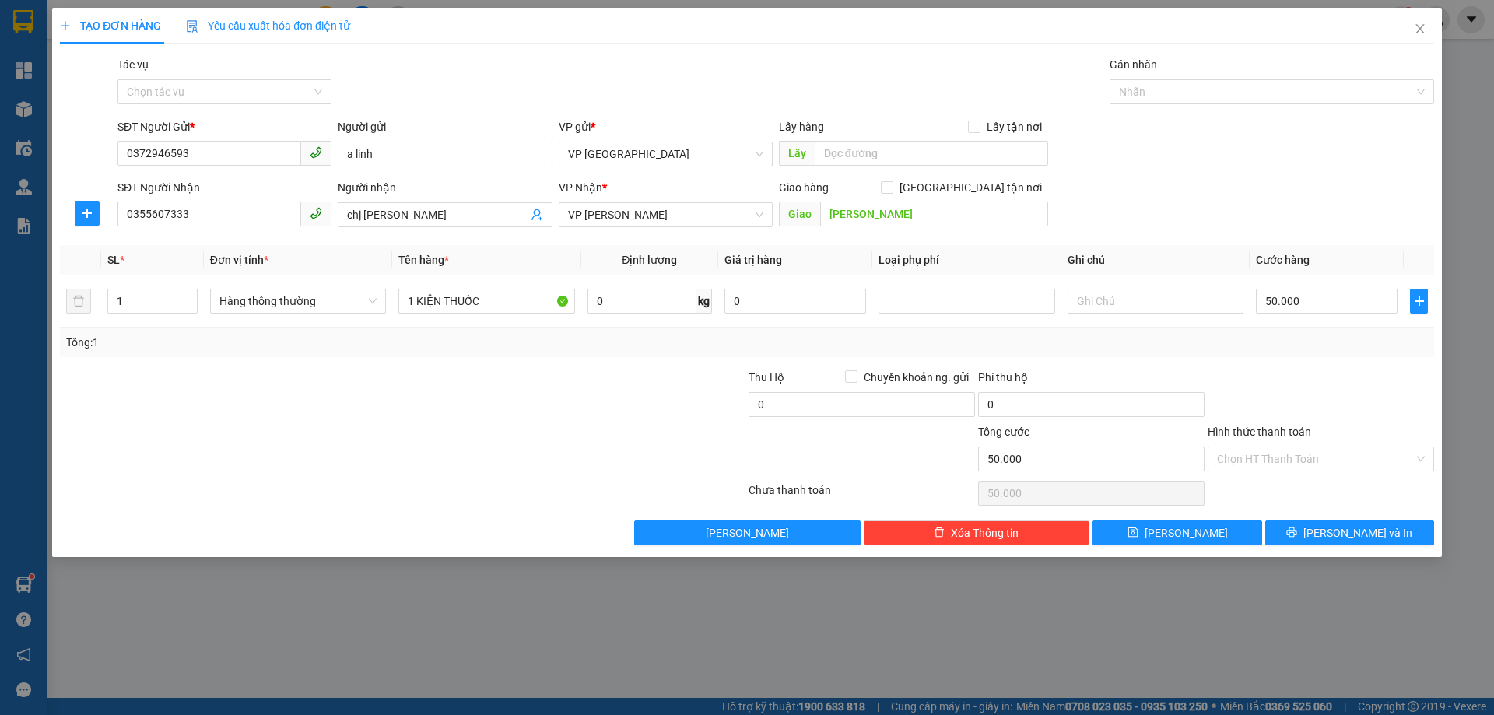
click at [542, 412] on div at bounding box center [633, 396] width 230 height 54
click at [1257, 462] on input "Hình thức thanh toán" at bounding box center [1315, 459] width 197 height 23
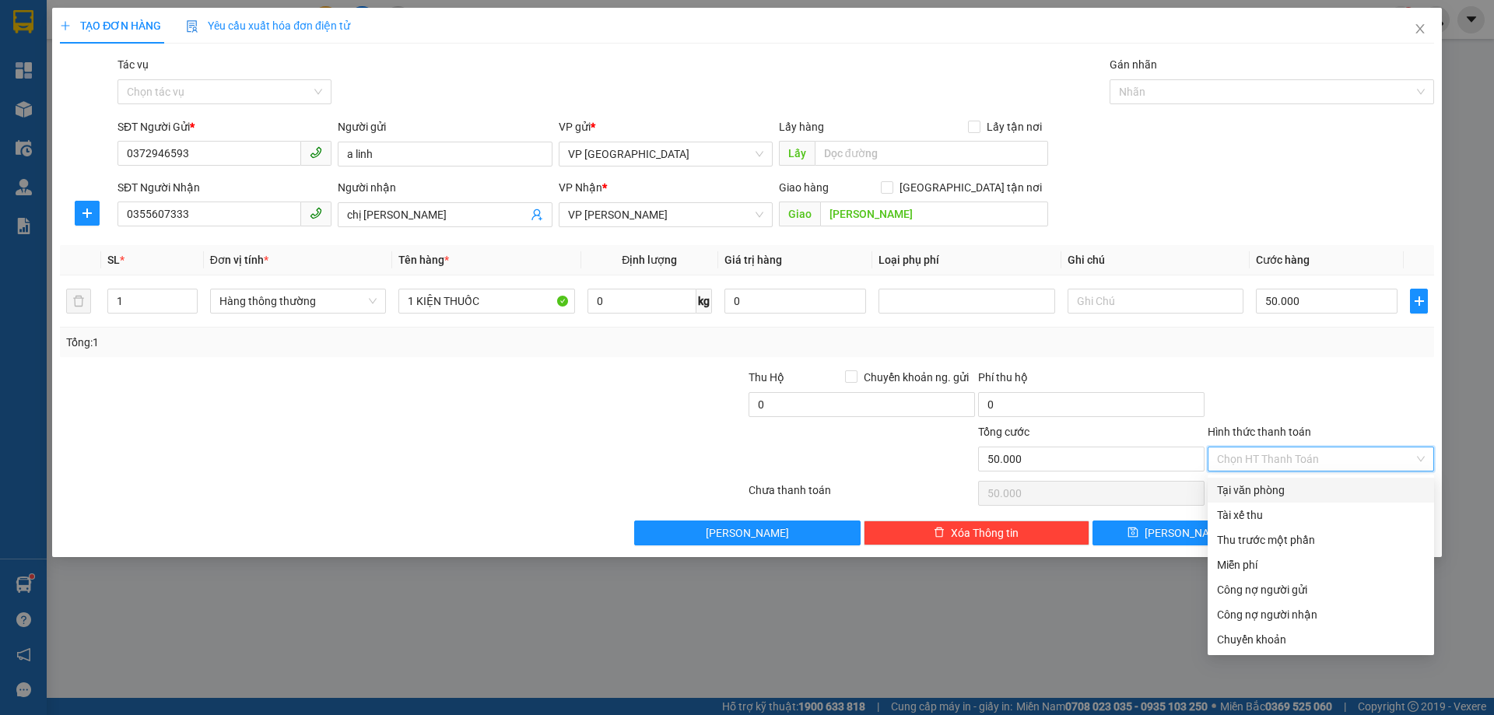
click at [1260, 497] on div "Tại văn phòng" at bounding box center [1321, 490] width 208 height 17
type input "0"
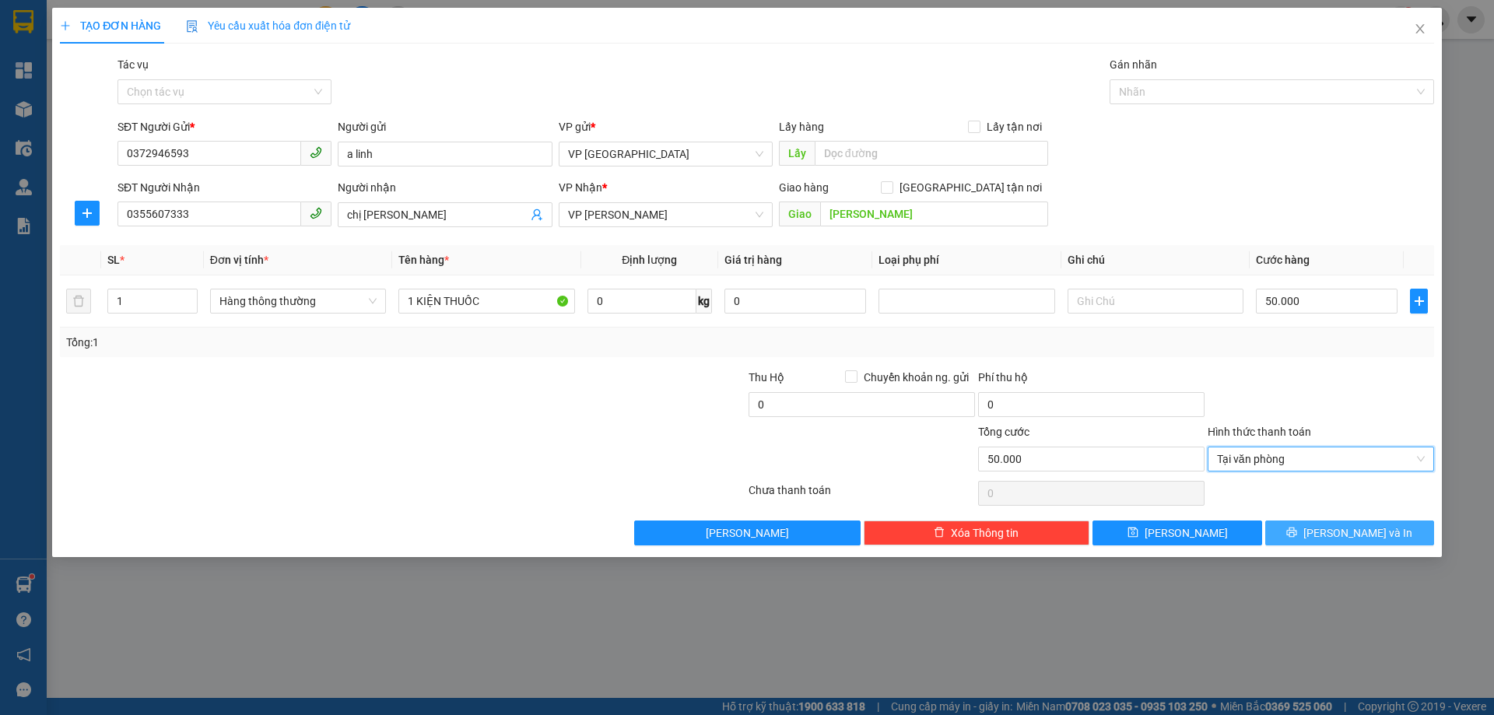
click at [1295, 525] on button "[PERSON_NAME] và In" at bounding box center [1349, 533] width 169 height 25
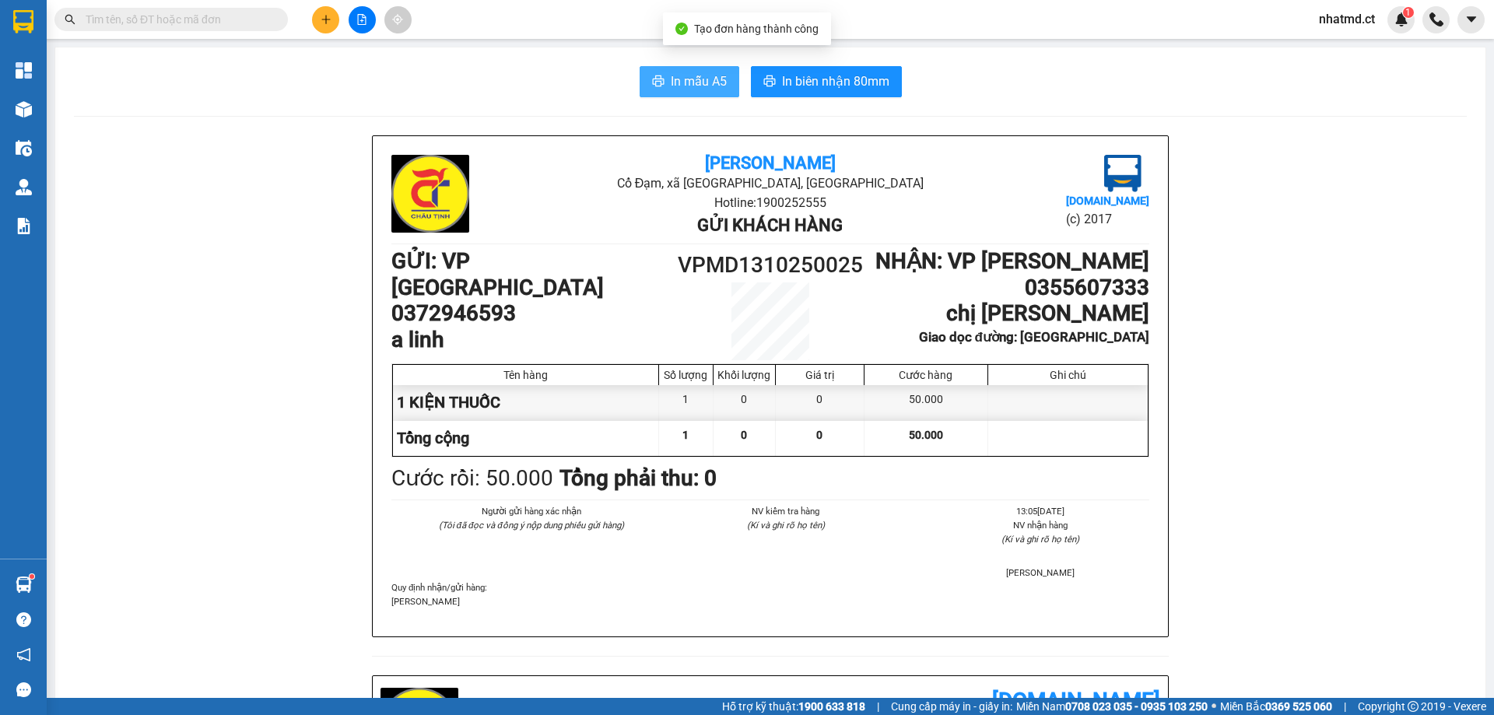
click at [711, 79] on span "In mẫu A5" at bounding box center [699, 81] width 56 height 19
click at [1351, 13] on span "nhatmd.ct" at bounding box center [1347, 18] width 81 height 19
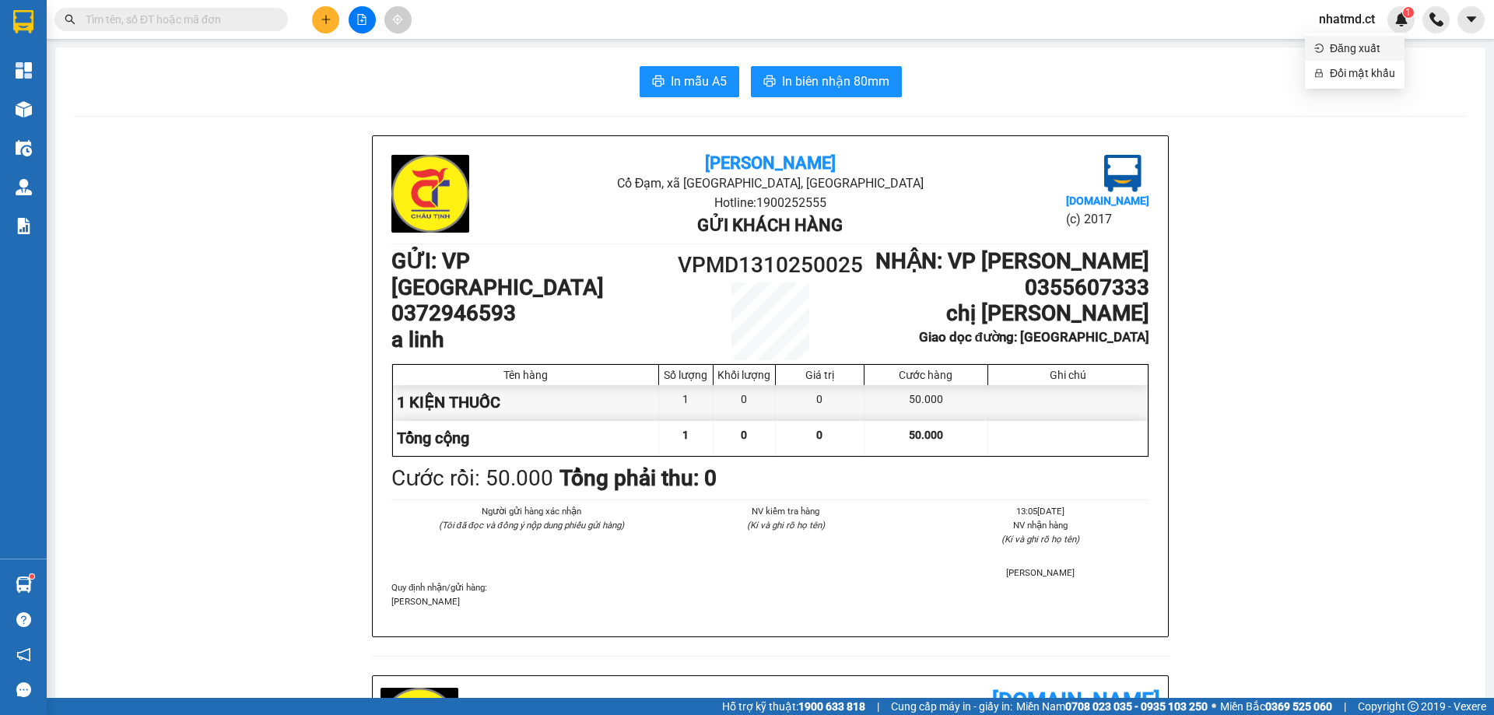
click at [1352, 53] on span "Đăng xuất" at bounding box center [1362, 48] width 65 height 17
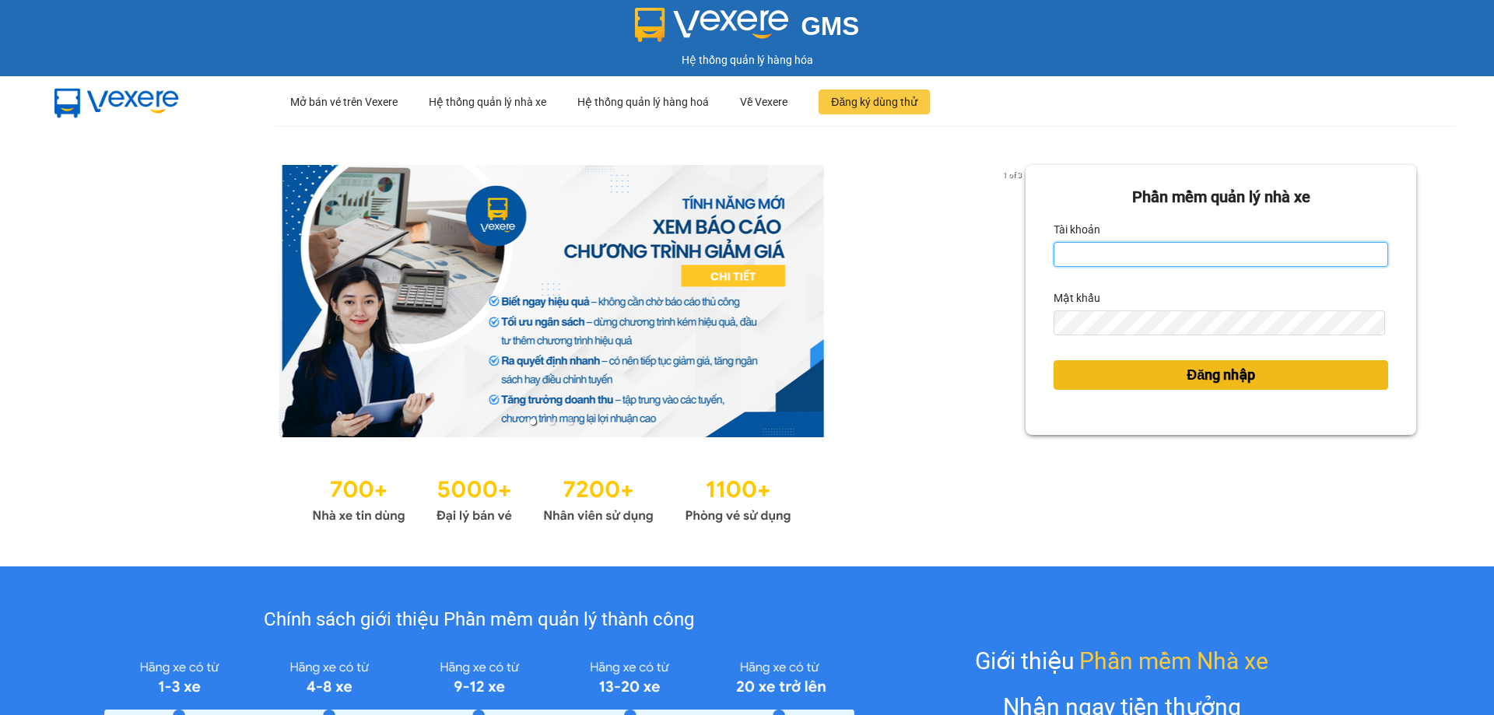
type input "nhatmd.ct"
click at [1216, 372] on span "Đăng nhập" at bounding box center [1221, 375] width 68 height 22
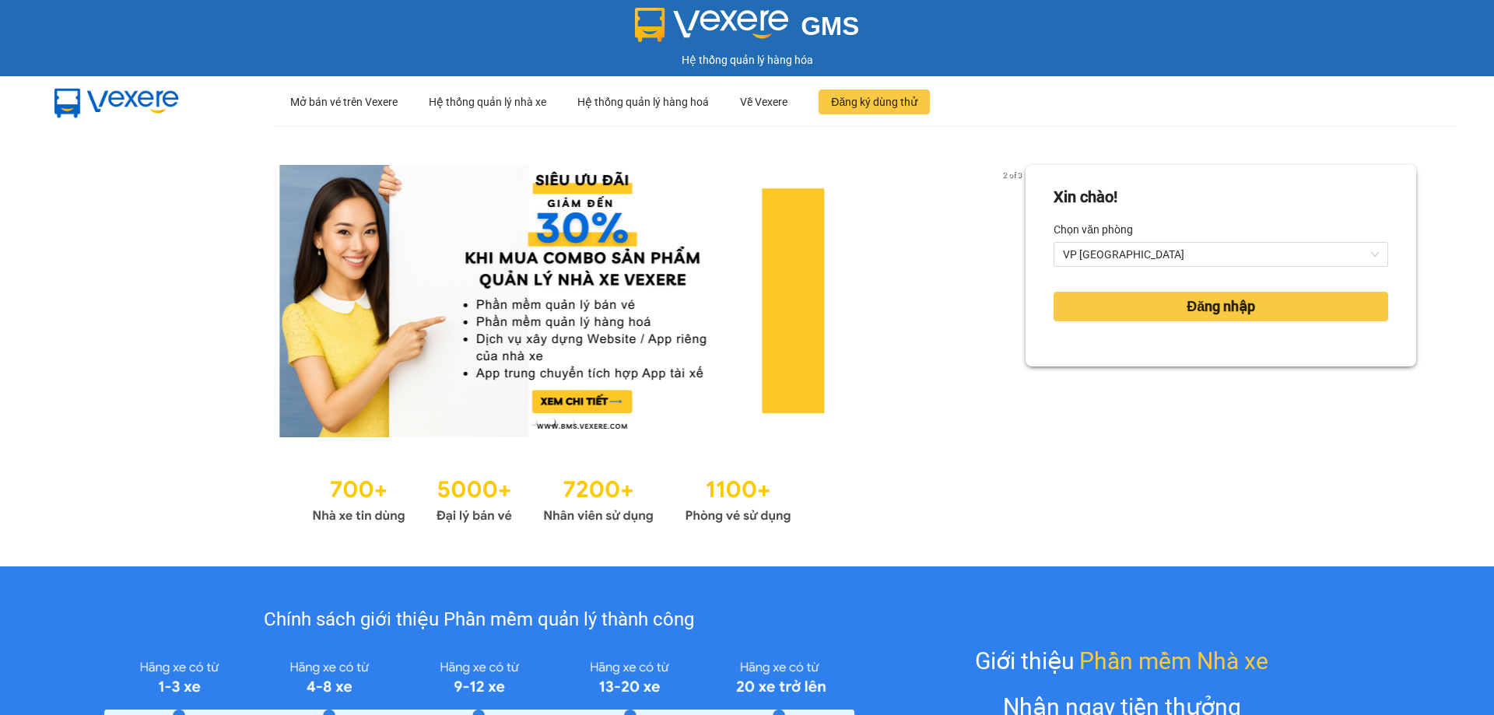
click at [1211, 368] on div "Xin chào! Chọn văn phòng VP Mỹ Đình Đăng nhập" at bounding box center [1221, 346] width 391 height 363
click at [1213, 291] on div "Đăng nhập" at bounding box center [1221, 307] width 335 height 42
click at [1212, 297] on span "Đăng nhập" at bounding box center [1221, 307] width 68 height 22
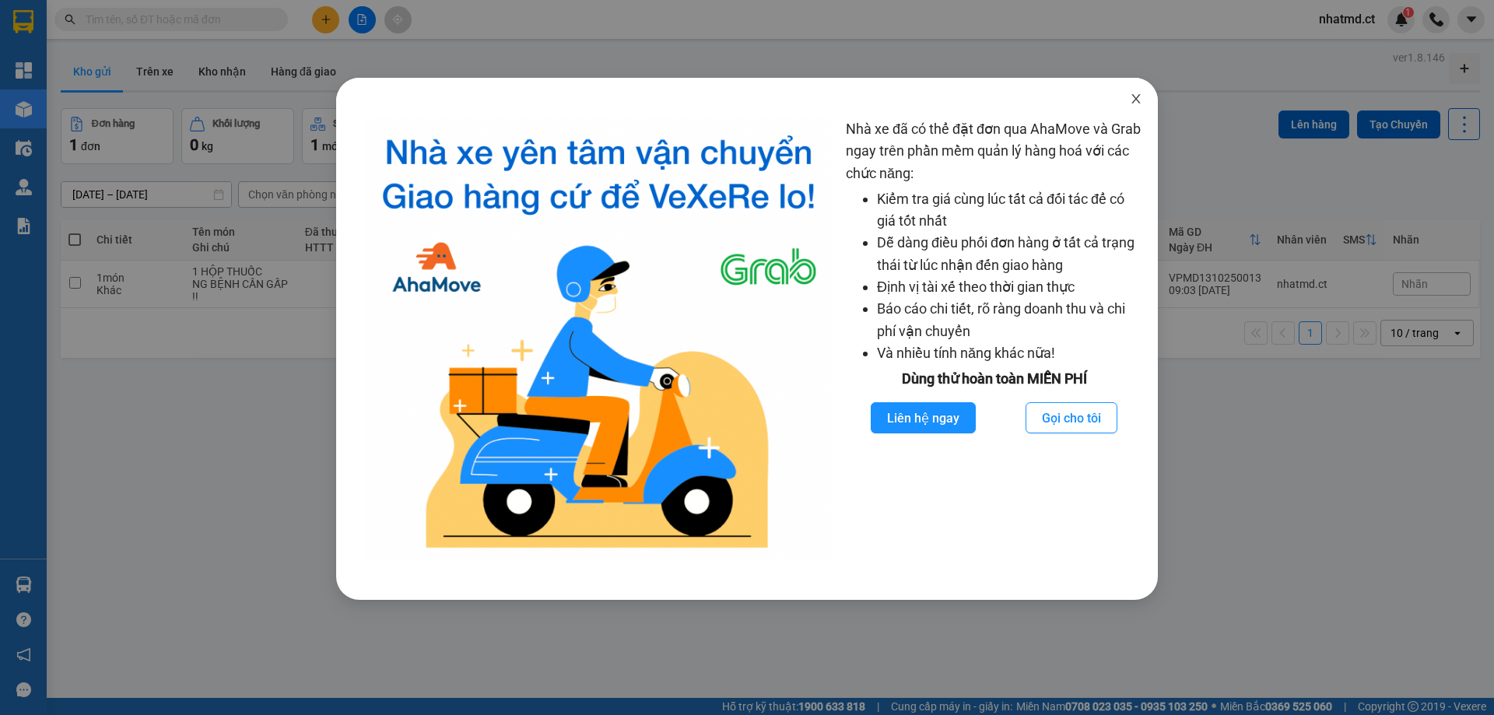
click at [1135, 105] on icon "close" at bounding box center [1136, 99] width 12 height 12
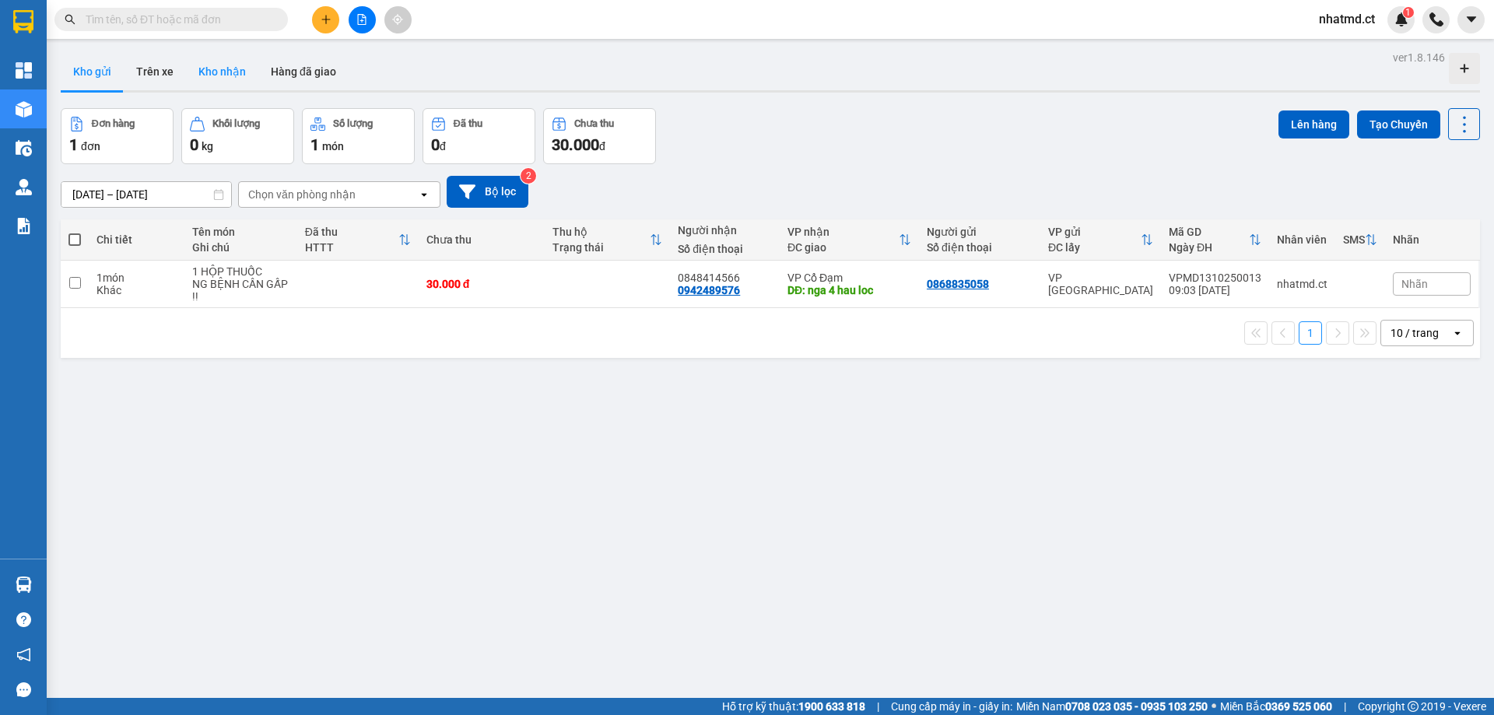
click at [229, 73] on button "Kho nhận" at bounding box center [222, 71] width 72 height 37
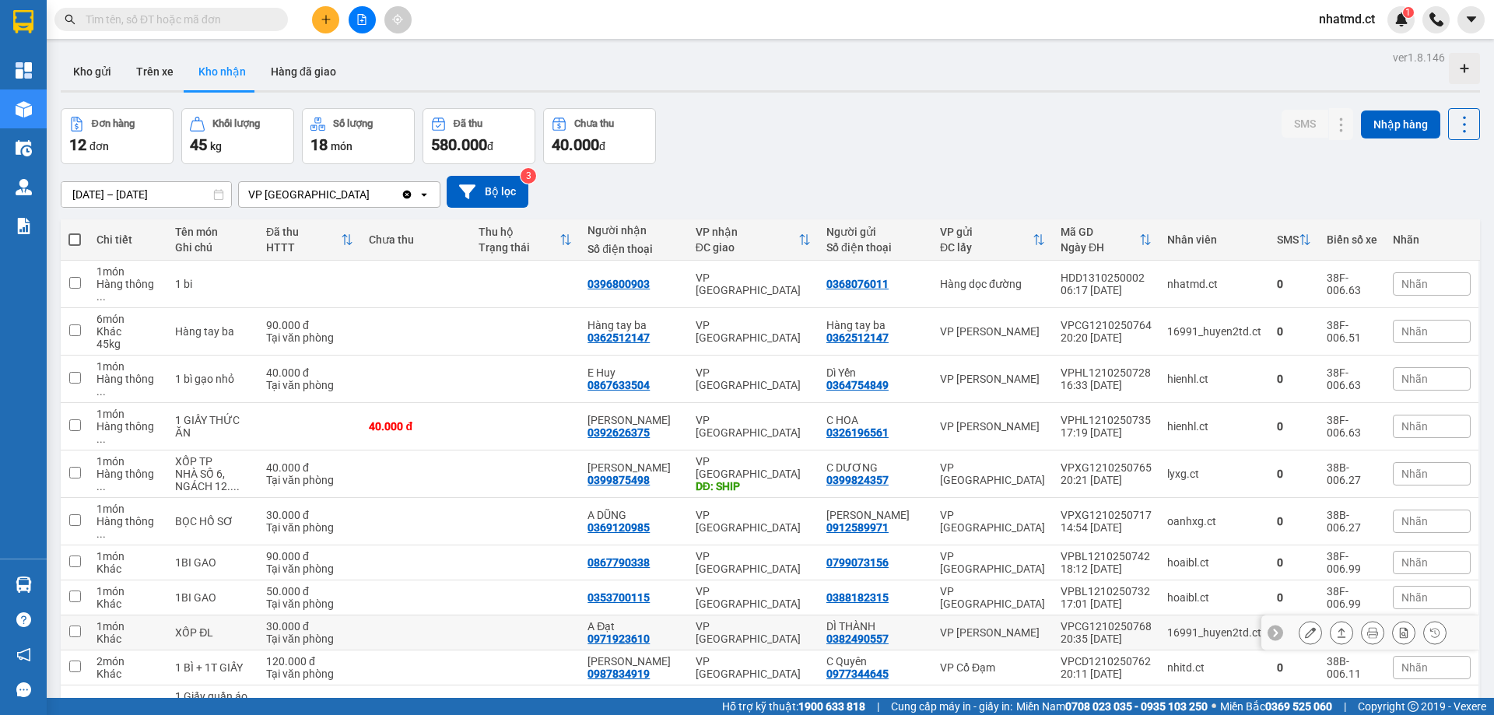
click at [470, 616] on td at bounding box center [415, 633] width 109 height 35
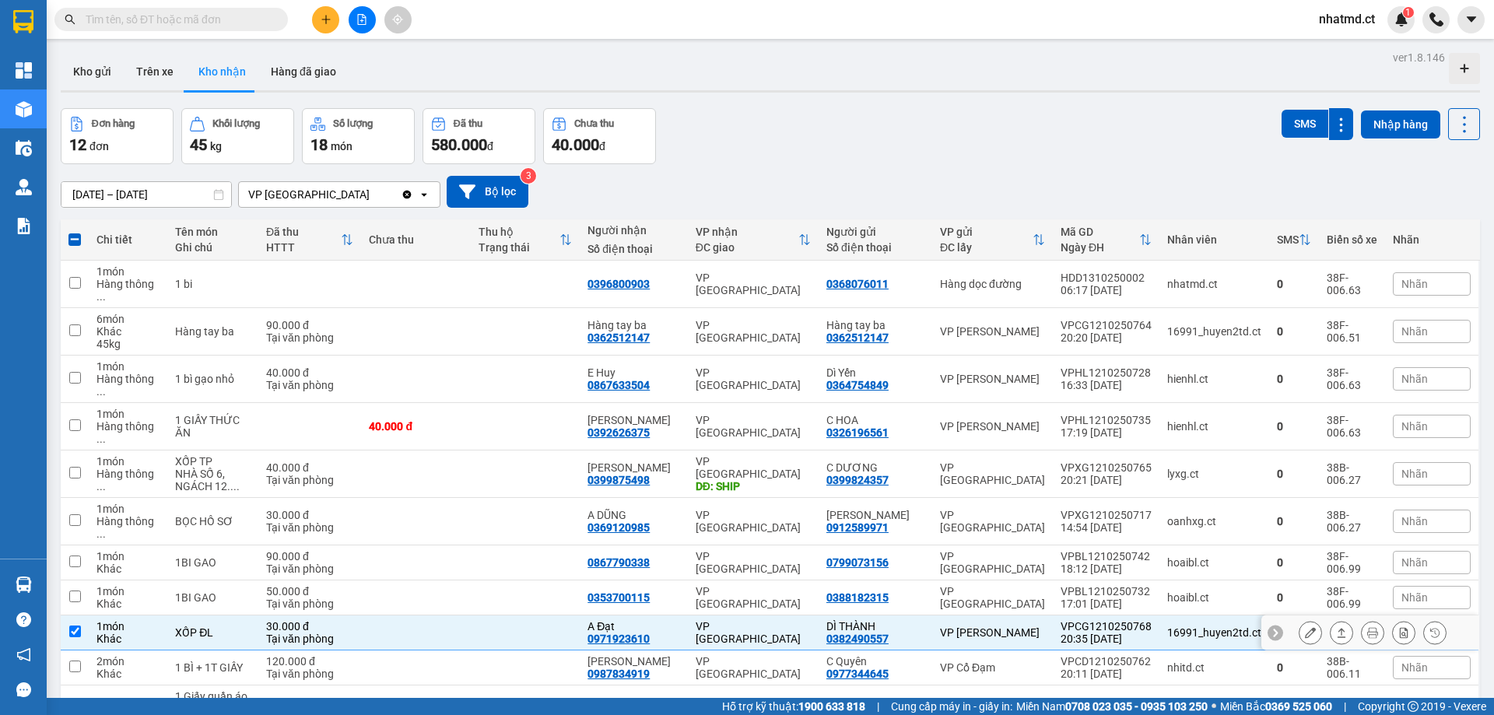
click at [1336, 627] on icon at bounding box center [1341, 632] width 11 height 11
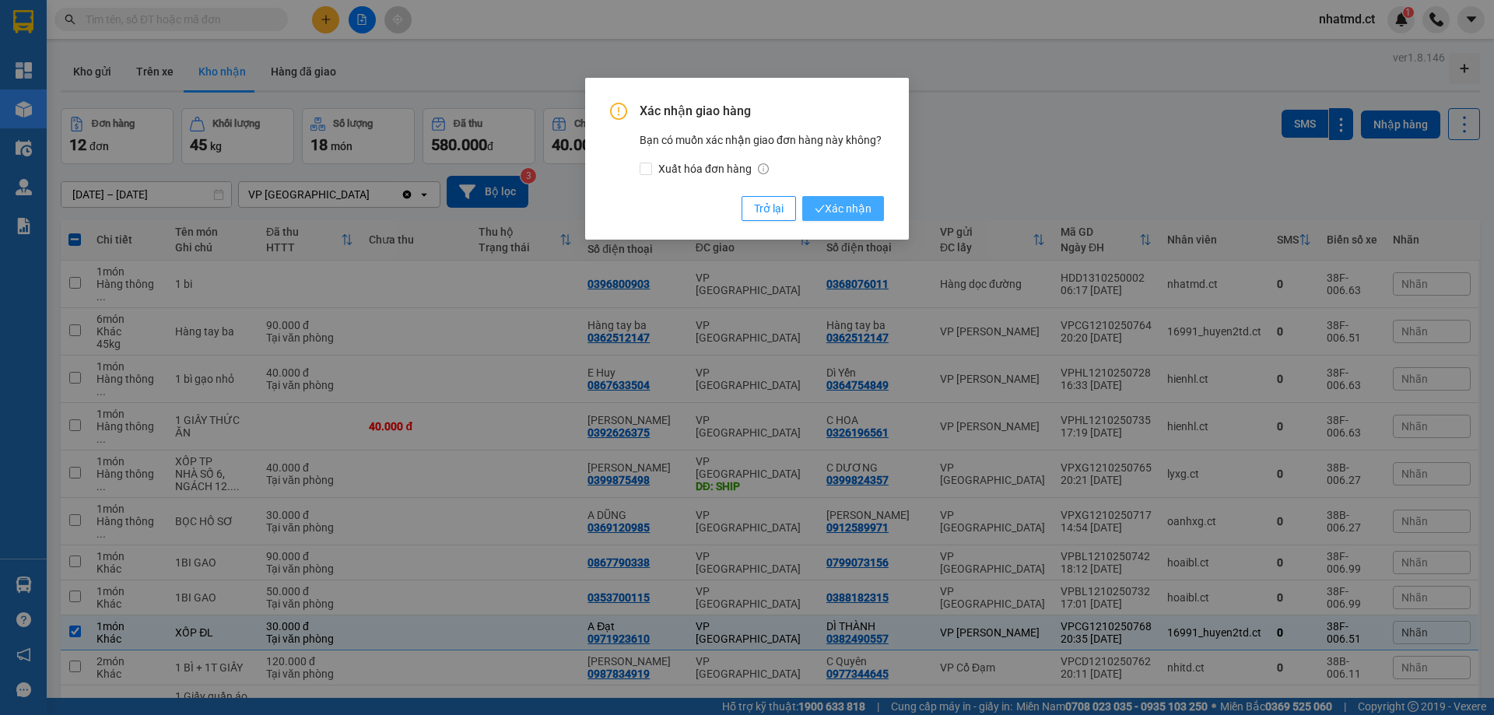
click at [837, 209] on span "Xác nhận" at bounding box center [843, 208] width 57 height 17
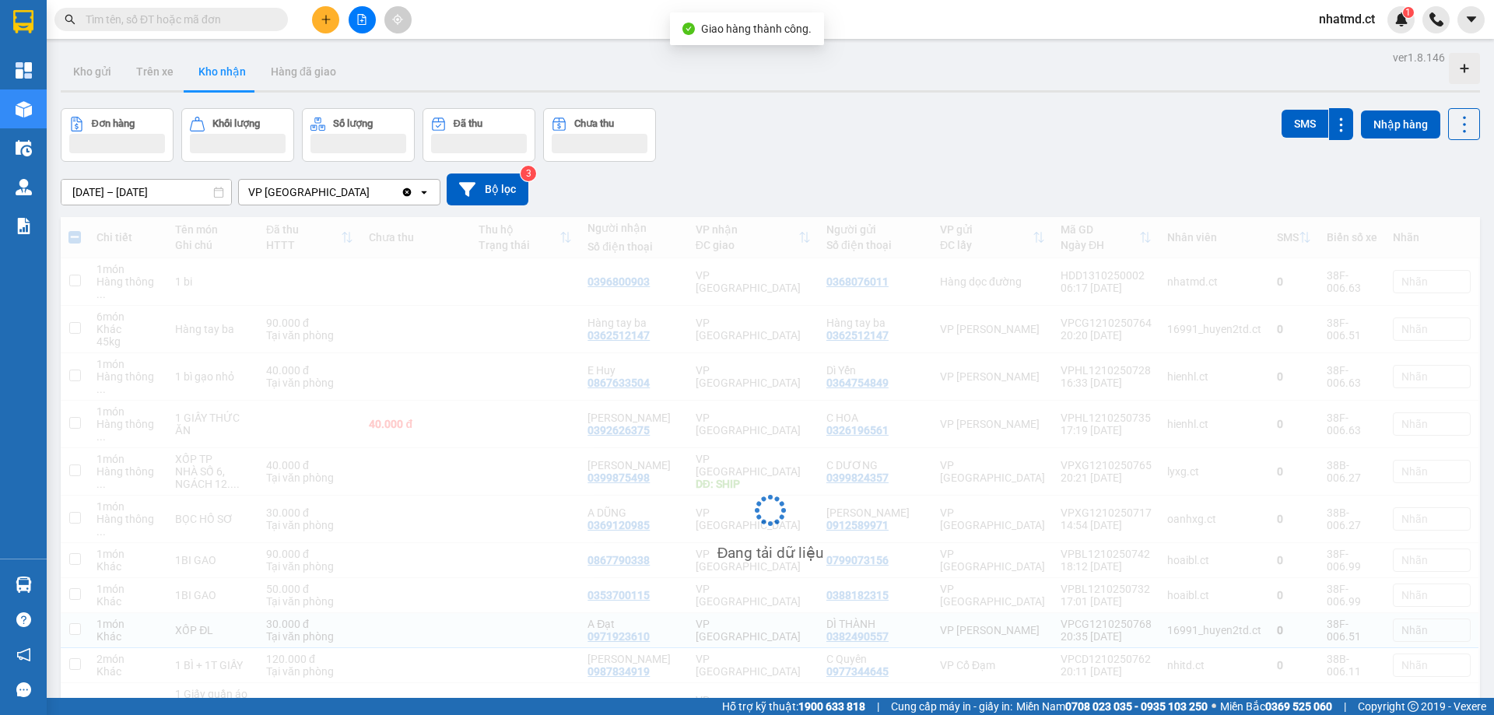
checkbox input "false"
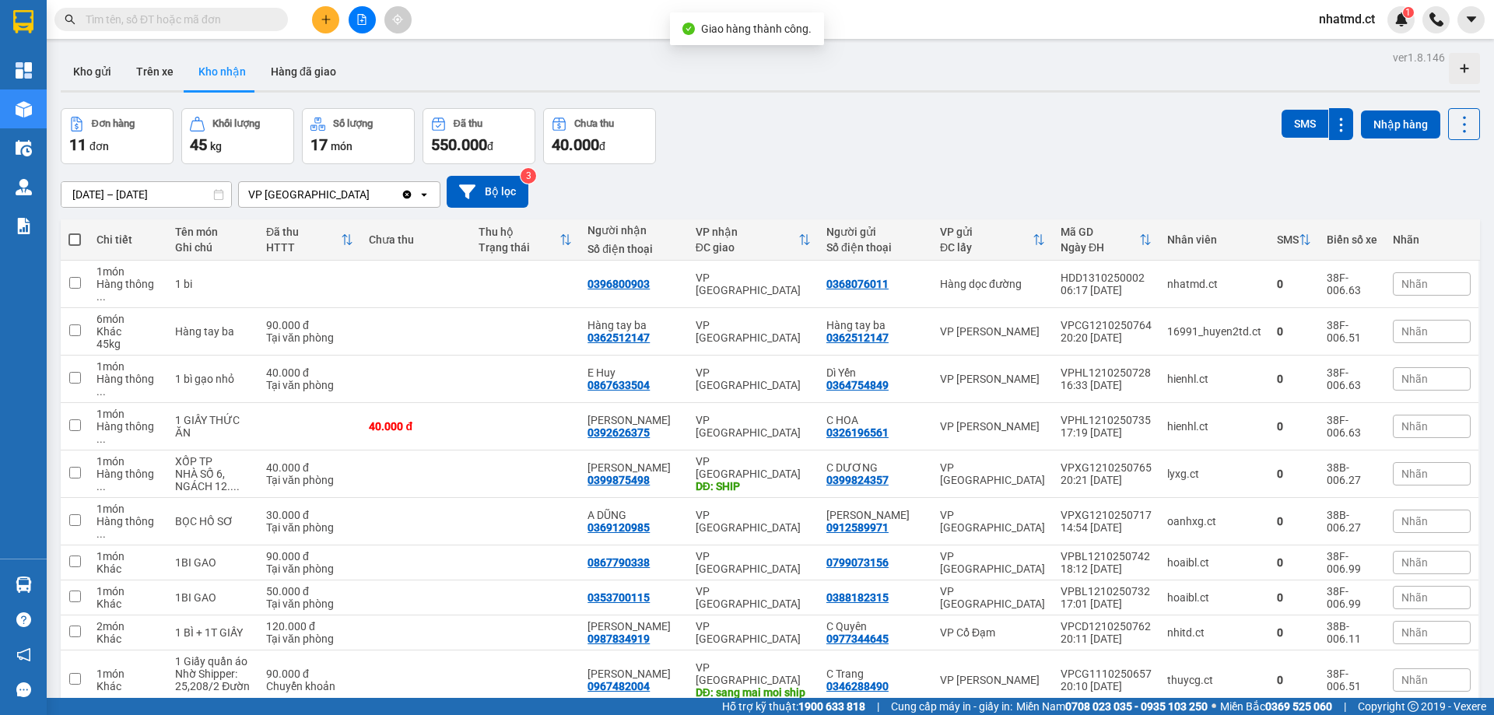
click at [301, 9] on div at bounding box center [152, 19] width 304 height 23
click at [323, 20] on icon "plus" at bounding box center [326, 19] width 11 height 11
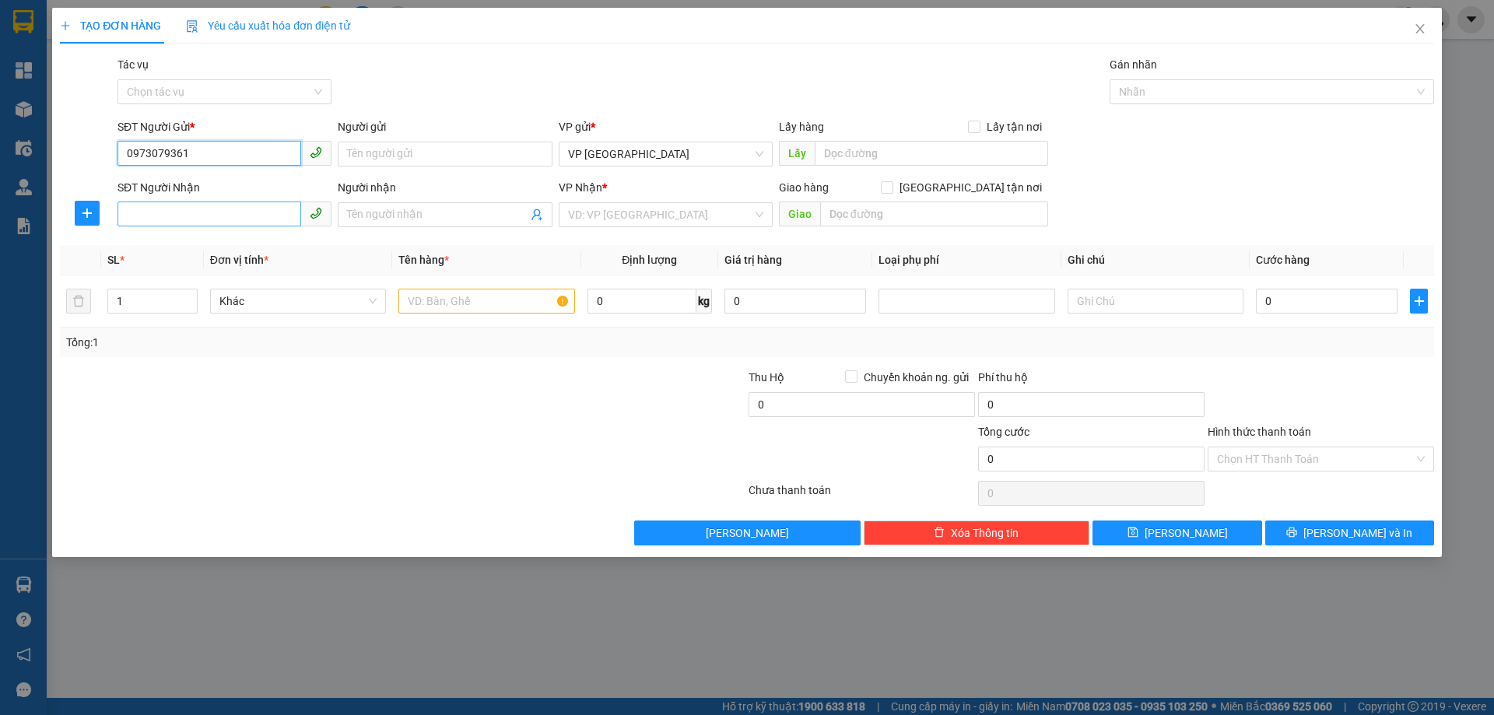
type input "0973079361"
click at [279, 213] on input "SĐT Người Nhận" at bounding box center [210, 214] width 184 height 25
paste input "0973079361"
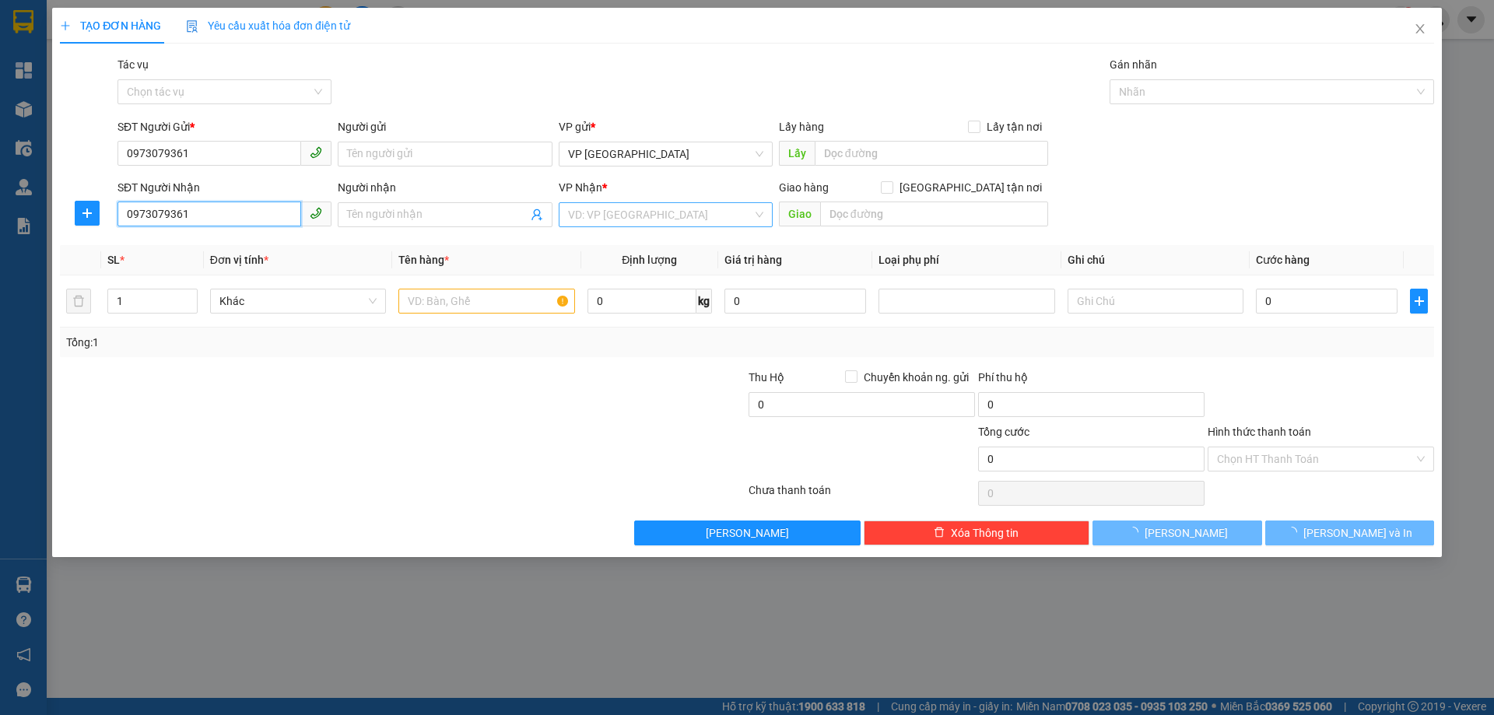
type input "0973079361"
click at [650, 219] on input "search" at bounding box center [660, 214] width 184 height 23
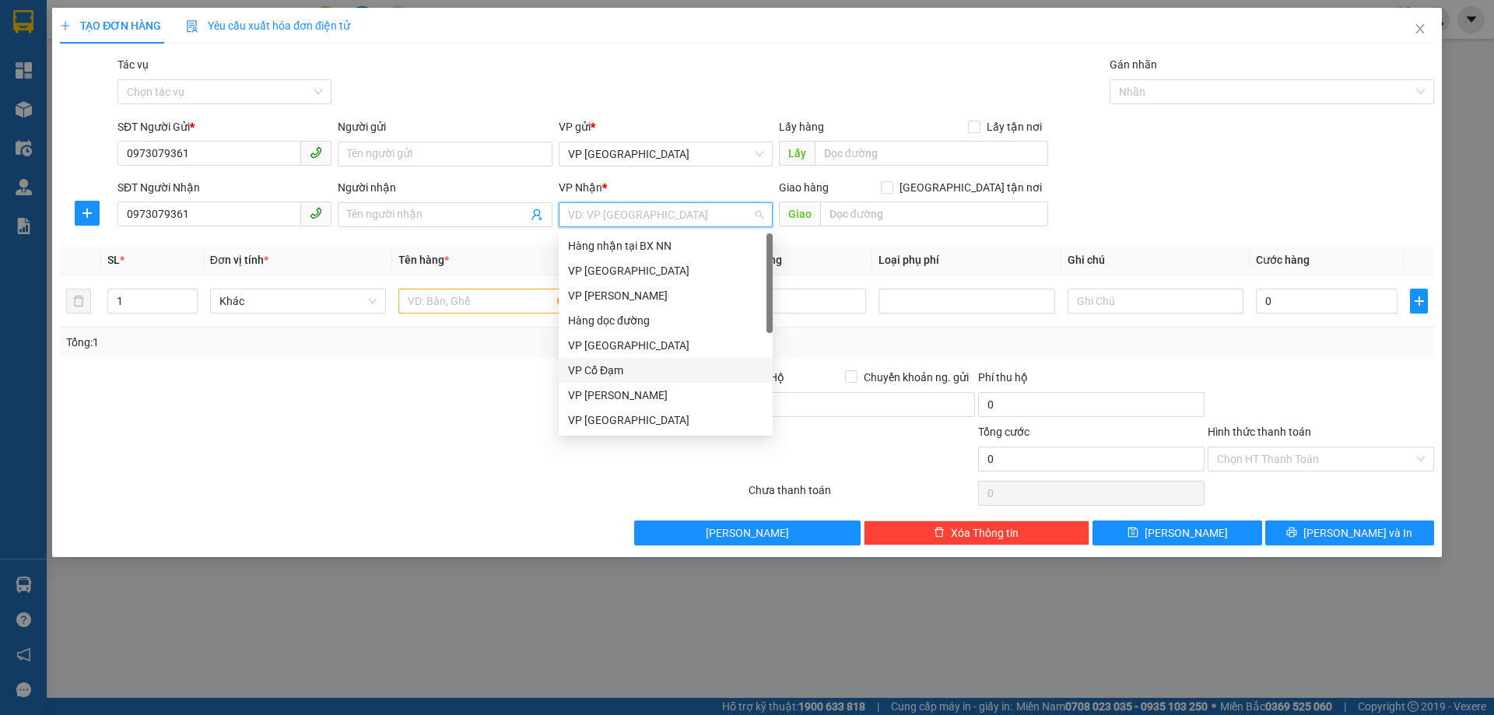
click at [618, 377] on div "VP Cổ Đạm" at bounding box center [665, 370] width 195 height 17
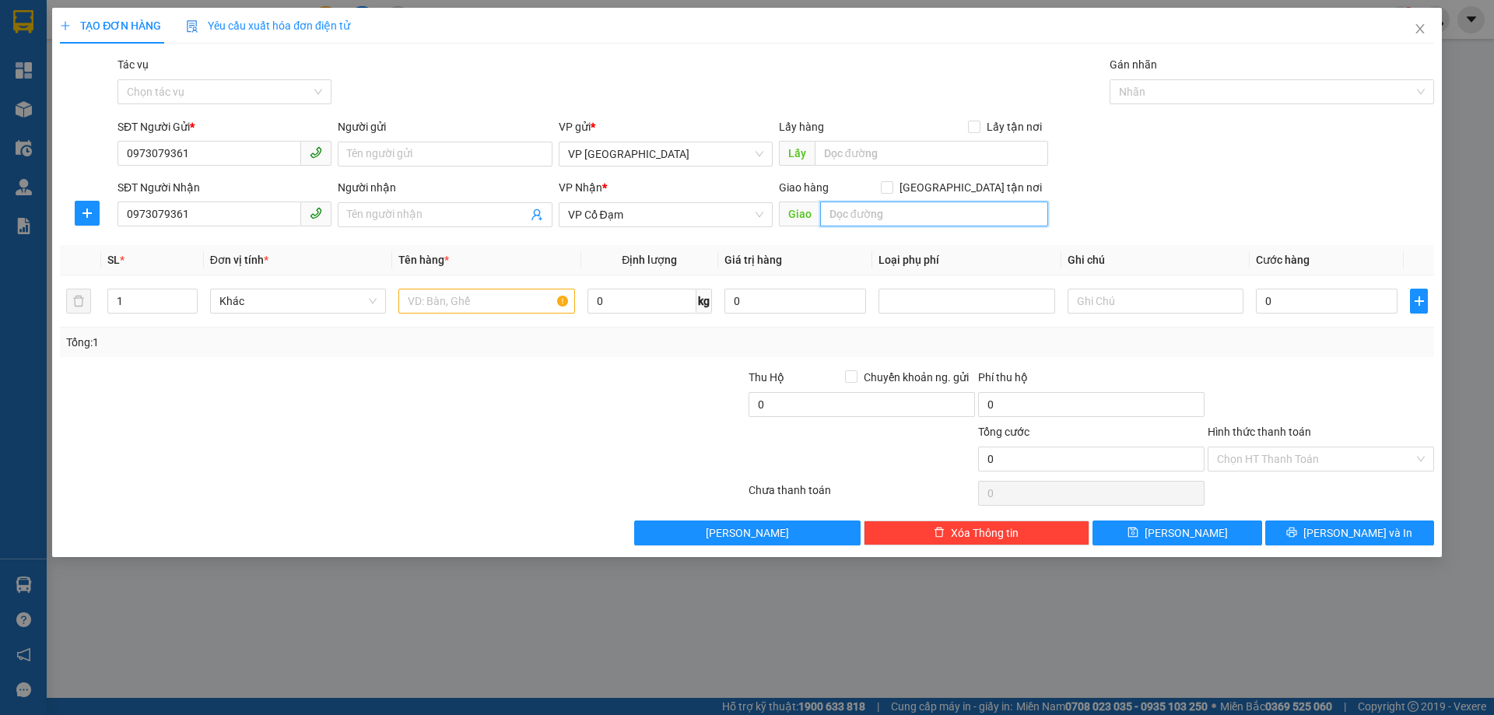
click at [913, 205] on input "text" at bounding box center [934, 214] width 228 height 25
type input "[PERSON_NAME]"
click at [458, 299] on input "text" at bounding box center [486, 301] width 176 height 25
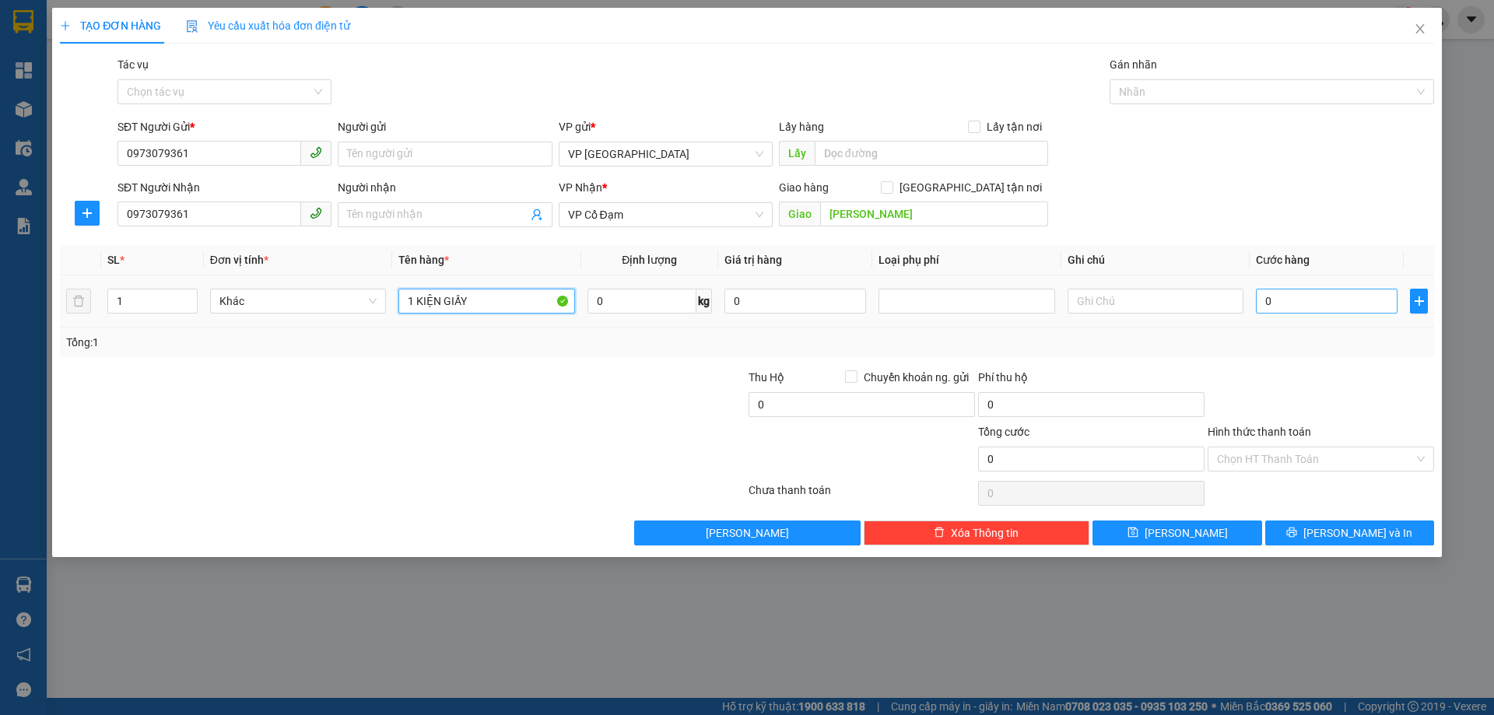
type input "1 KIỆN GIẤY"
click at [1282, 311] on input "0" at bounding box center [1327, 301] width 142 height 25
type input "1"
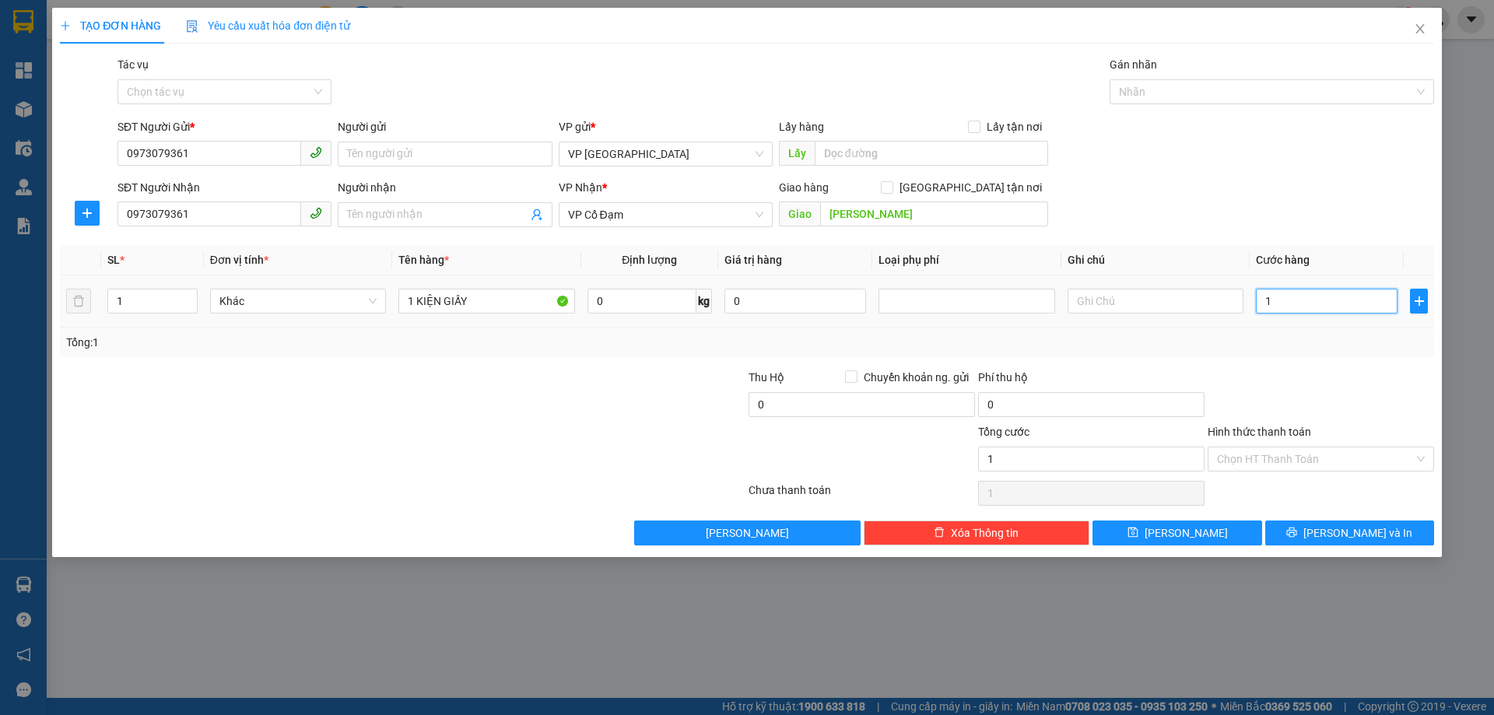
type input "10"
type input "100"
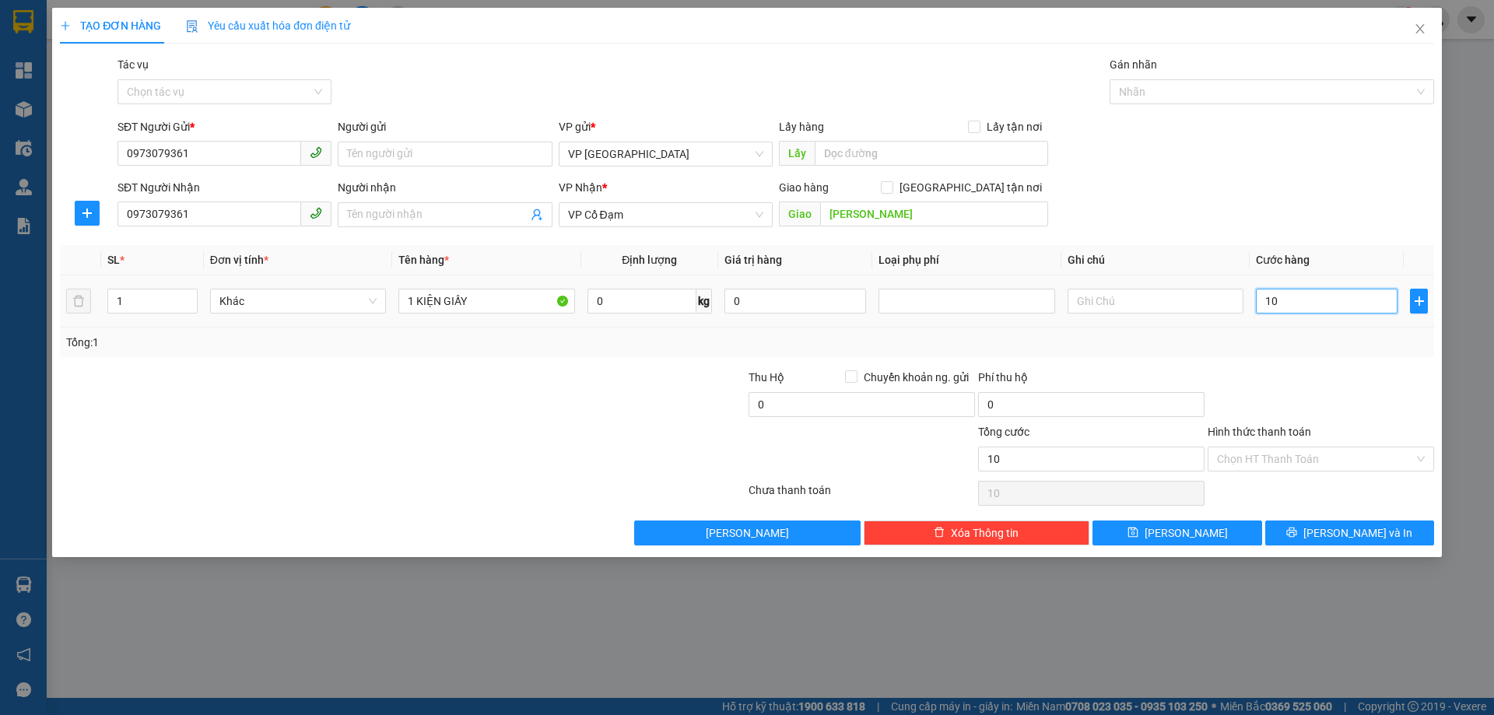
type input "100"
click at [1298, 361] on div "Transit Pickup Surcharge Ids Transit Deliver Surcharge Ids Transit Deliver Surc…" at bounding box center [747, 301] width 1374 height 490
type input "100.000"
click at [1298, 458] on input "Hình thức thanh toán" at bounding box center [1315, 459] width 197 height 23
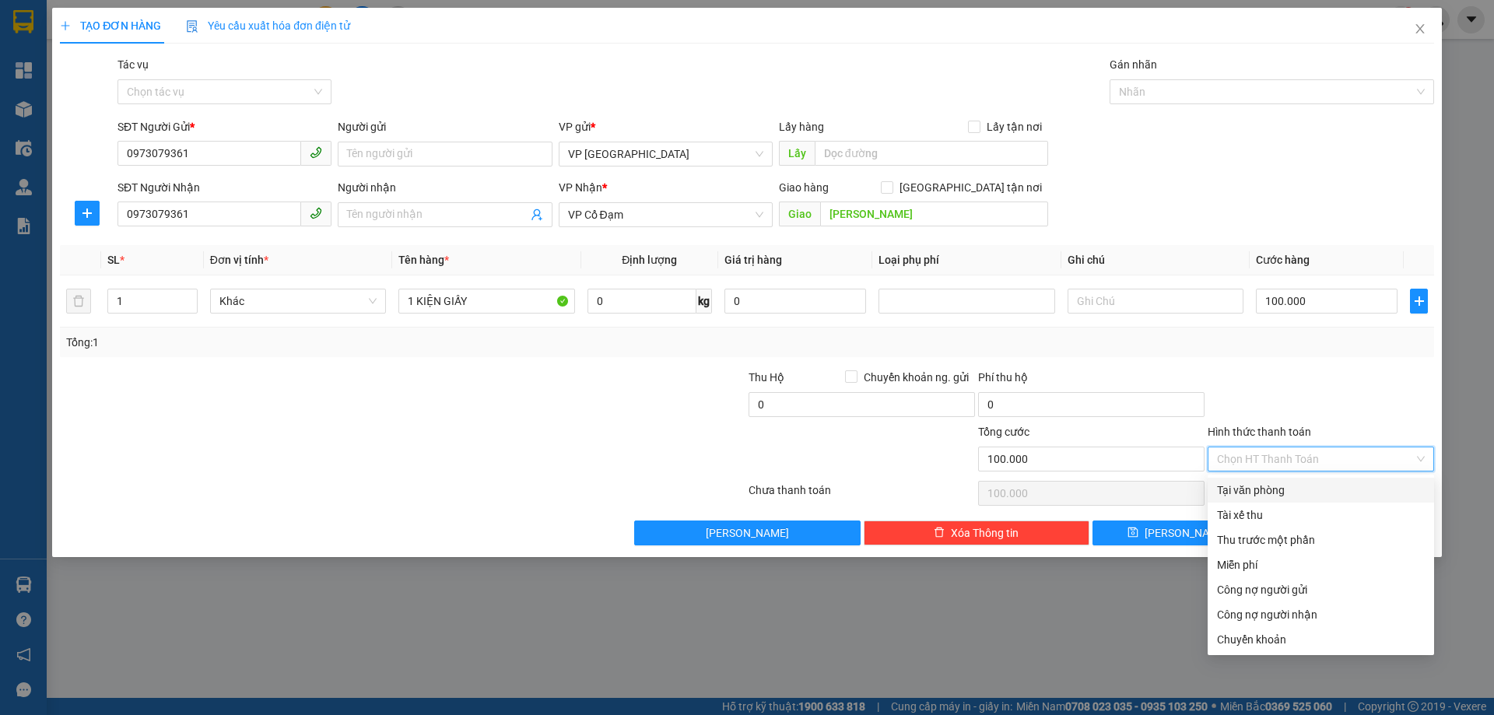
click at [1287, 488] on div "Tại văn phòng" at bounding box center [1321, 490] width 208 height 17
type input "0"
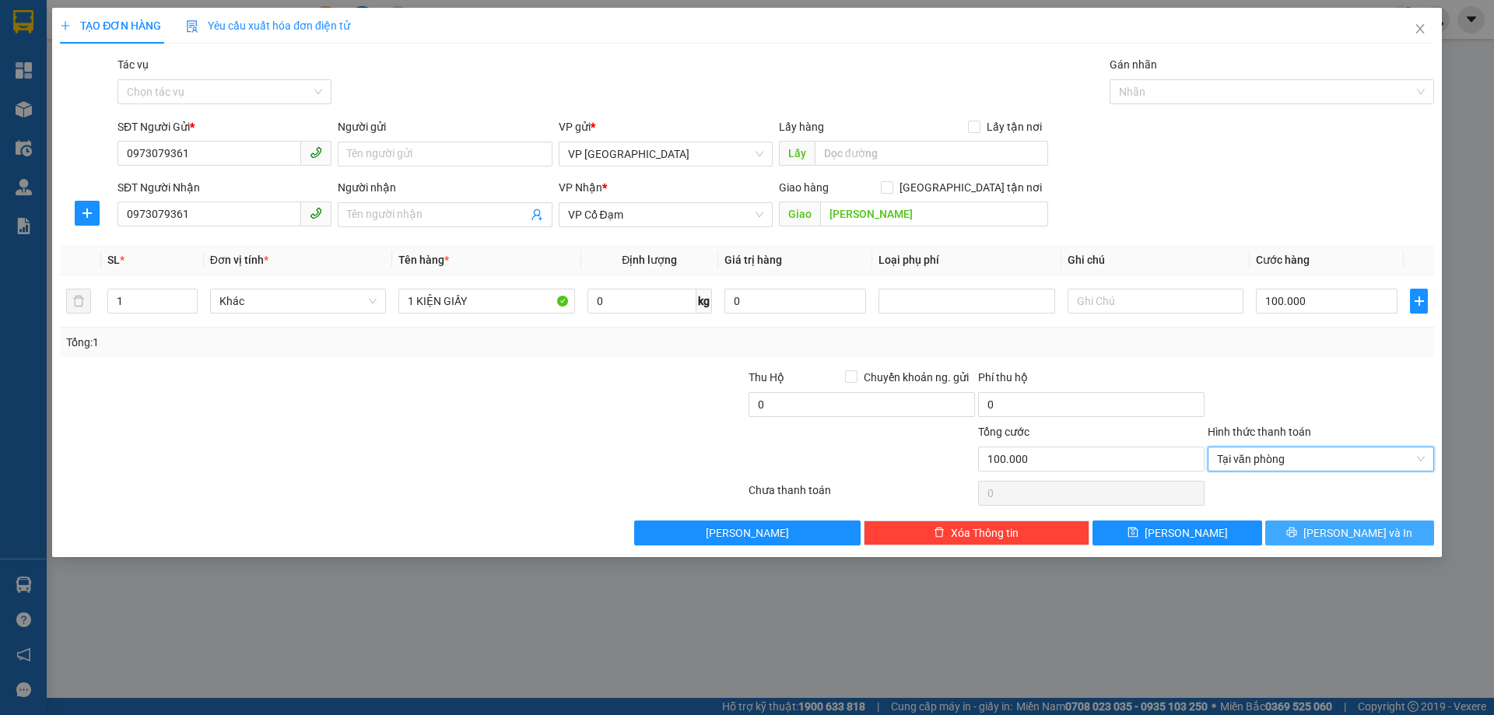
click at [1297, 527] on icon "printer" at bounding box center [1292, 532] width 11 height 11
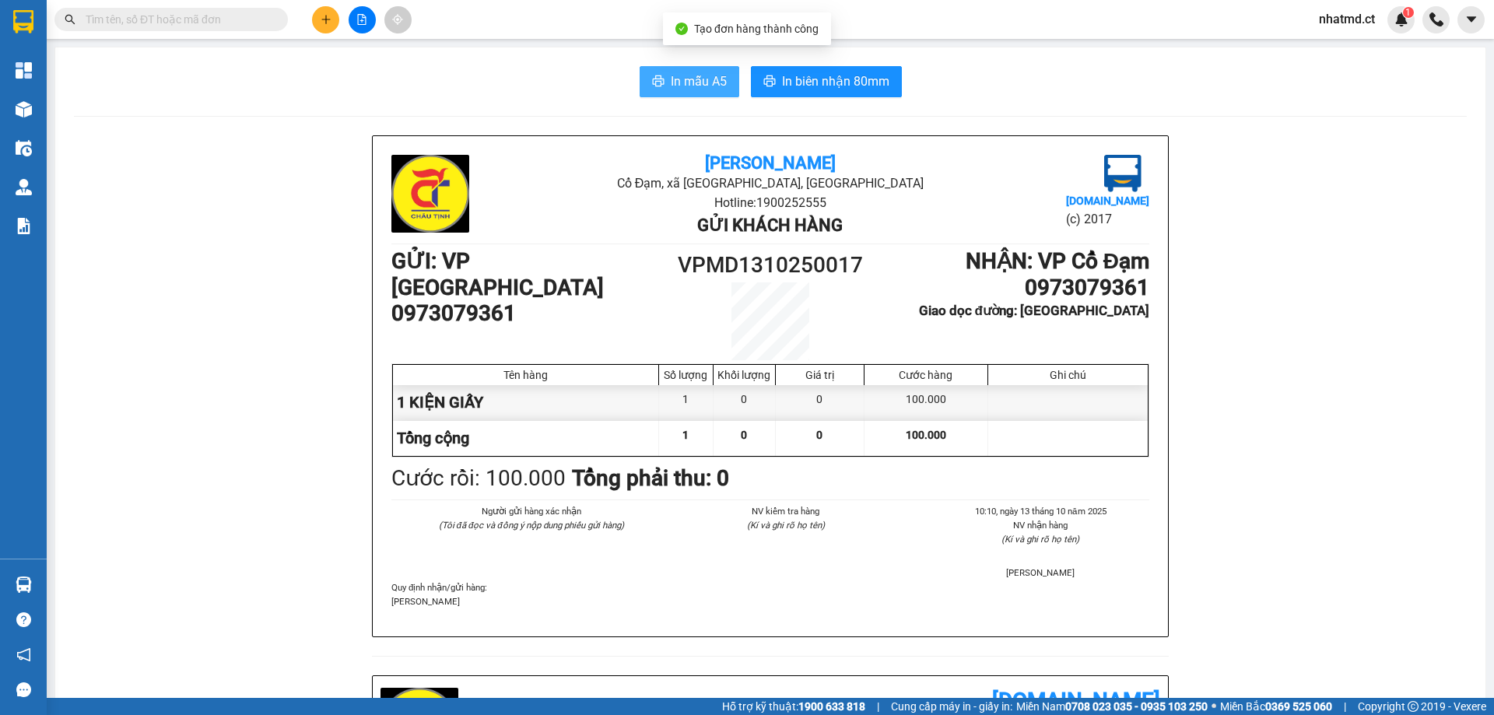
click at [678, 84] on span "In mẫu A5" at bounding box center [699, 81] width 56 height 19
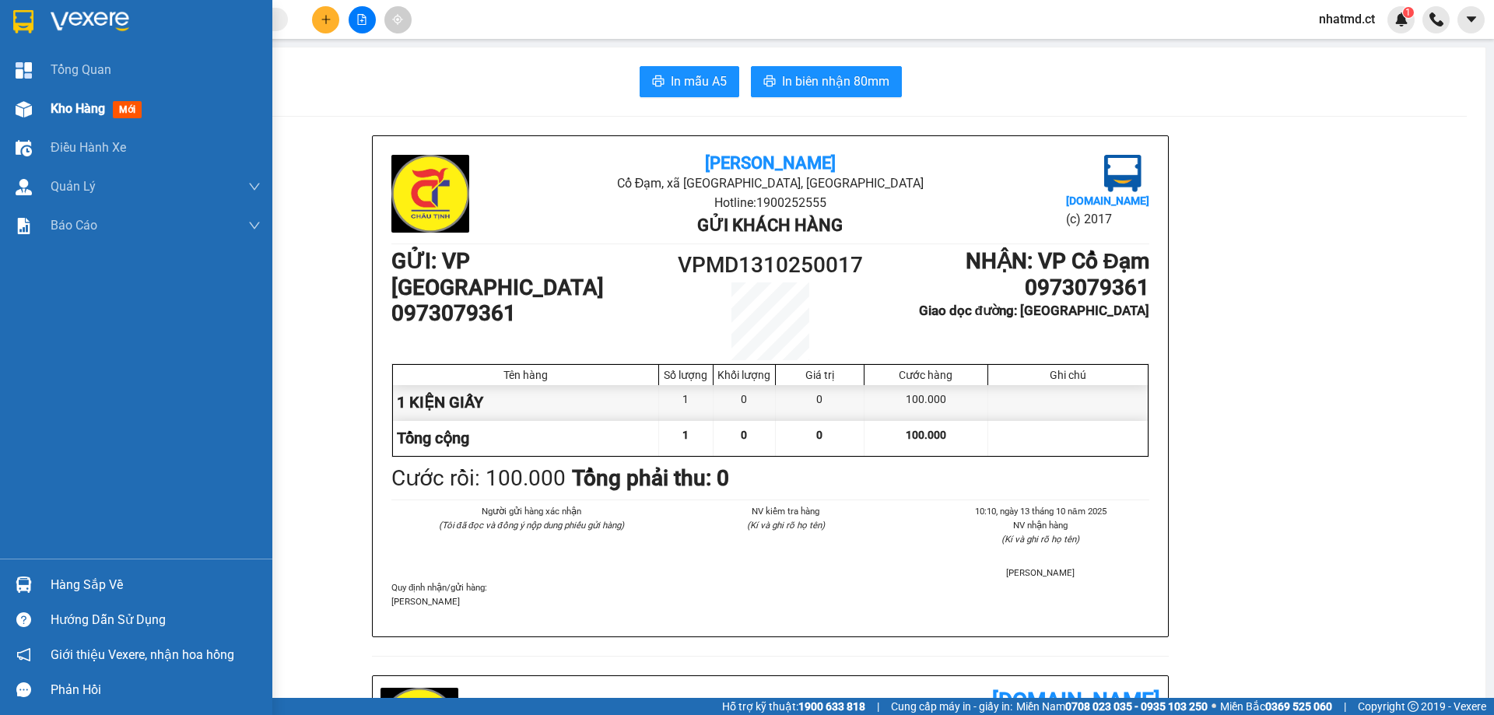
click at [82, 96] on div "Kho hàng mới" at bounding box center [156, 109] width 210 height 39
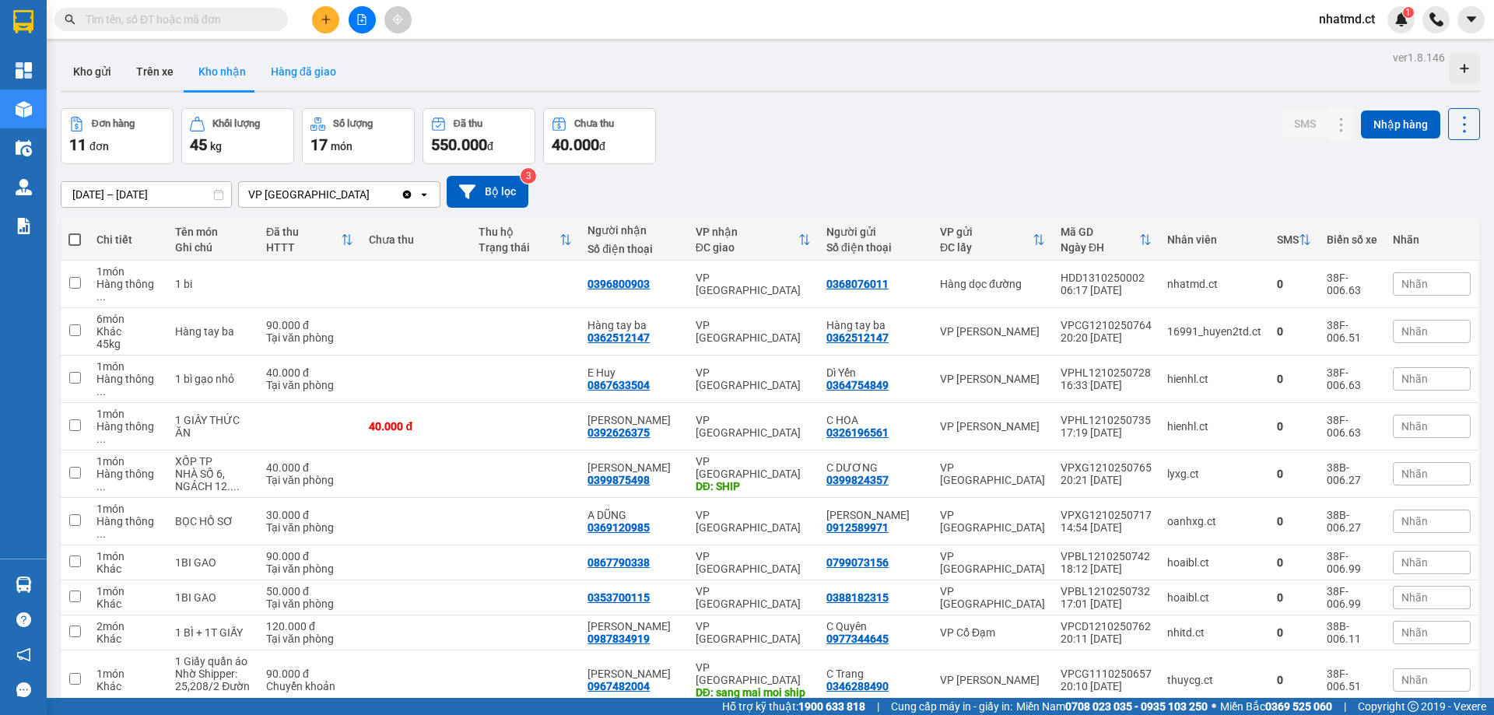
click at [321, 76] on button "Hàng đã giao" at bounding box center [303, 71] width 90 height 37
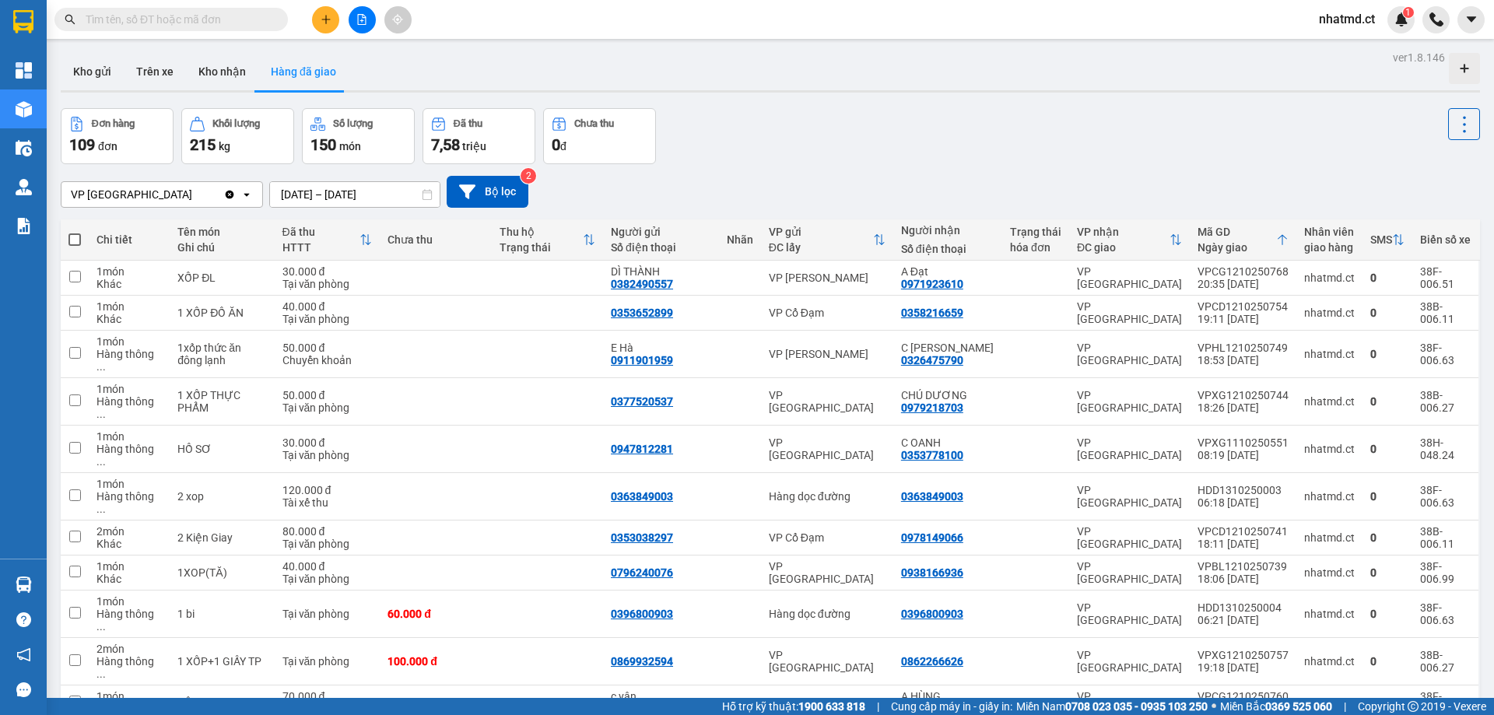
click at [330, 27] on button at bounding box center [325, 19] width 27 height 27
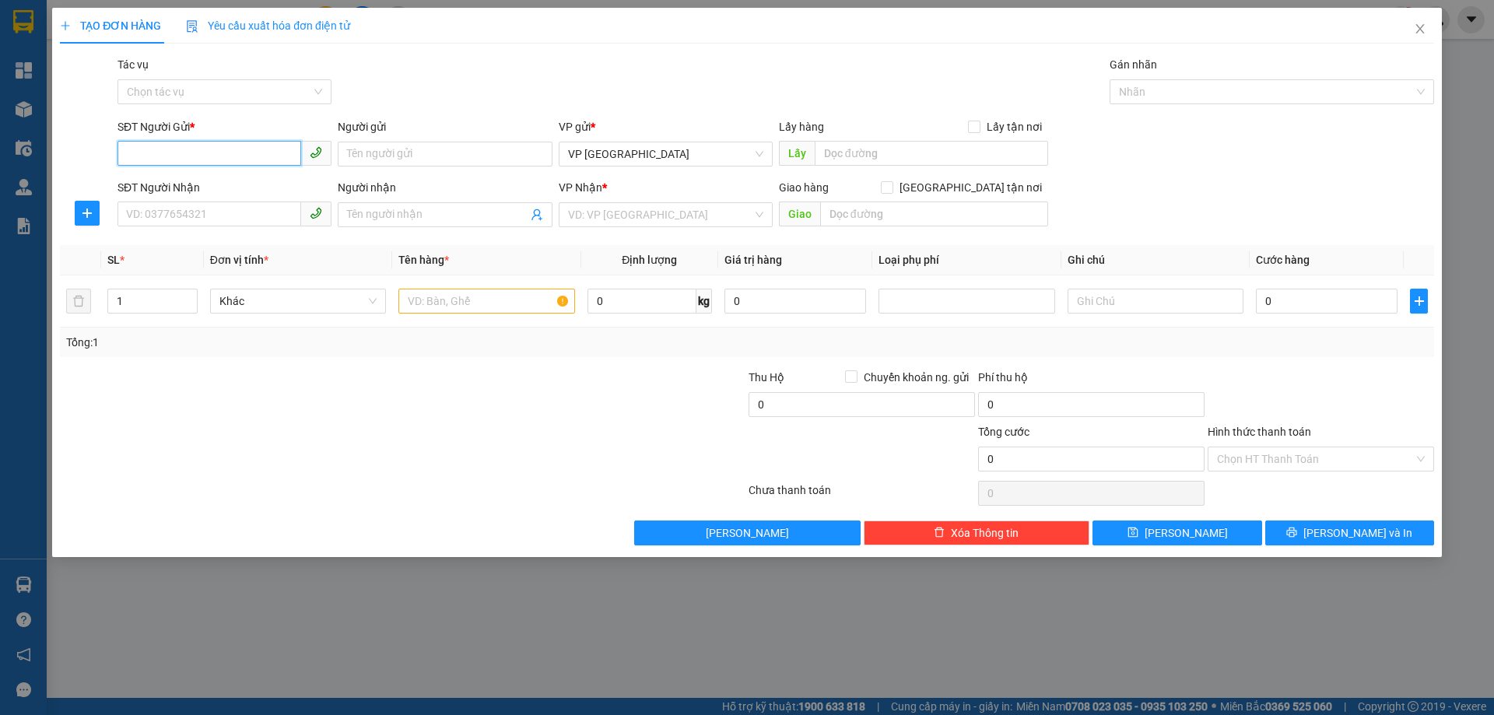
click at [251, 154] on input "SĐT Người Gửi *" at bounding box center [210, 153] width 184 height 25
type input "0932312740"
click at [265, 226] on input "SĐT Người Nhận" at bounding box center [210, 214] width 184 height 25
type input "0784667777"
click at [630, 223] on input "search" at bounding box center [660, 214] width 184 height 23
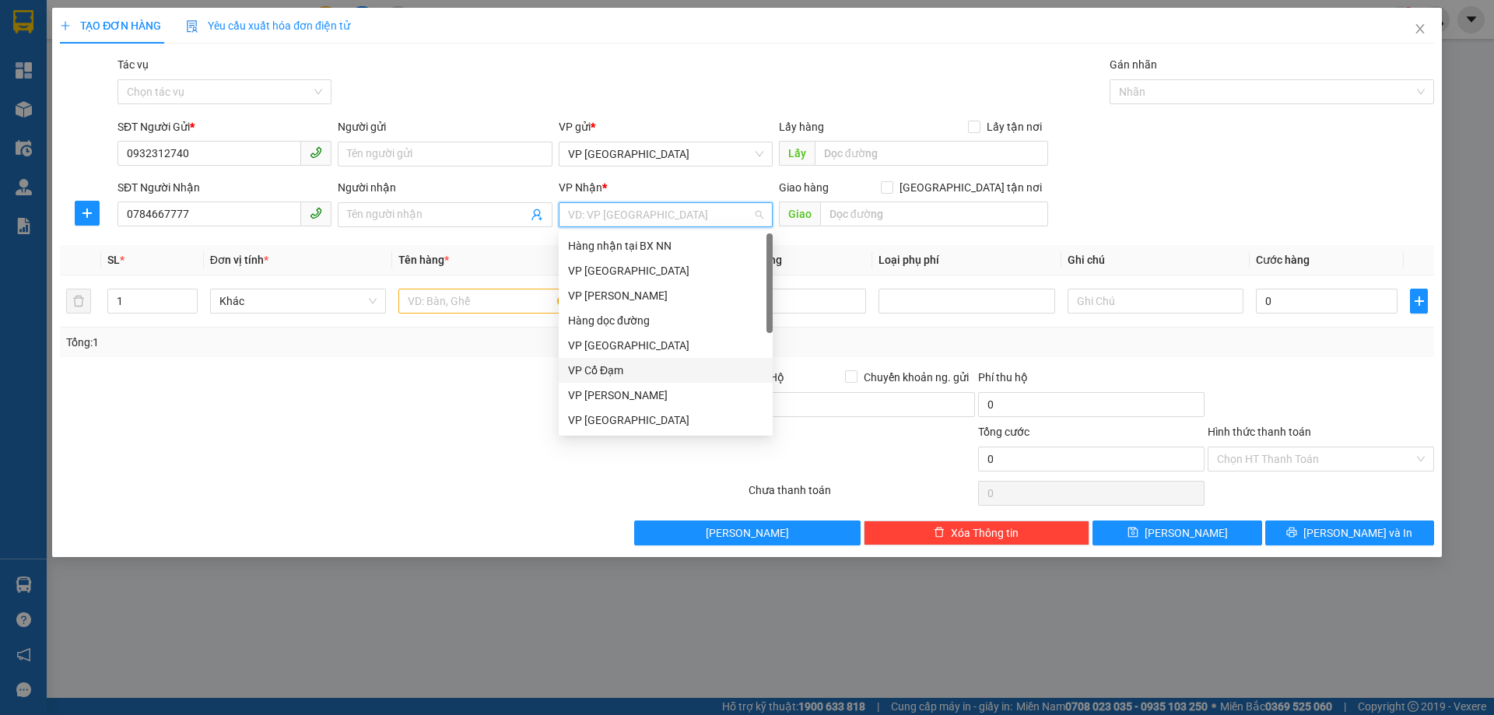
drag, startPoint x: 639, startPoint y: 368, endPoint x: 677, endPoint y: 357, distance: 39.7
click at [638, 369] on div "VP Cổ Đạm" at bounding box center [665, 370] width 195 height 17
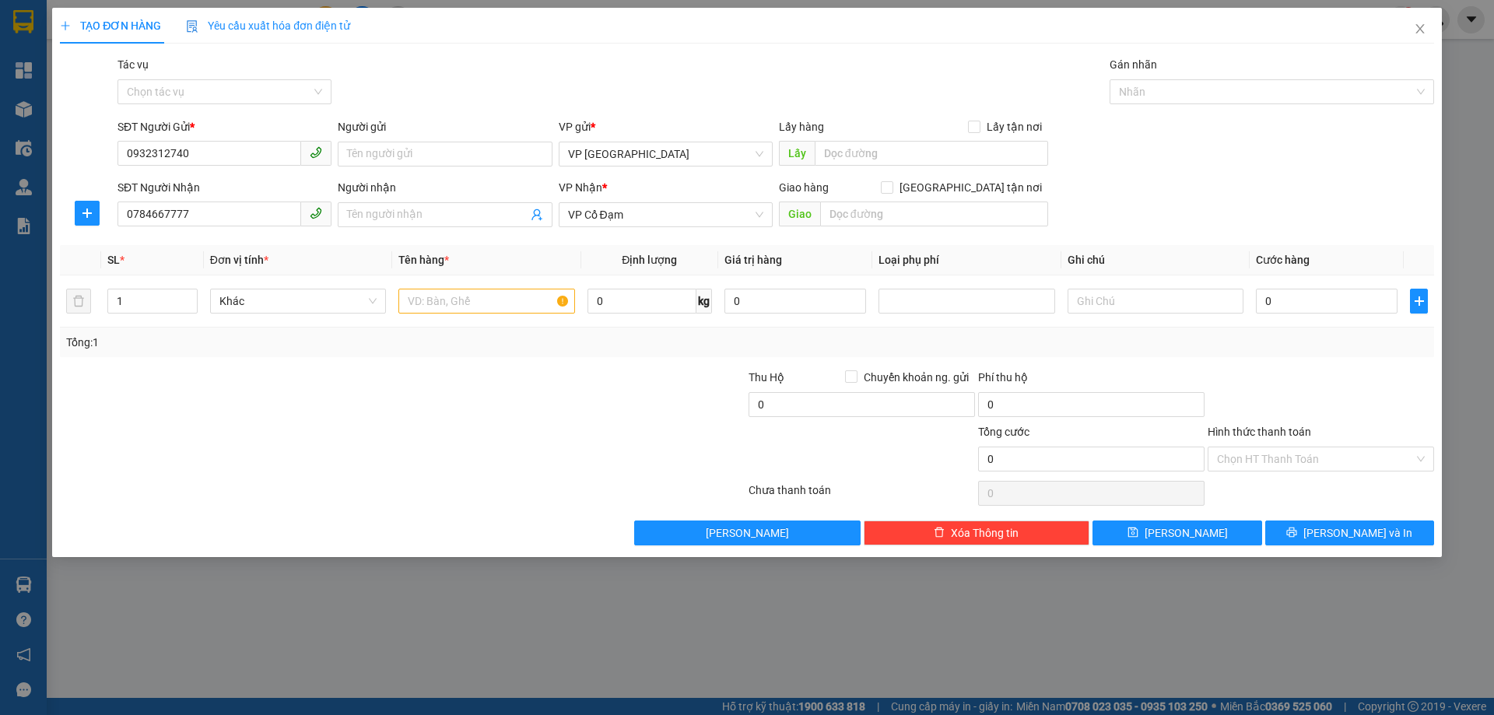
click at [811, 213] on span "Giao" at bounding box center [799, 214] width 41 height 25
click at [849, 217] on input "text" at bounding box center [934, 214] width 228 height 25
type input "CBT 1"
click at [517, 301] on input "text" at bounding box center [486, 301] width 176 height 25
type input "1 HSO"
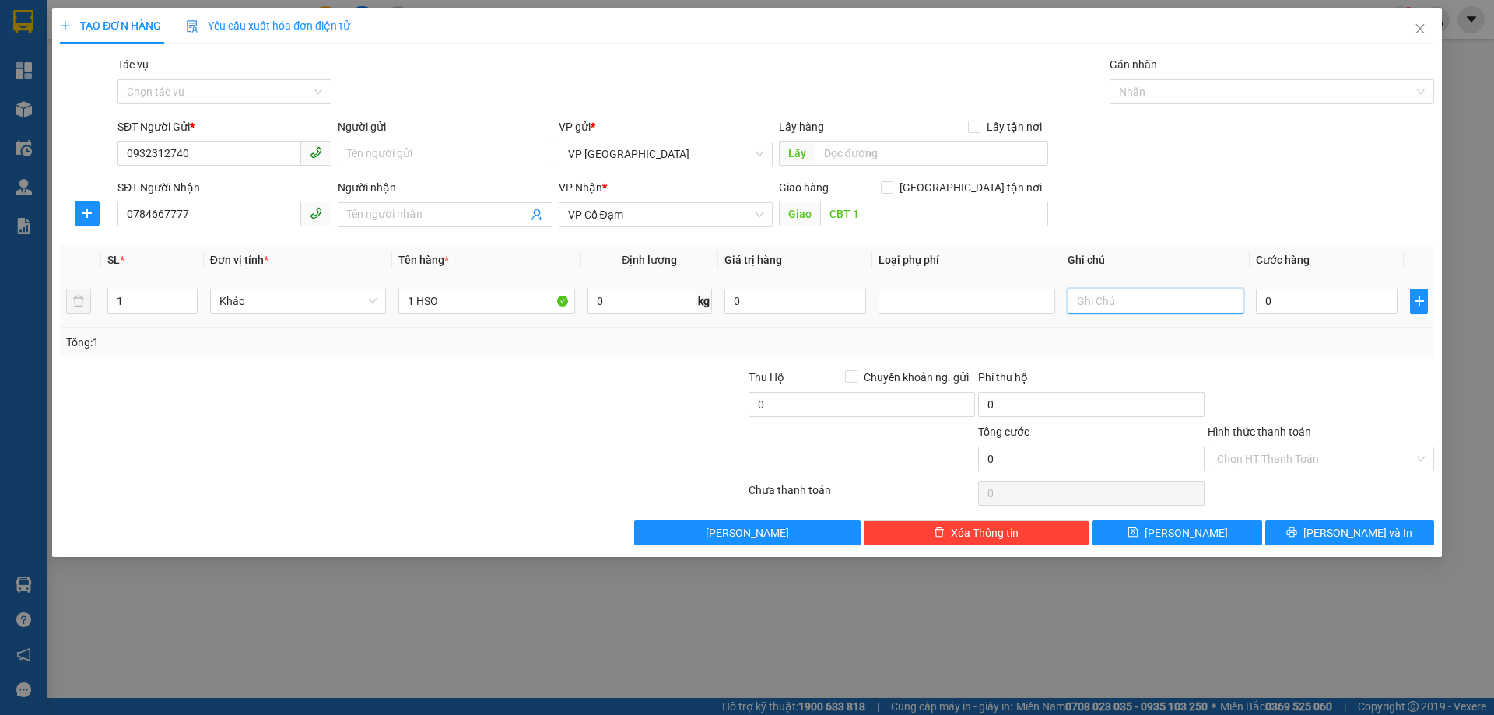
click at [1071, 295] on input "text" at bounding box center [1156, 301] width 176 height 25
type input "H"
type input "NHỜ XE GỌI TRƯỚC 30P GIAO GẤP LUÔN"
drag, startPoint x: 1322, startPoint y: 324, endPoint x: 1315, endPoint y: 311, distance: 14.7
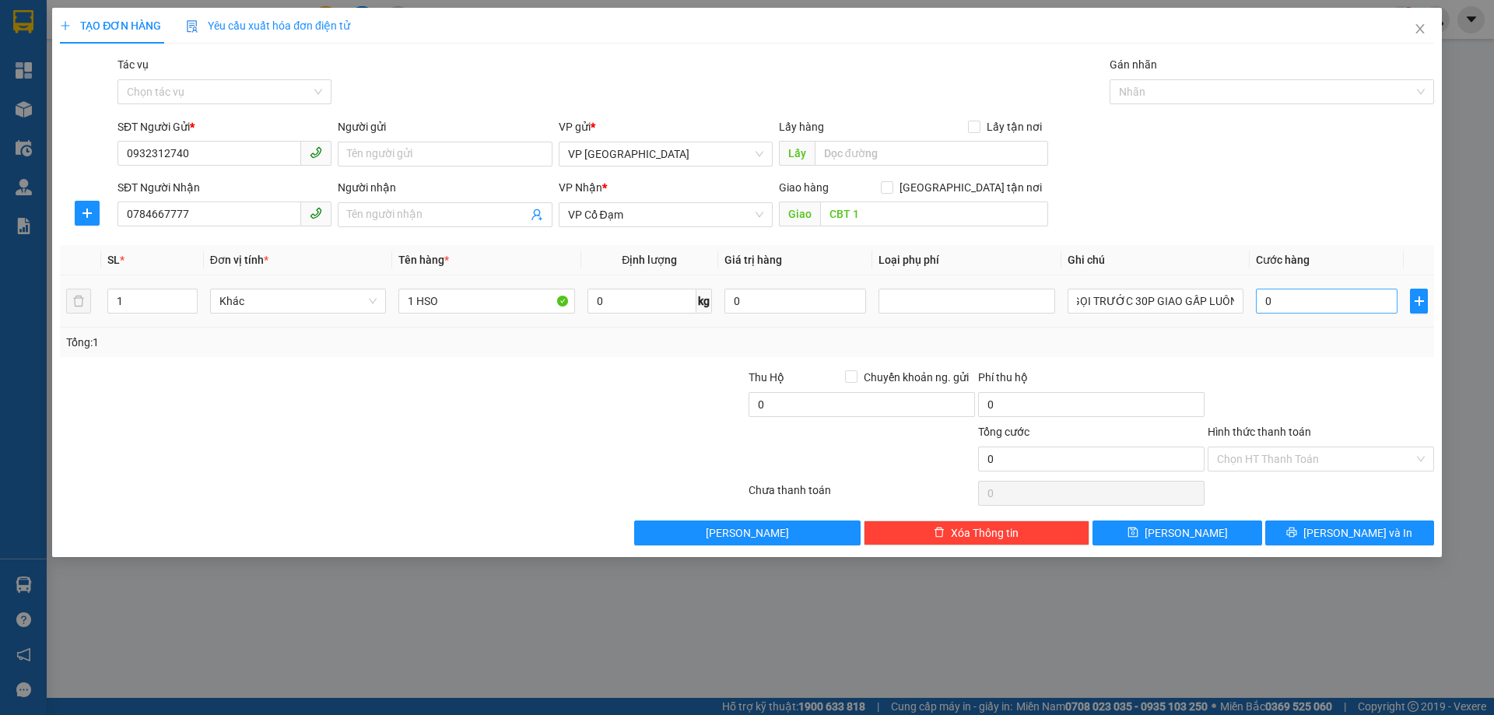
click at [1322, 321] on td "0" at bounding box center [1327, 302] width 154 height 52
click at [1311, 304] on input "0" at bounding box center [1327, 301] width 142 height 25
type input "3"
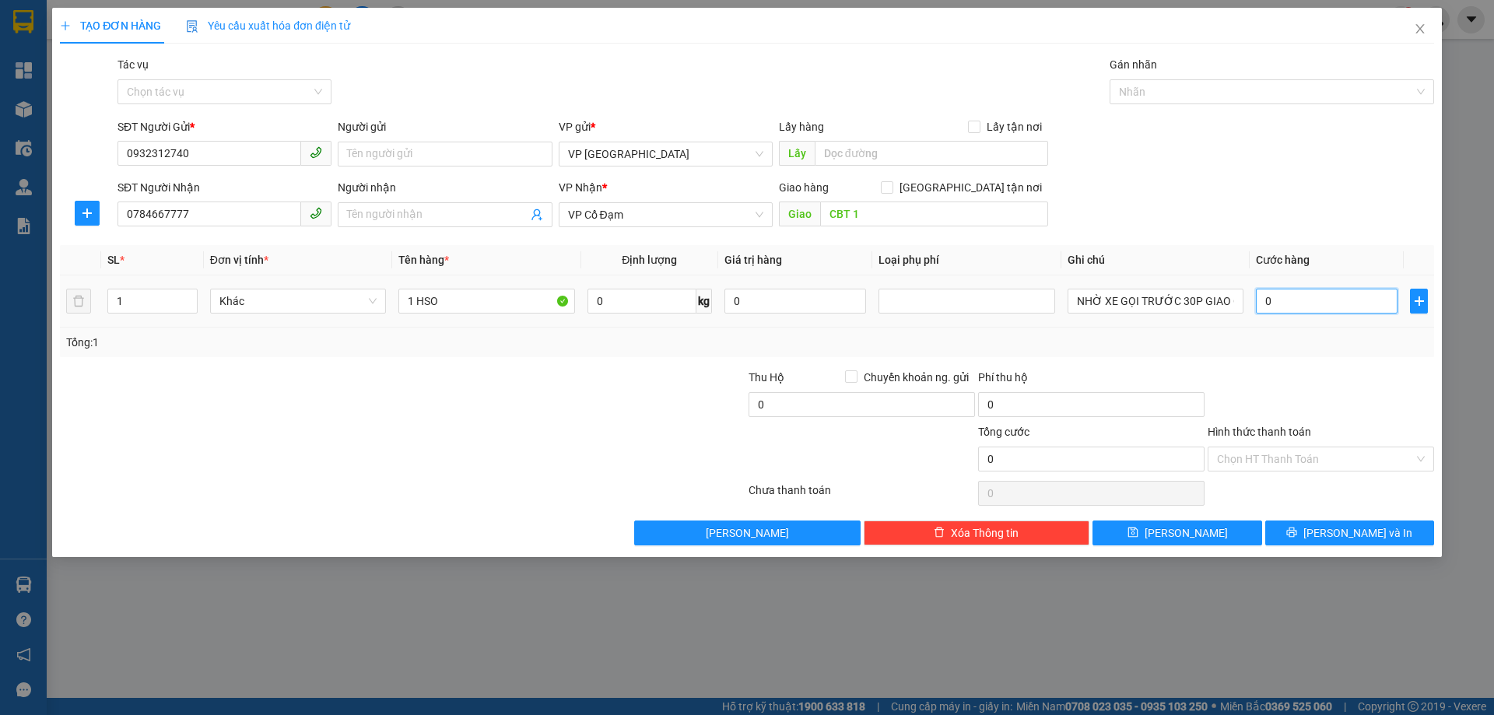
type input "3"
type input "30"
click at [1303, 345] on div "Tổng: 1" at bounding box center [747, 342] width 1362 height 17
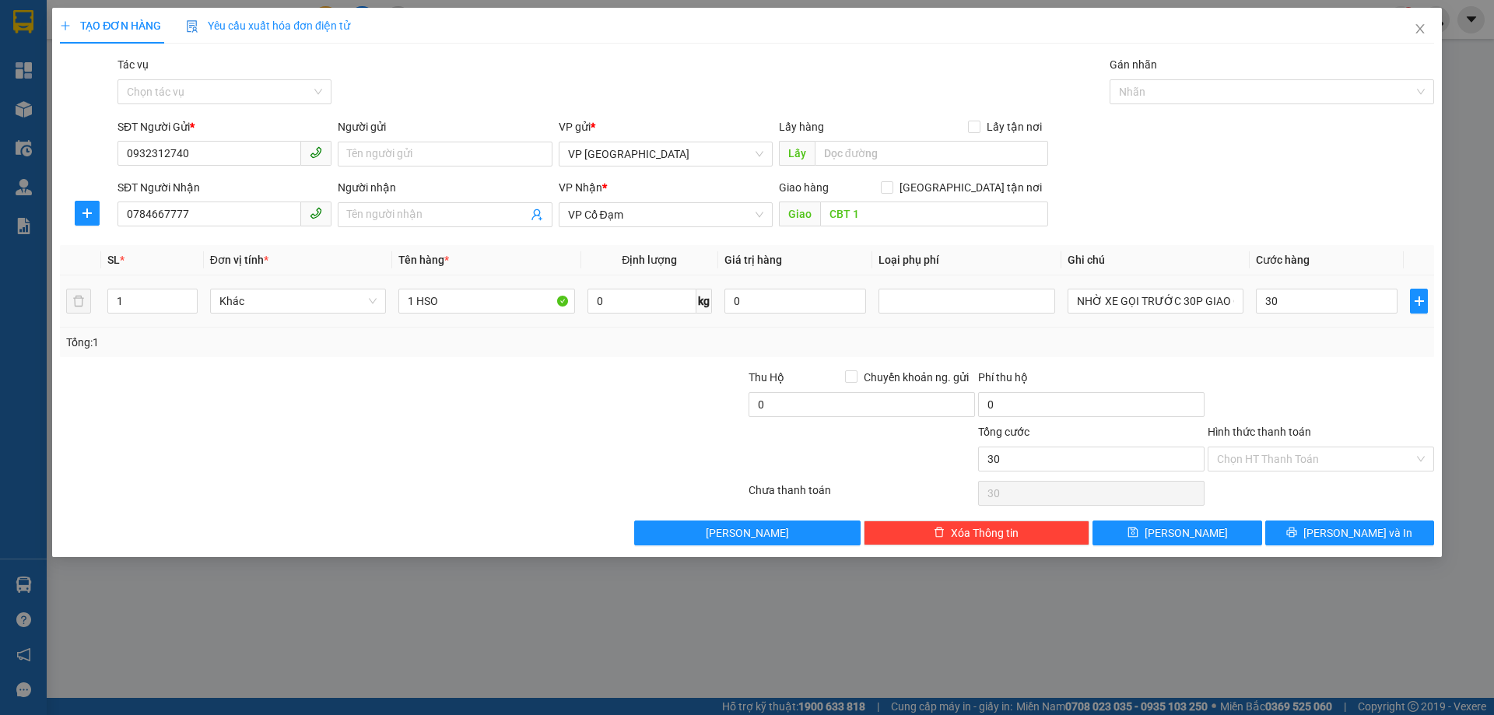
type input "30.000"
click at [1346, 530] on span "[PERSON_NAME] và In" at bounding box center [1358, 533] width 109 height 17
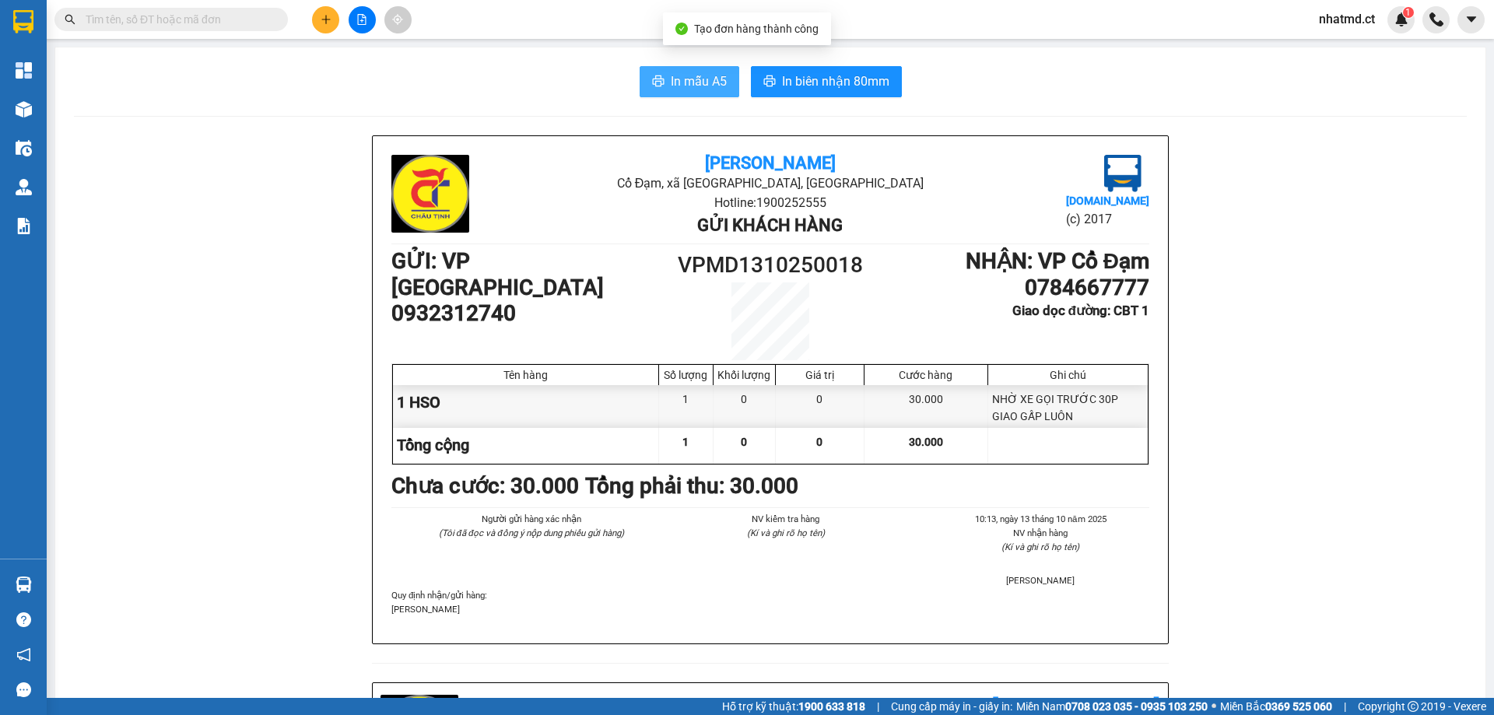
click at [671, 79] on span "In mẫu A5" at bounding box center [699, 81] width 56 height 19
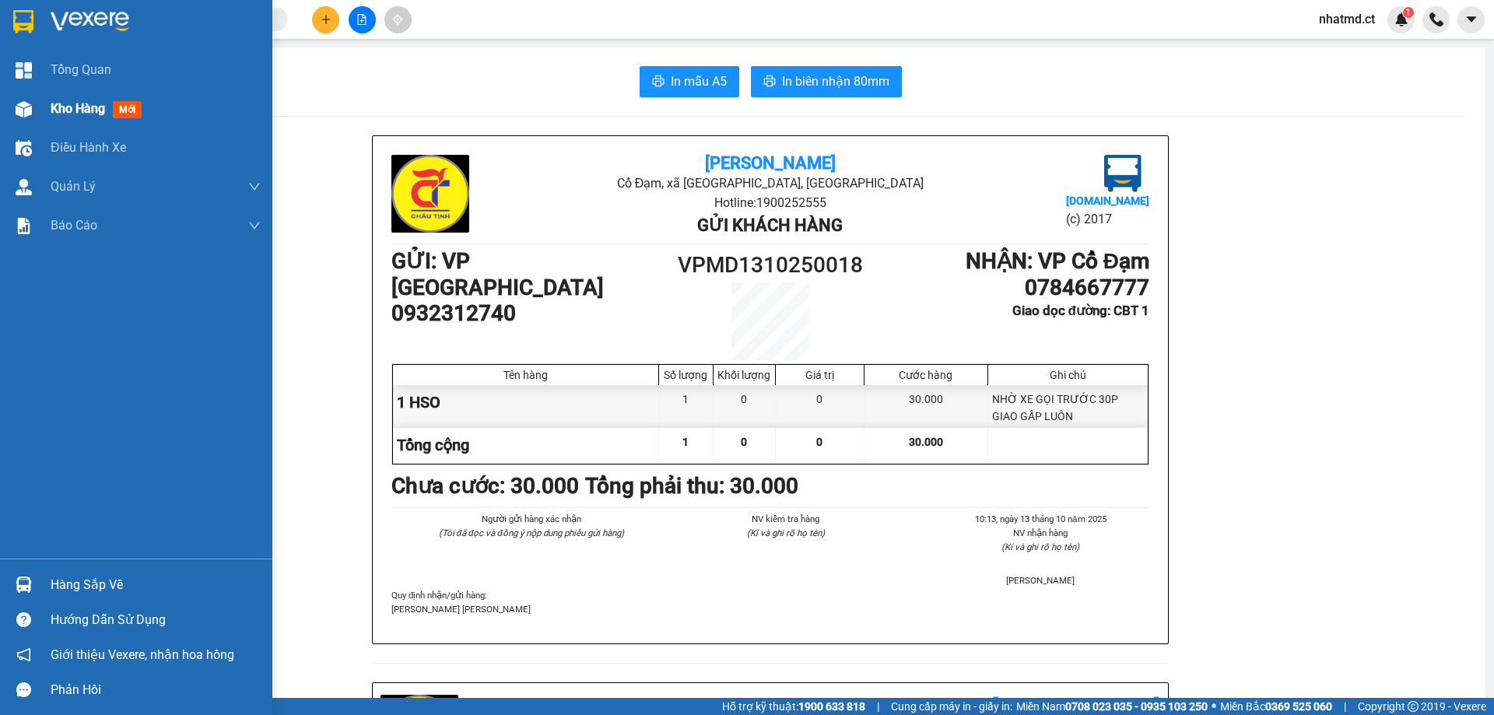
click at [88, 105] on span "Kho hàng" at bounding box center [78, 108] width 54 height 15
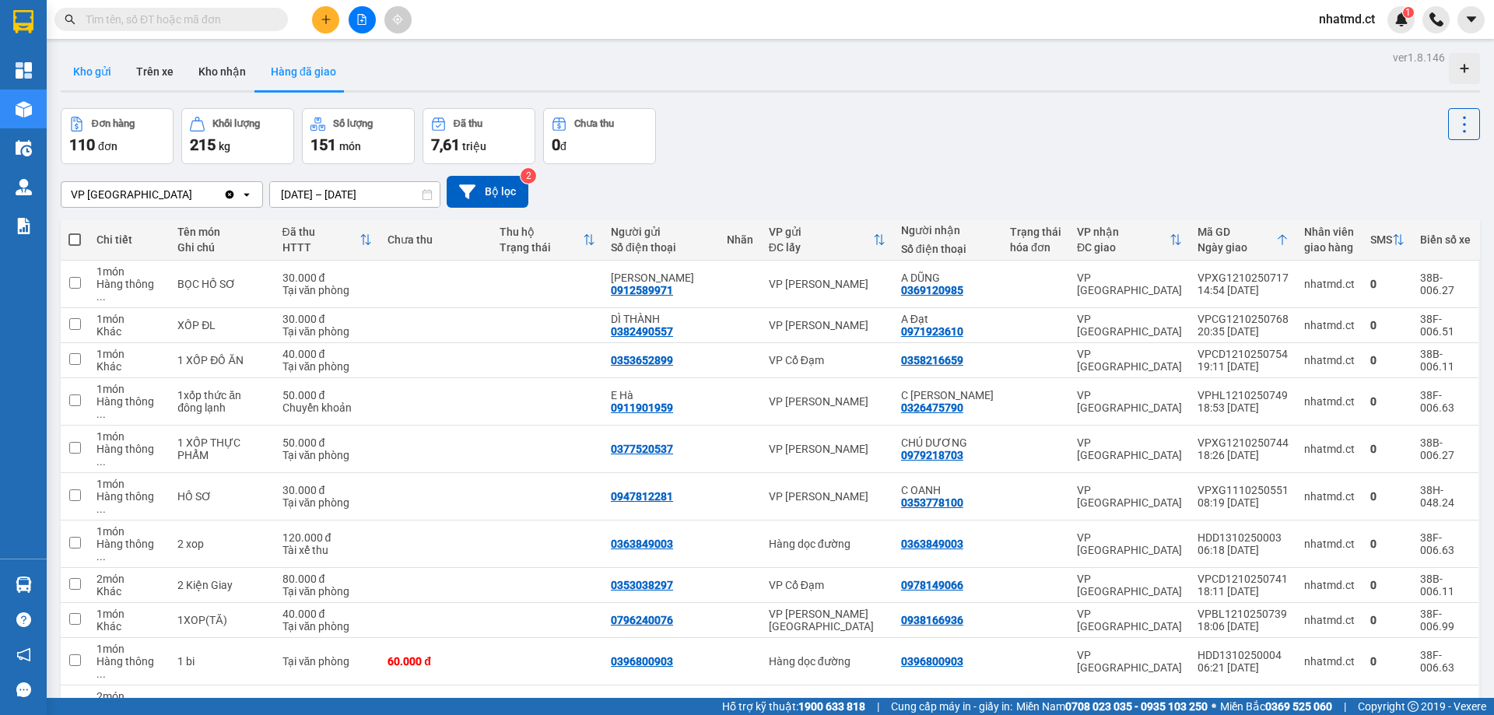
click at [93, 74] on button "Kho gửi" at bounding box center [92, 71] width 63 height 37
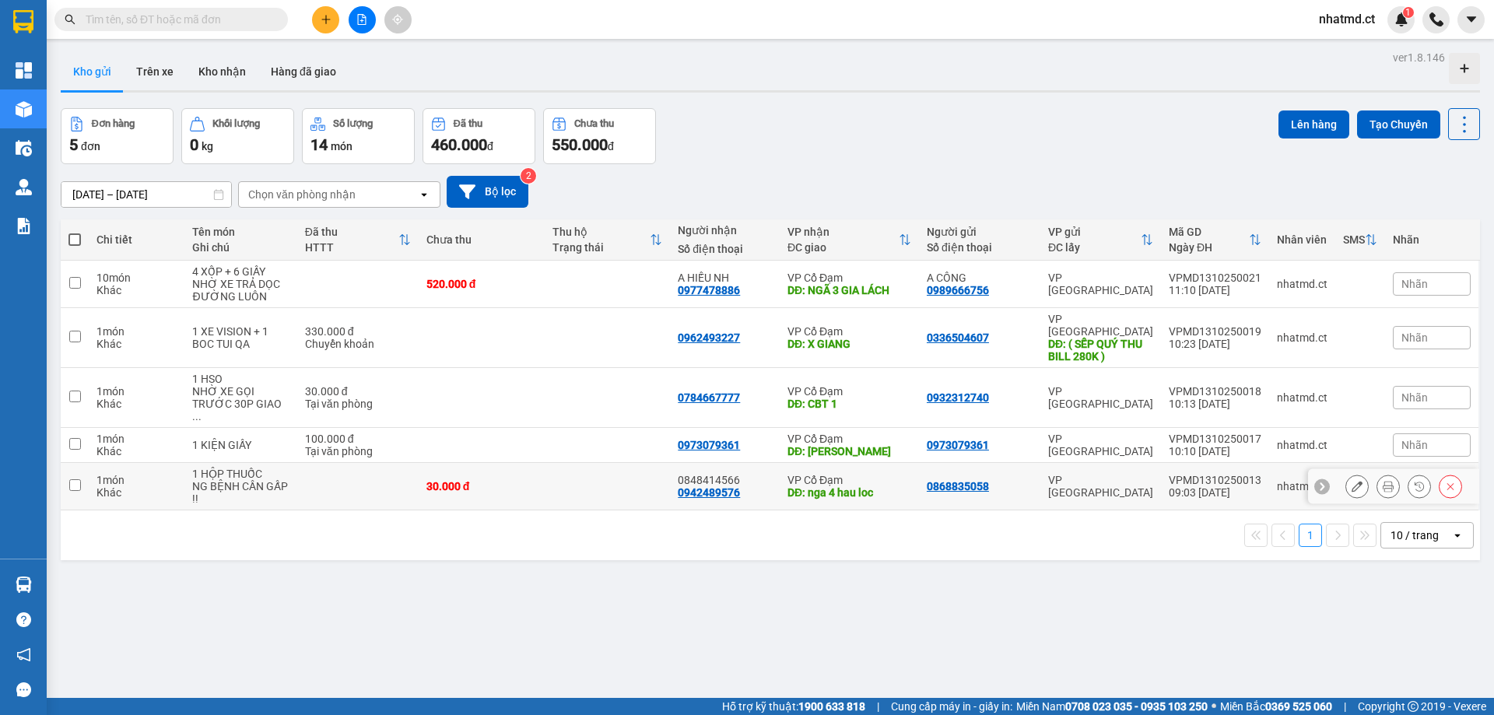
click at [314, 473] on td at bounding box center [357, 486] width 121 height 47
checkbox input "true"
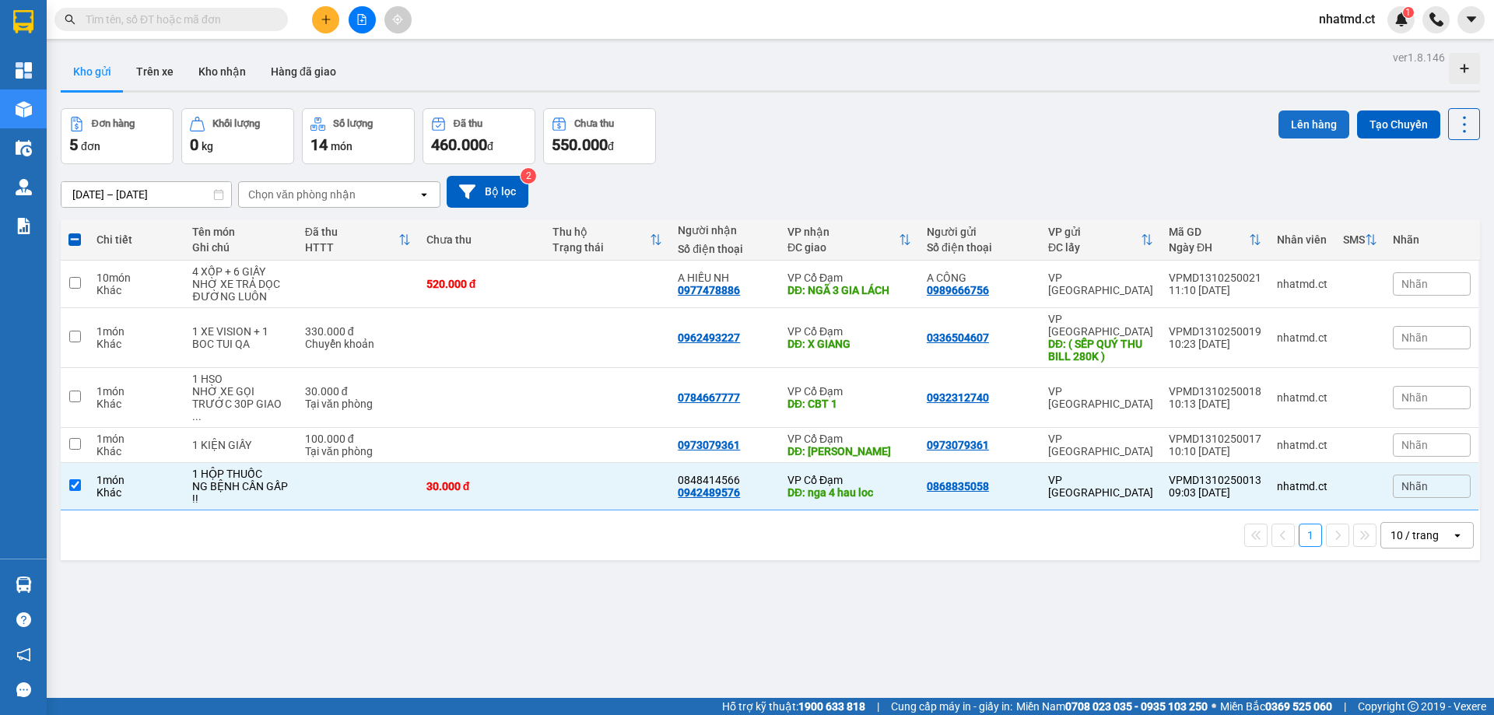
click at [1283, 124] on button "Lên hàng" at bounding box center [1314, 125] width 71 height 28
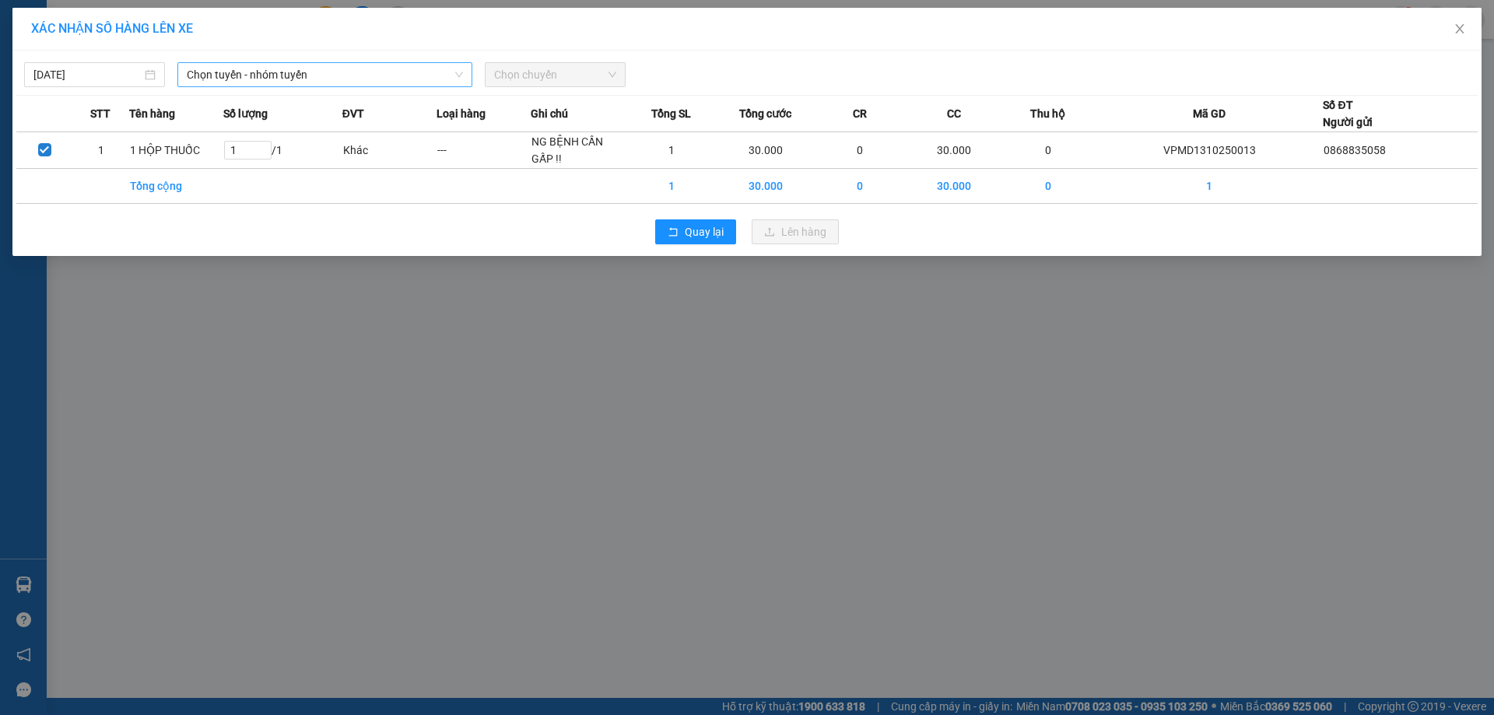
click at [364, 76] on span "Chọn tuyến - nhóm tuyến" at bounding box center [325, 74] width 276 height 23
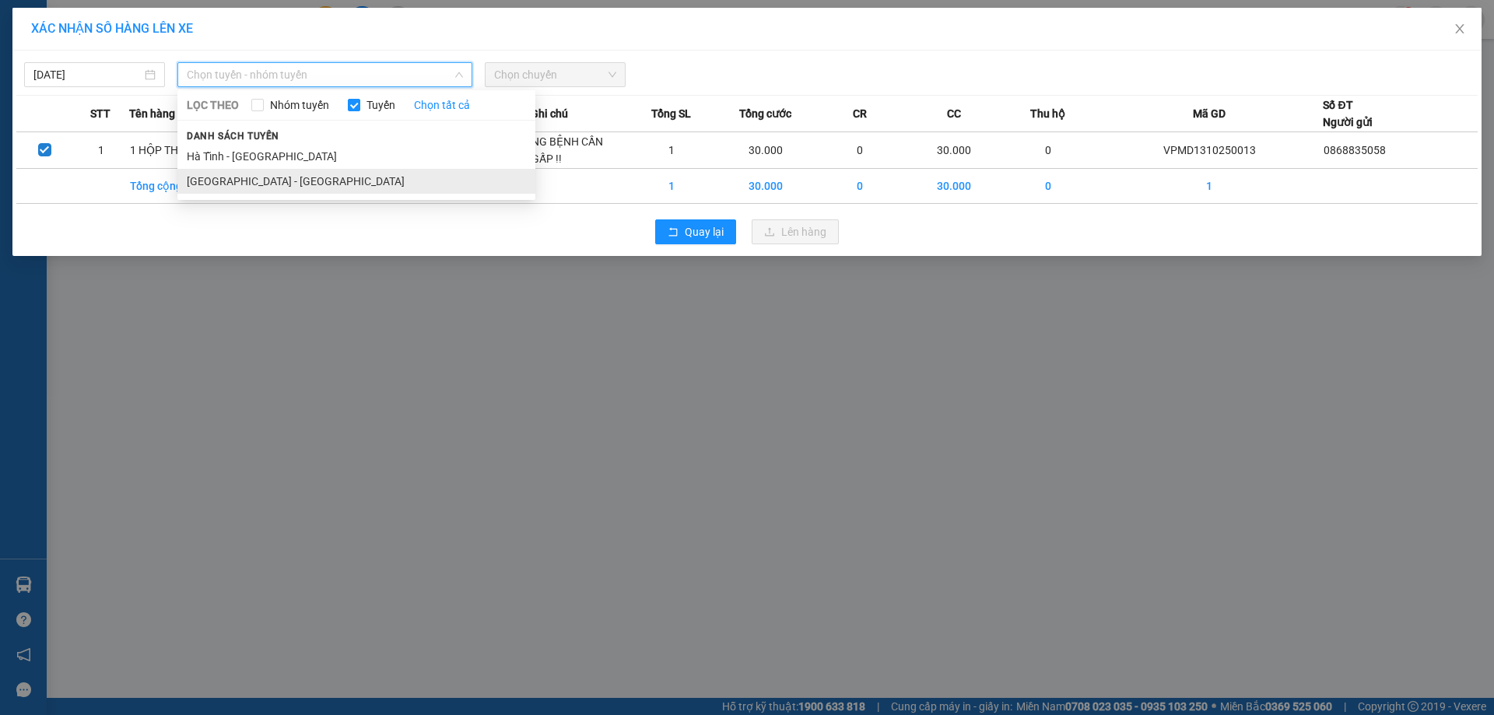
click at [297, 177] on li "[GEOGRAPHIC_DATA] - [GEOGRAPHIC_DATA]" at bounding box center [356, 181] width 358 height 25
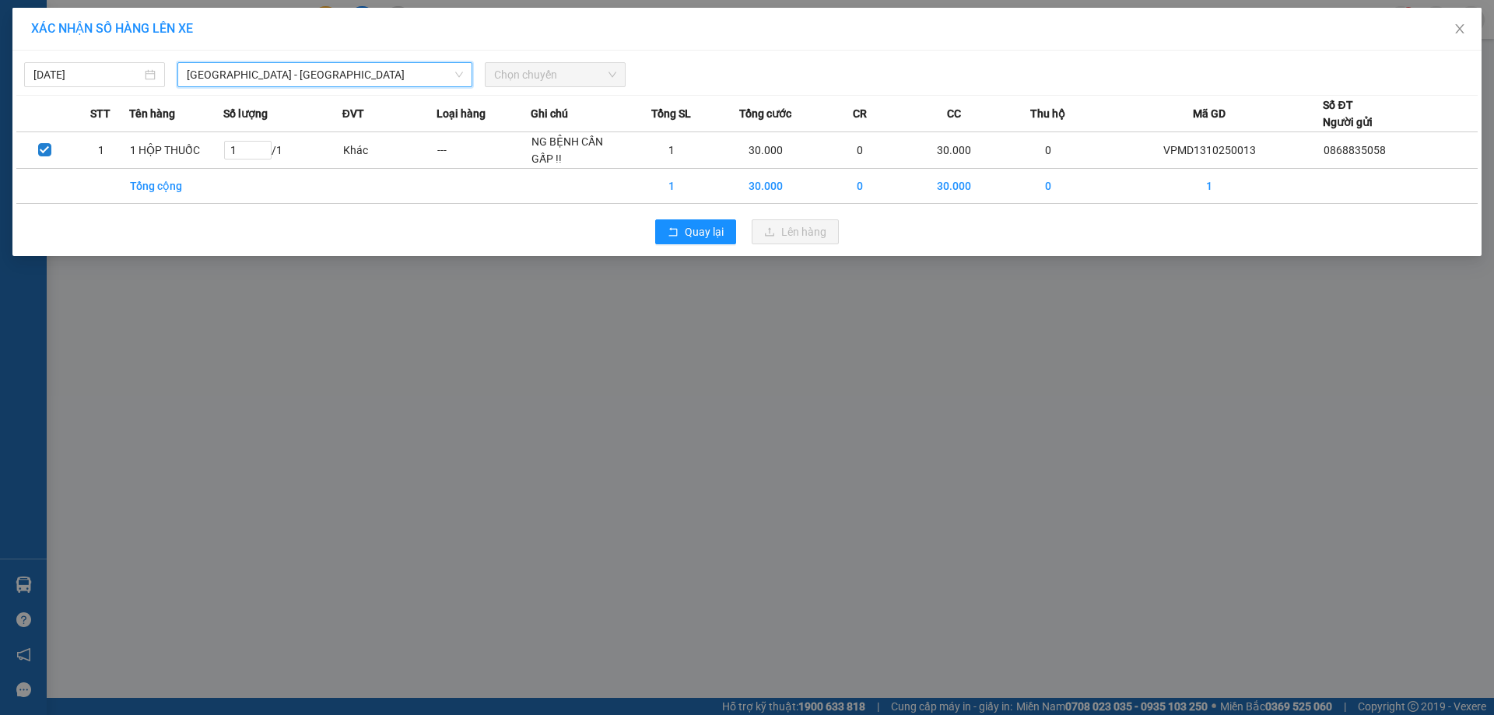
click at [539, 77] on span "Chọn chuyến" at bounding box center [555, 74] width 122 height 23
click at [556, 75] on span "Chọn chuyến" at bounding box center [555, 74] width 122 height 23
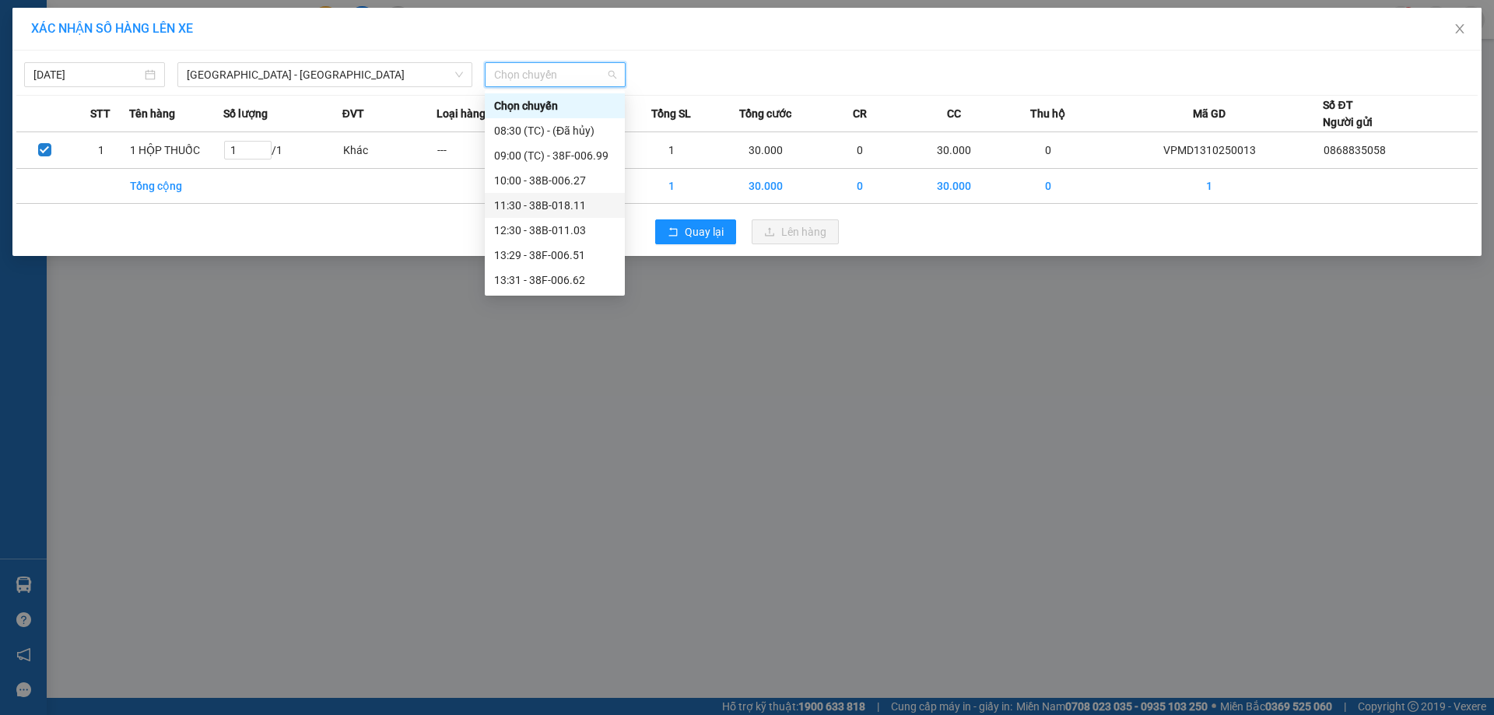
click at [555, 205] on div "11:30 - 38B-018.11" at bounding box center [554, 205] width 121 height 17
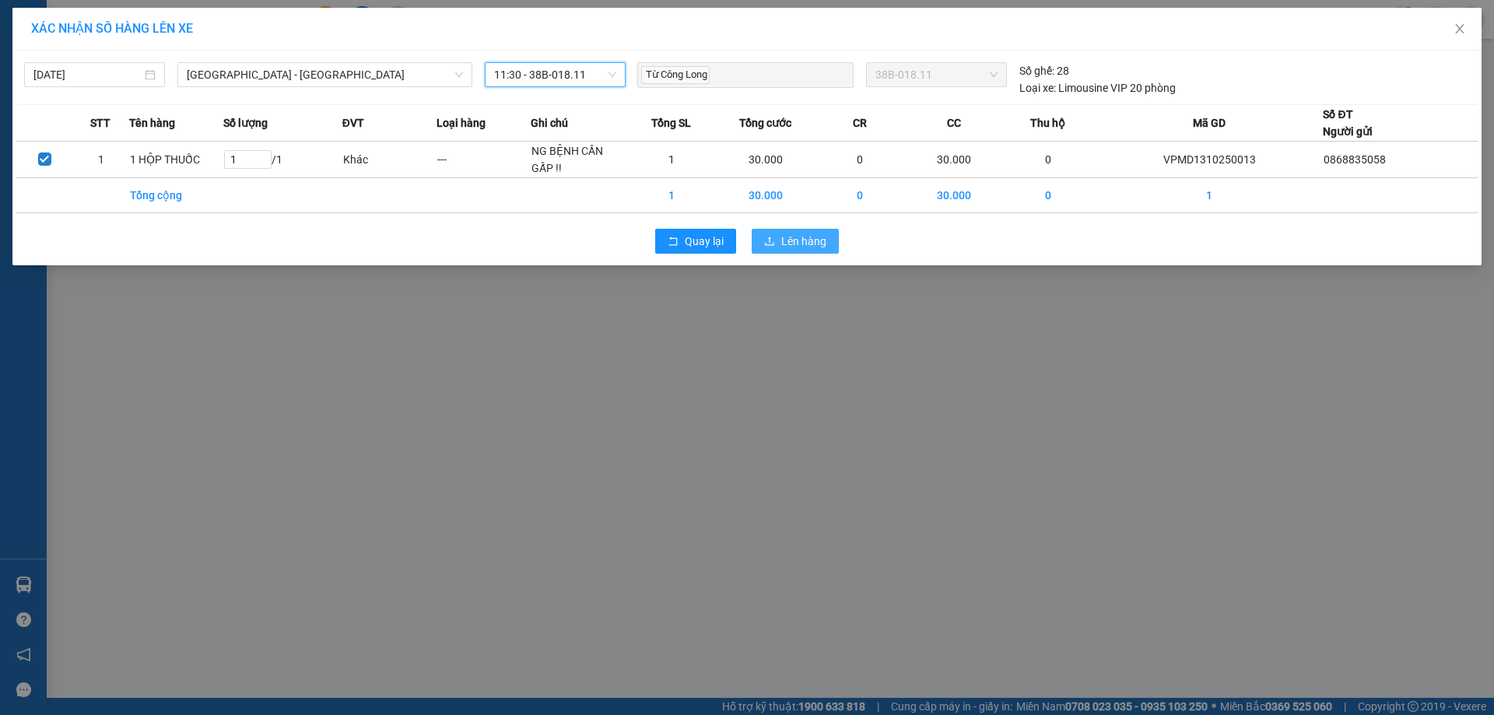
click at [816, 240] on span "Lên hàng" at bounding box center [803, 241] width 45 height 17
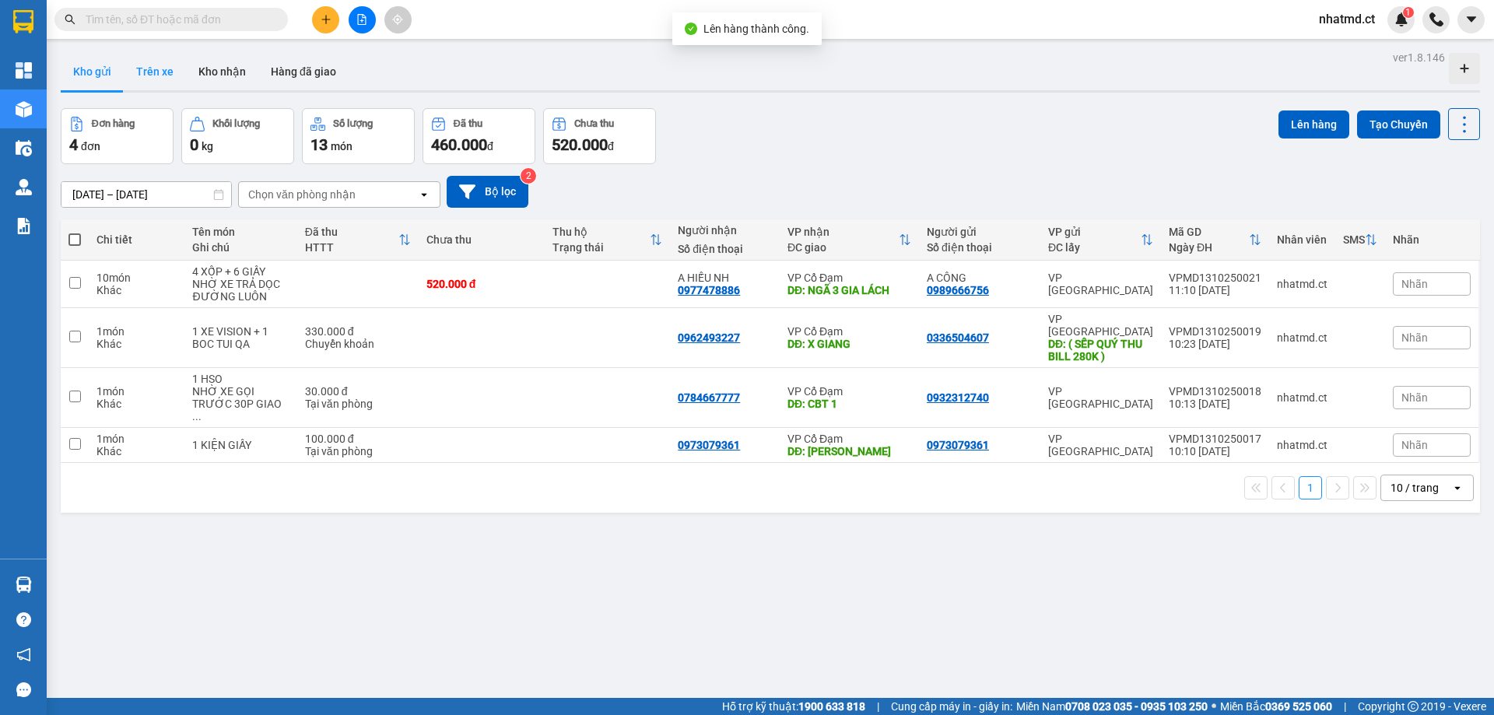
click at [161, 88] on button "Trên xe" at bounding box center [155, 71] width 62 height 37
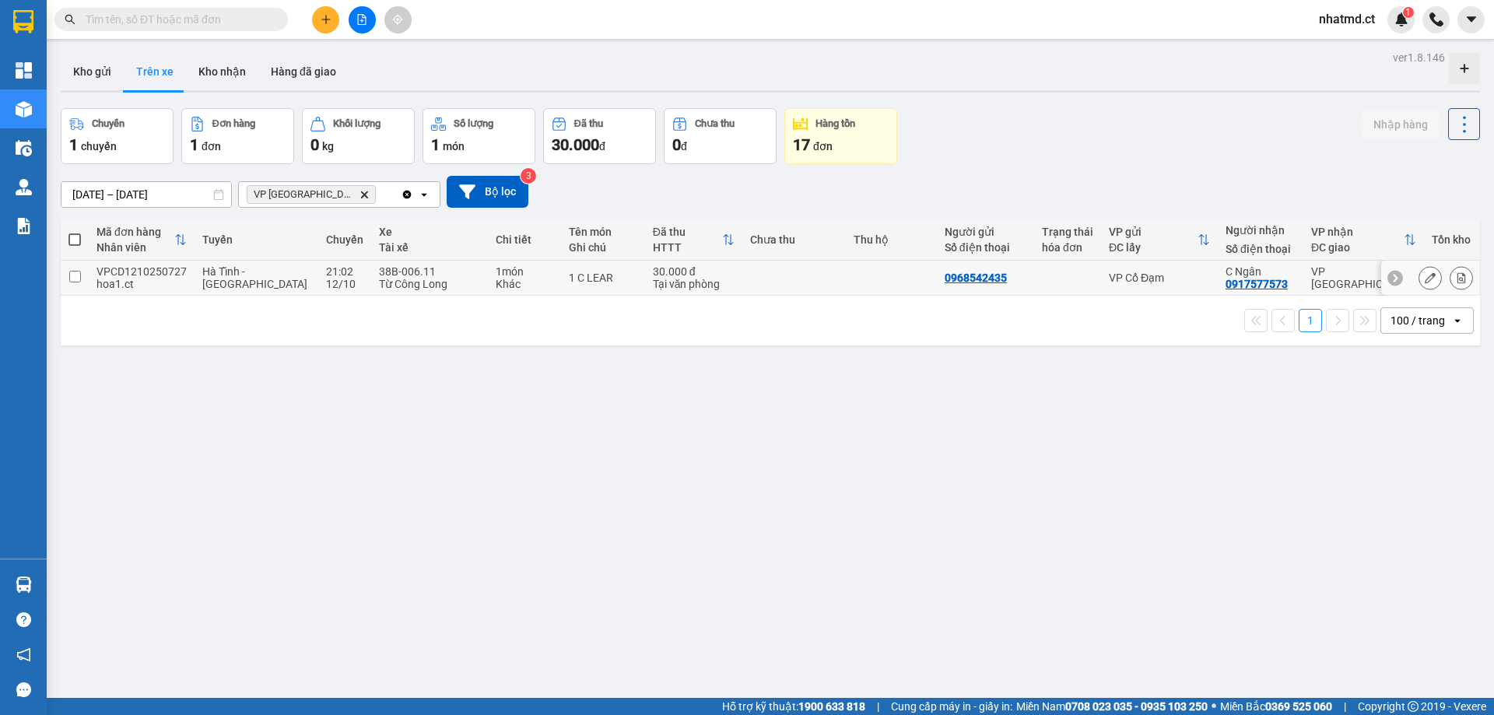
click at [1451, 278] on button at bounding box center [1462, 278] width 22 height 27
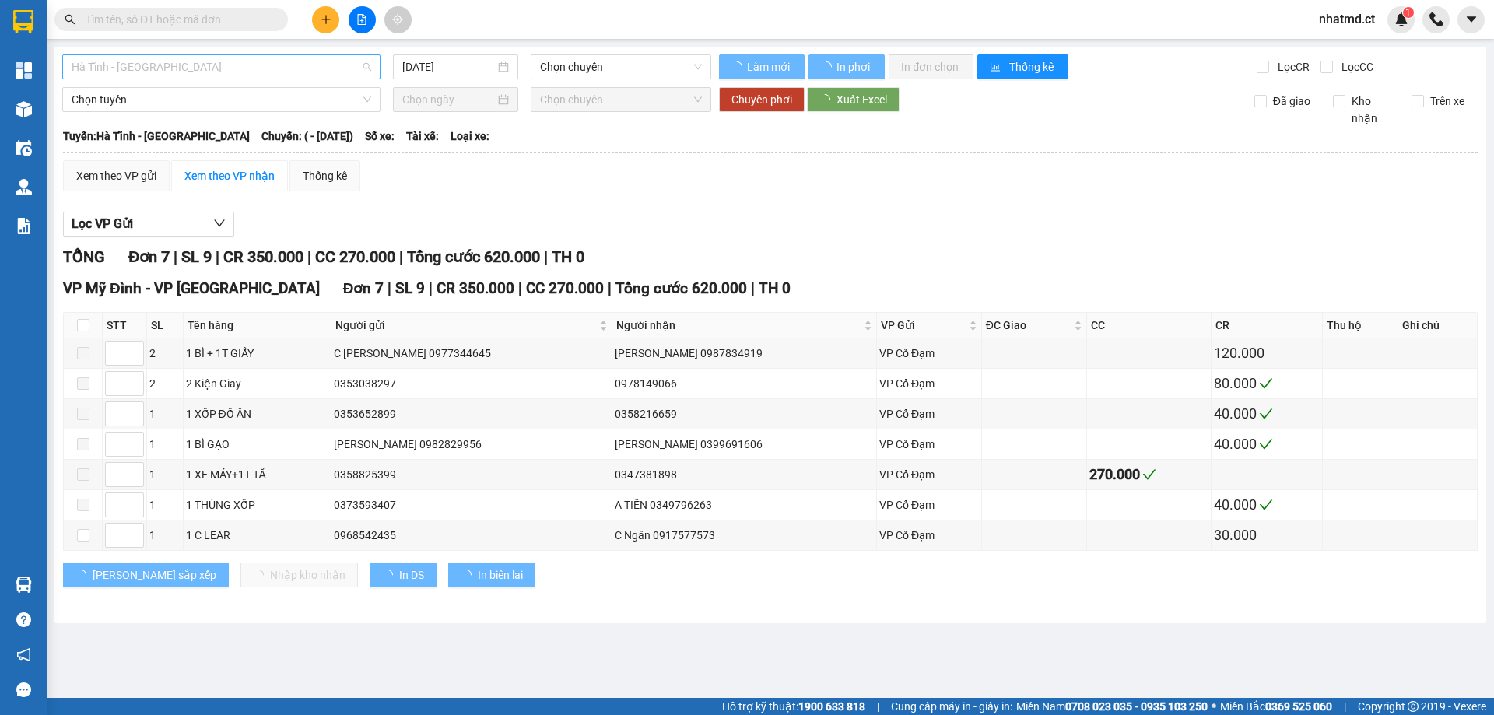
click at [307, 71] on span "Hà Tĩnh - [GEOGRAPHIC_DATA]" at bounding box center [222, 66] width 300 height 23
type input "[DATE]"
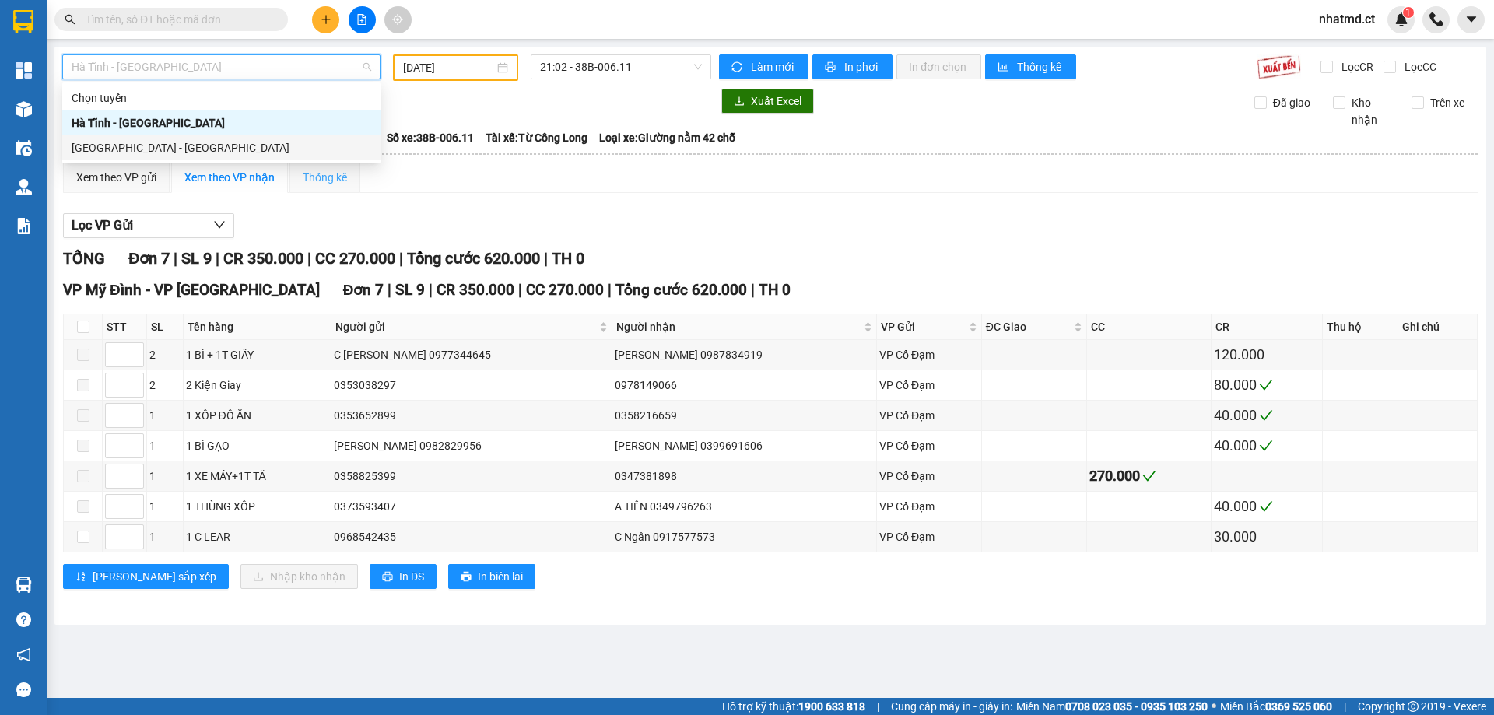
click at [296, 163] on div "Thống kê" at bounding box center [325, 177] width 71 height 31
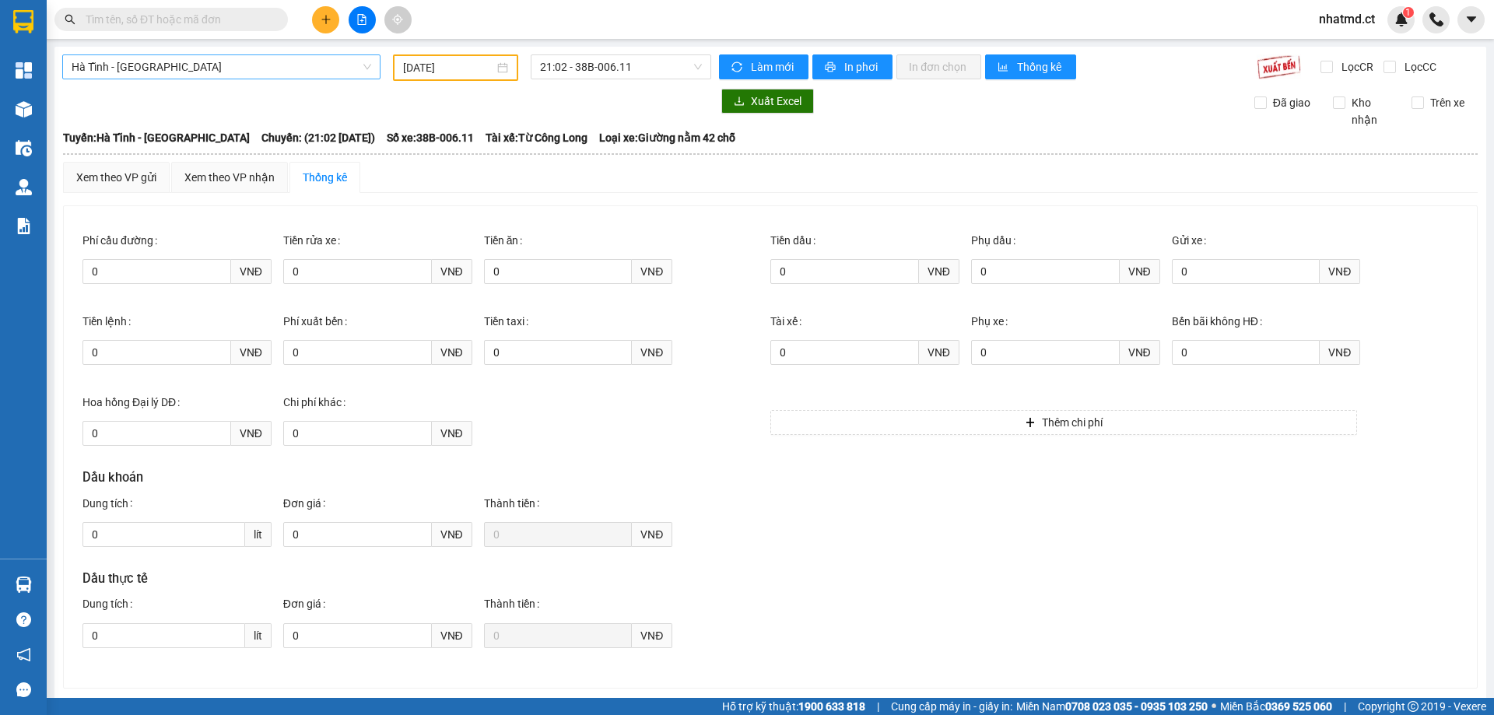
click at [273, 61] on span "Hà Tĩnh - [GEOGRAPHIC_DATA]" at bounding box center [222, 66] width 300 height 23
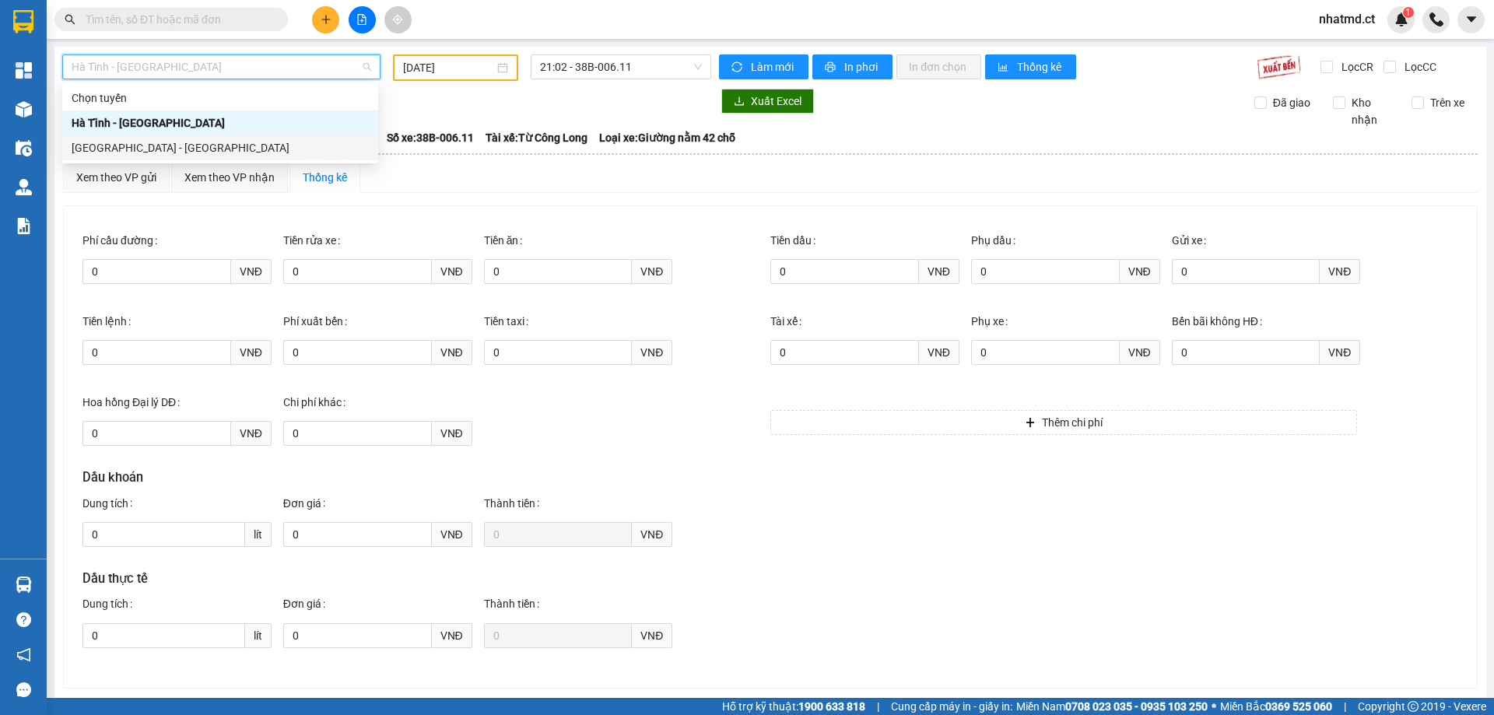
click at [265, 146] on div "[GEOGRAPHIC_DATA] - [GEOGRAPHIC_DATA]" at bounding box center [220, 147] width 297 height 17
type input "[DATE]"
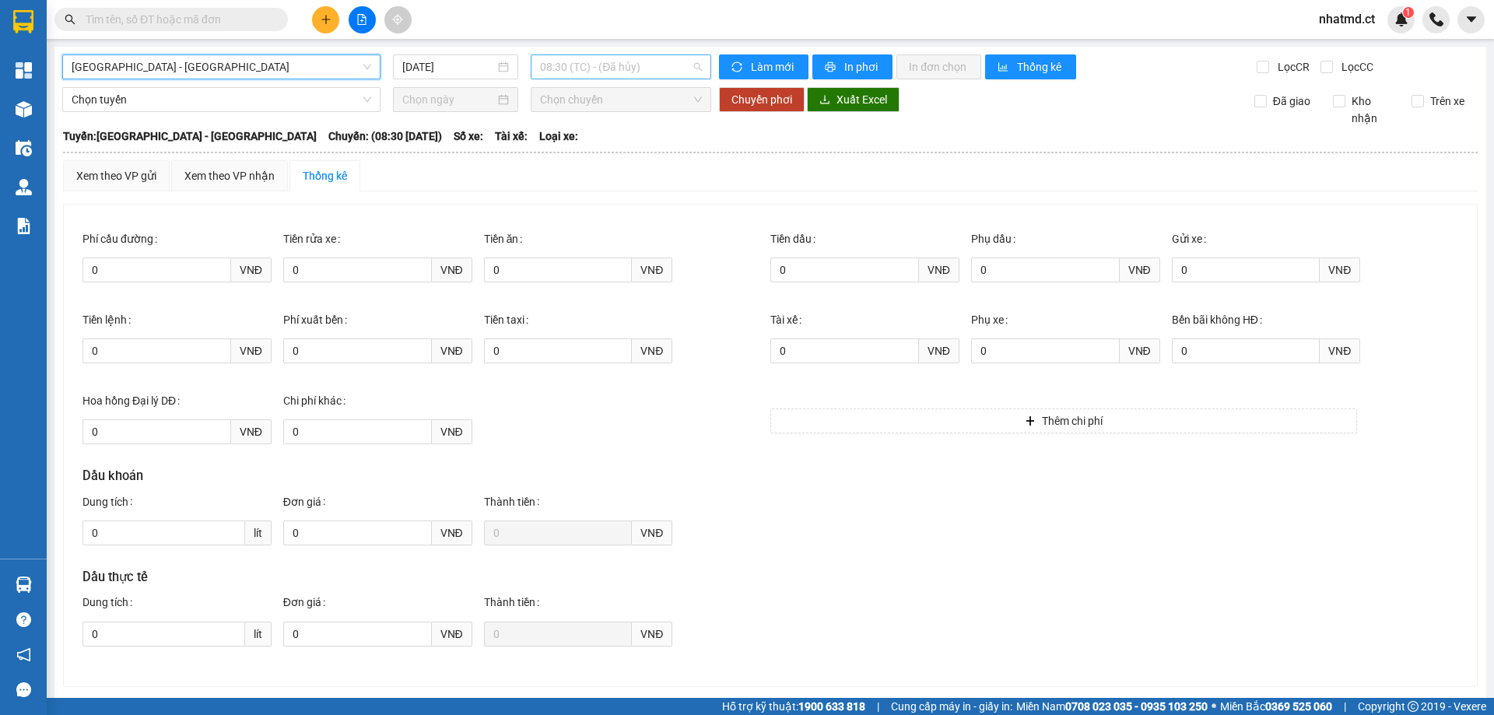
click at [627, 64] on span "08:30 (TC) - (Đã hủy)" at bounding box center [621, 66] width 162 height 23
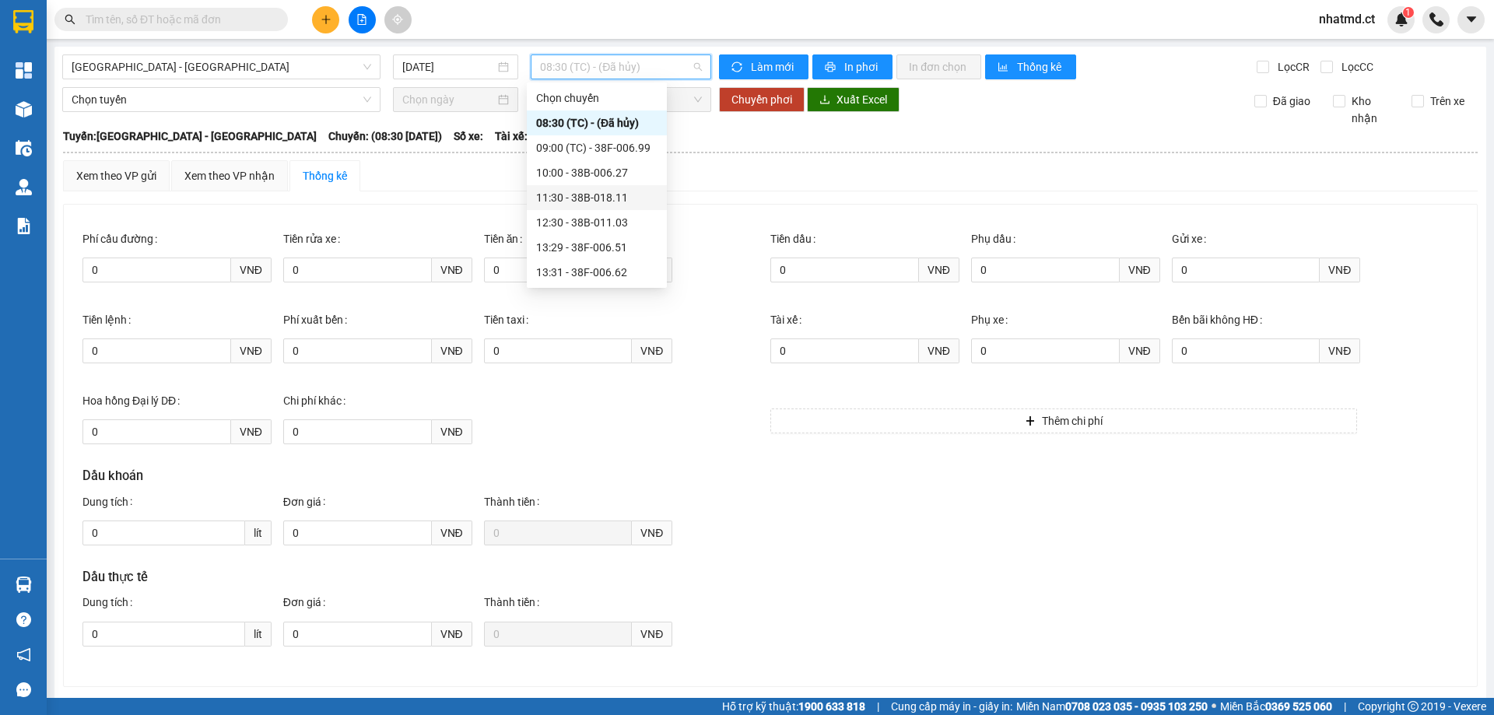
click at [610, 209] on div "11:30 - 38B-018.11" at bounding box center [597, 197] width 140 height 25
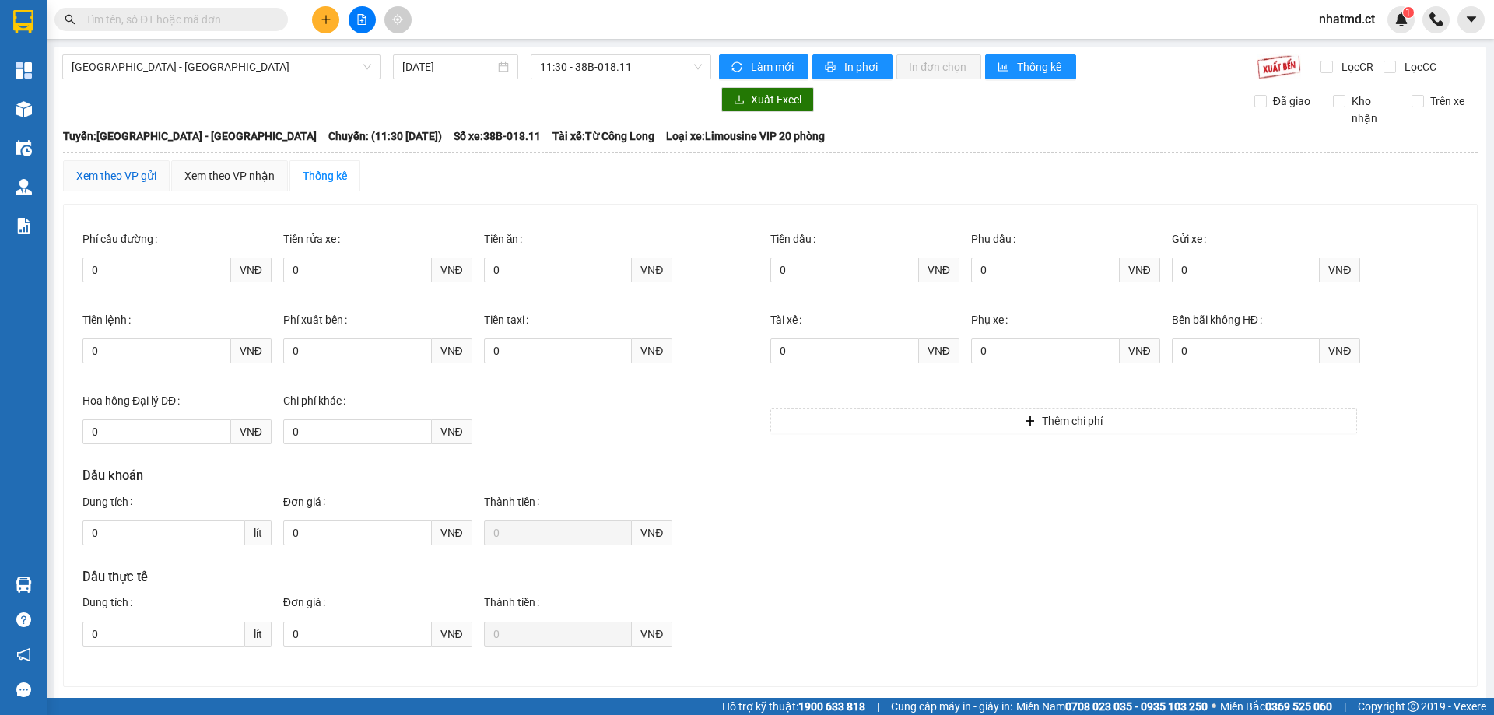
click at [126, 176] on div "Xem theo VP gửi" at bounding box center [116, 175] width 80 height 17
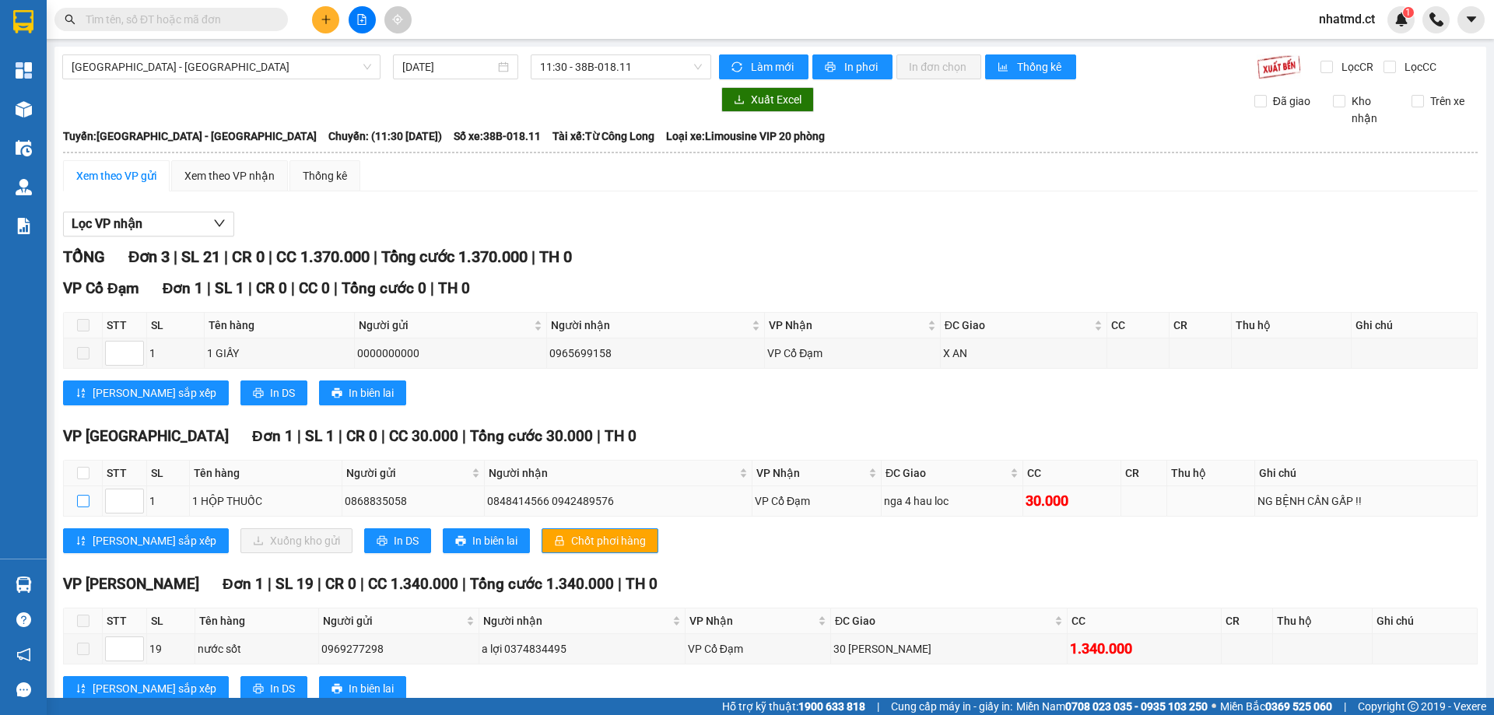
click at [82, 504] on input "checkbox" at bounding box center [83, 501] width 12 height 12
checkbox input "true"
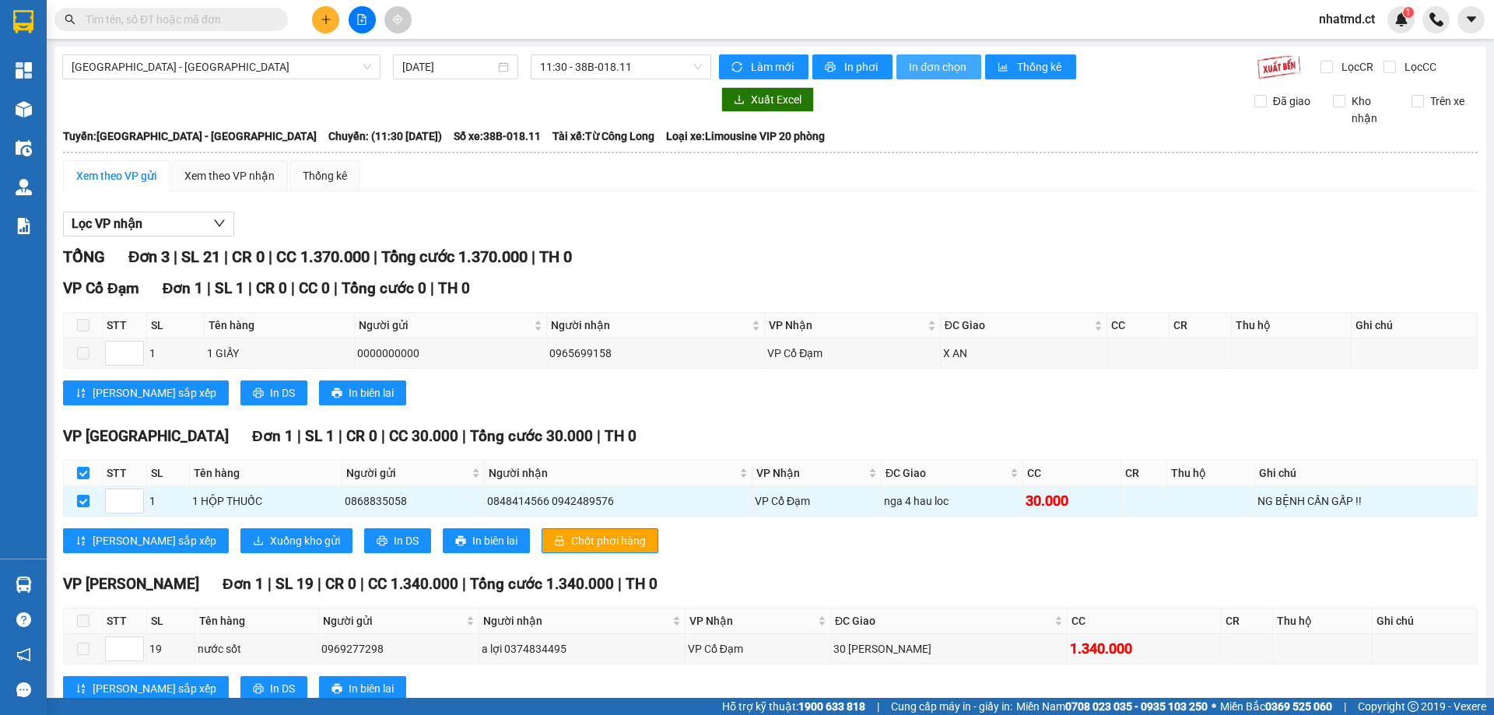
click at [928, 69] on span "In đơn chọn" at bounding box center [939, 66] width 60 height 17
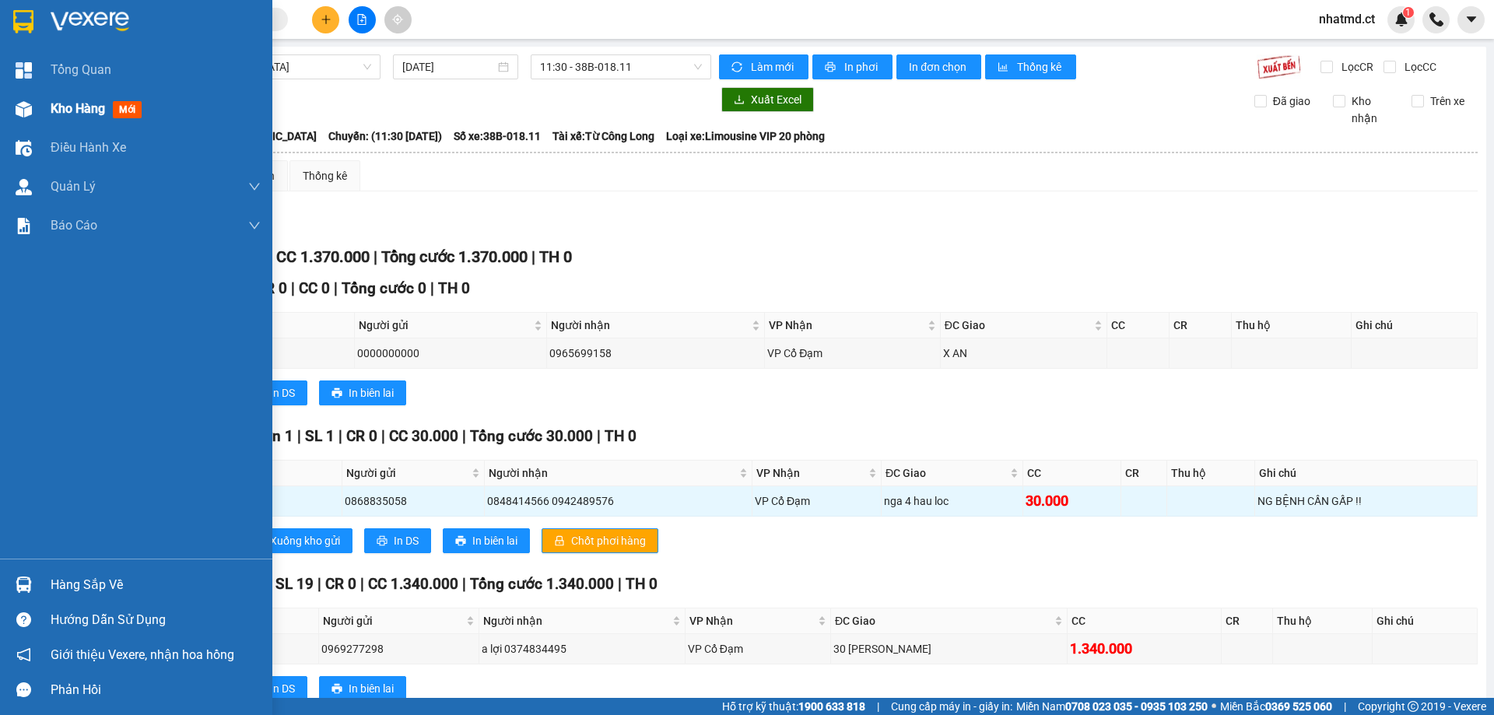
click at [58, 112] on span "Kho hàng" at bounding box center [78, 108] width 54 height 15
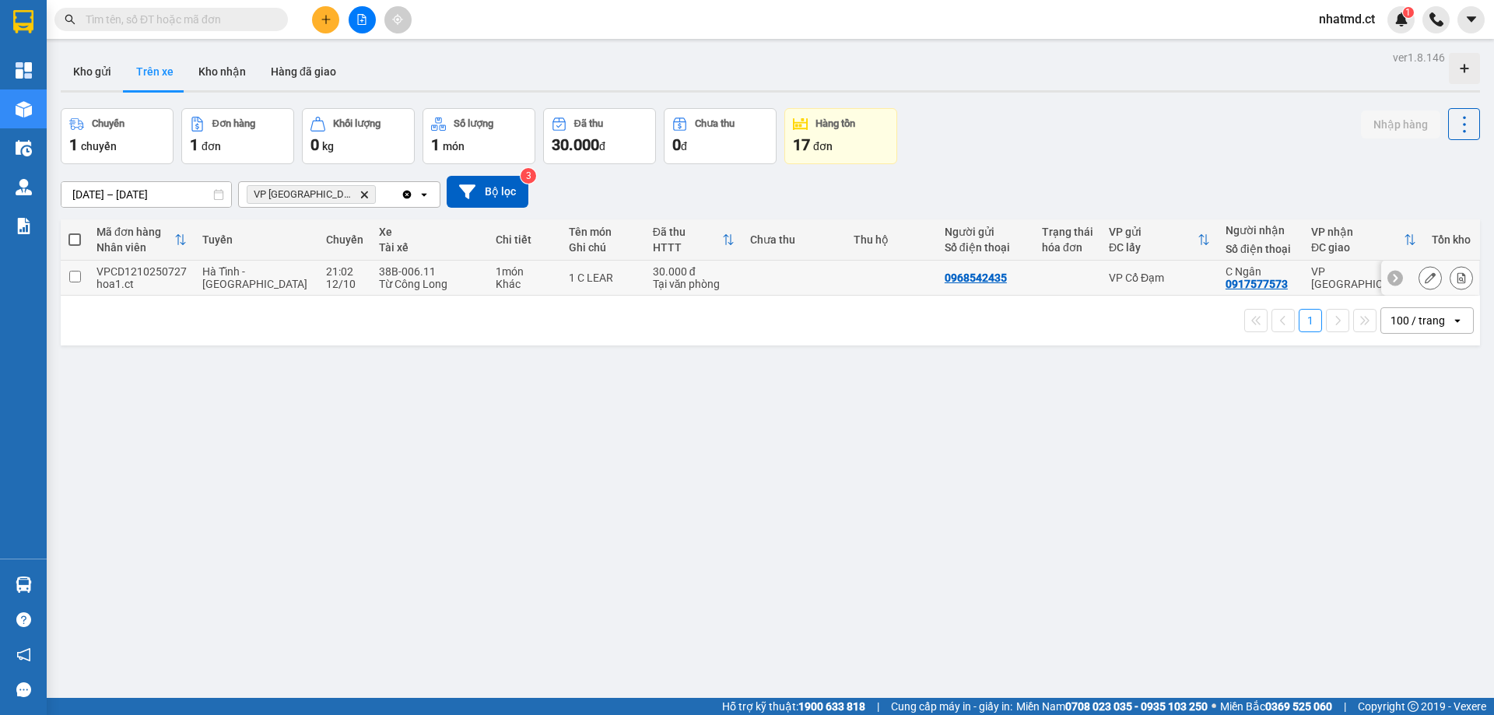
drag, startPoint x: 417, startPoint y: 286, endPoint x: 502, endPoint y: 279, distance: 85.1
click at [420, 286] on div "Từ Công Long" at bounding box center [429, 284] width 101 height 12
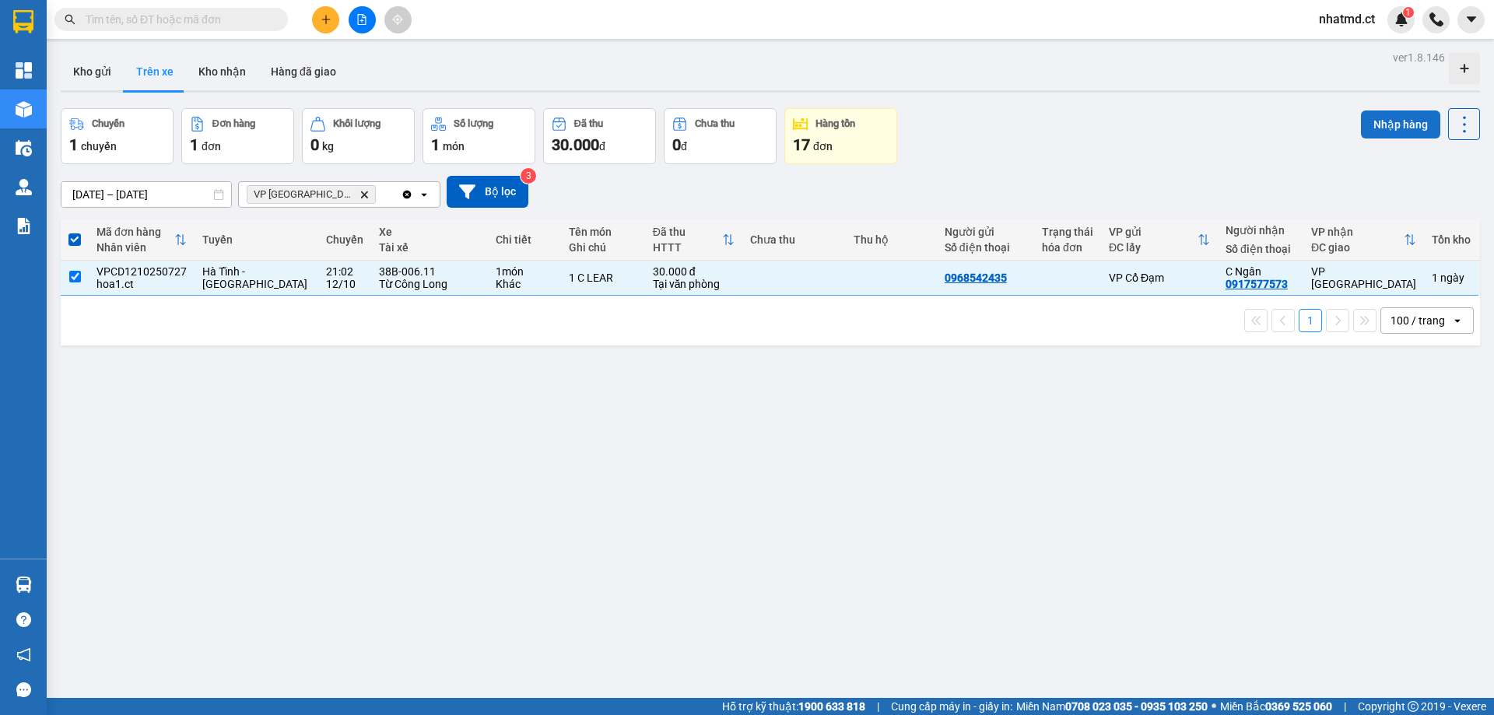
click at [1385, 124] on button "Nhập hàng" at bounding box center [1400, 125] width 79 height 28
checkbox input "false"
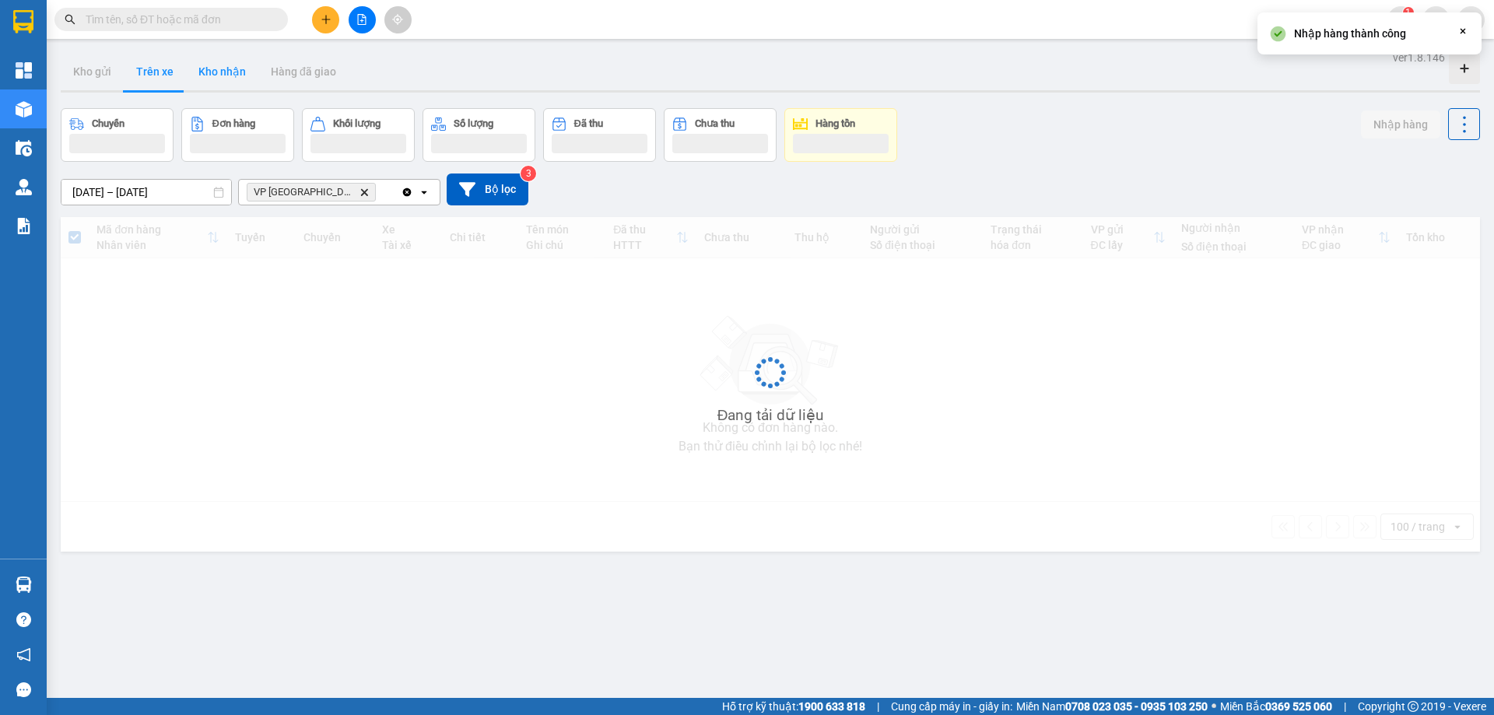
click at [223, 81] on button "Kho nhận" at bounding box center [222, 71] width 72 height 37
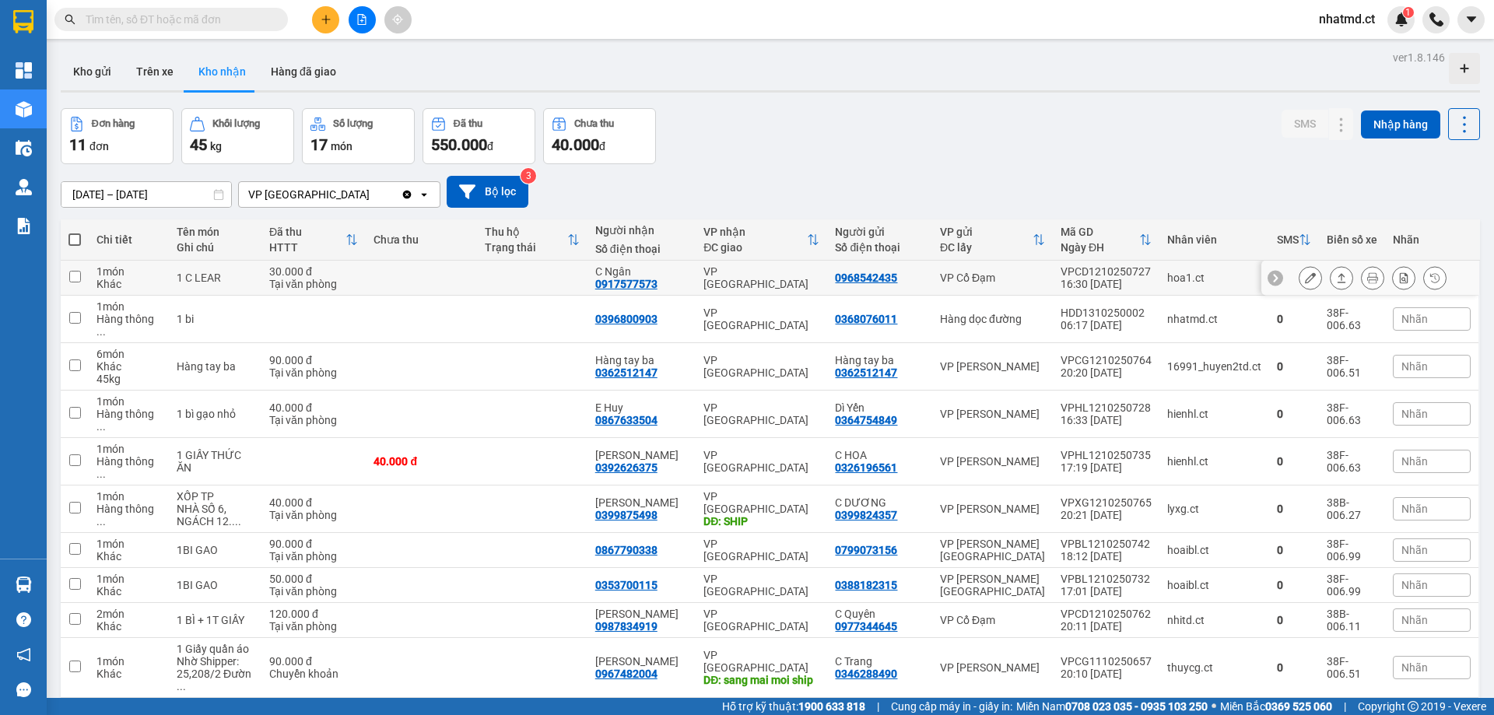
click at [358, 283] on div "Tại văn phòng" at bounding box center [313, 284] width 89 height 12
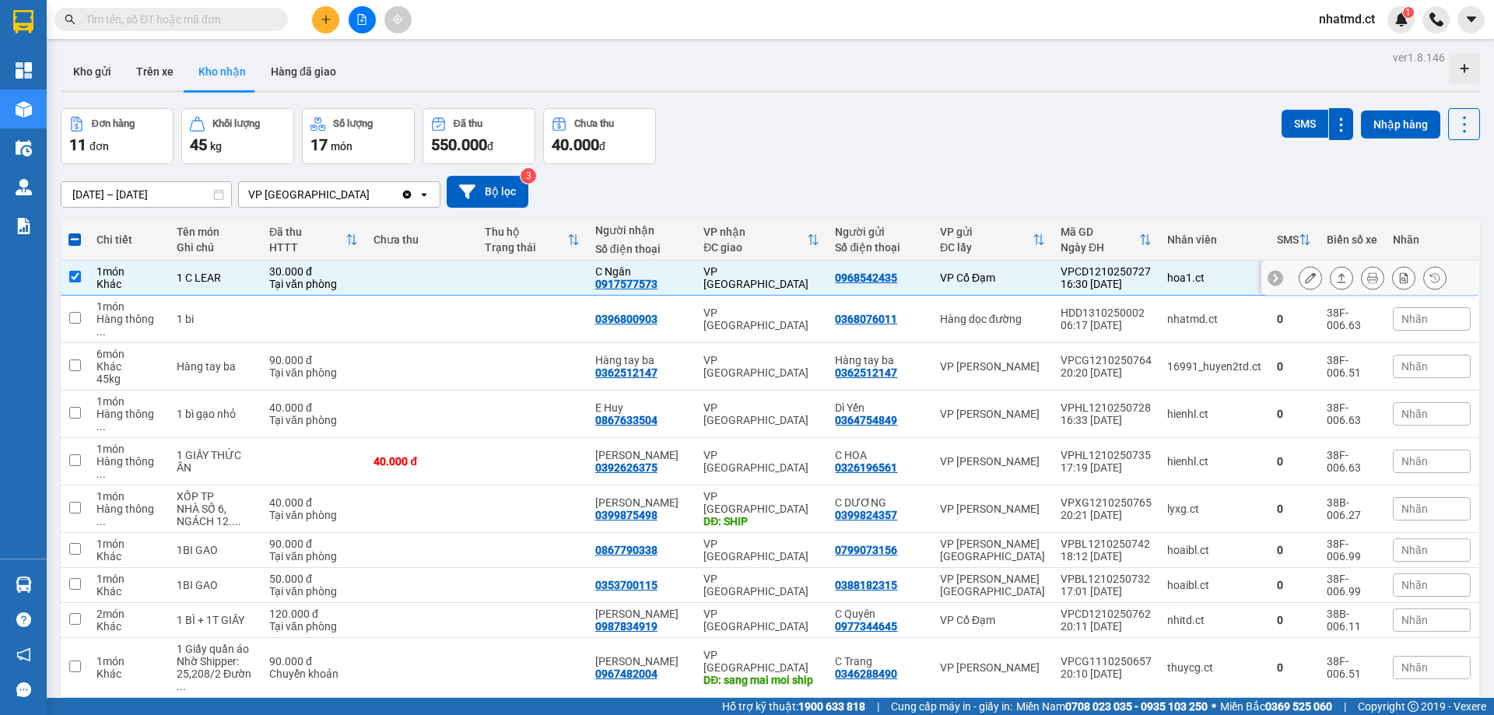
click at [1318, 274] on div at bounding box center [1373, 277] width 148 height 23
click at [1331, 274] on button at bounding box center [1342, 278] width 22 height 27
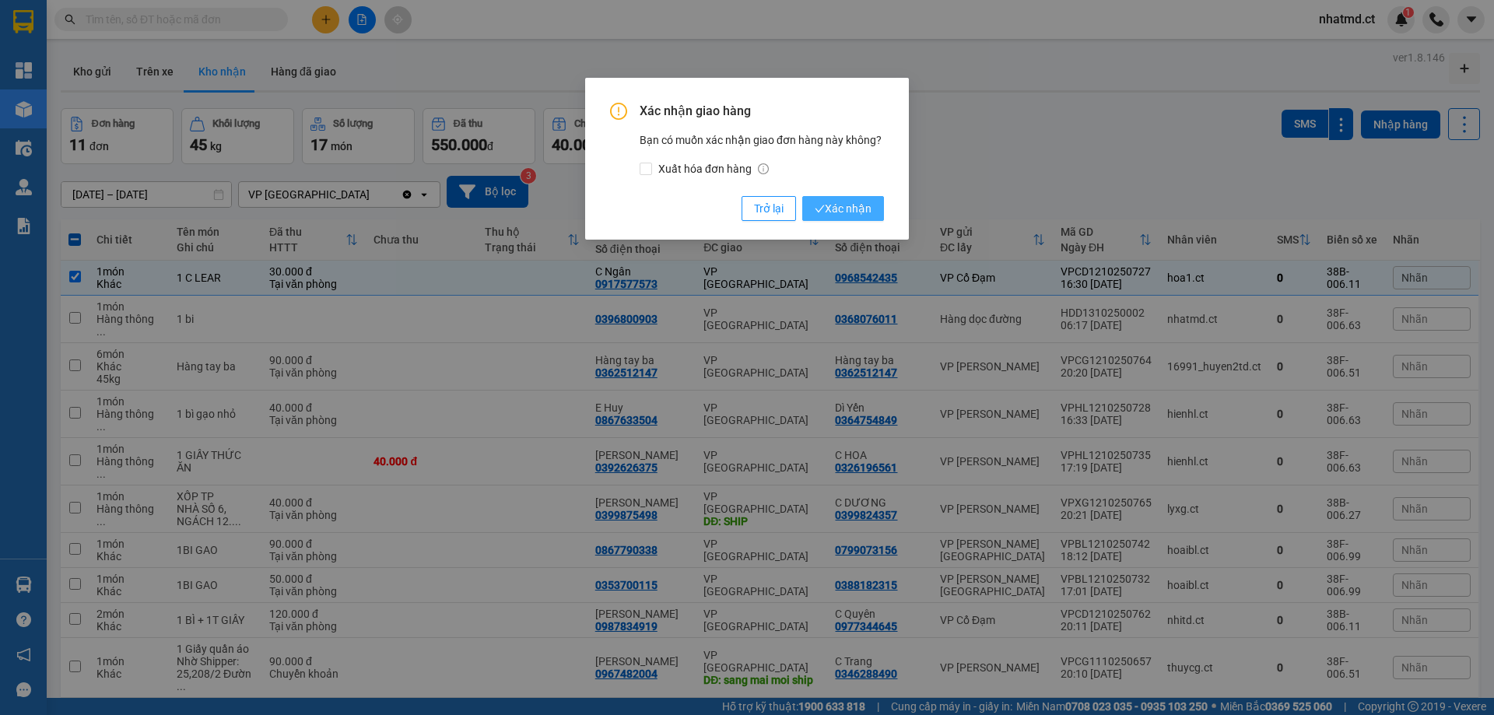
click at [868, 209] on span "Xác nhận" at bounding box center [843, 208] width 57 height 17
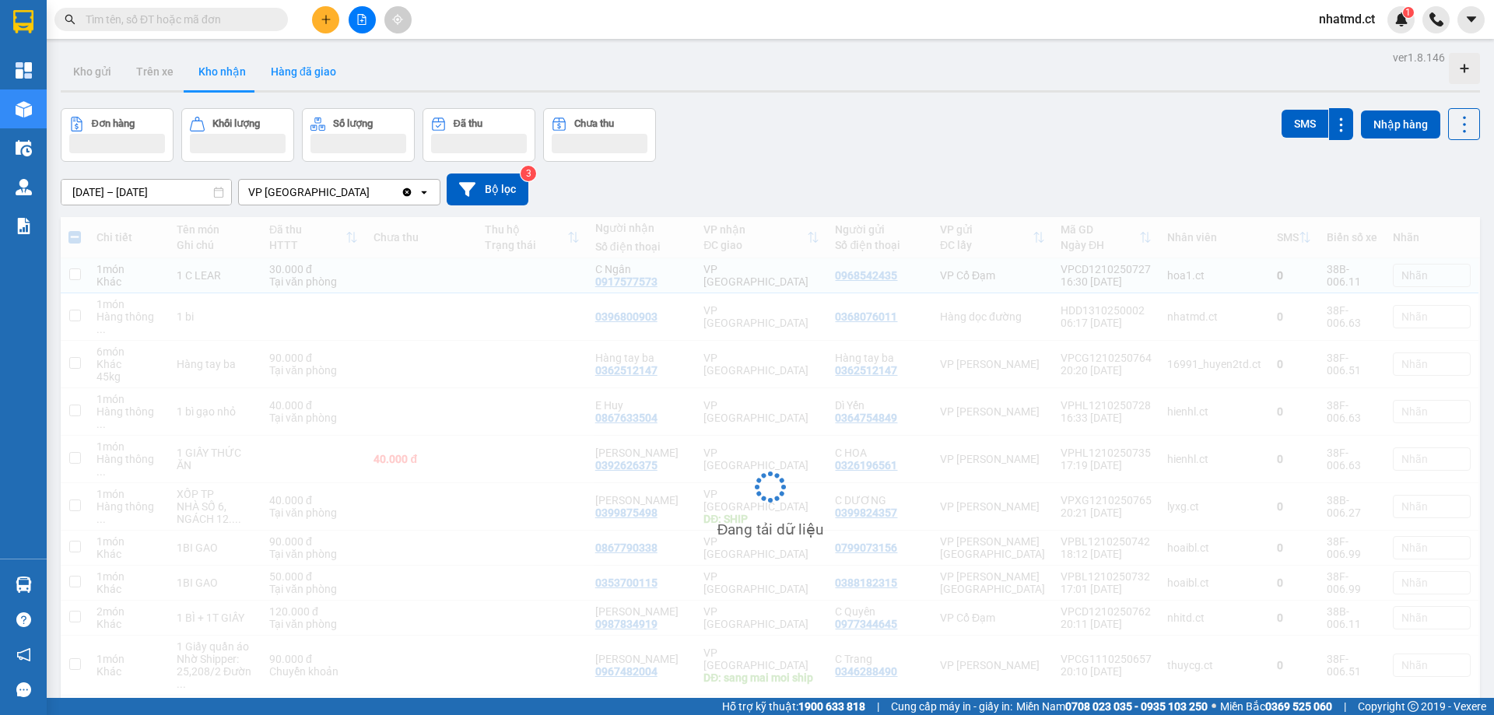
checkbox input "false"
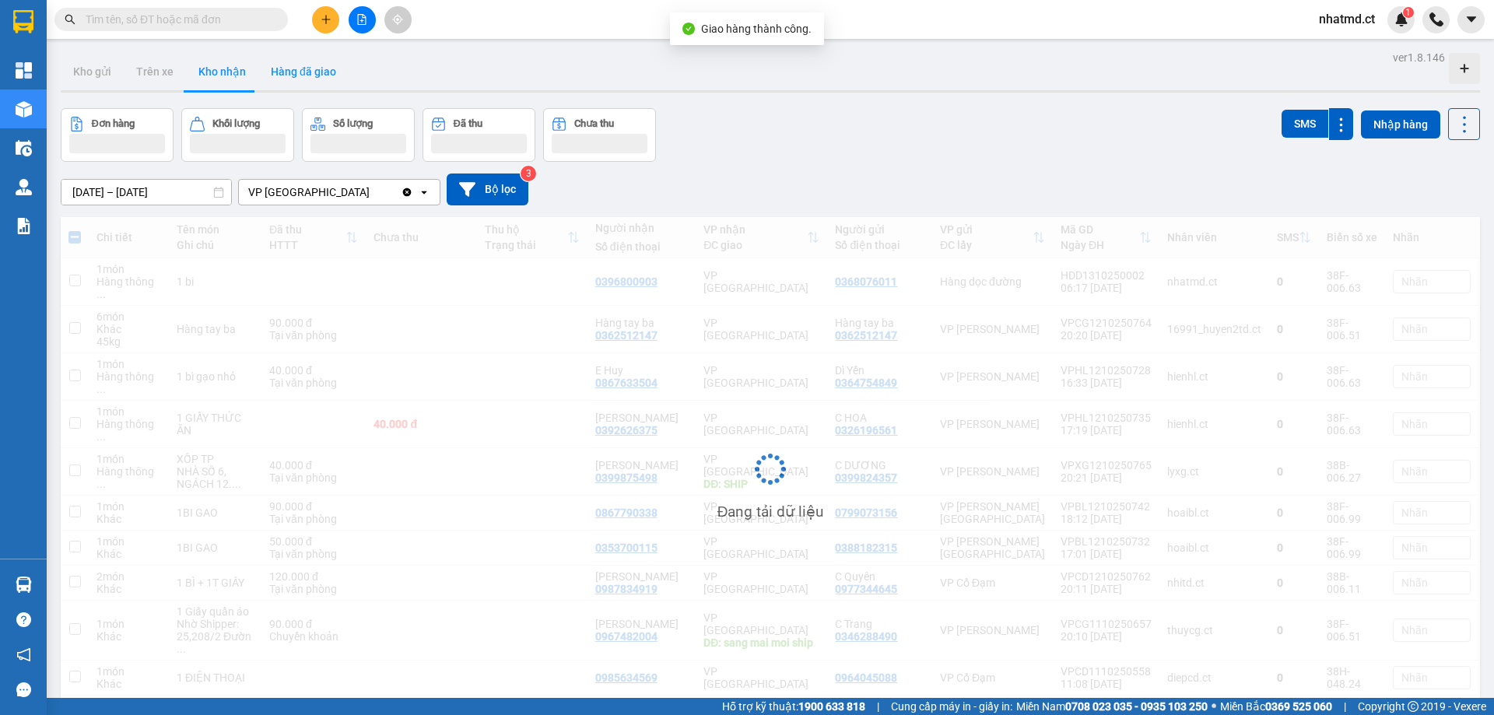
click at [278, 70] on button "Hàng đã giao" at bounding box center [303, 71] width 90 height 37
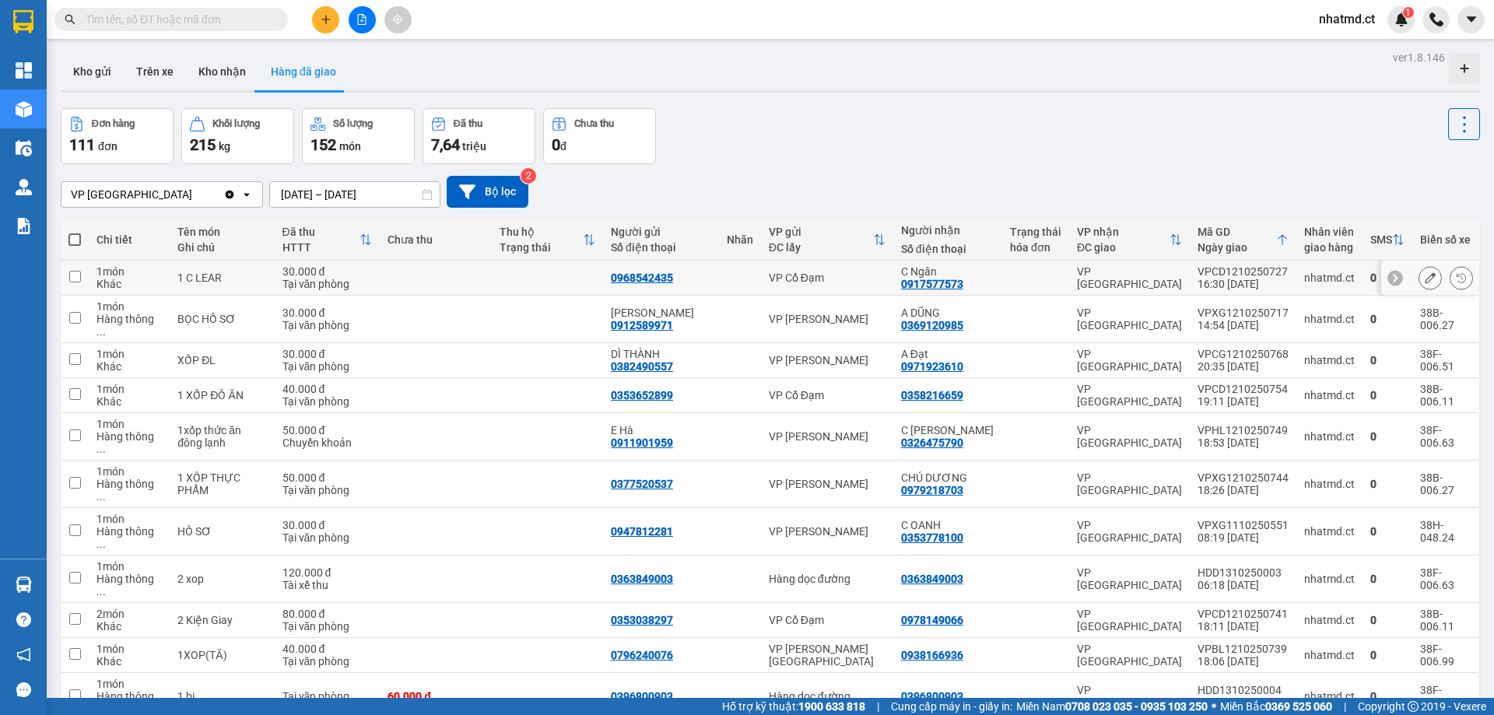
click at [751, 288] on td at bounding box center [740, 278] width 42 height 35
checkbox input "true"
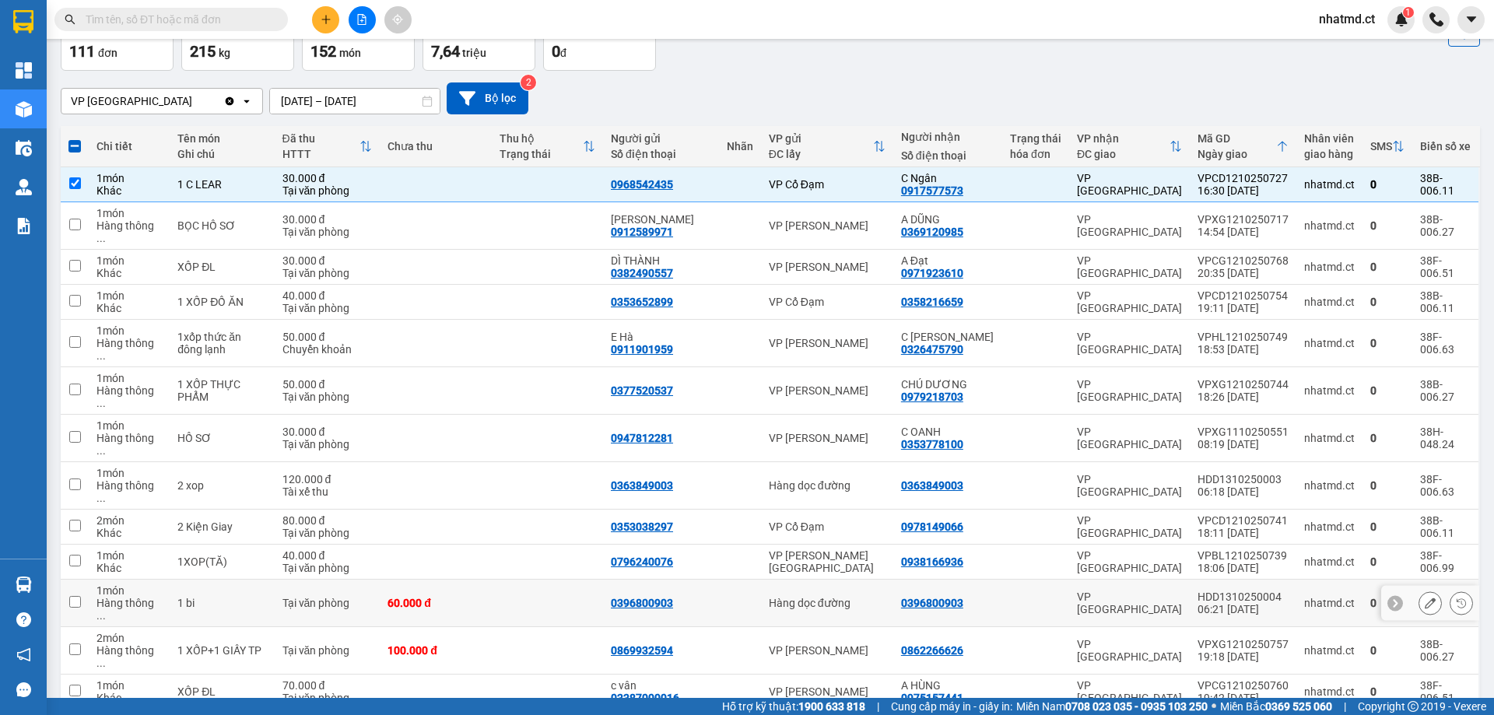
scroll to position [156, 0]
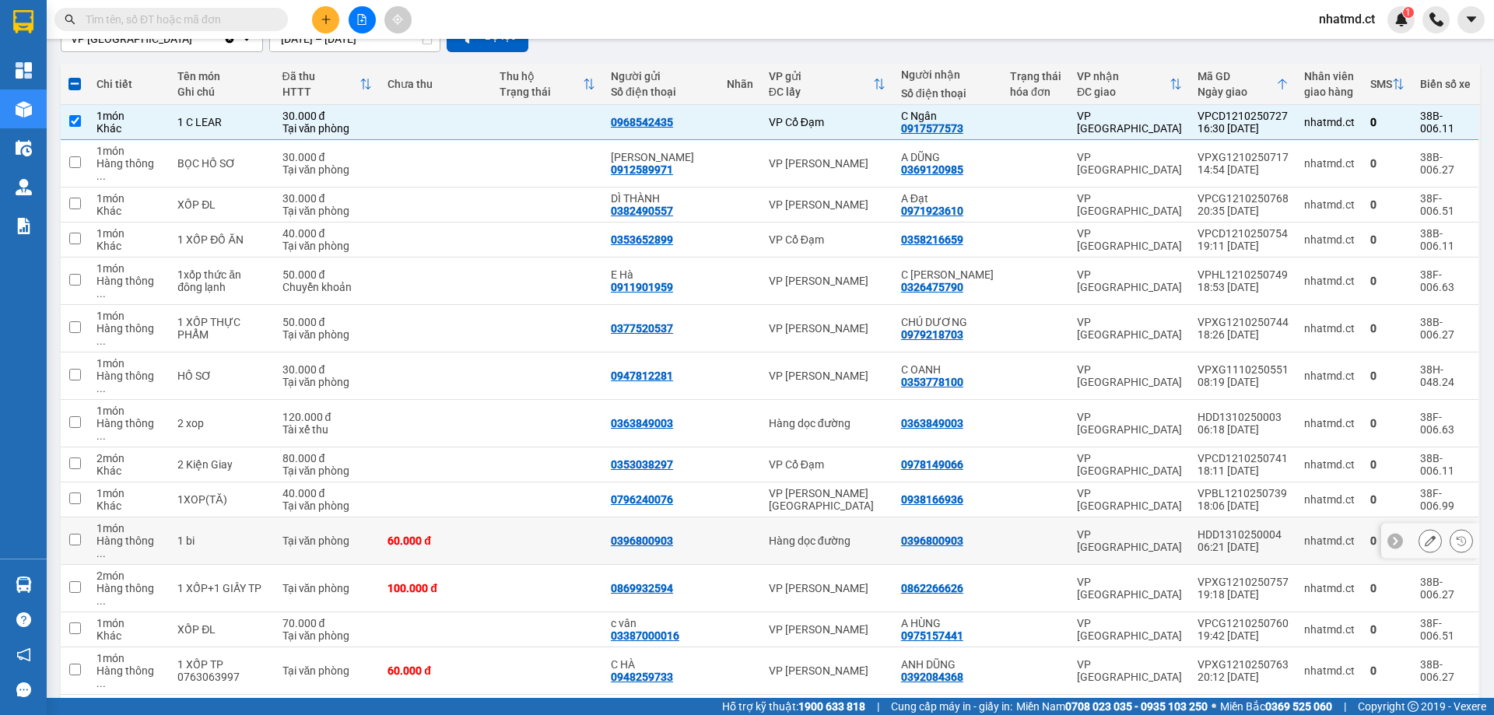
click at [446, 535] on div "60.000 đ" at bounding box center [436, 541] width 96 height 12
checkbox input "true"
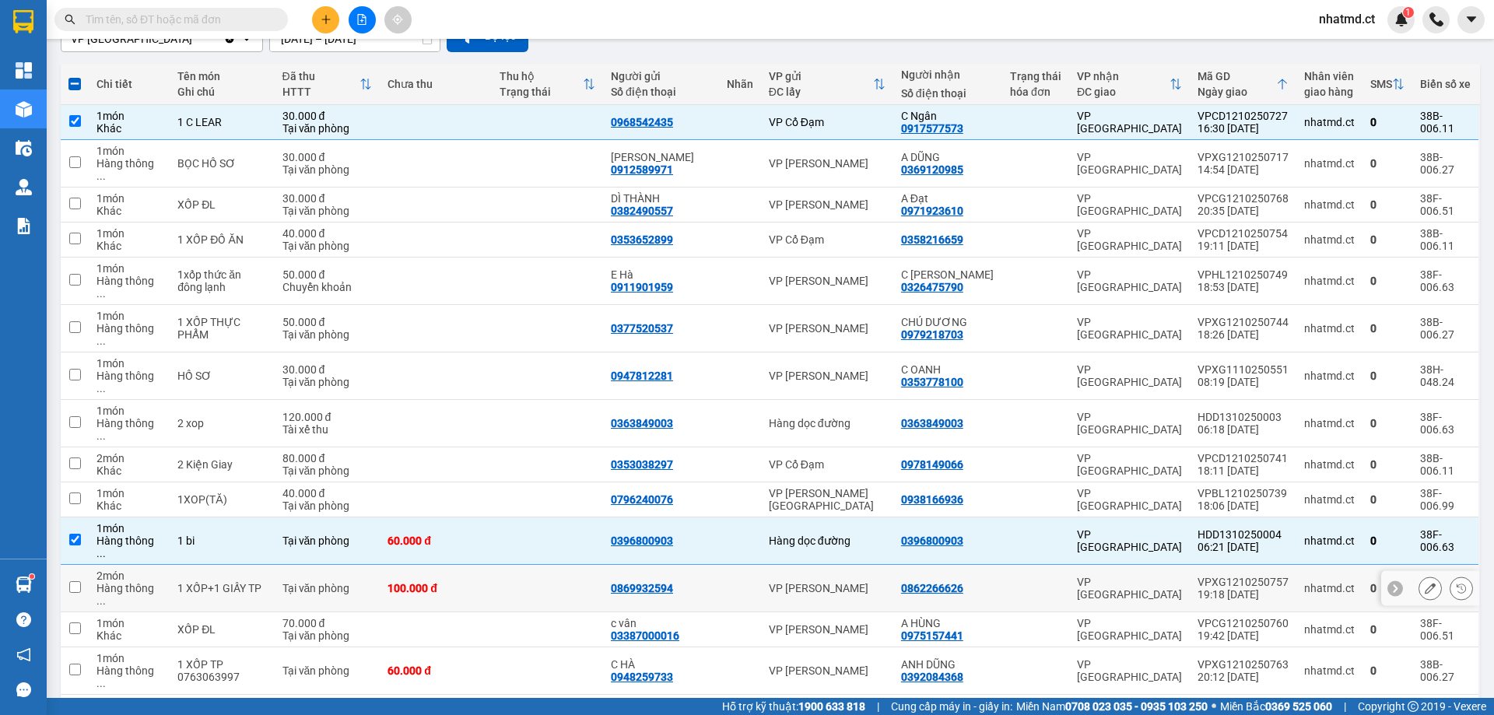
scroll to position [0, 0]
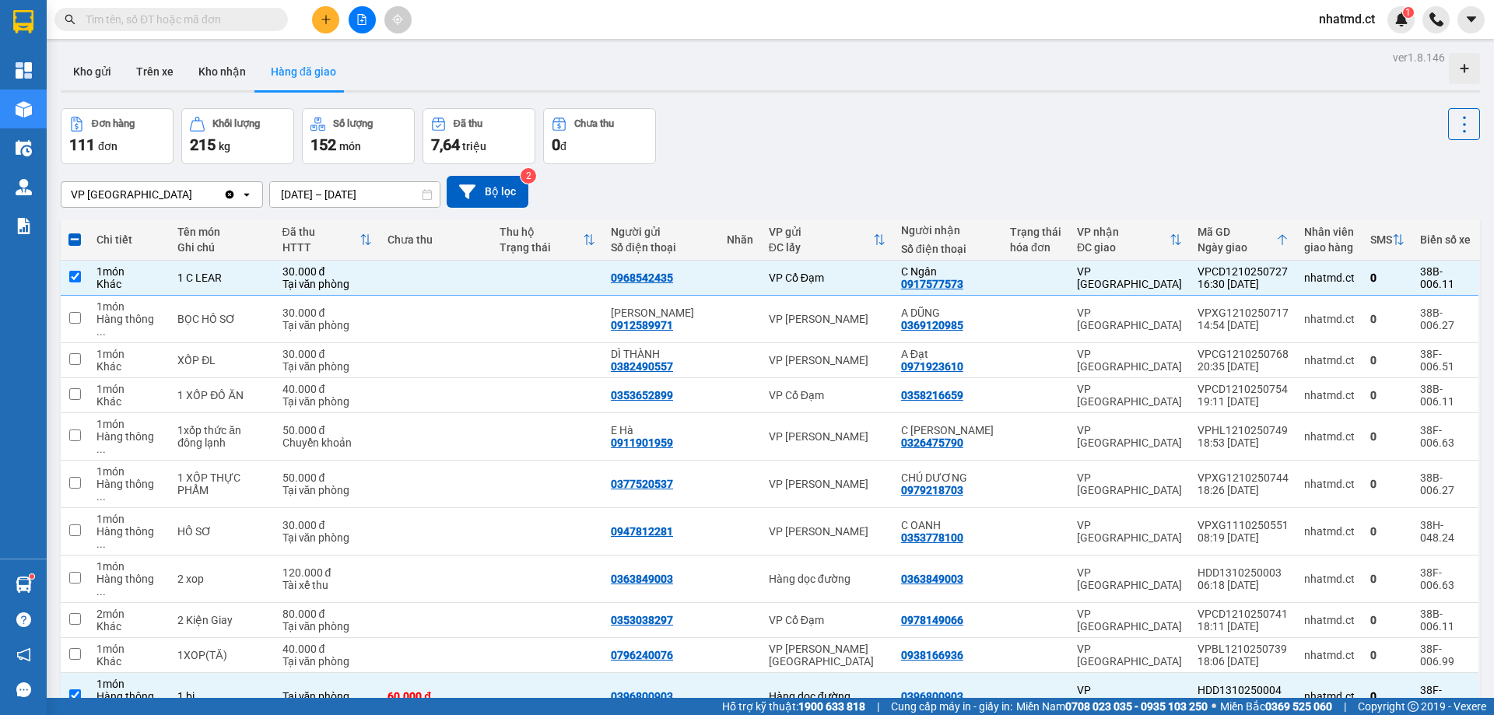
click at [217, 25] on input "text" at bounding box center [178, 19] width 184 height 17
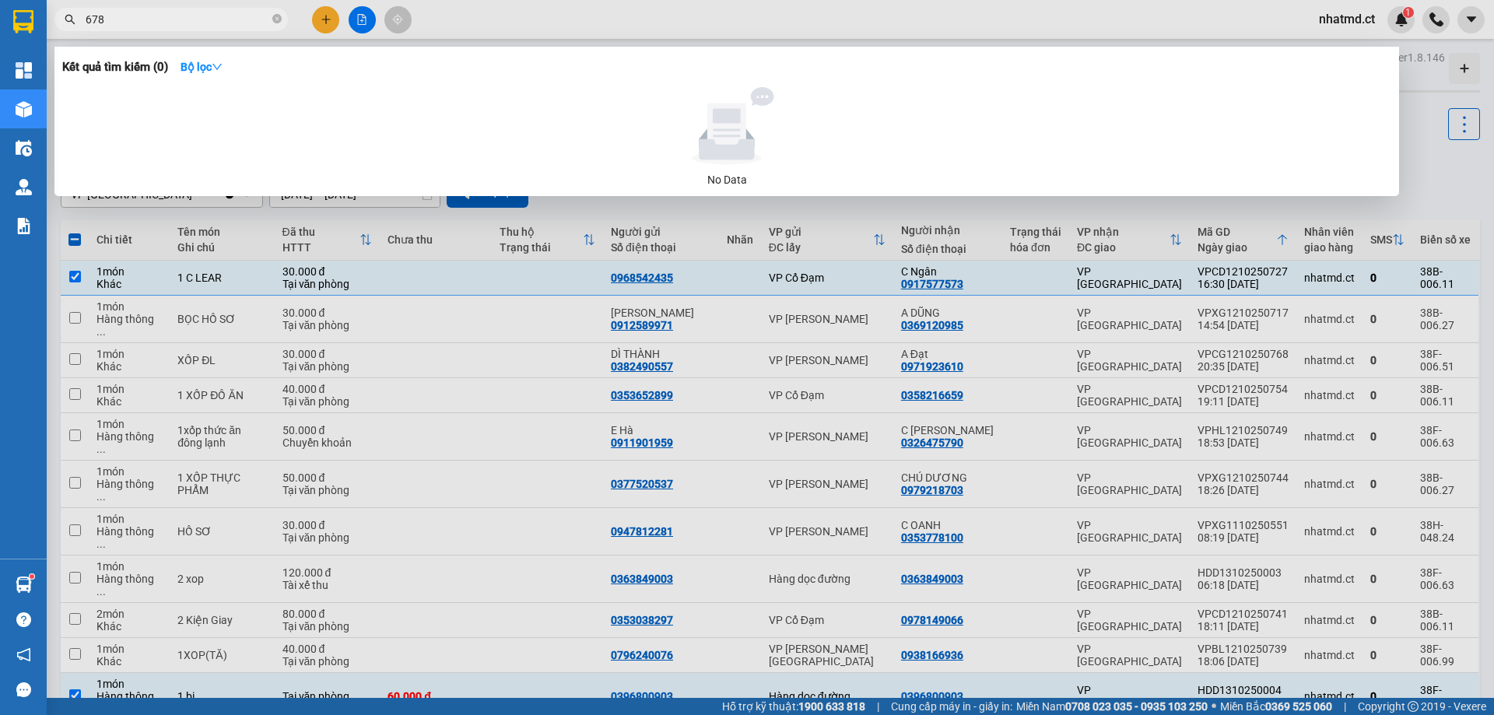
type input "6783"
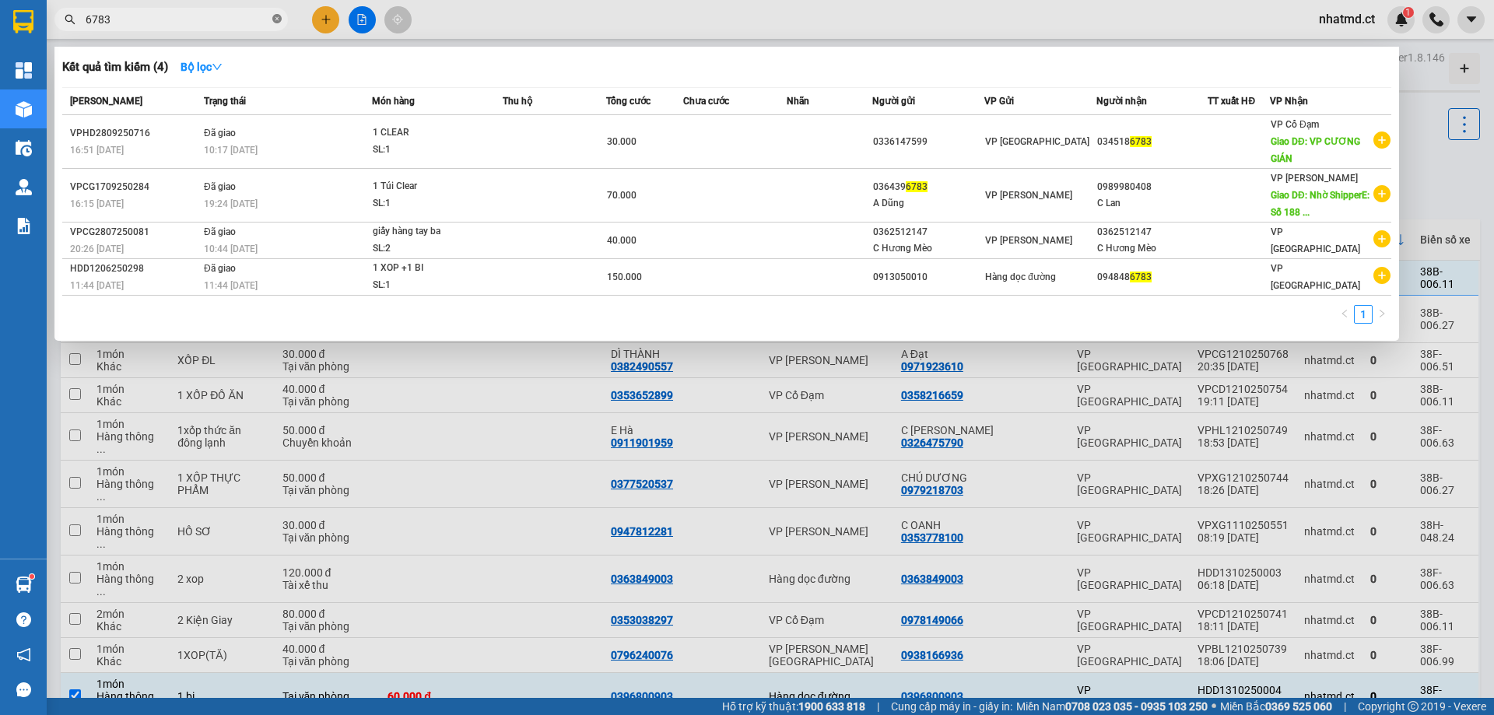
click at [275, 23] on icon "close-circle" at bounding box center [276, 18] width 9 height 9
type input "0010"
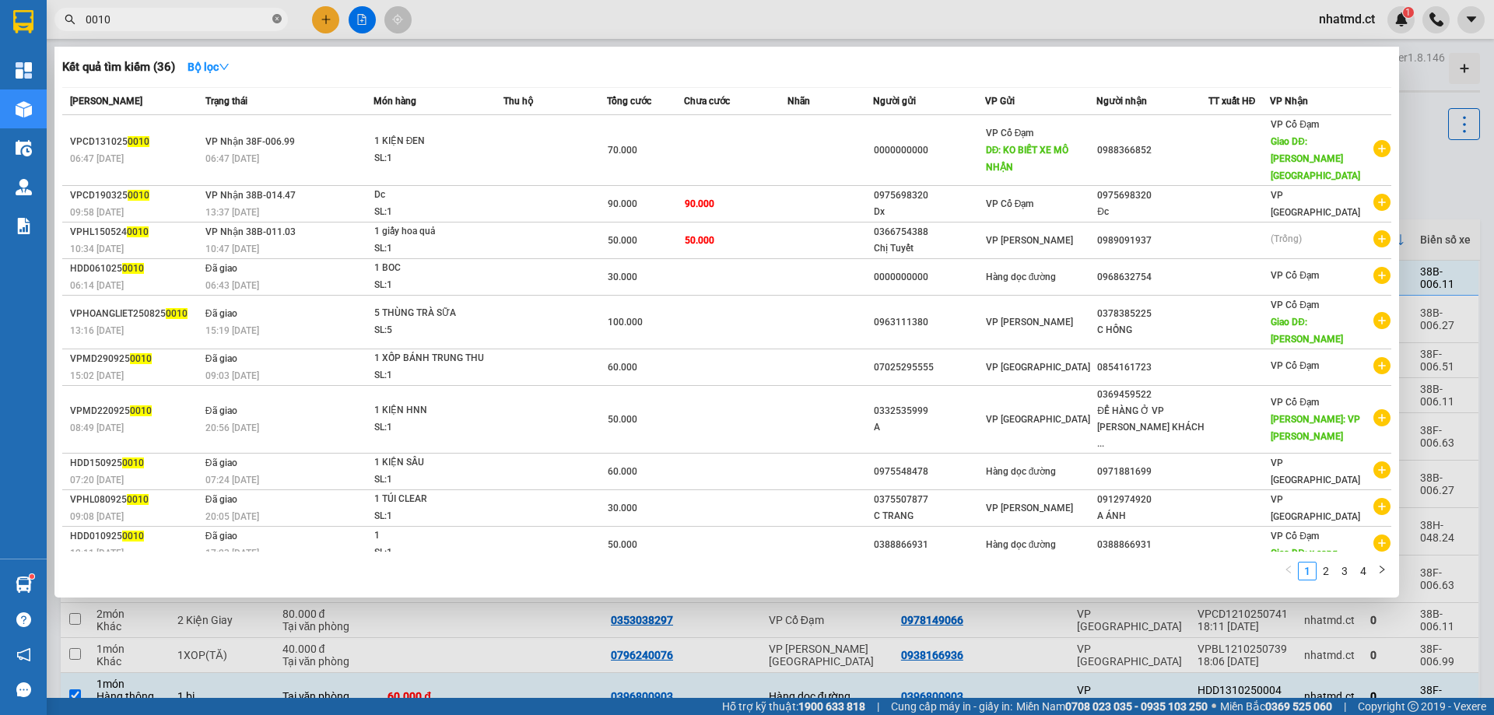
click at [276, 19] on icon "close-circle" at bounding box center [276, 18] width 9 height 9
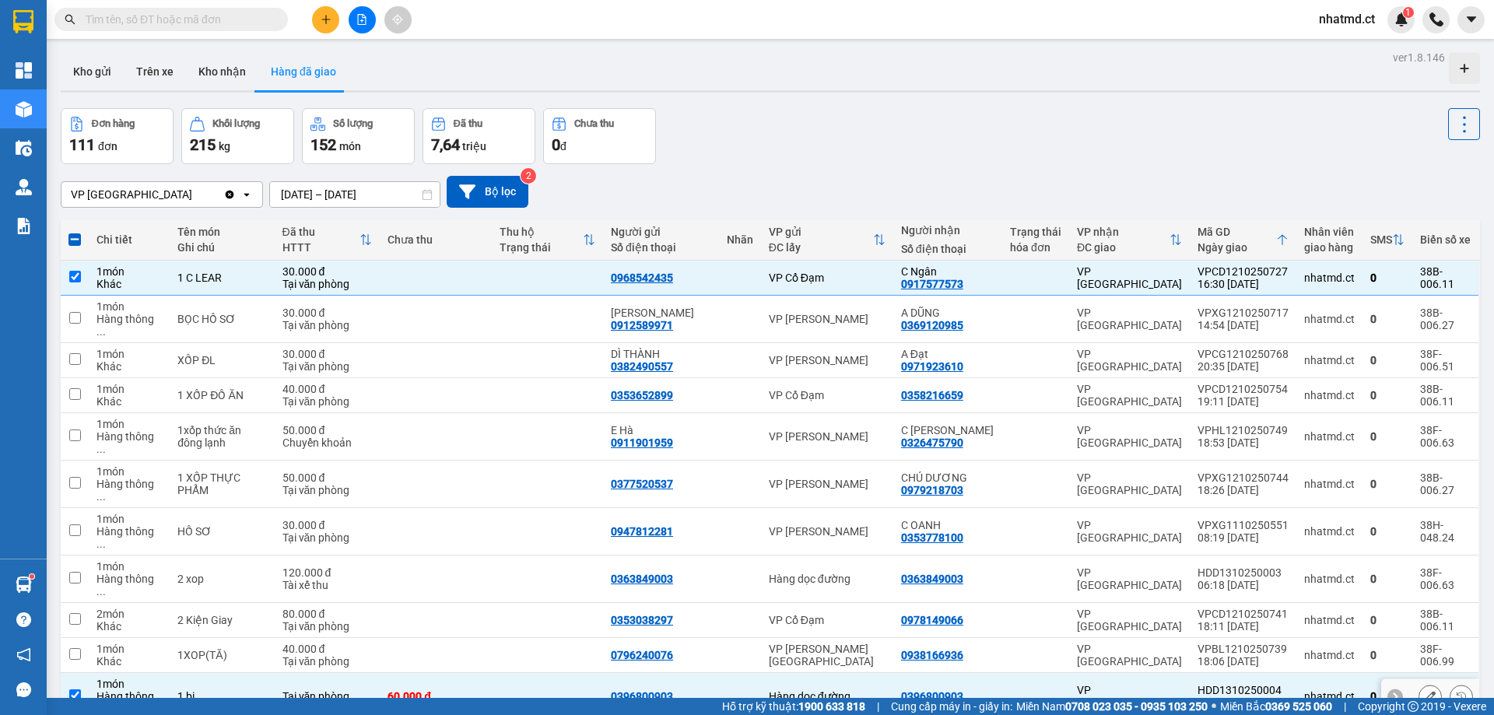
click at [456, 690] on div "60.000 đ" at bounding box center [436, 696] width 96 height 12
checkbox input "false"
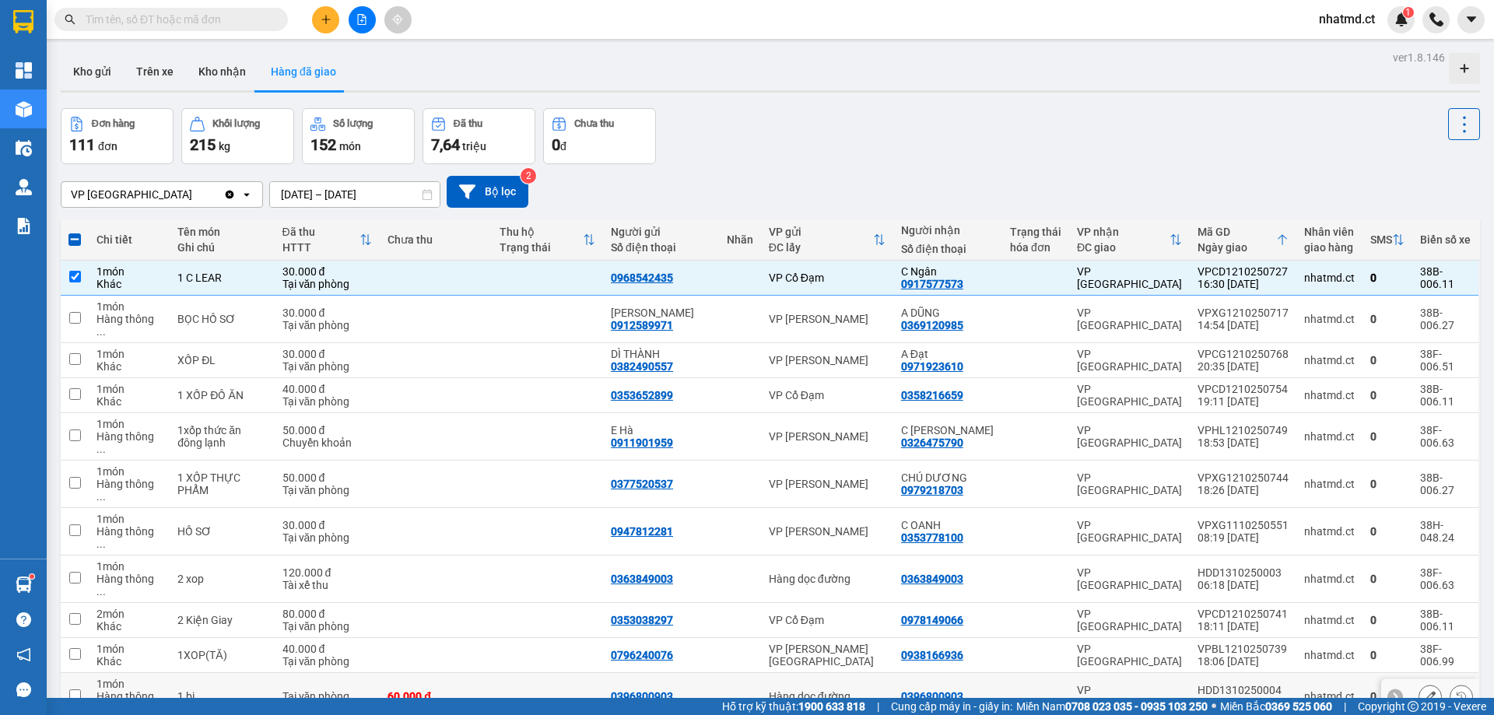
click at [1420, 683] on button at bounding box center [1431, 696] width 22 height 27
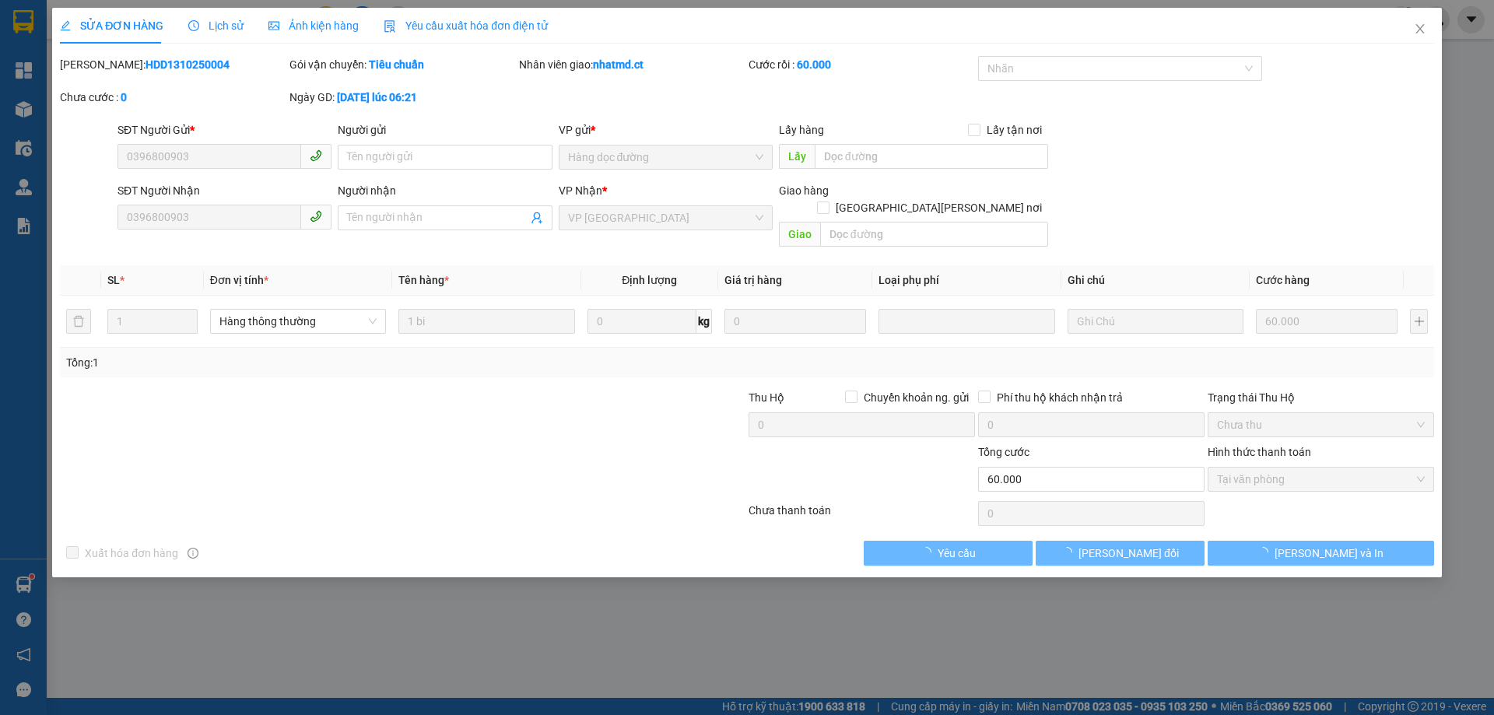
type input "0396800903"
type input "0"
type input "60.000"
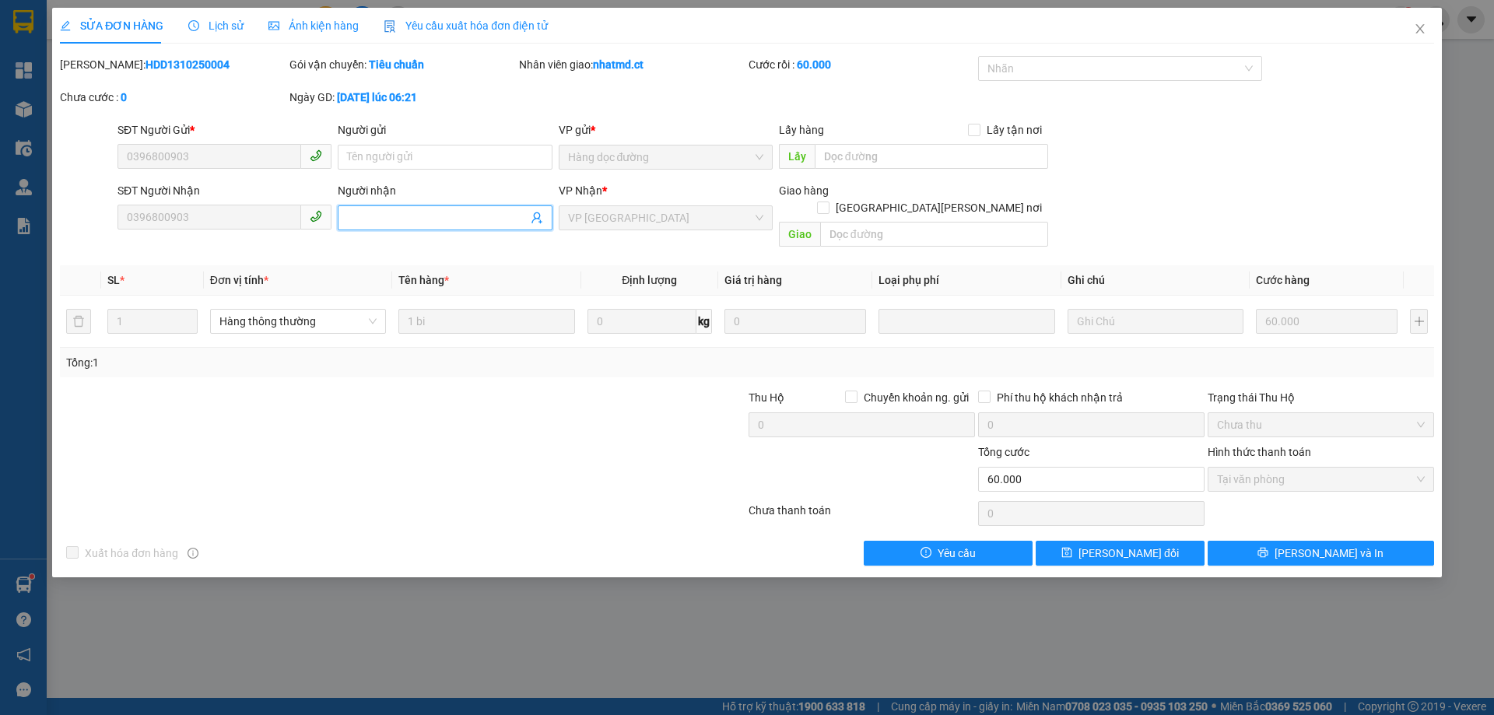
click at [379, 219] on input "Người nhận" at bounding box center [437, 217] width 180 height 17
type input "0948486783"
click at [390, 151] on input "Người gửi" at bounding box center [445, 157] width 214 height 25
type input "0913050010"
click at [961, 224] on input "text" at bounding box center [934, 234] width 228 height 25
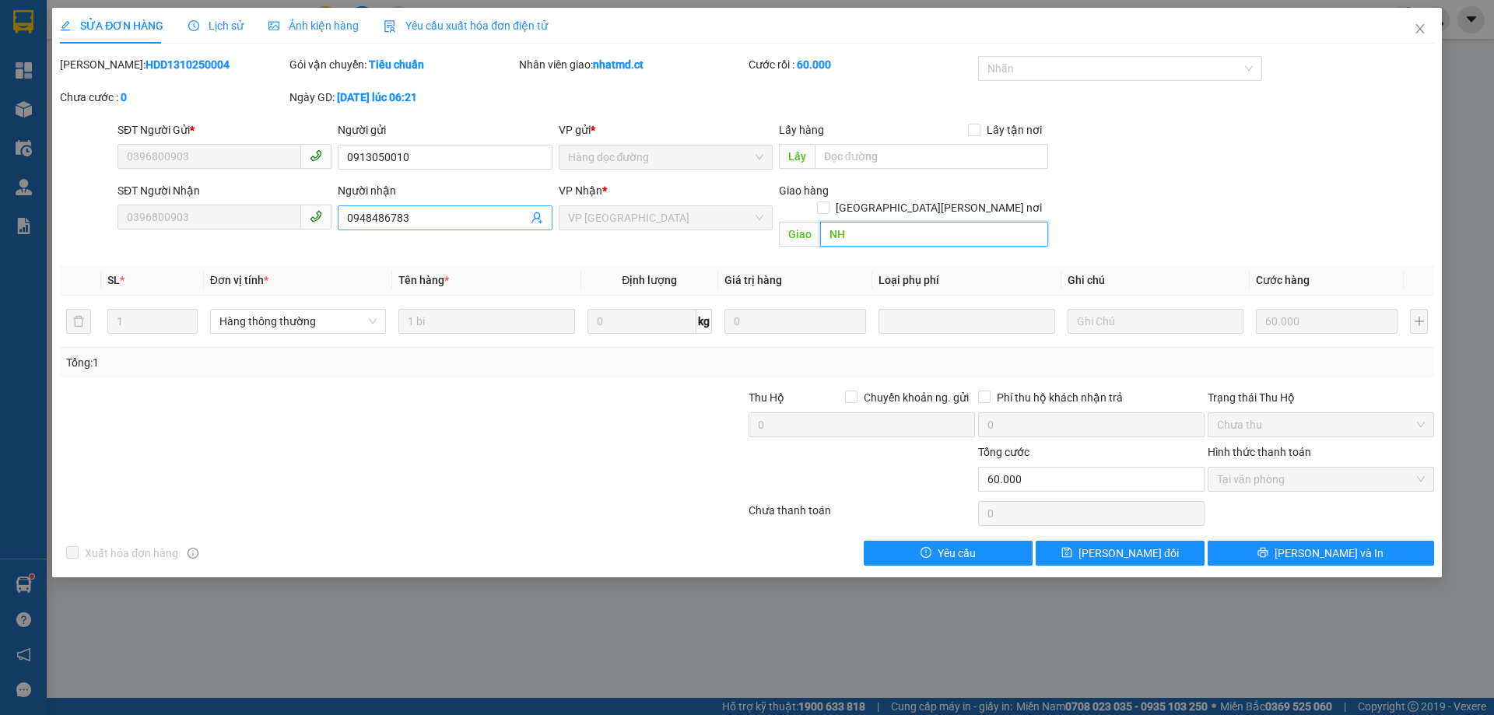
type input "NH"
click at [451, 226] on span "0948486783" at bounding box center [445, 217] width 214 height 25
type input "0948486783 - SỐ ĐÚNG"
click at [996, 222] on input "NH" at bounding box center [934, 234] width 228 height 25
click at [1148, 548] on button "[PERSON_NAME] thay đổi" at bounding box center [1120, 553] width 169 height 25
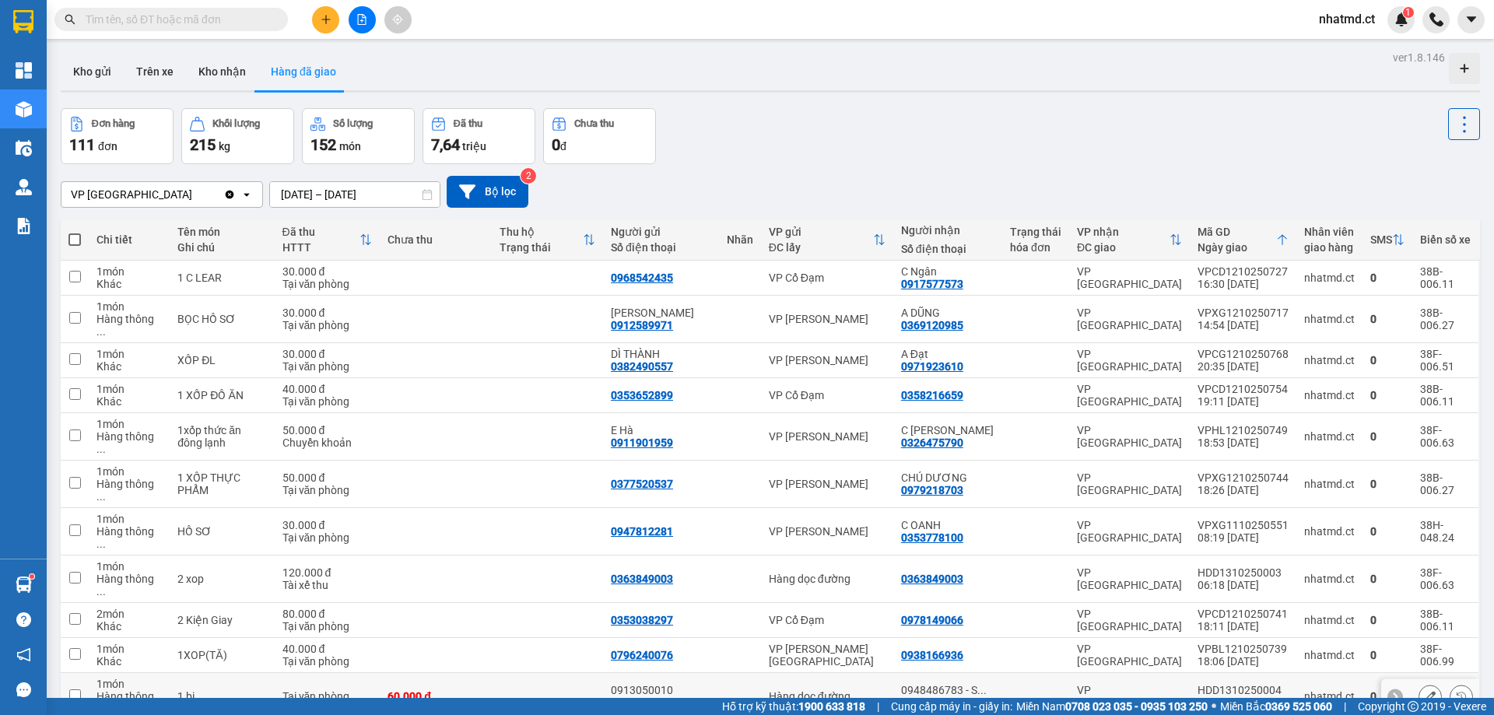
click at [734, 673] on td at bounding box center [740, 696] width 42 height 47
checkbox input "true"
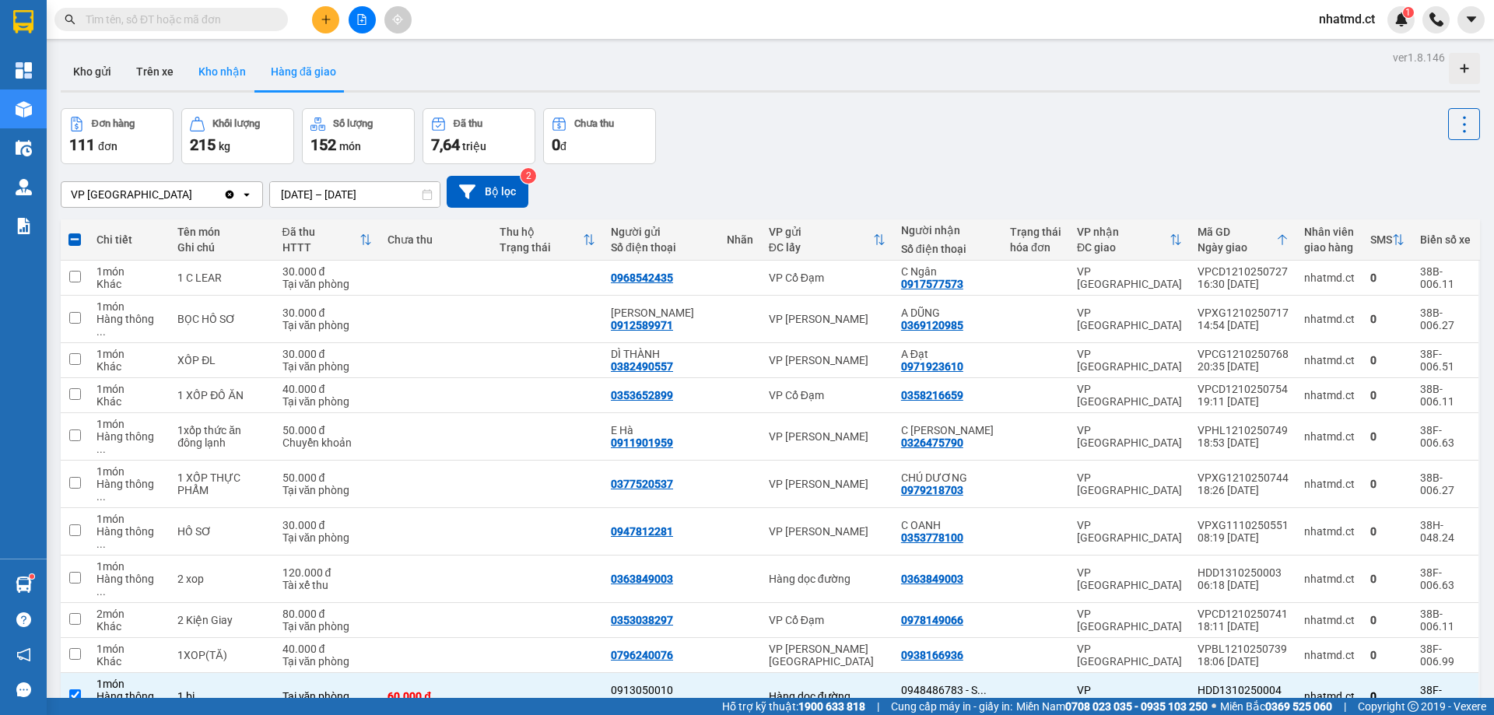
click at [195, 83] on button "Kho nhận" at bounding box center [222, 71] width 72 height 37
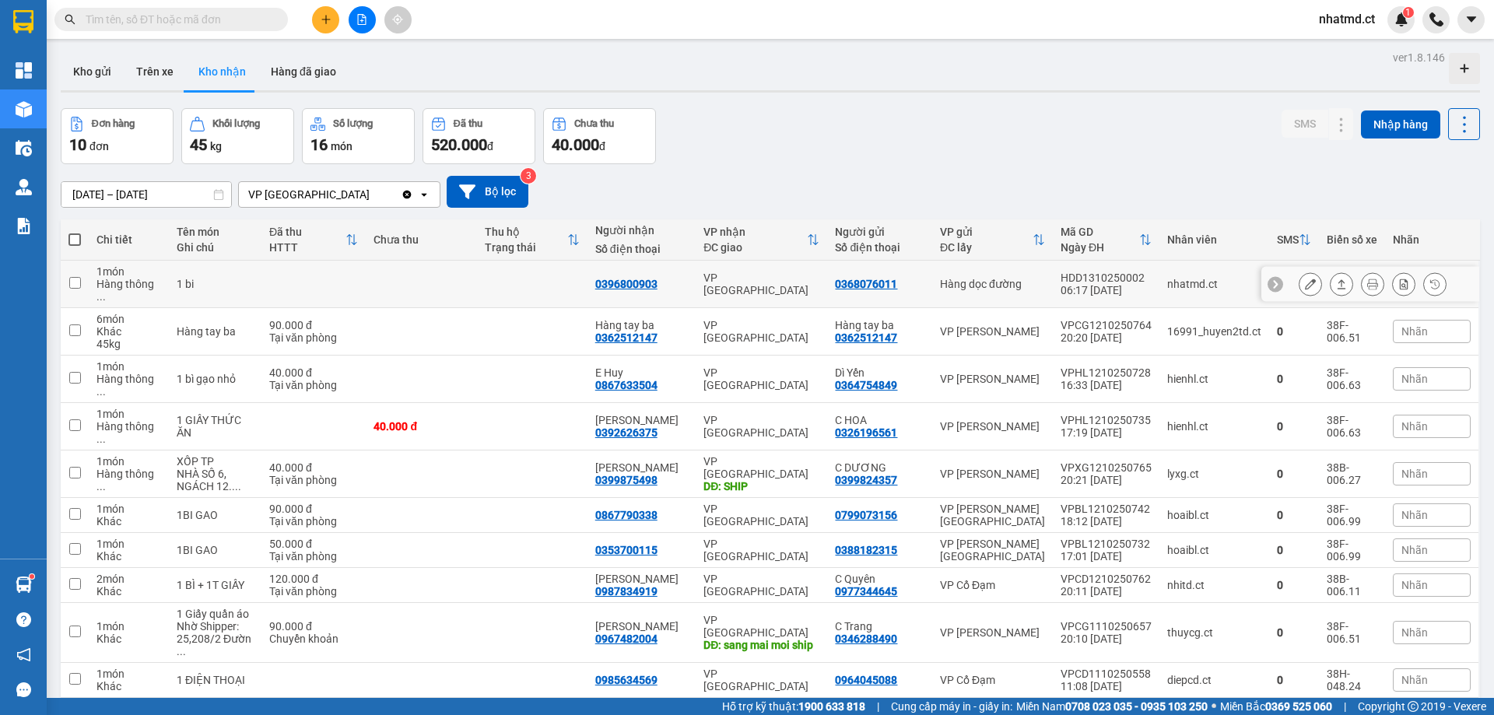
click at [310, 272] on td at bounding box center [314, 284] width 104 height 47
checkbox input "true"
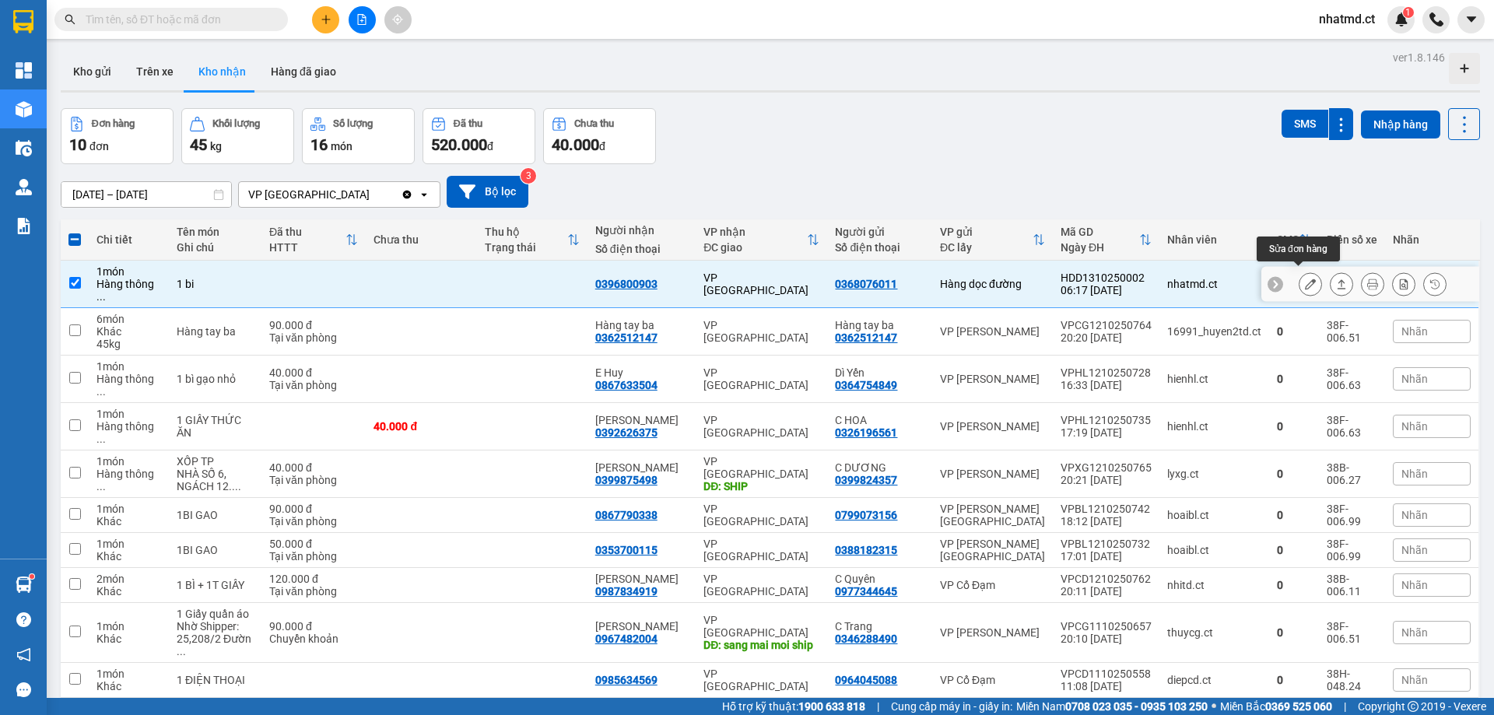
click at [1305, 279] on icon at bounding box center [1310, 284] width 11 height 11
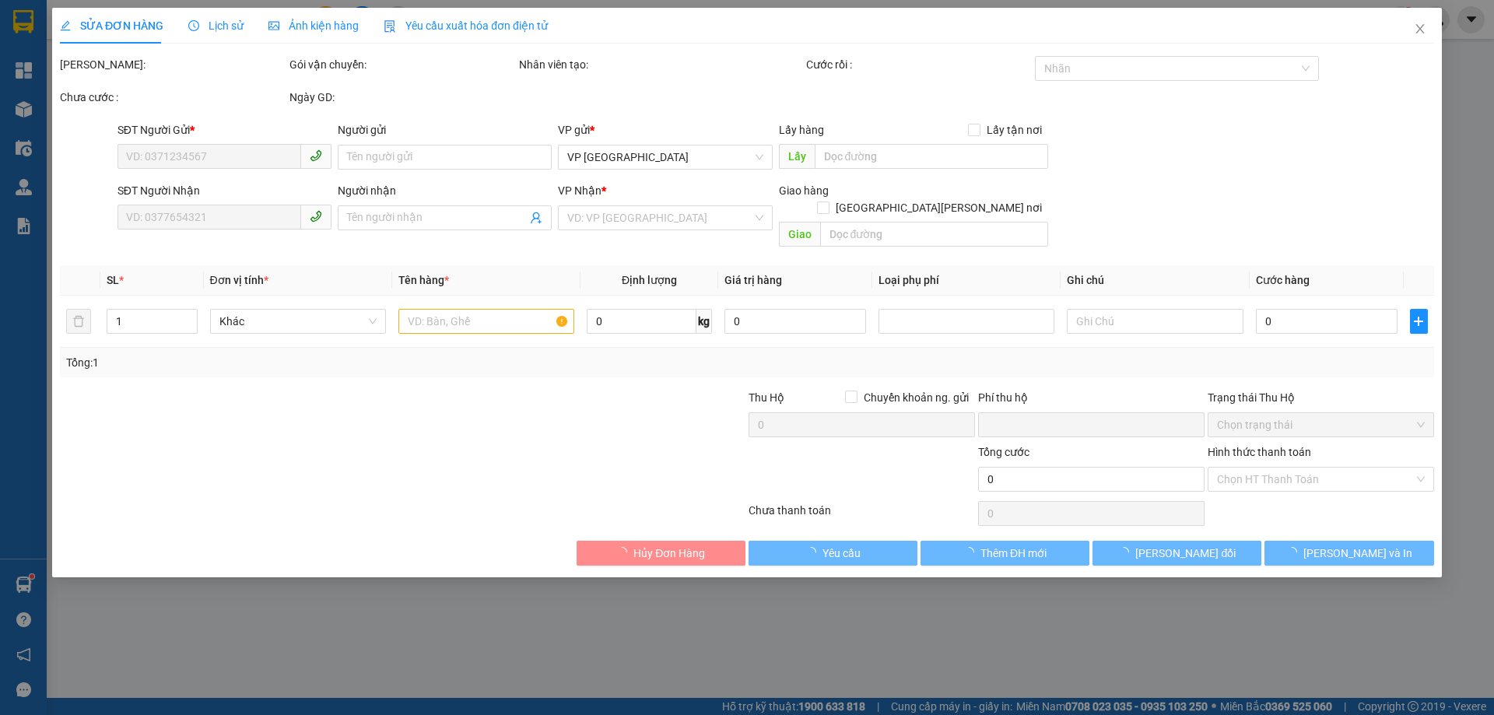
type input "0368076011"
type input "0396800903"
type input "0"
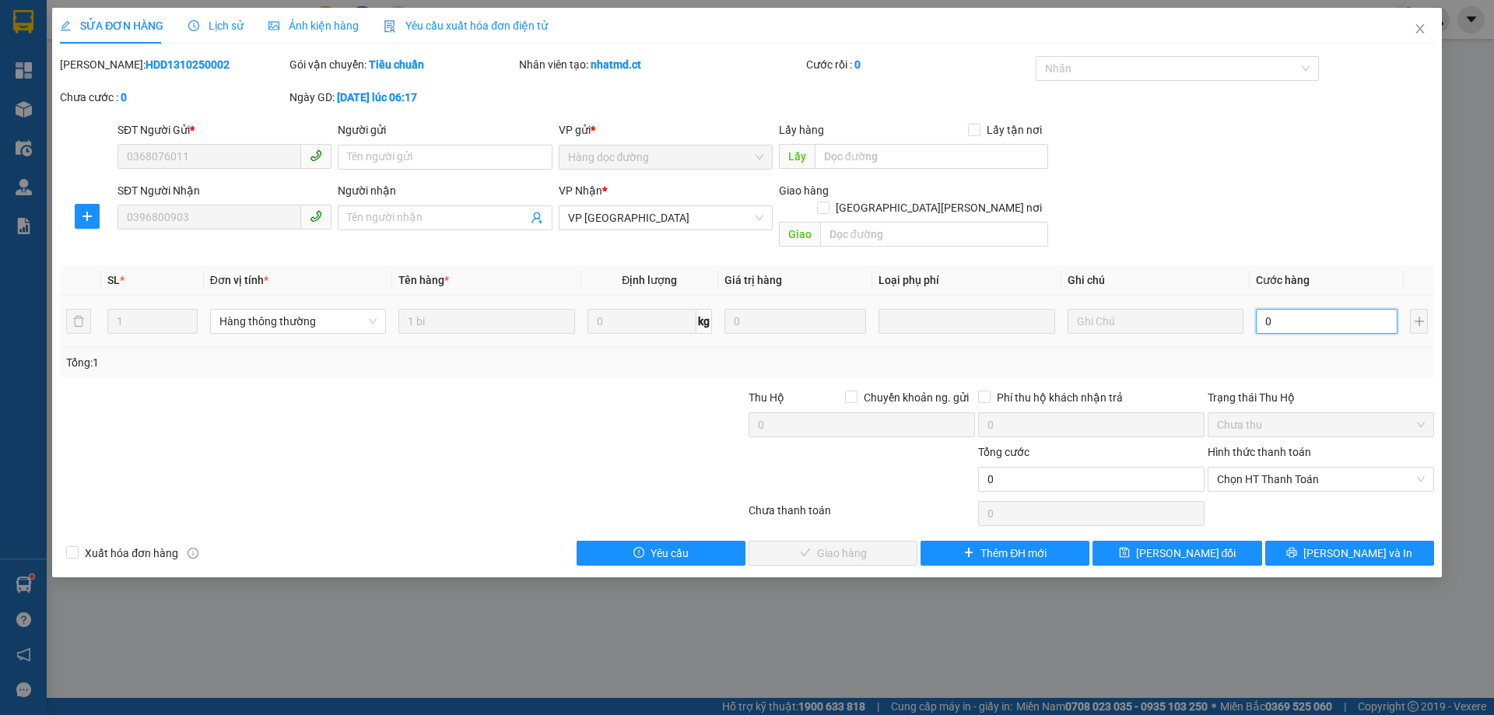
click at [1320, 309] on input "0" at bounding box center [1327, 321] width 142 height 25
type input "4"
type input "40"
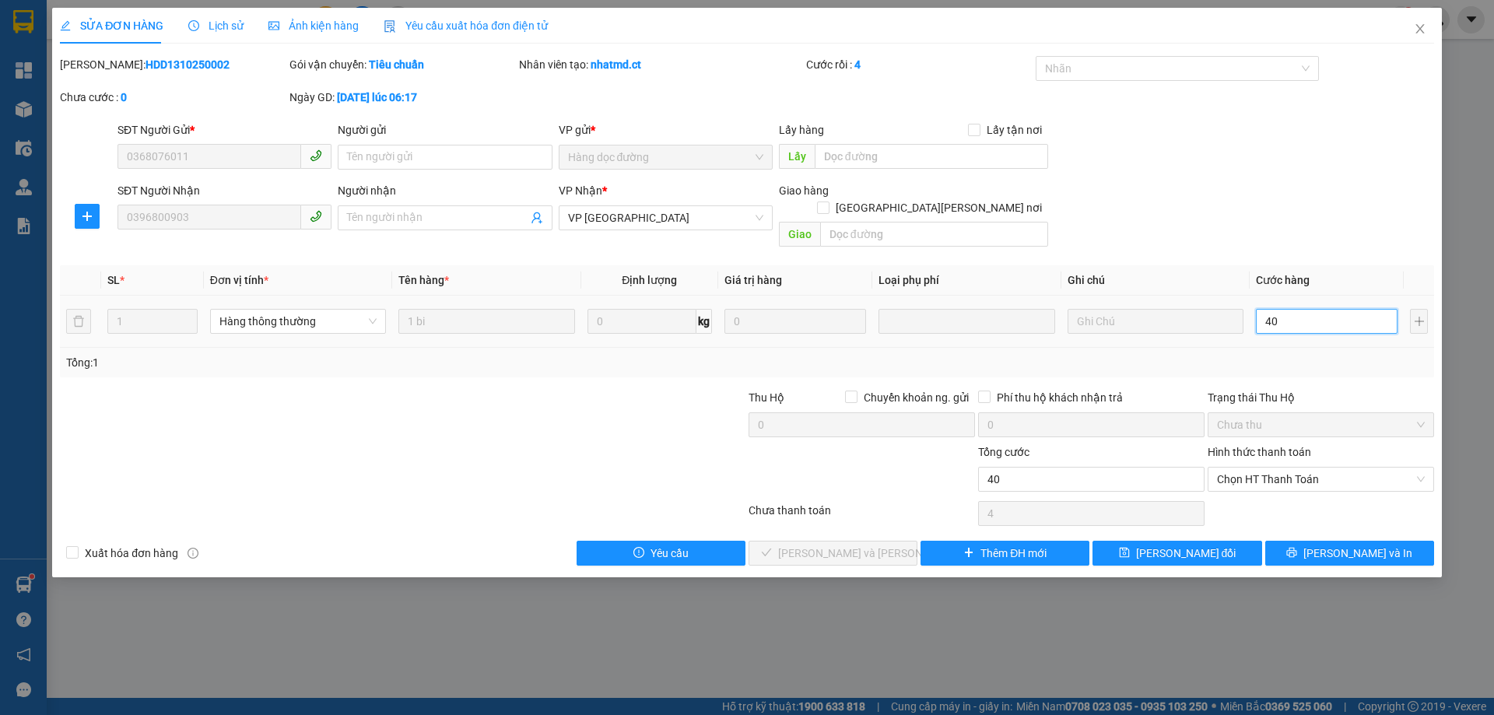
type input "40"
click at [1302, 354] on div "Tổng: 1" at bounding box center [747, 362] width 1362 height 17
type input "40.000"
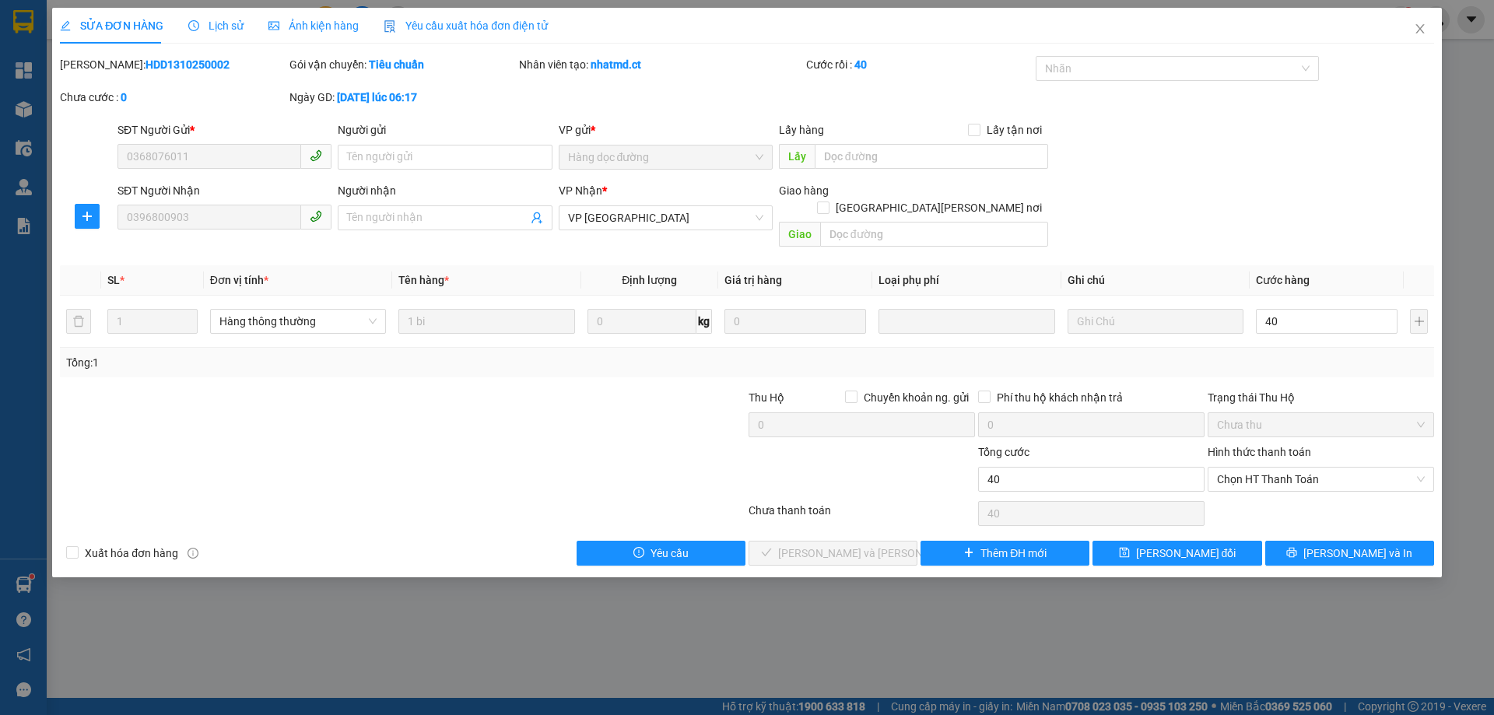
type input "40.000"
click at [1321, 468] on span "Chọn HT Thanh Toán" at bounding box center [1321, 479] width 208 height 23
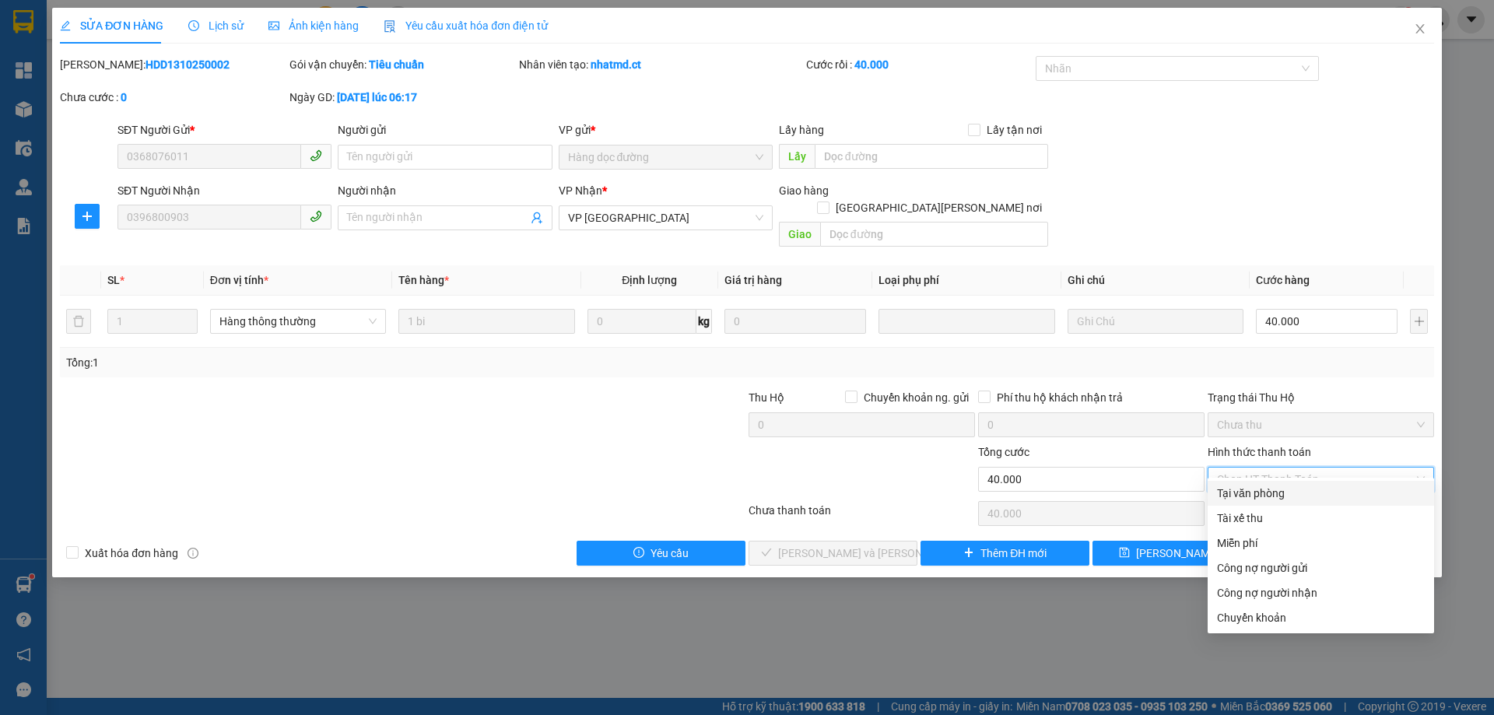
drag, startPoint x: 1262, startPoint y: 501, endPoint x: 1232, endPoint y: 502, distance: 30.4
click at [1259, 502] on div "Tại văn phòng" at bounding box center [1321, 493] width 226 height 25
type input "0"
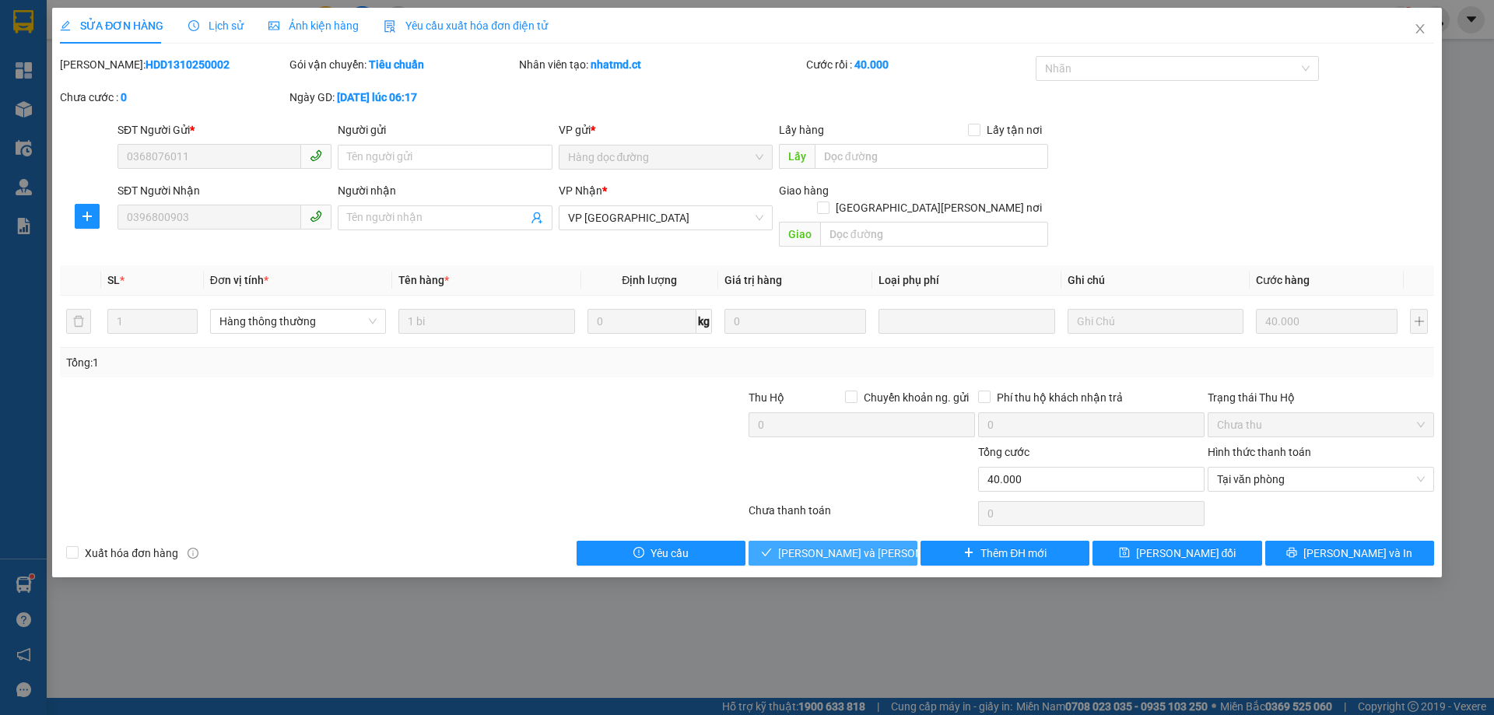
click at [879, 545] on span "[PERSON_NAME] và Giao hàng" at bounding box center [883, 553] width 210 height 17
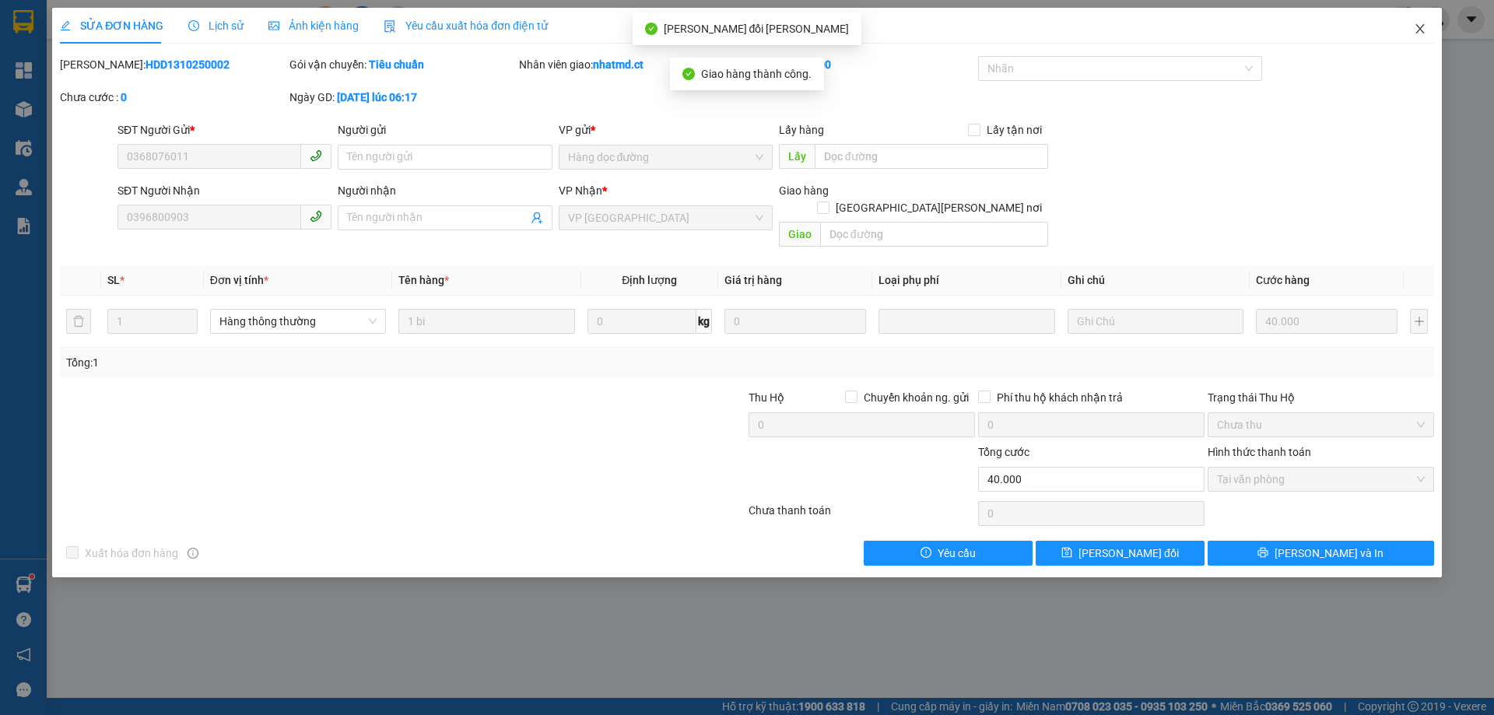
click at [1423, 36] on span "Close" at bounding box center [1421, 30] width 44 height 44
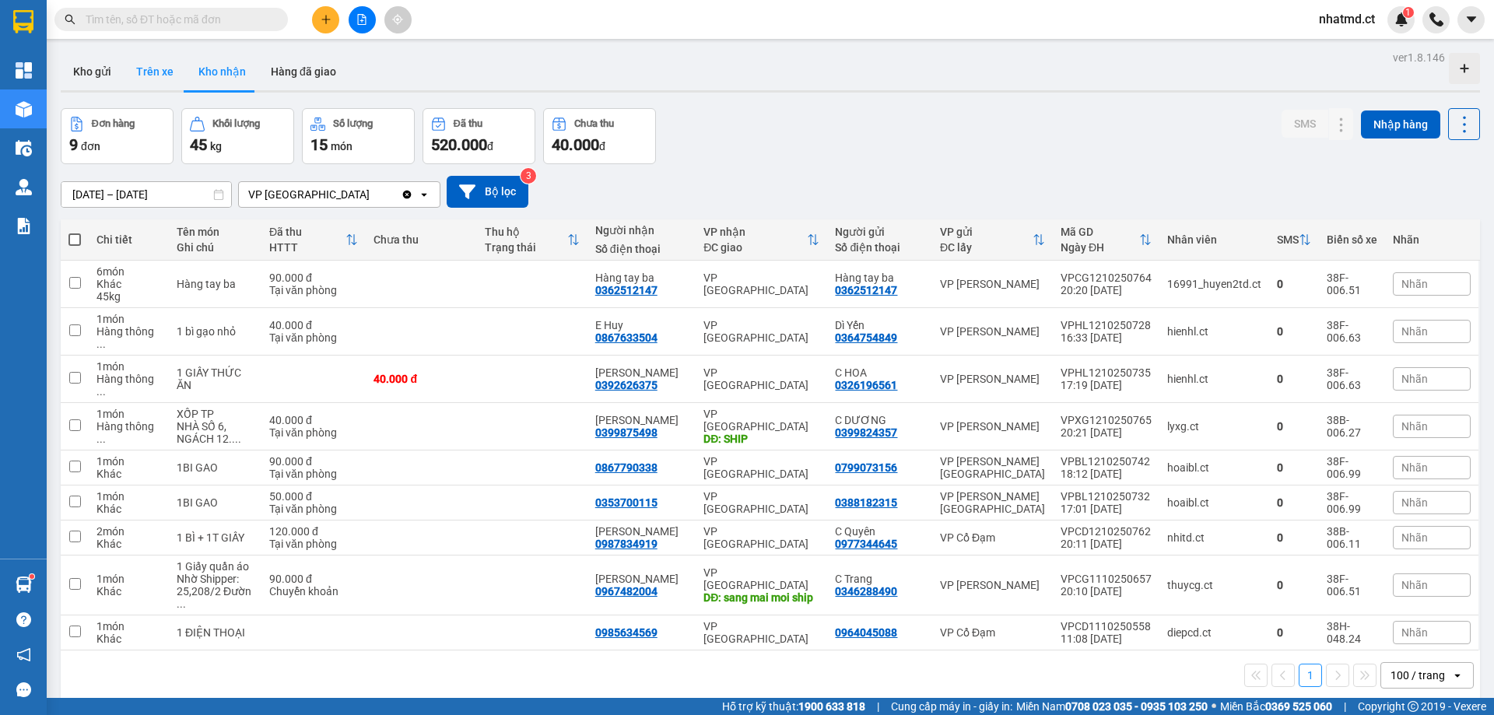
click at [164, 75] on button "Trên xe" at bounding box center [155, 71] width 62 height 37
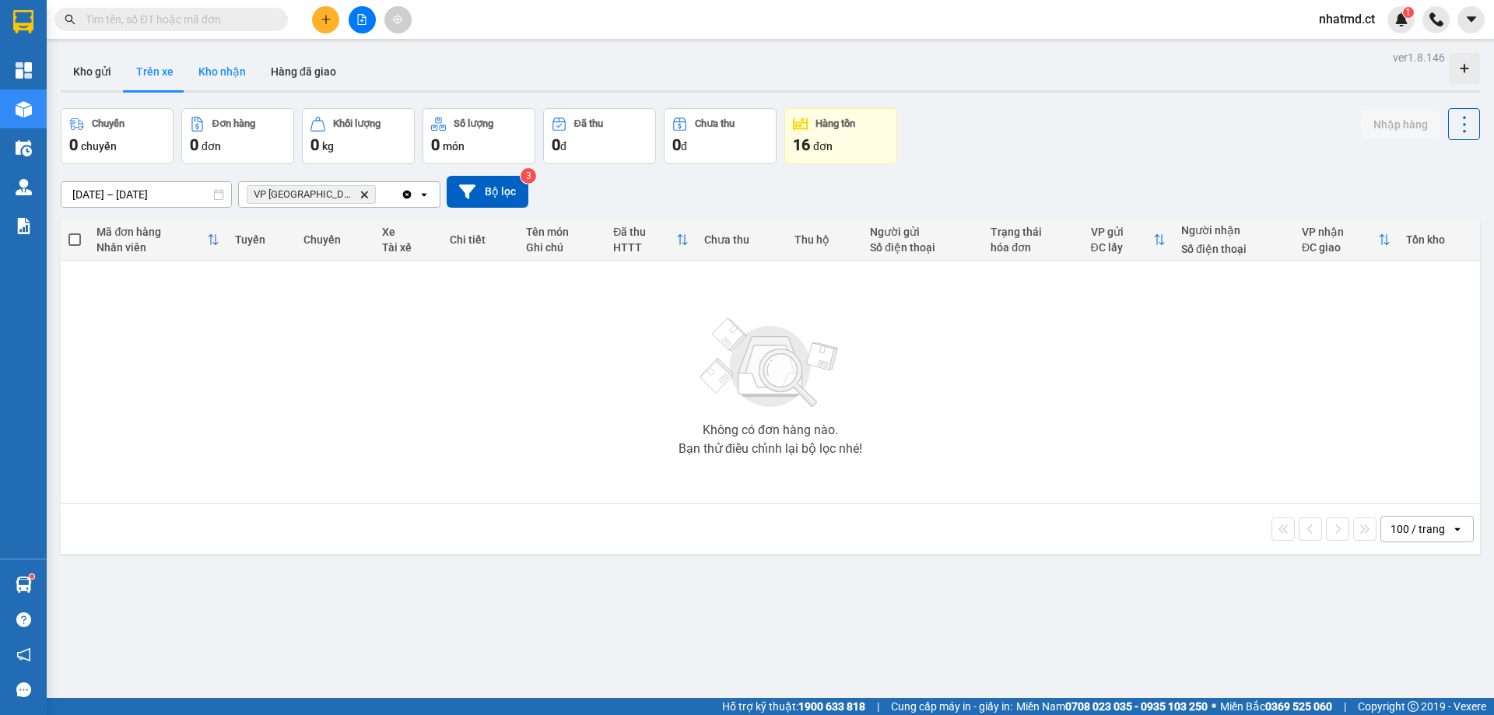
click at [187, 72] on button "Kho nhận" at bounding box center [222, 71] width 72 height 37
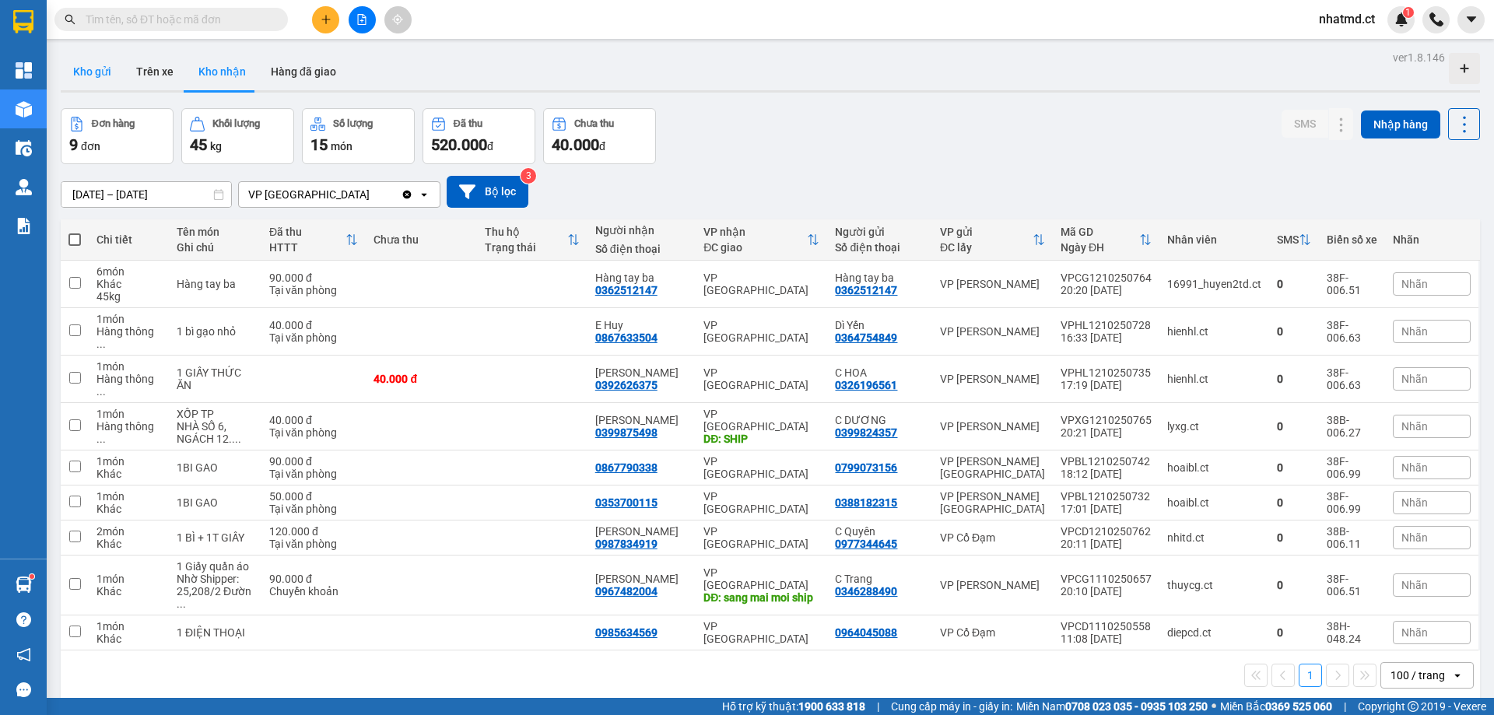
click at [106, 79] on button "Kho gửi" at bounding box center [92, 71] width 63 height 37
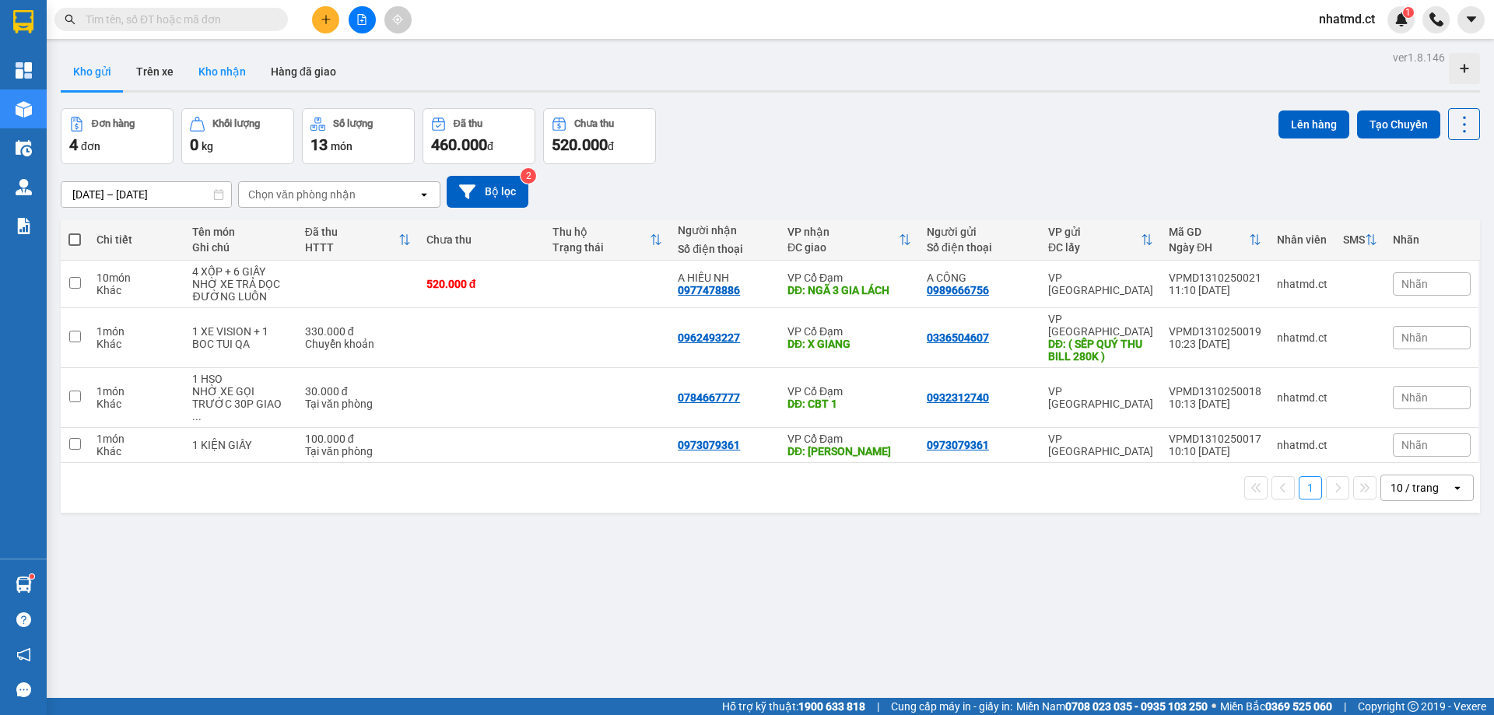
click at [205, 72] on button "Kho nhận" at bounding box center [222, 71] width 72 height 37
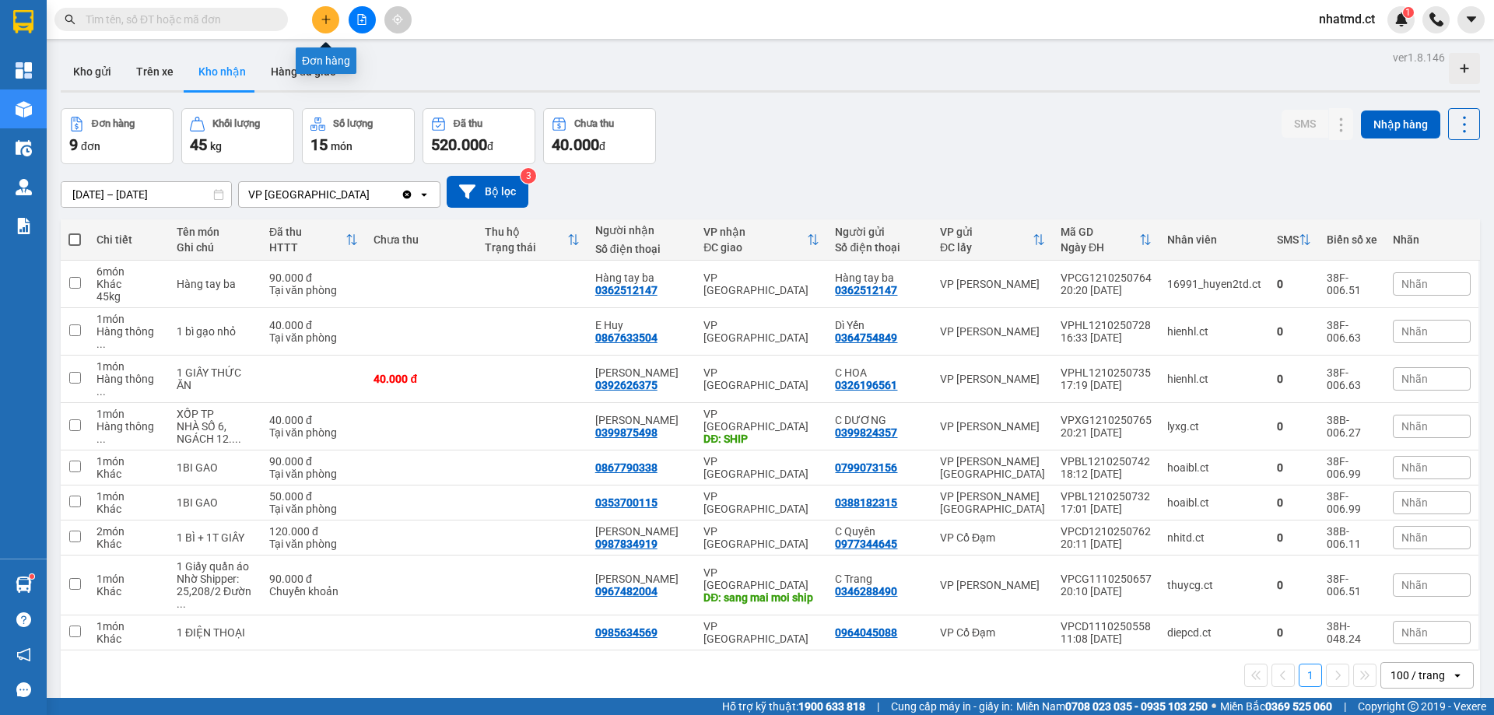
click at [328, 12] on button at bounding box center [325, 19] width 27 height 27
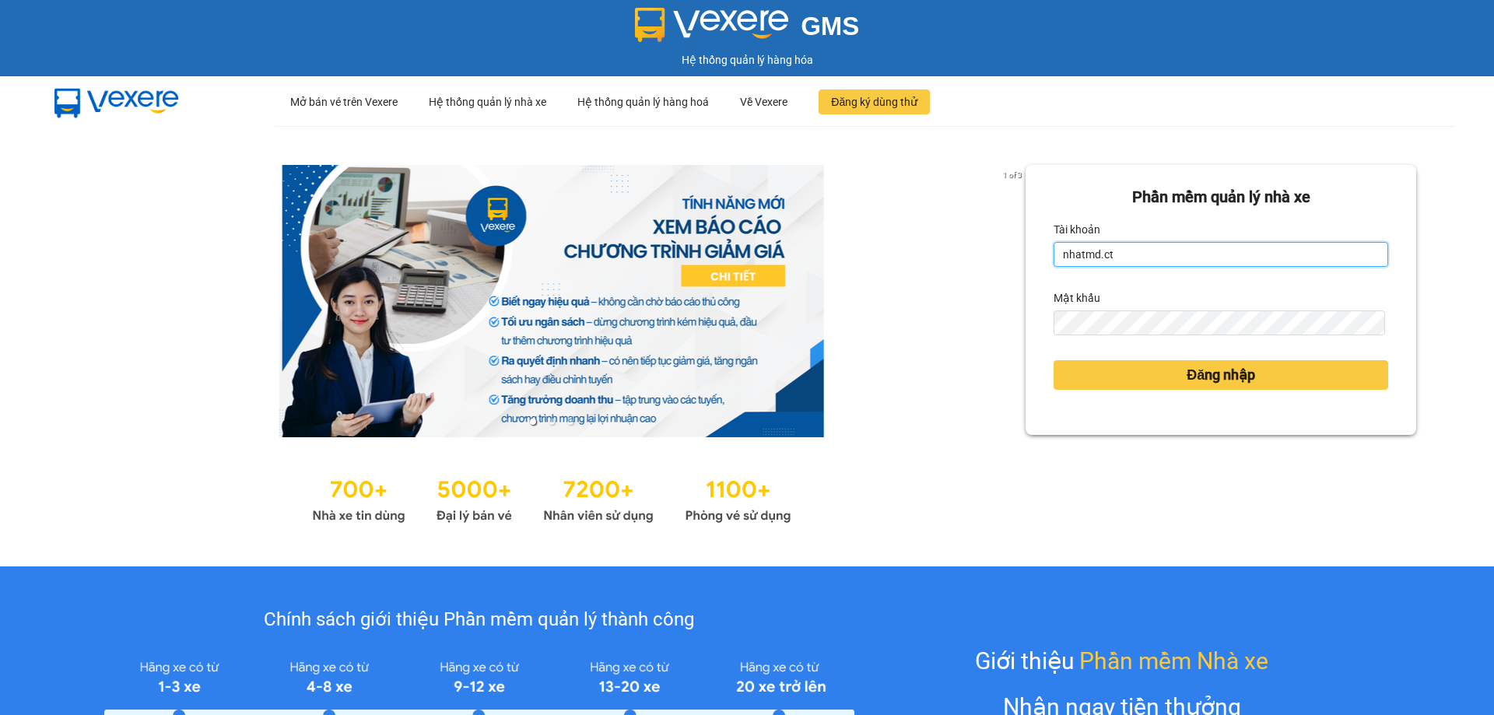
click at [1184, 248] on input "nhatmd.ct" at bounding box center [1221, 254] width 335 height 25
type input "linhmd.ct"
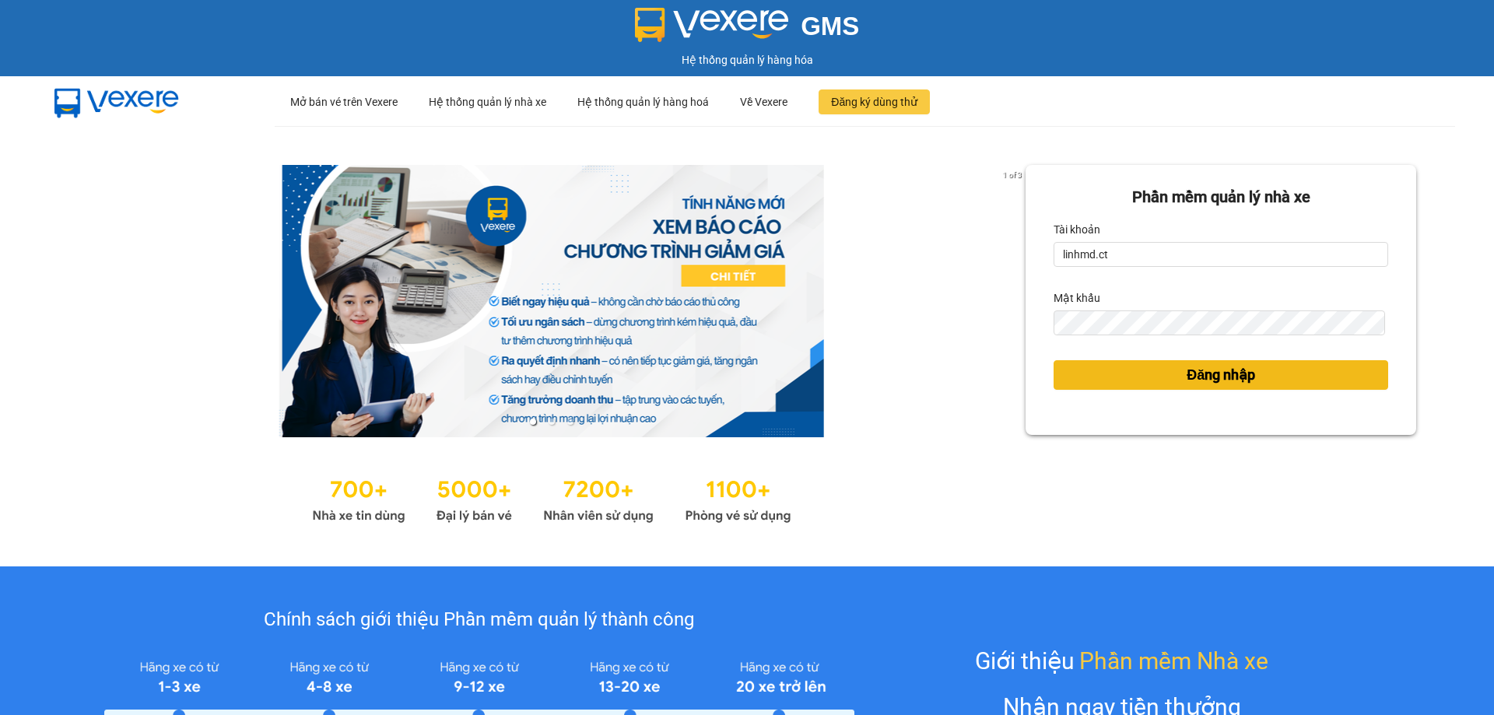
click at [1187, 369] on span "Đăng nhập" at bounding box center [1221, 375] width 68 height 22
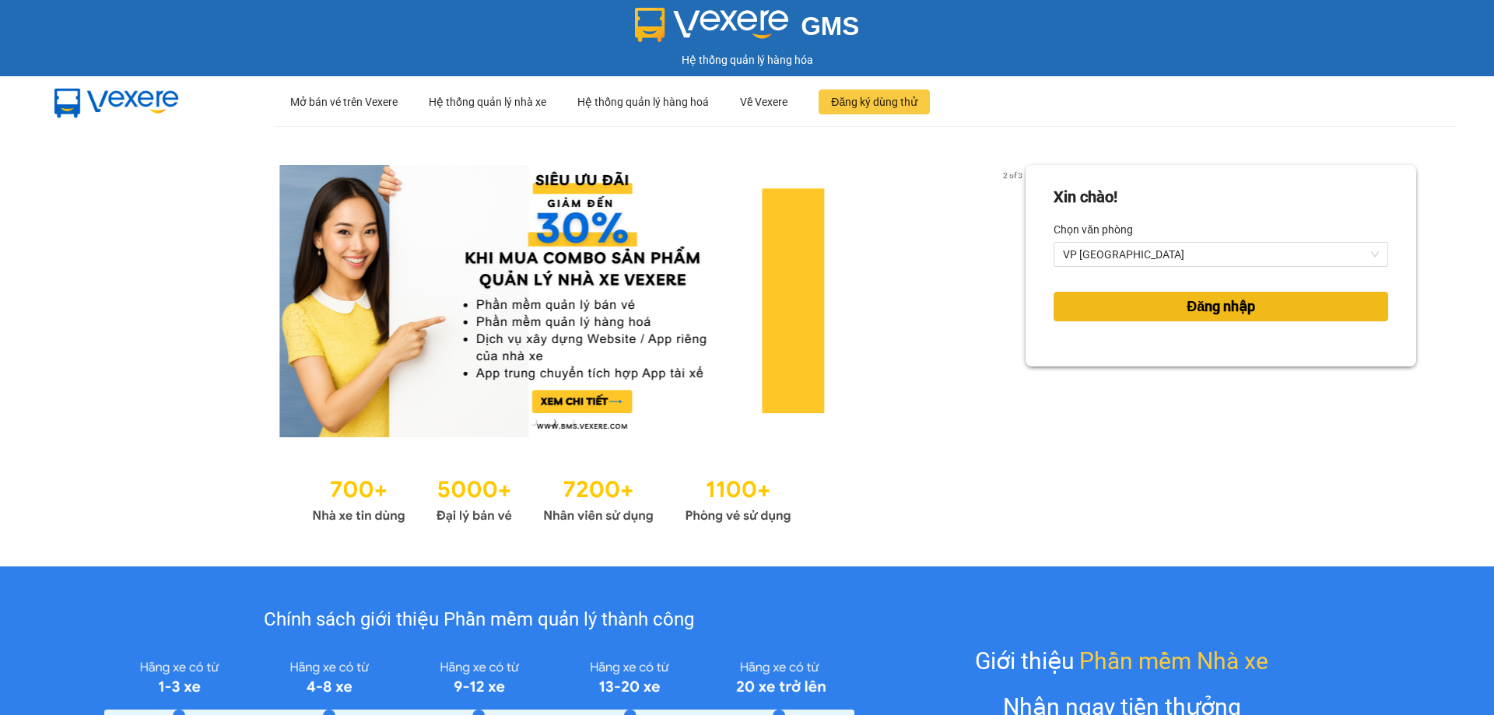
click at [1216, 294] on button "Đăng nhập" at bounding box center [1221, 307] width 335 height 30
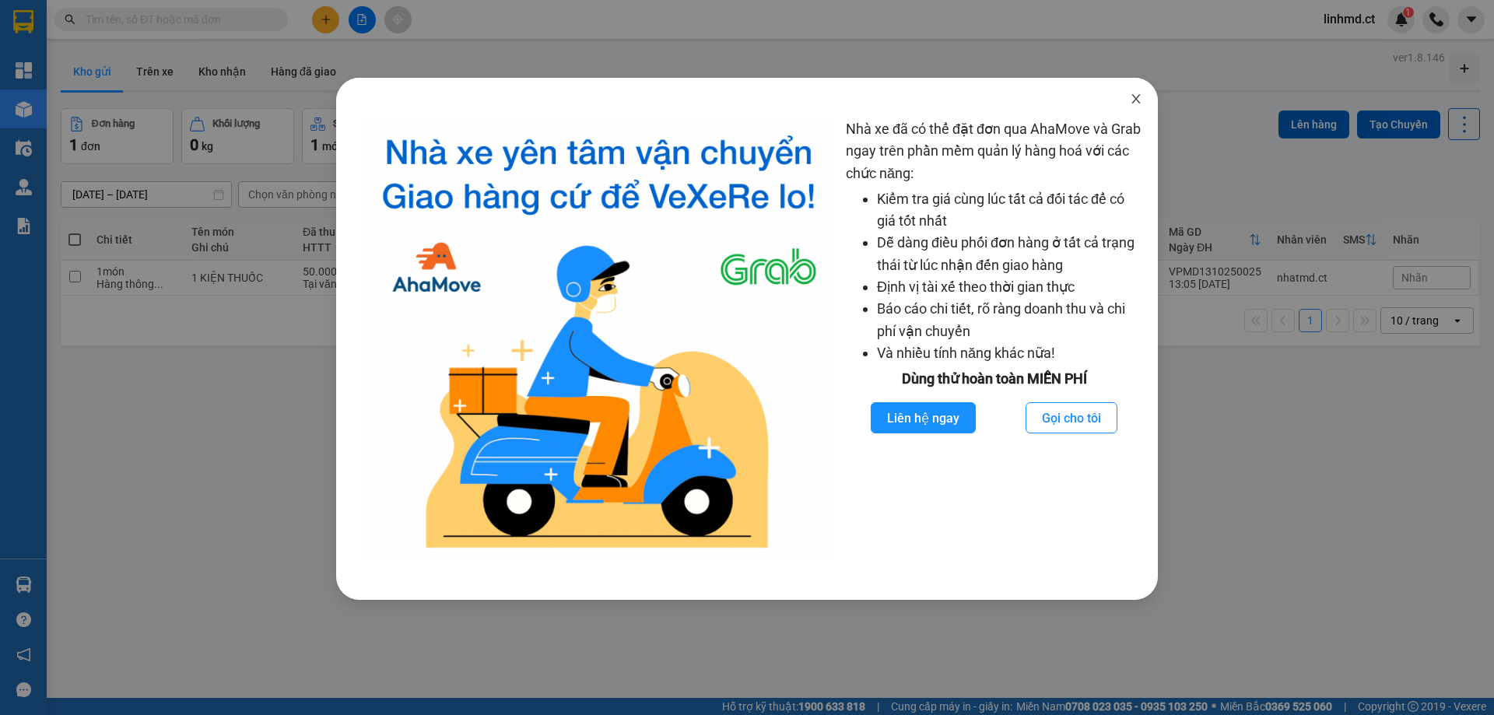
click at [1137, 99] on icon "close" at bounding box center [1136, 98] width 9 height 9
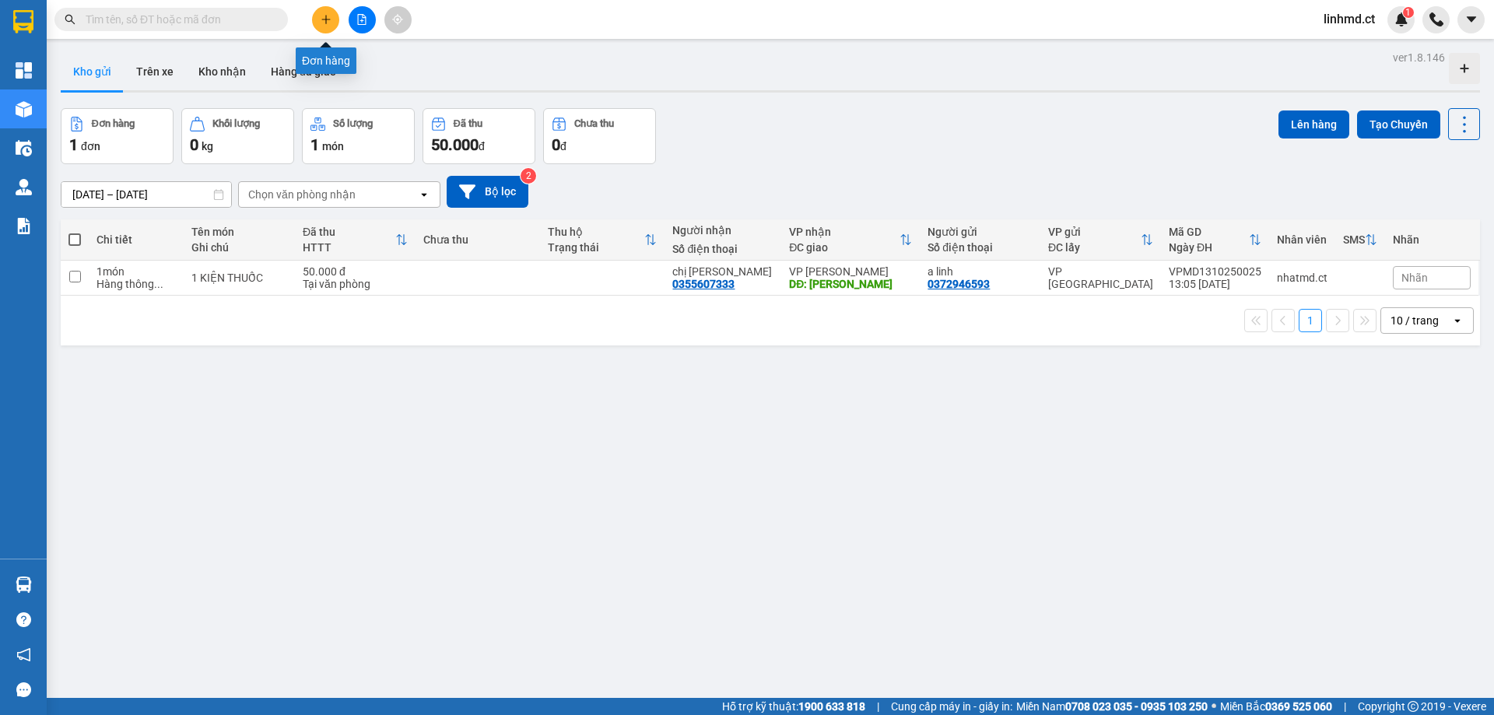
click at [328, 12] on button at bounding box center [325, 19] width 27 height 27
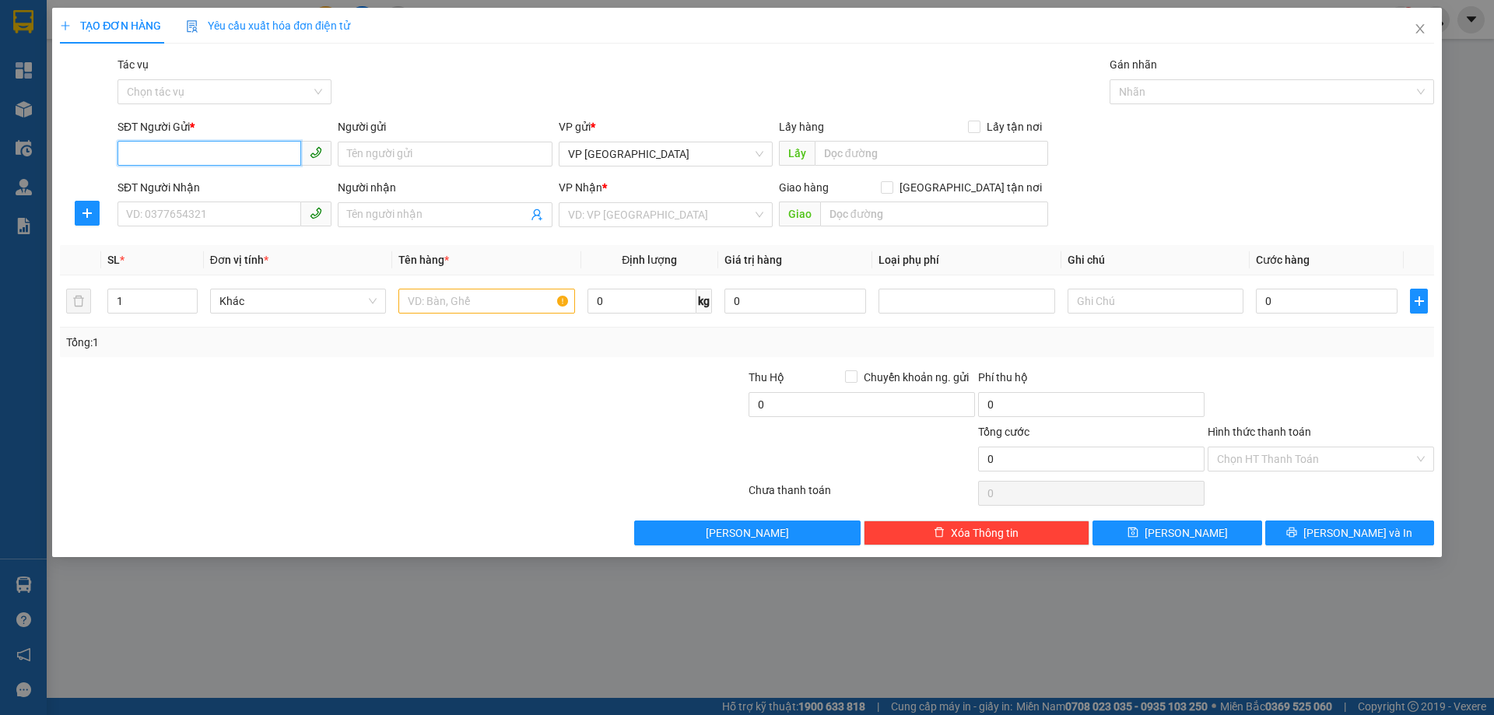
click at [246, 157] on input "SĐT Người Gửi *" at bounding box center [210, 153] width 184 height 25
type input "0981745288"
click at [247, 196] on div "0981745288" at bounding box center [225, 185] width 214 height 25
type input "0965551800"
type input "QUẦY THUỐC NGỌC NGÂN"
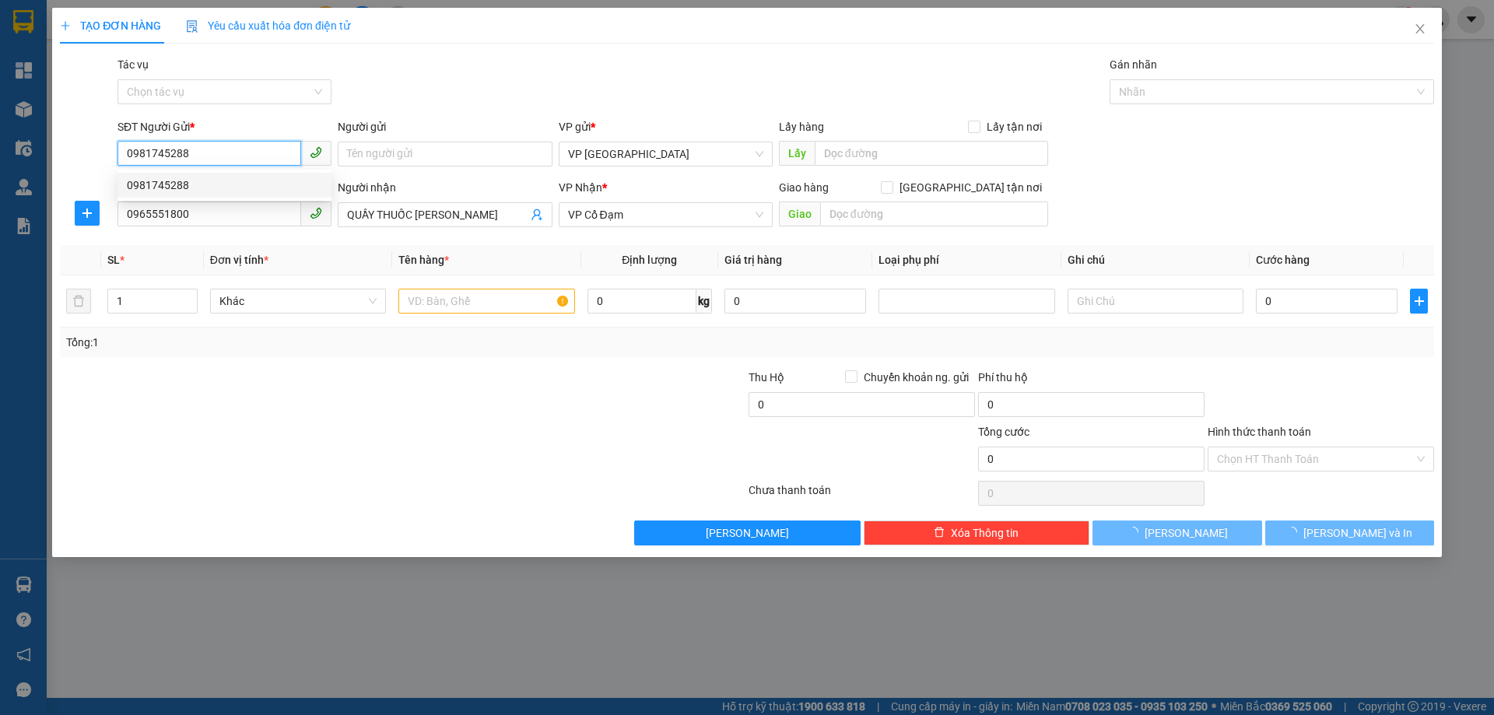
type input "200.000"
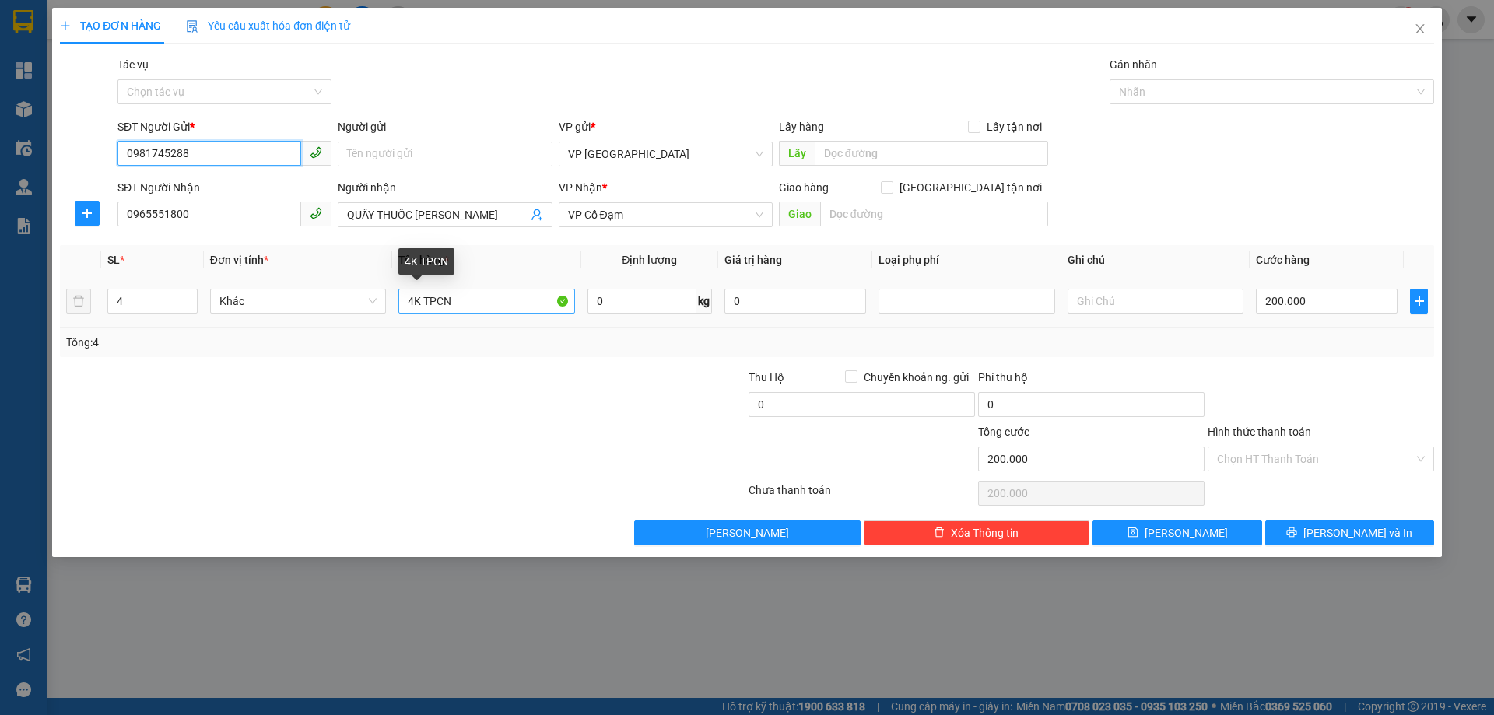
type input "0981745288"
click at [414, 301] on input "4K TPCN" at bounding box center [486, 301] width 176 height 25
type input "1K TPCN"
drag, startPoint x: 139, startPoint y: 292, endPoint x: 5, endPoint y: 239, distance: 143.2
click at [19, 244] on div "TẠO ĐƠN HÀNG Yêu cầu xuất hóa đơn điện tử Transit Pickup Surcharge Ids Transit …" at bounding box center [747, 357] width 1494 height 715
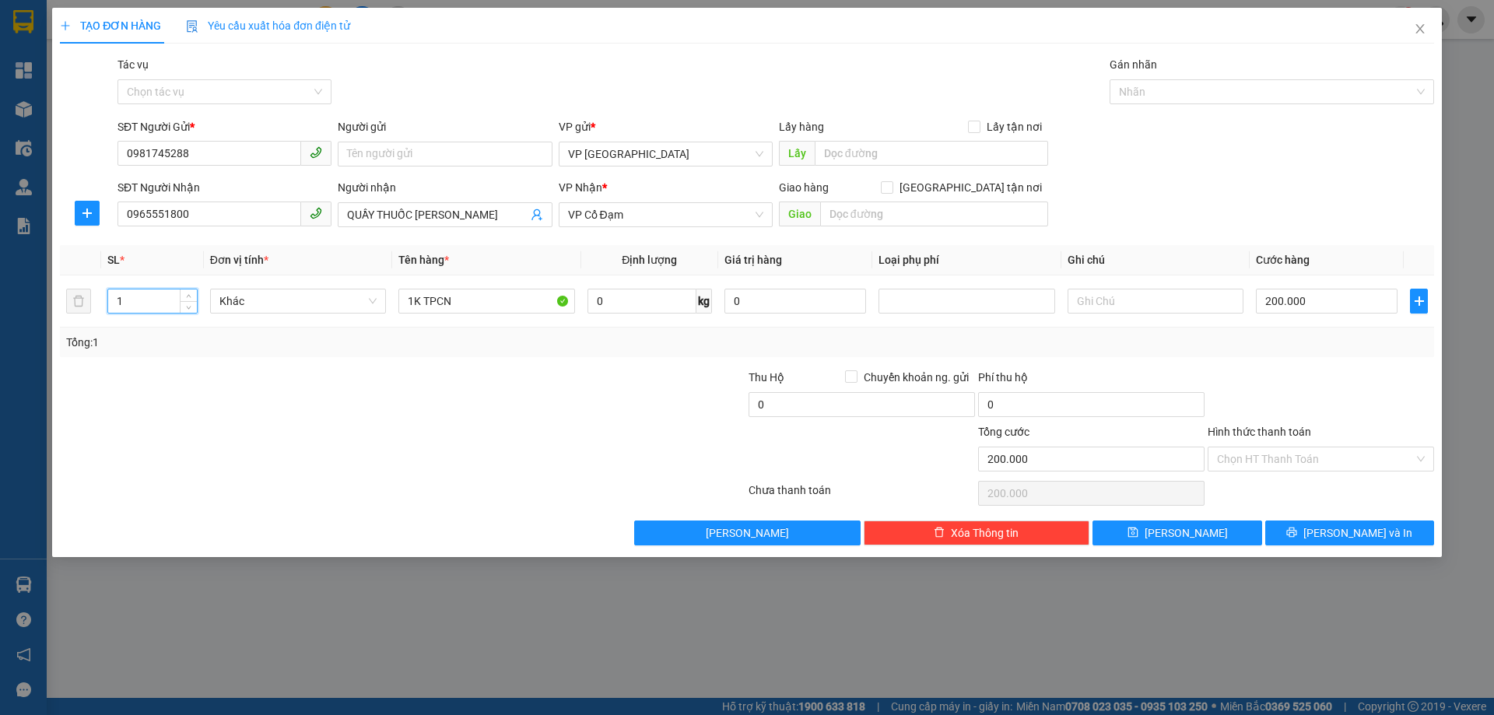
type input "1"
click at [681, 397] on div at bounding box center [633, 396] width 230 height 54
type input "0"
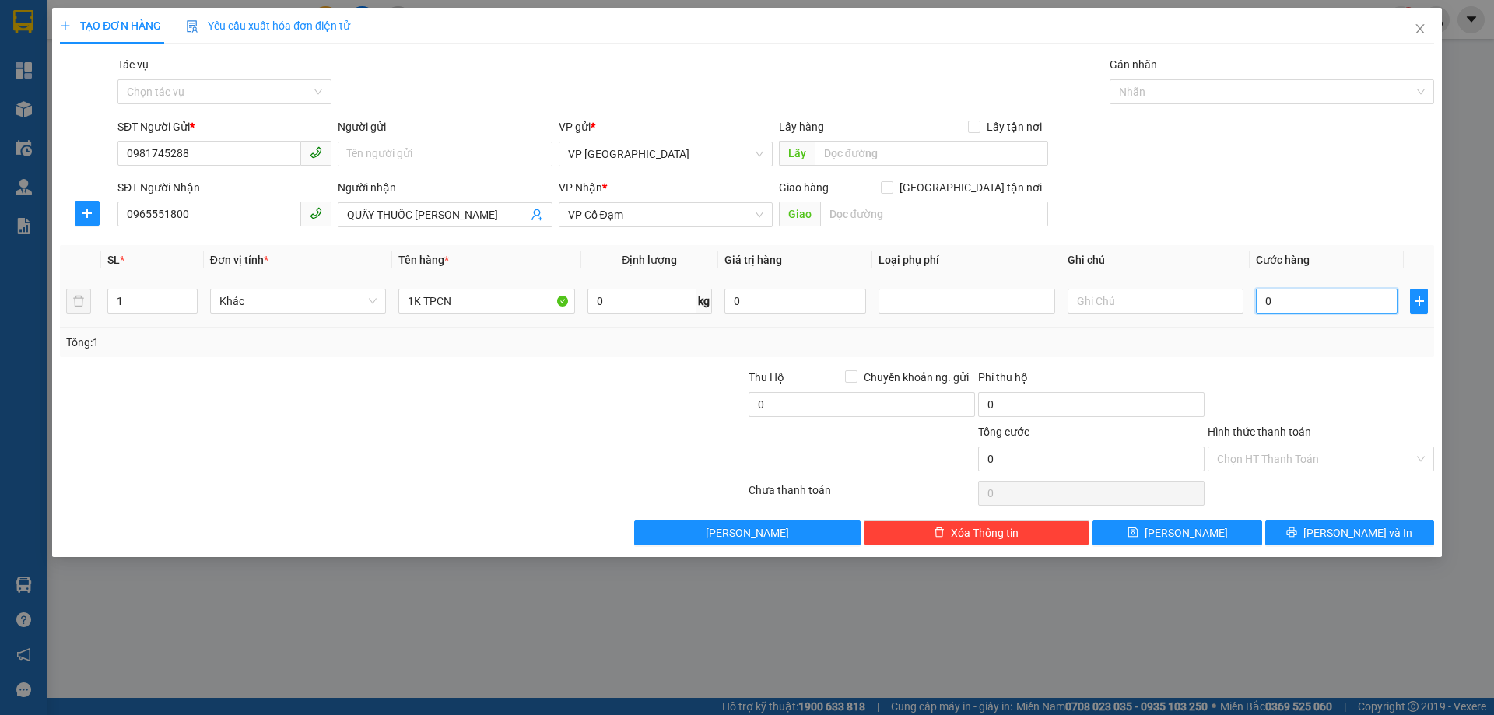
click at [1296, 300] on input "0" at bounding box center [1327, 301] width 142 height 25
type input "5"
type input "50"
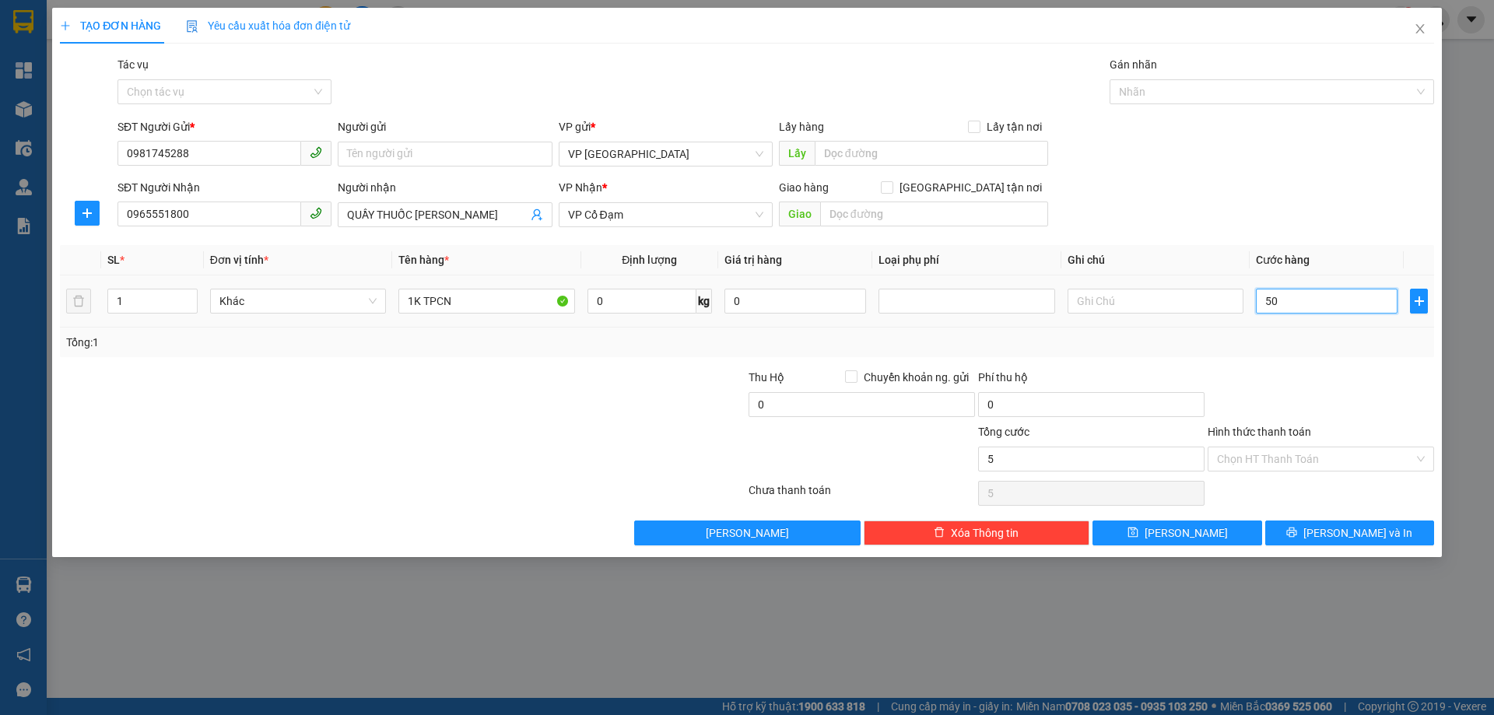
type input "50"
click at [1378, 465] on input "Hình thức thanh toán" at bounding box center [1315, 459] width 197 height 23
type input "50.000"
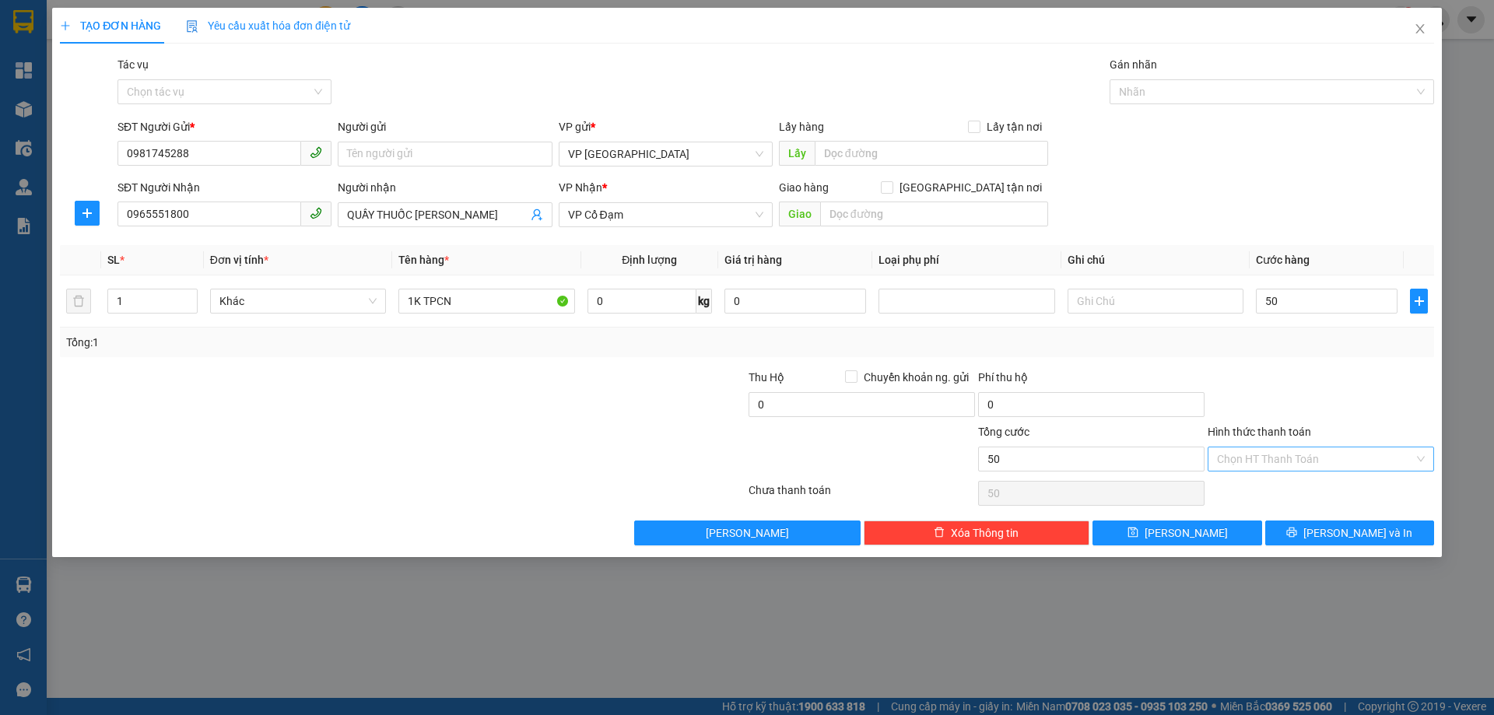
type input "50.000"
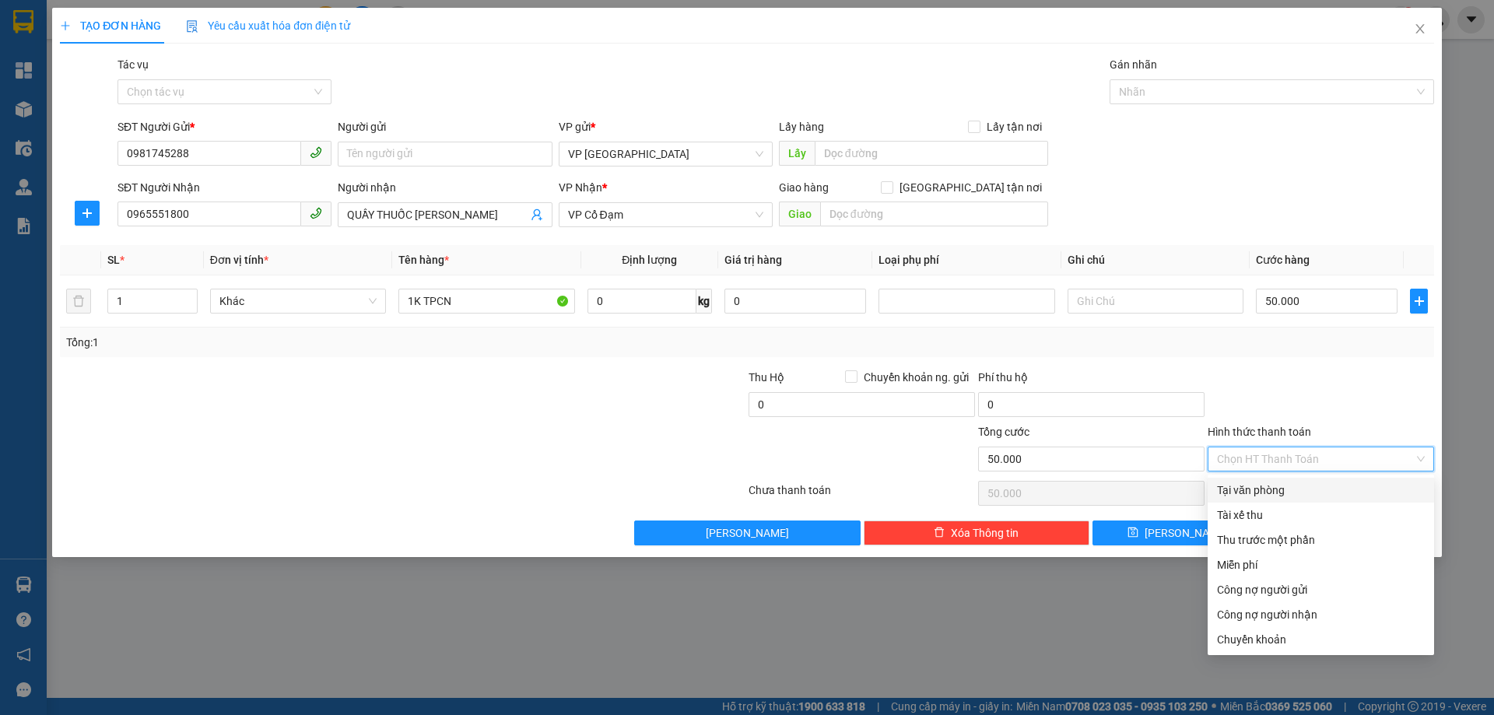
click at [1331, 493] on div "Tại văn phòng" at bounding box center [1321, 490] width 208 height 17
type input "0"
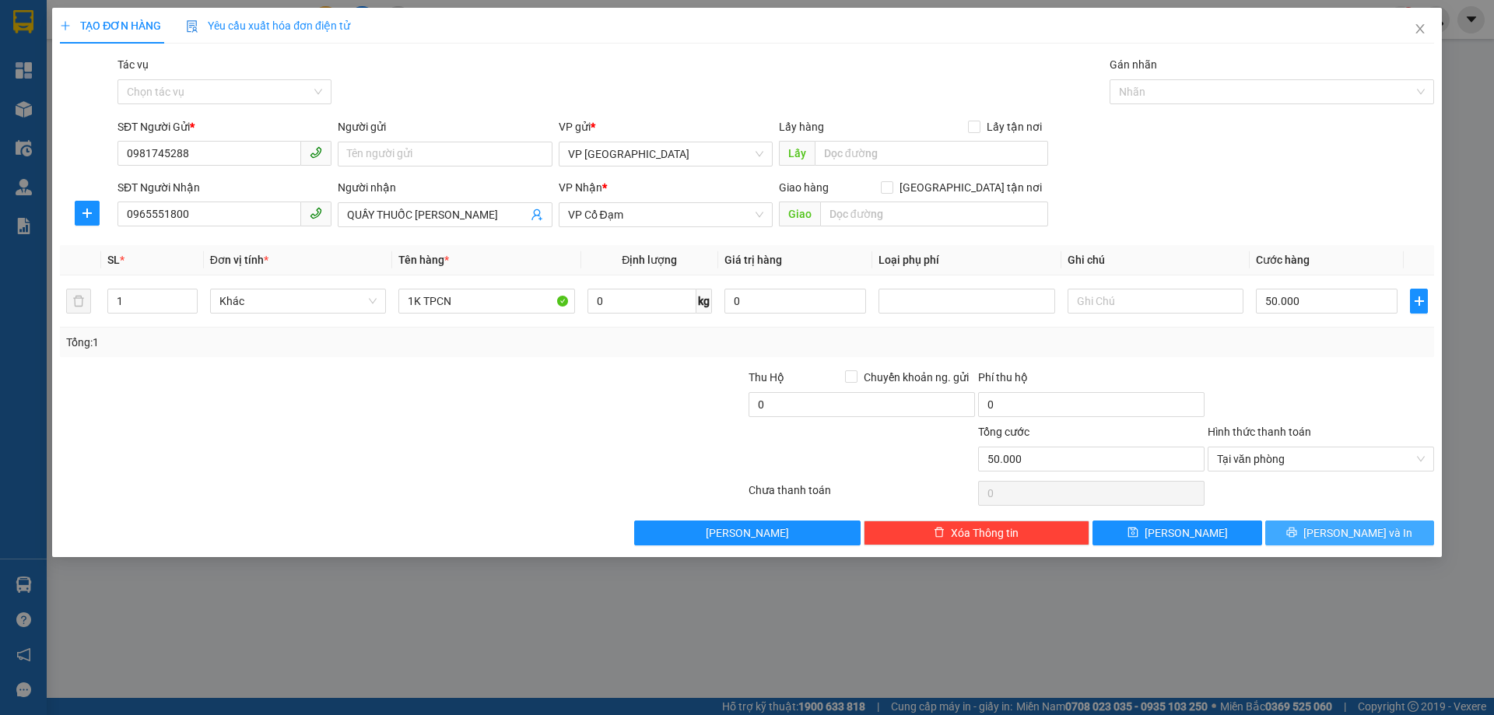
click at [1351, 522] on button "[PERSON_NAME] và In" at bounding box center [1349, 533] width 169 height 25
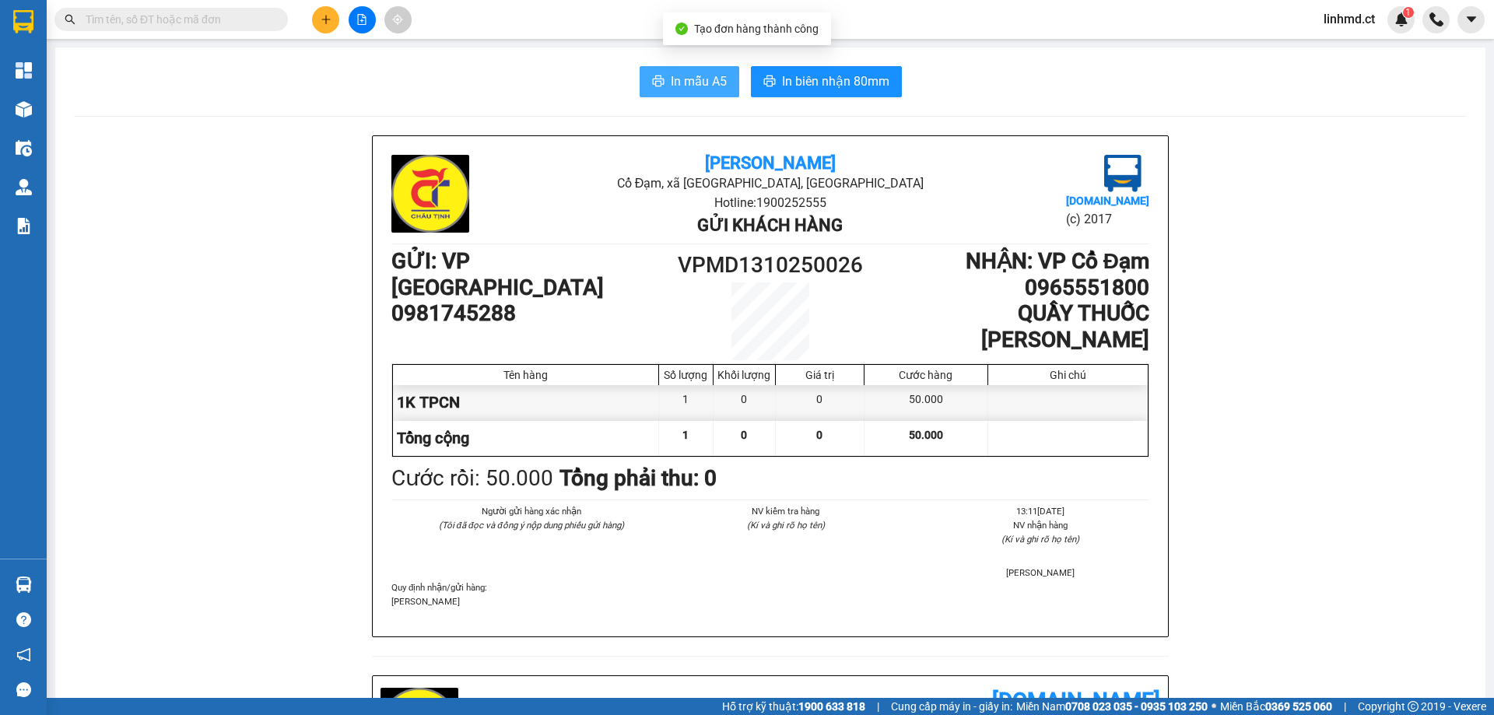
click at [663, 89] on button "In mẫu A5" at bounding box center [690, 81] width 100 height 31
